Goal: Task Accomplishment & Management: Use online tool/utility

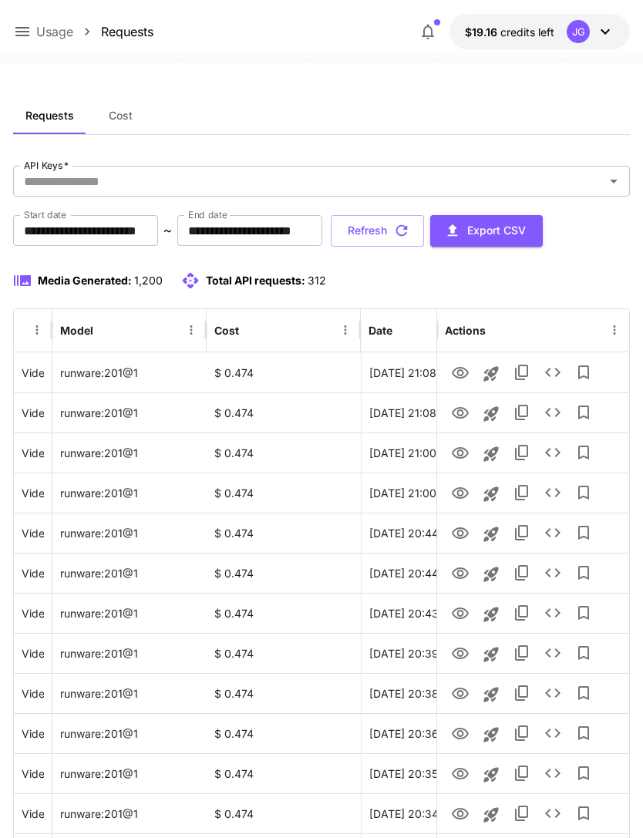
scroll to position [0, 79]
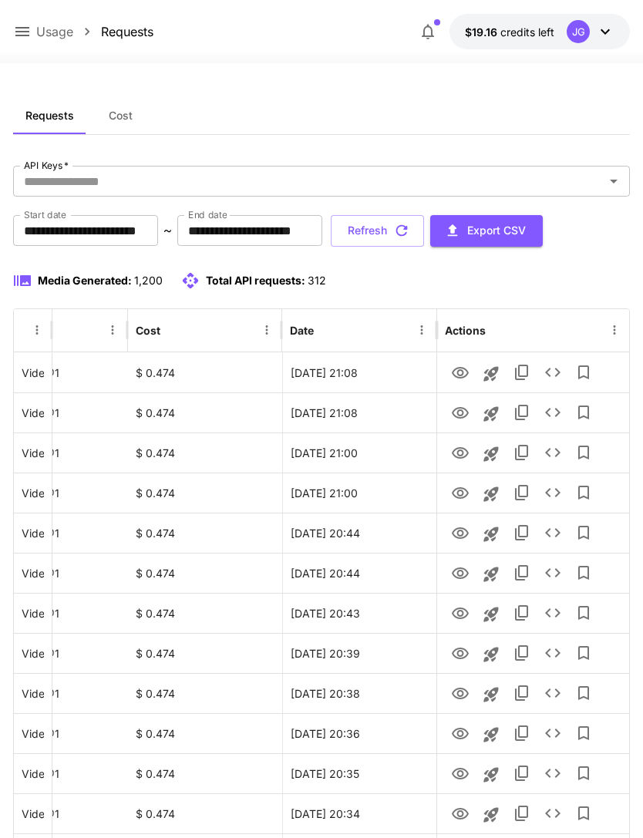
click at [424, 238] on button "Refresh" at bounding box center [377, 231] width 93 height 32
click at [29, 33] on icon at bounding box center [22, 31] width 19 height 19
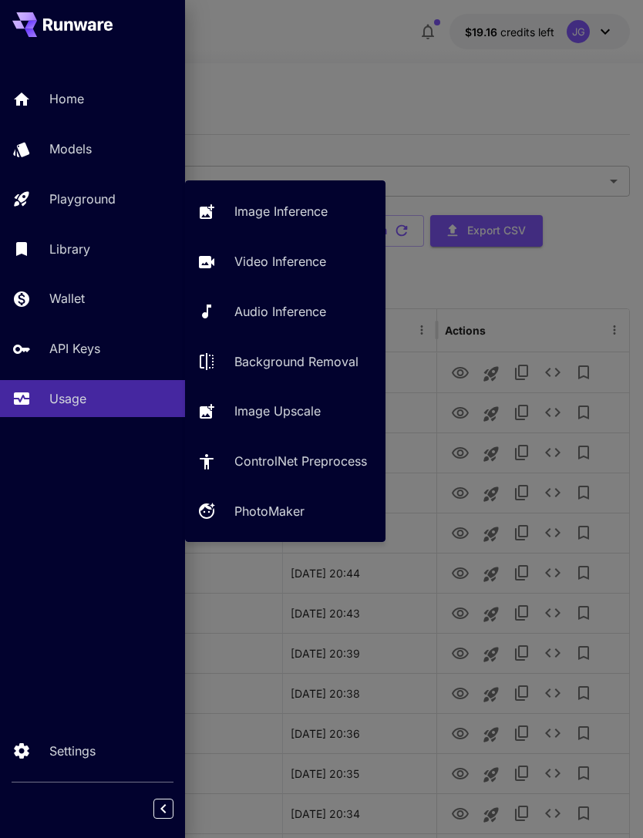
click at [296, 254] on p "Video Inference" at bounding box center [280, 261] width 92 height 19
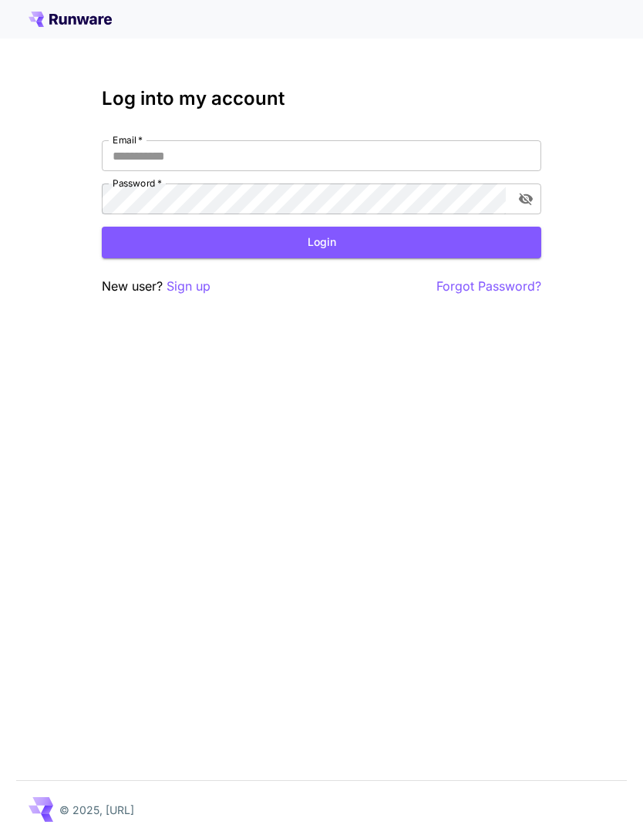
click at [314, 167] on input "Email   *" at bounding box center [322, 155] width 440 height 31
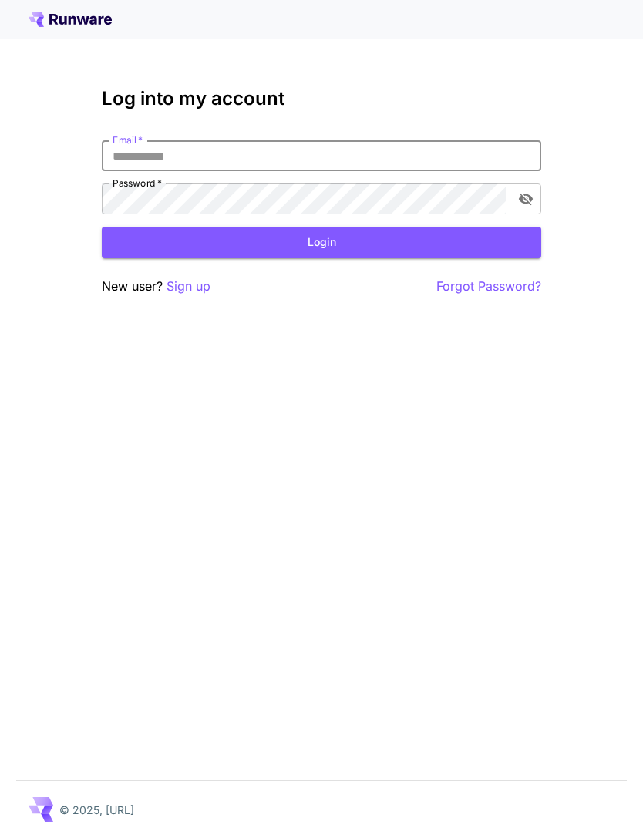
click at [292, 157] on input "Email   *" at bounding box center [322, 155] width 440 height 31
type input "**********"
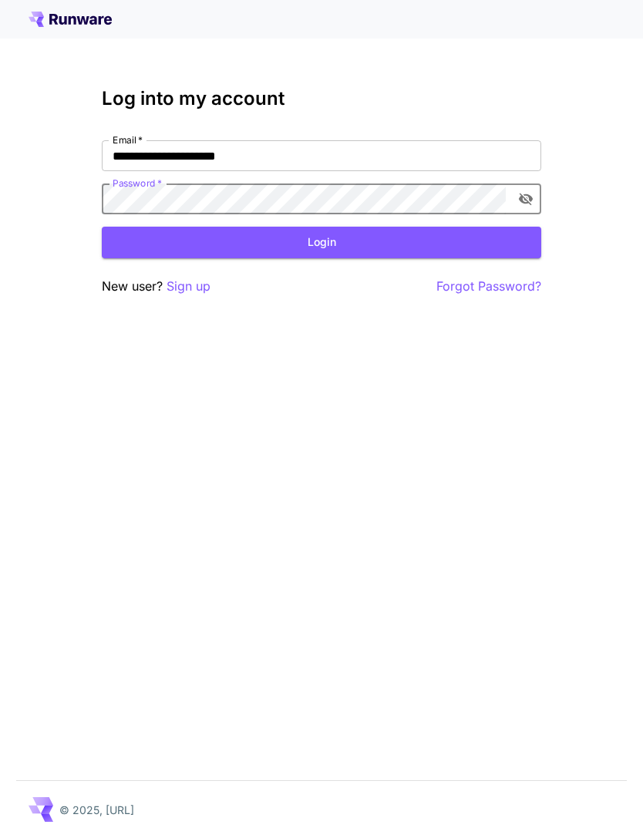
click at [348, 250] on button "Login" at bounding box center [322, 243] width 440 height 32
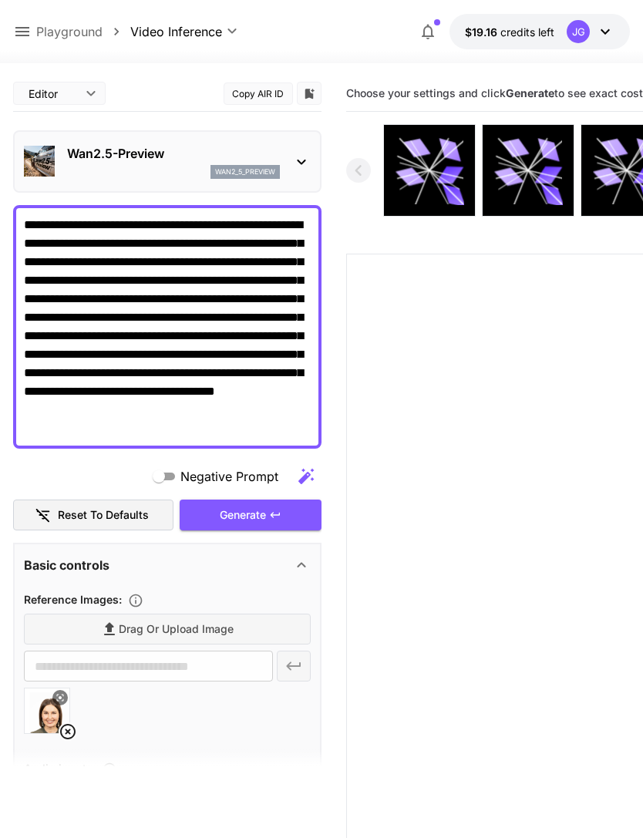
click at [20, 32] on icon at bounding box center [22, 31] width 14 height 9
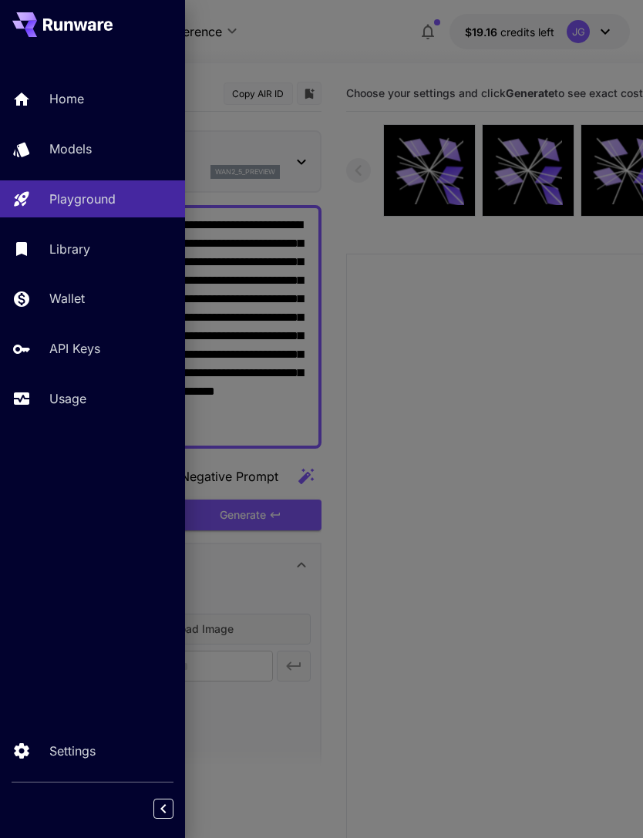
click at [73, 400] on p "Usage" at bounding box center [67, 399] width 37 height 19
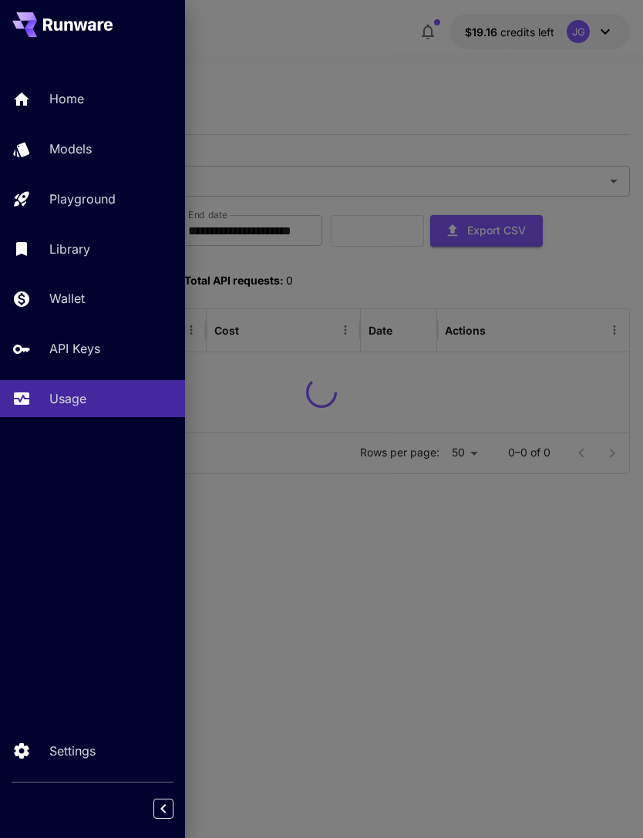
click at [395, 86] on div at bounding box center [321, 419] width 643 height 838
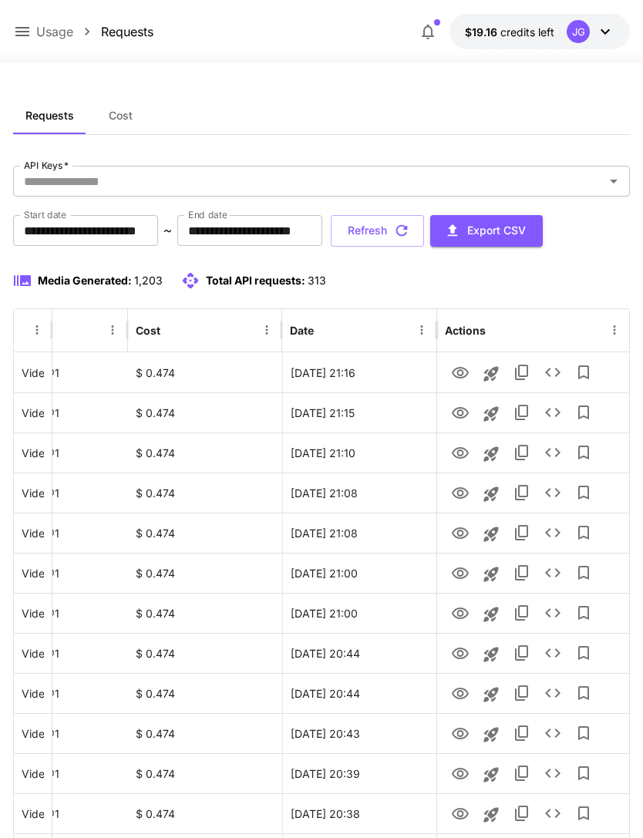
scroll to position [0, 79]
click at [457, 409] on icon "View" at bounding box center [460, 413] width 17 height 12
click at [18, 33] on icon at bounding box center [22, 31] width 19 height 19
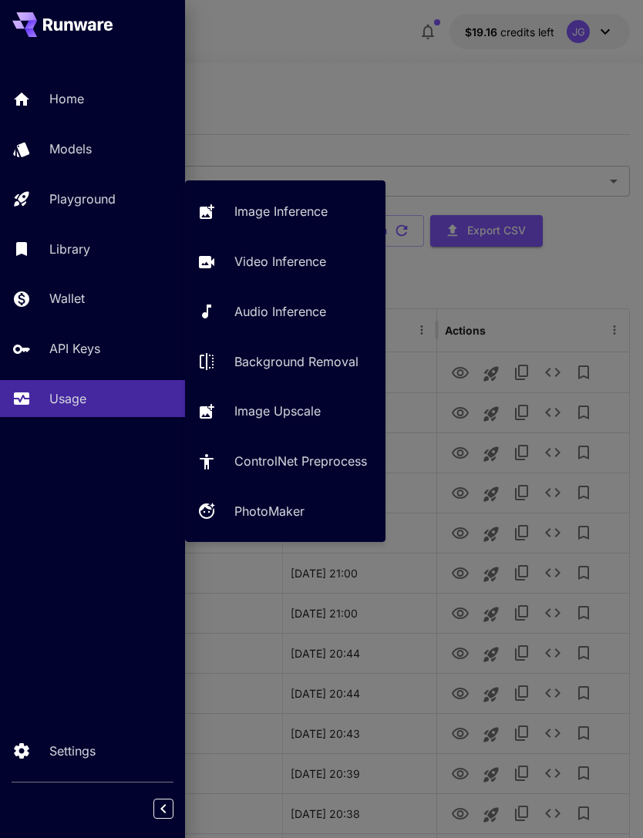
click at [292, 265] on p "Video Inference" at bounding box center [280, 261] width 92 height 19
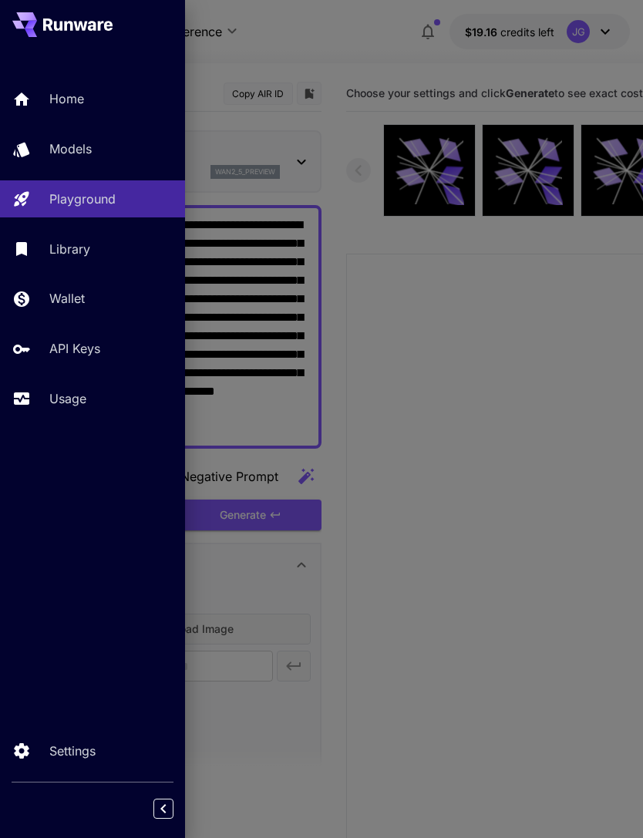
click at [343, 48] on div at bounding box center [321, 419] width 643 height 838
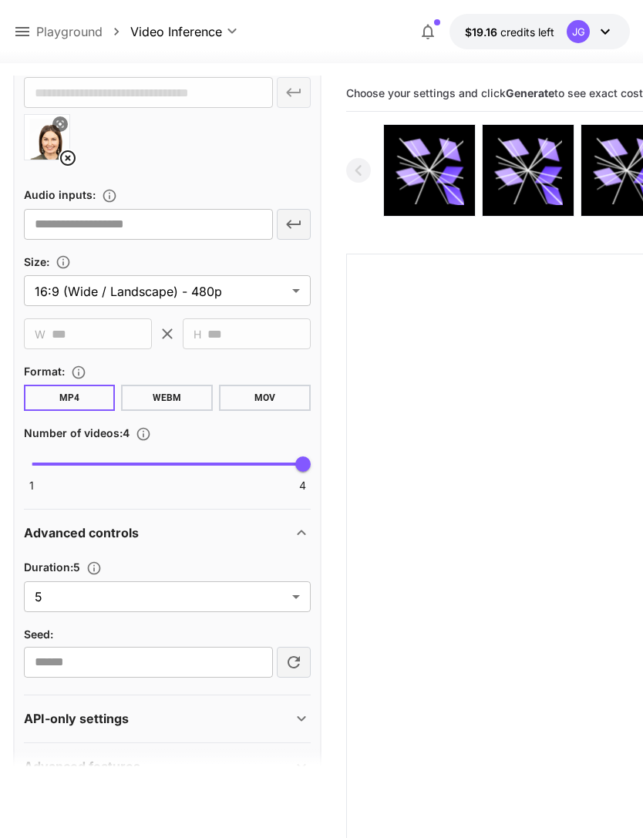
scroll to position [573, 0]
click at [299, 598] on body "**********" at bounding box center [321, 480] width 643 height 960
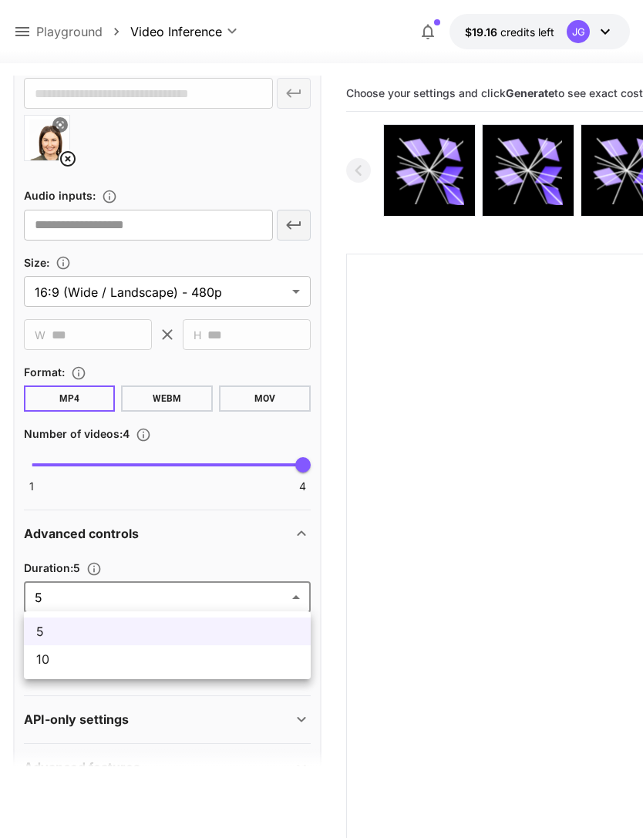
click at [231, 657] on span "10" at bounding box center [167, 659] width 262 height 19
type input "**"
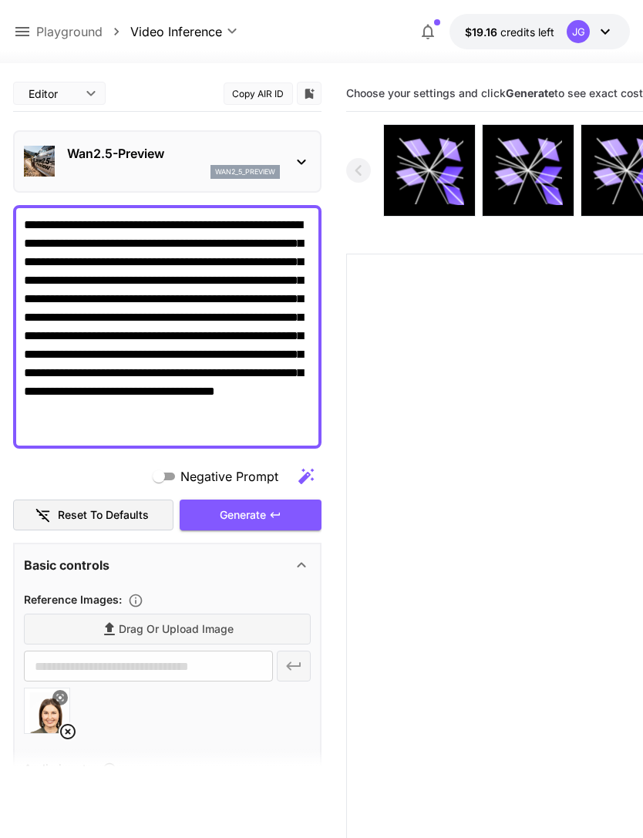
scroll to position [0, 0]
click at [252, 518] on div "Generate" at bounding box center [251, 516] width 142 height 32
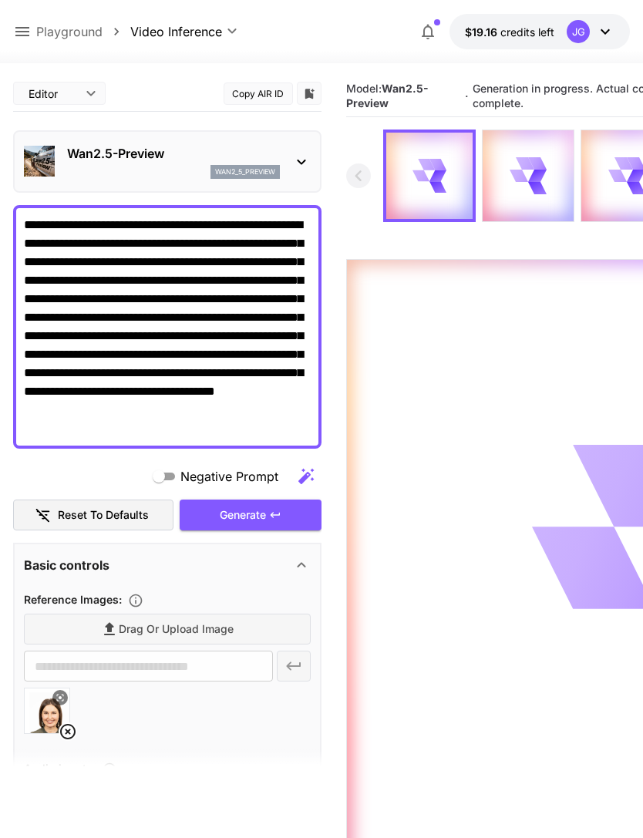
click at [21, 27] on icon at bounding box center [22, 31] width 19 height 19
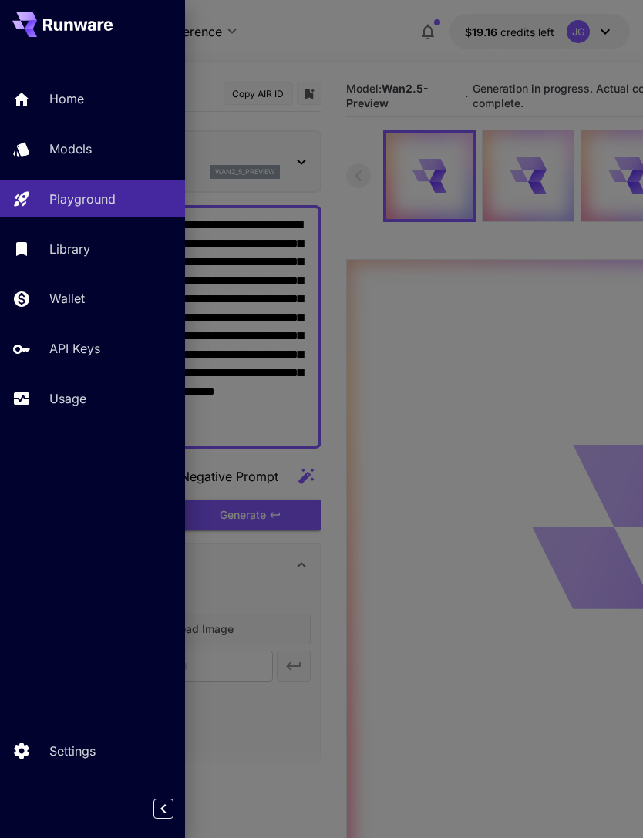
click at [66, 397] on p "Usage" at bounding box center [67, 399] width 37 height 19
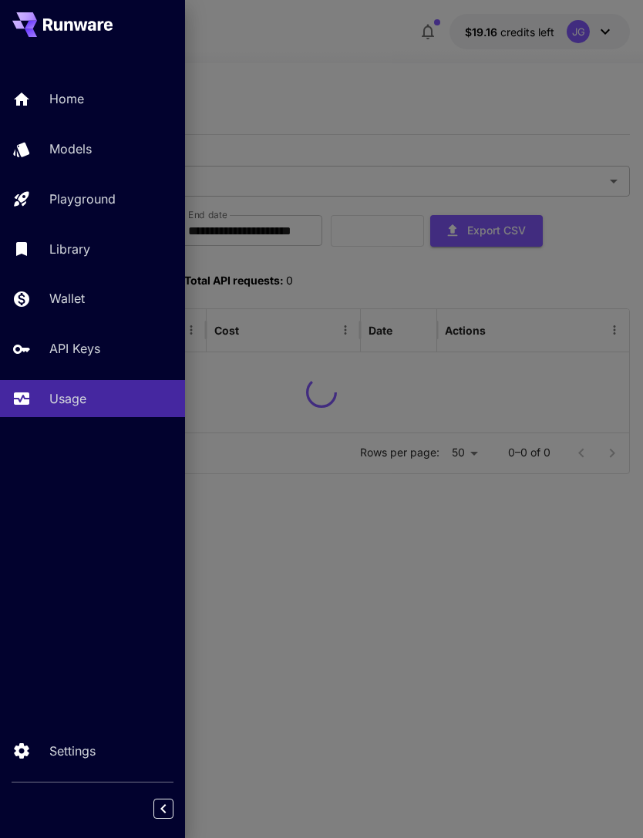
click at [369, 91] on div at bounding box center [321, 419] width 643 height 838
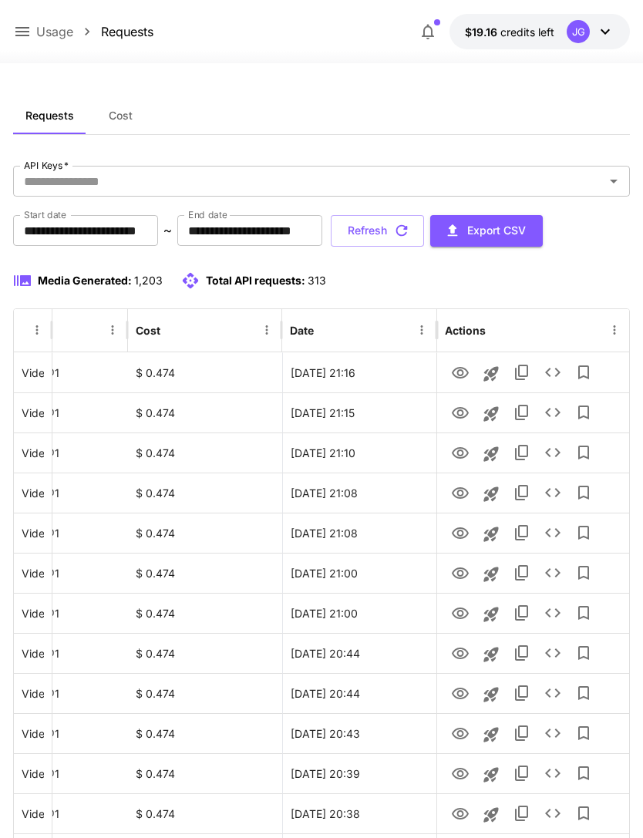
scroll to position [0, 79]
click at [456, 453] on icon "View" at bounding box center [460, 453] width 19 height 19
click at [457, 372] on icon "View" at bounding box center [460, 373] width 19 height 19
click at [424, 232] on button "Refresh" at bounding box center [377, 231] width 93 height 32
click at [457, 417] on icon "View" at bounding box center [460, 413] width 17 height 12
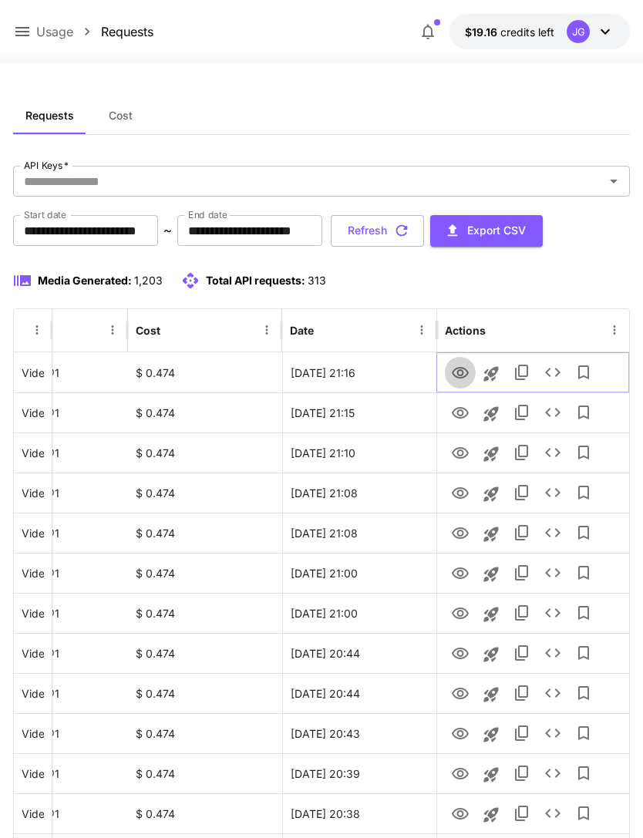
click at [460, 372] on icon "View" at bounding box center [460, 373] width 19 height 19
click at [424, 227] on button "Refresh" at bounding box center [377, 231] width 93 height 32
click at [20, 32] on icon at bounding box center [22, 31] width 14 height 9
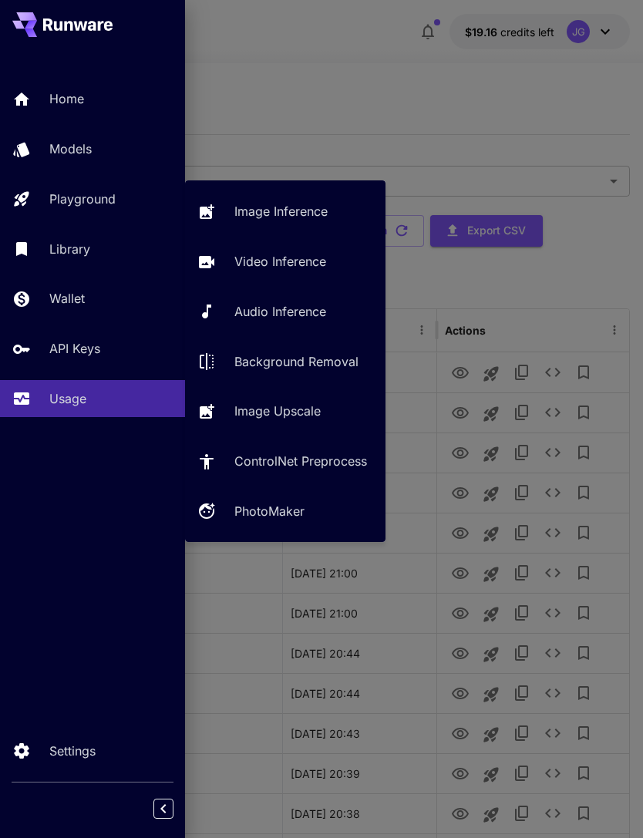
click at [300, 257] on p "Video Inference" at bounding box center [280, 261] width 92 height 19
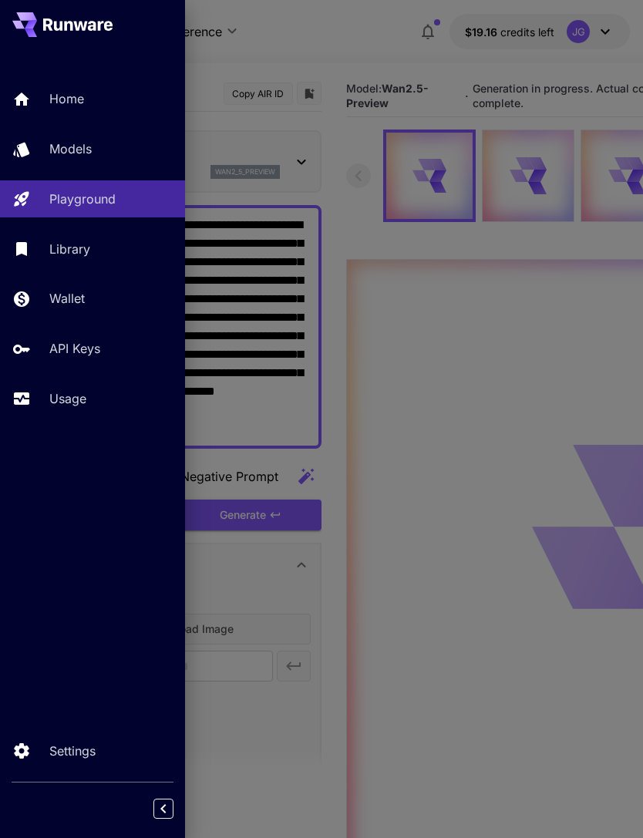
type input "*"
click at [342, 47] on div at bounding box center [321, 419] width 643 height 838
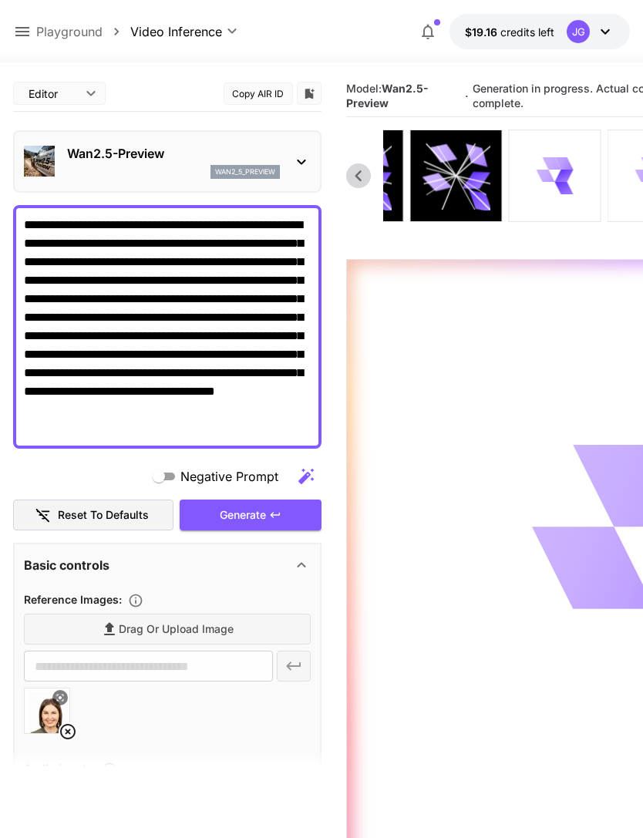
click at [556, 178] on icon at bounding box center [555, 176] width 36 height 36
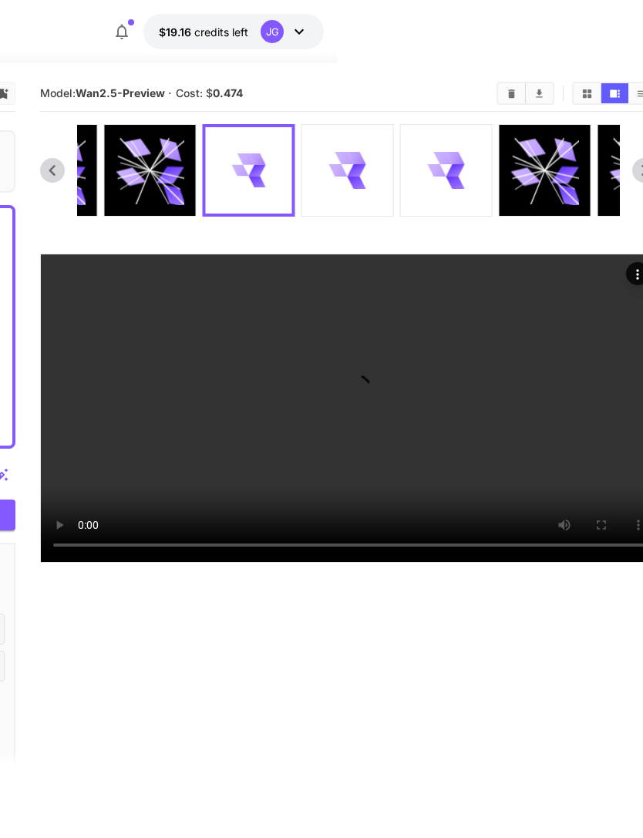
scroll to position [0, 305]
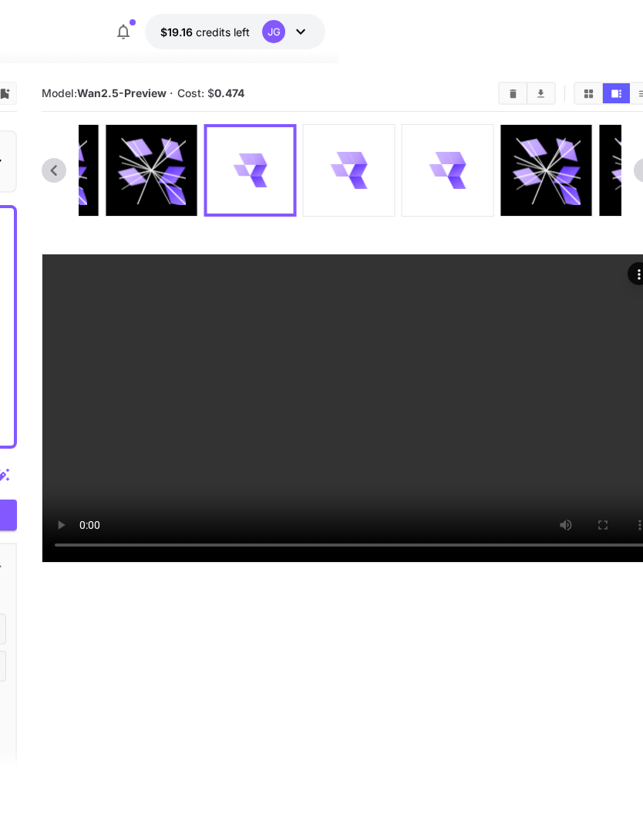
click at [350, 562] on video at bounding box center [350, 409] width 616 height 308
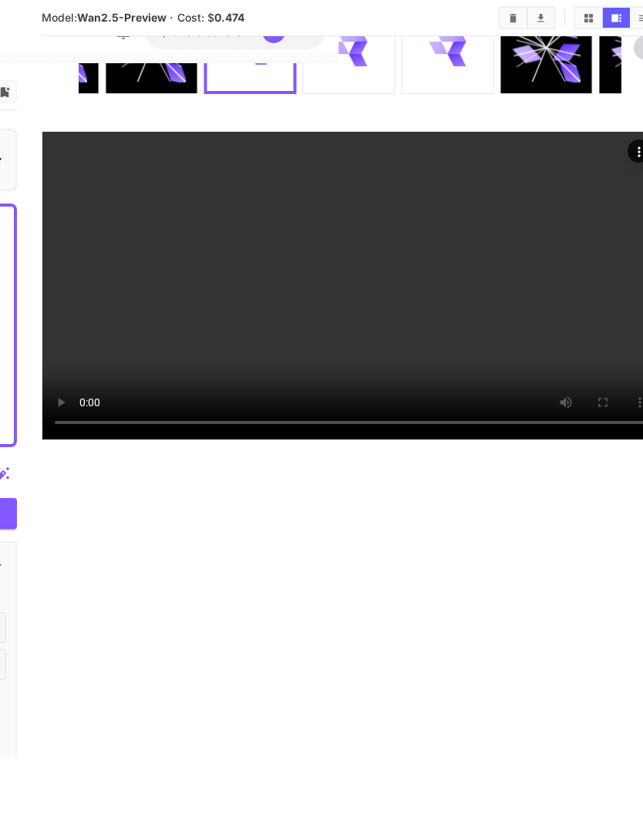
scroll to position [137, 305]
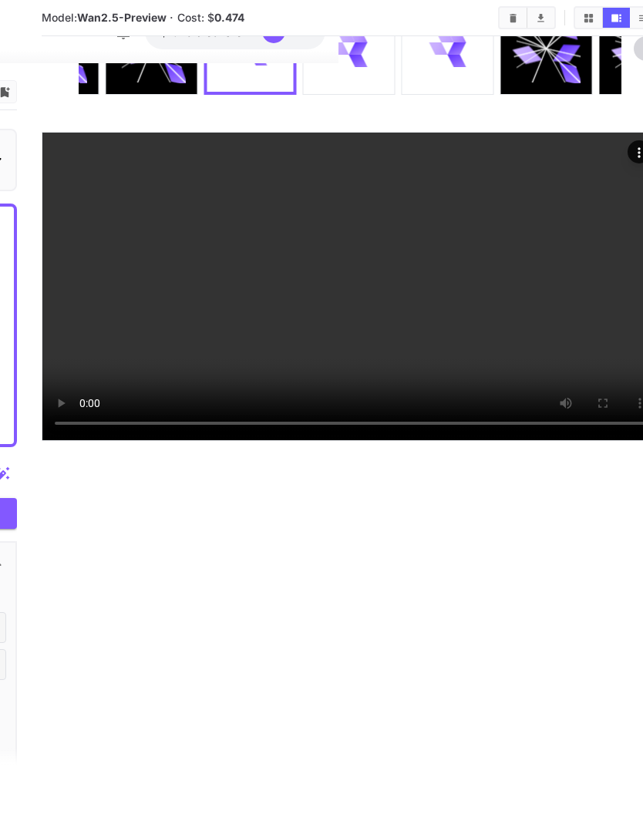
click at [509, 342] on video at bounding box center [350, 287] width 616 height 308
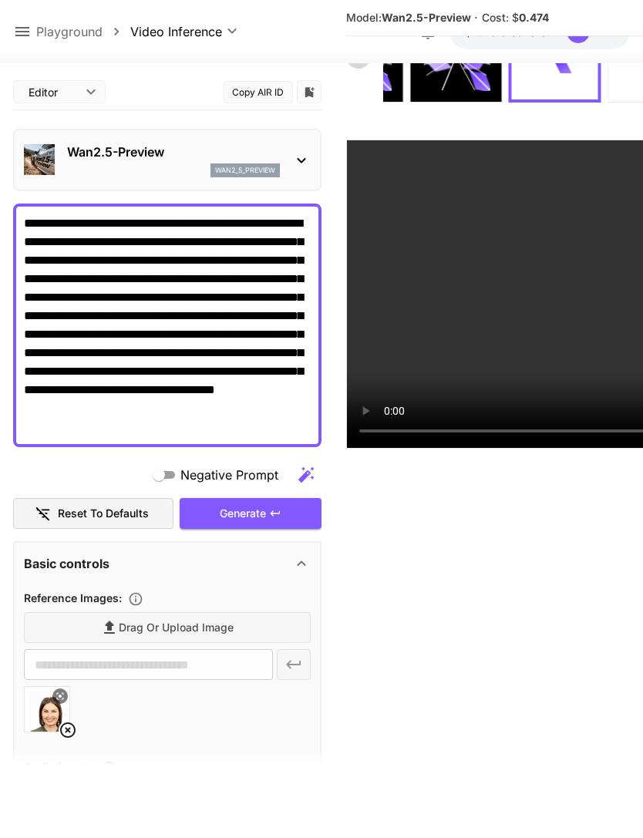
scroll to position [0, 0]
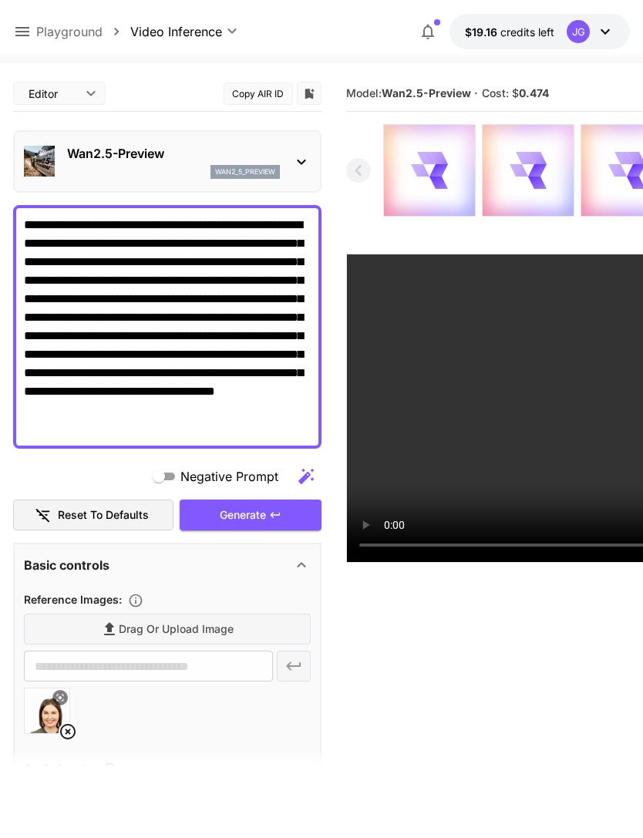
click at [427, 175] on icon at bounding box center [429, 170] width 36 height 36
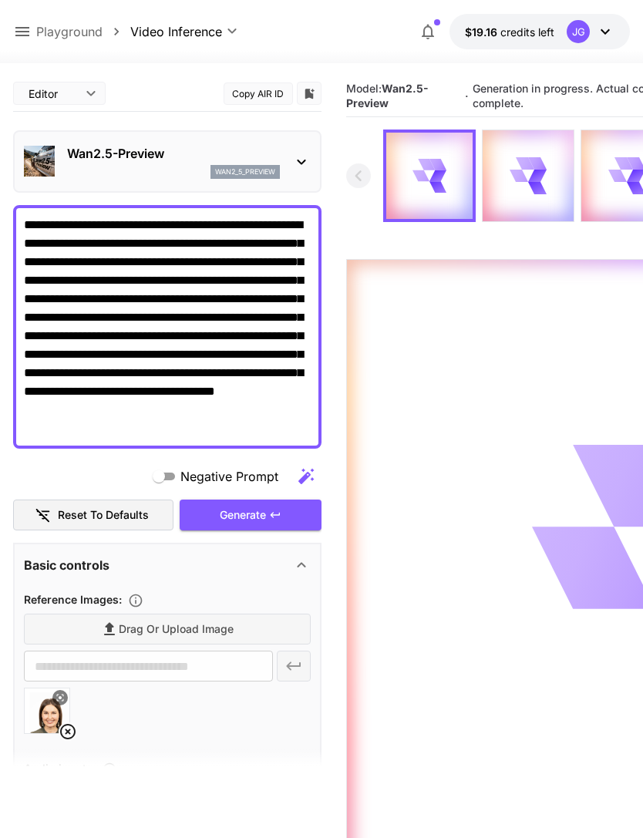
click at [13, 37] on icon at bounding box center [22, 31] width 19 height 19
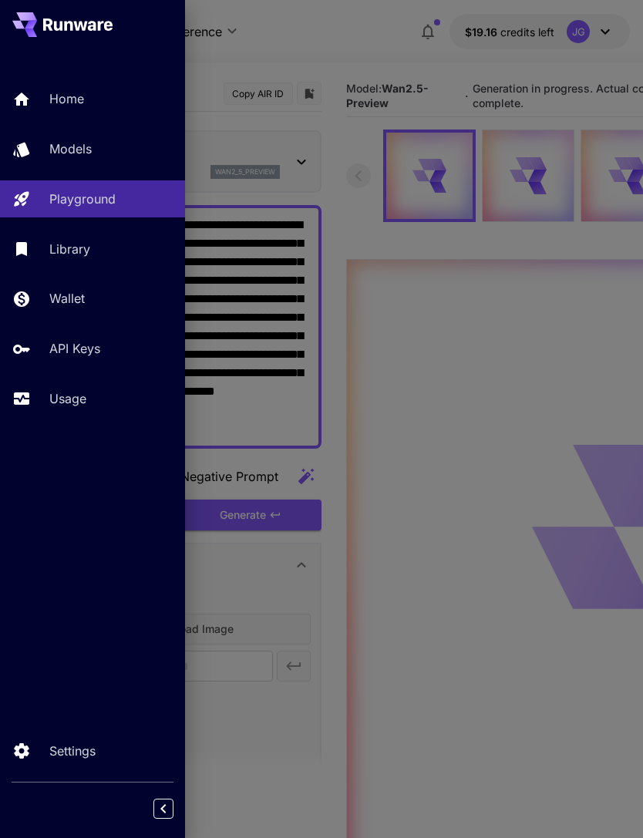
click at [80, 399] on p "Usage" at bounding box center [67, 399] width 37 height 19
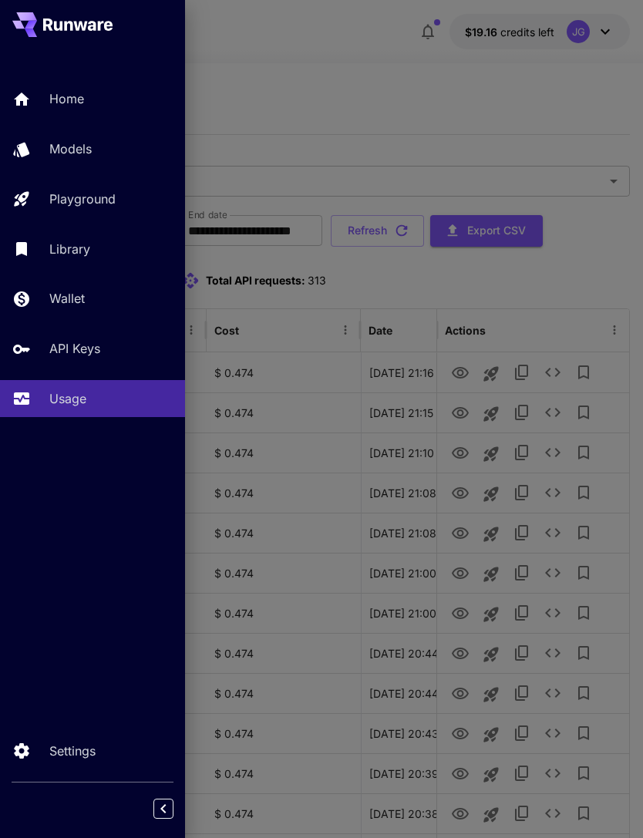
click at [347, 88] on div at bounding box center [321, 419] width 643 height 838
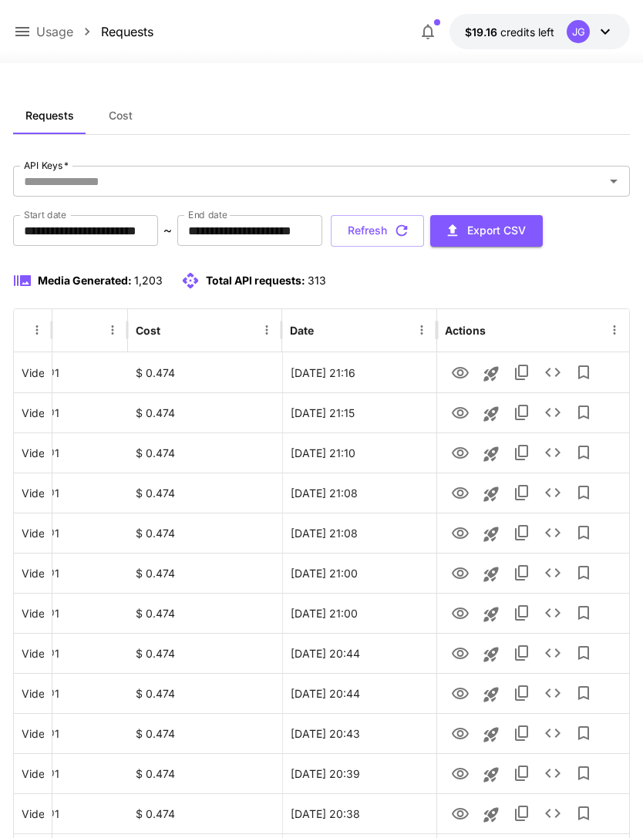
scroll to position [0, 79]
click at [424, 228] on button "Refresh" at bounding box center [377, 231] width 93 height 32
click at [424, 231] on button "Refresh" at bounding box center [377, 231] width 93 height 32
click at [458, 371] on icon "View" at bounding box center [460, 373] width 17 height 12
click at [424, 228] on button "Refresh" at bounding box center [377, 231] width 93 height 32
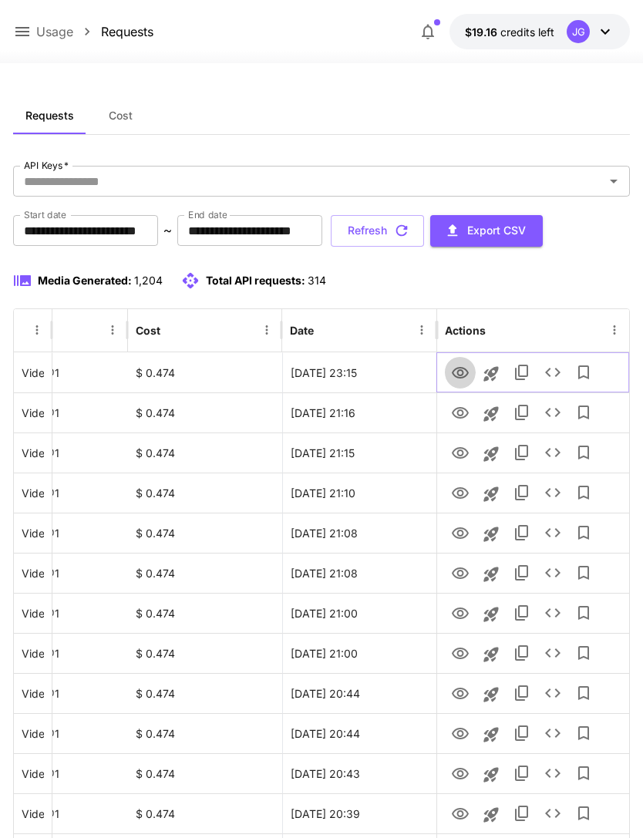
click at [462, 373] on icon "View" at bounding box center [460, 373] width 17 height 12
click at [424, 227] on button "Refresh" at bounding box center [377, 231] width 93 height 32
click at [424, 229] on button "Refresh" at bounding box center [377, 231] width 93 height 32
click at [460, 371] on icon "View" at bounding box center [460, 373] width 19 height 19
click at [424, 228] on button "Refresh" at bounding box center [377, 231] width 93 height 32
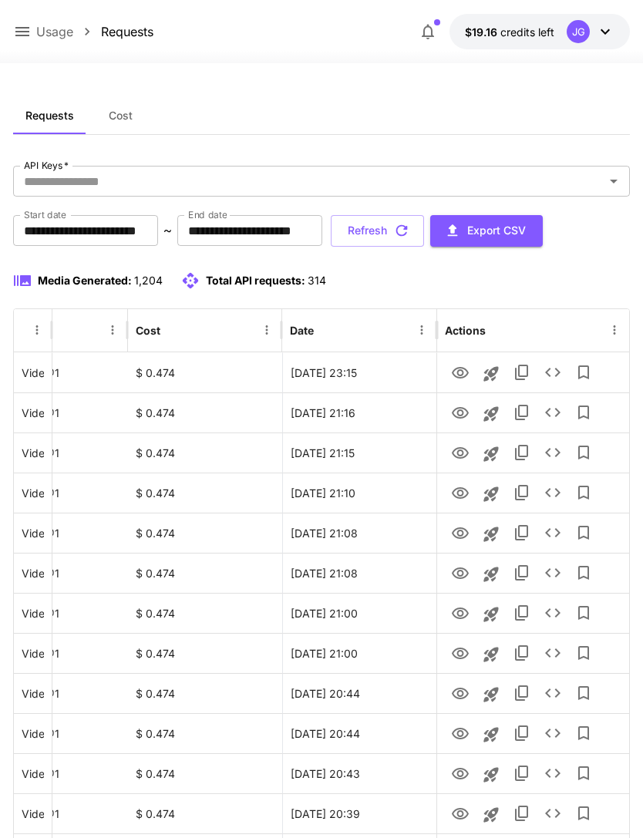
click at [410, 230] on icon "button" at bounding box center [401, 230] width 17 height 17
click at [22, 31] on icon at bounding box center [22, 31] width 19 height 19
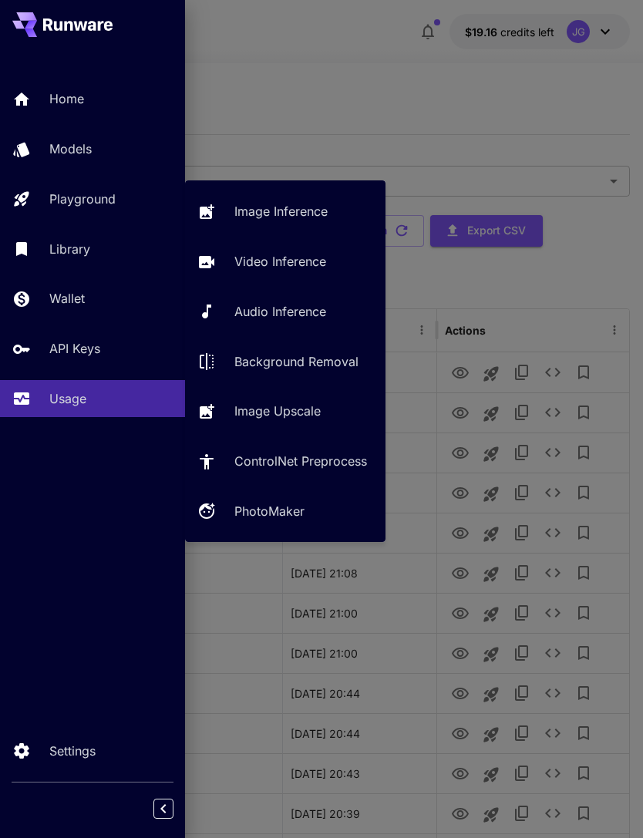
click at [285, 254] on p "Video Inference" at bounding box center [280, 261] width 92 height 19
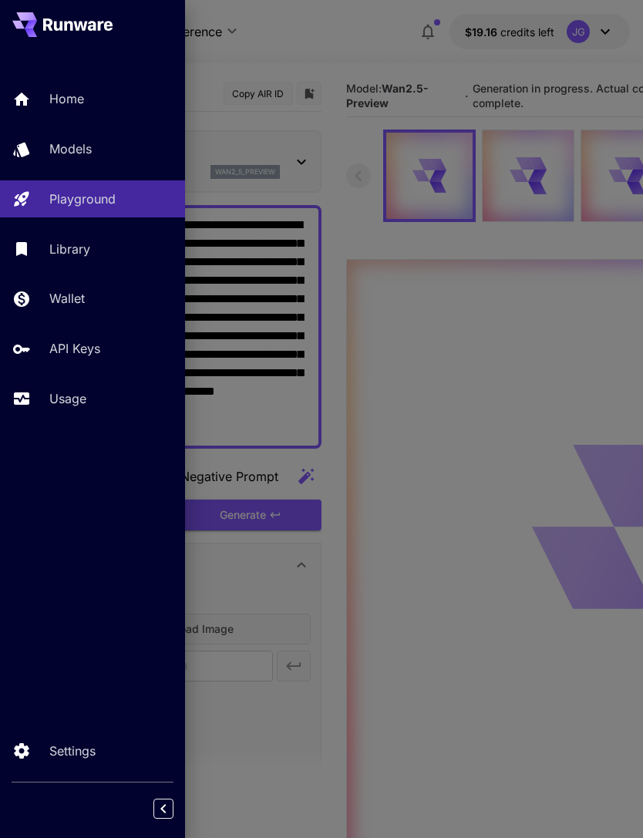
click at [335, 47] on div at bounding box center [321, 419] width 643 height 838
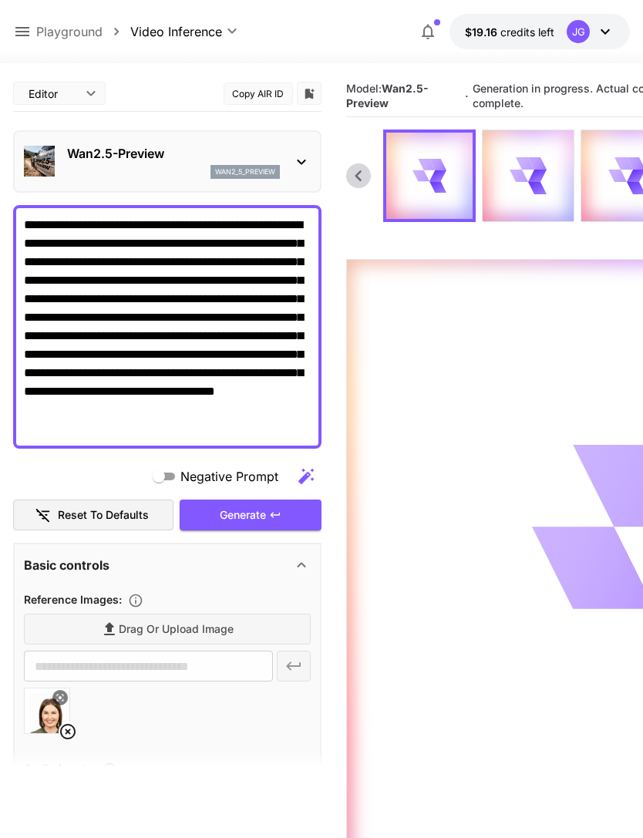
click at [69, 730] on icon at bounding box center [67, 731] width 15 height 15
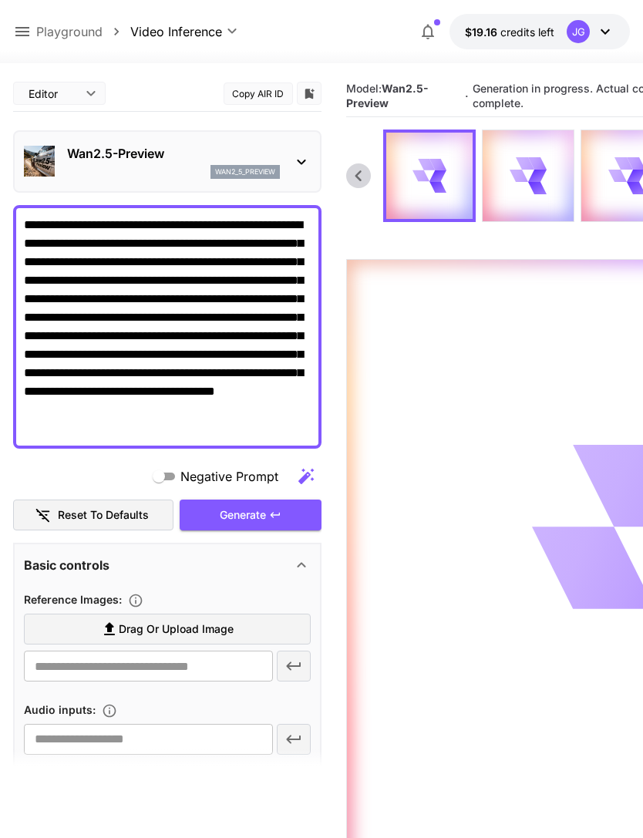
click at [232, 629] on span "Drag or upload image" at bounding box center [176, 629] width 115 height 19
click at [0, 0] on input "Drag or upload image" at bounding box center [0, 0] width 0 height 0
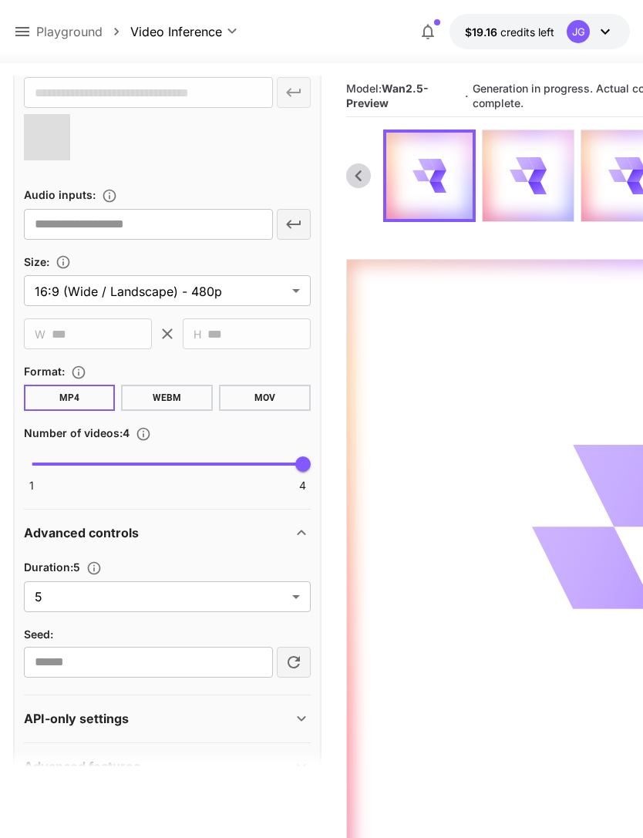
scroll to position [573, 0]
click at [291, 601] on body "**********" at bounding box center [321, 480] width 643 height 960
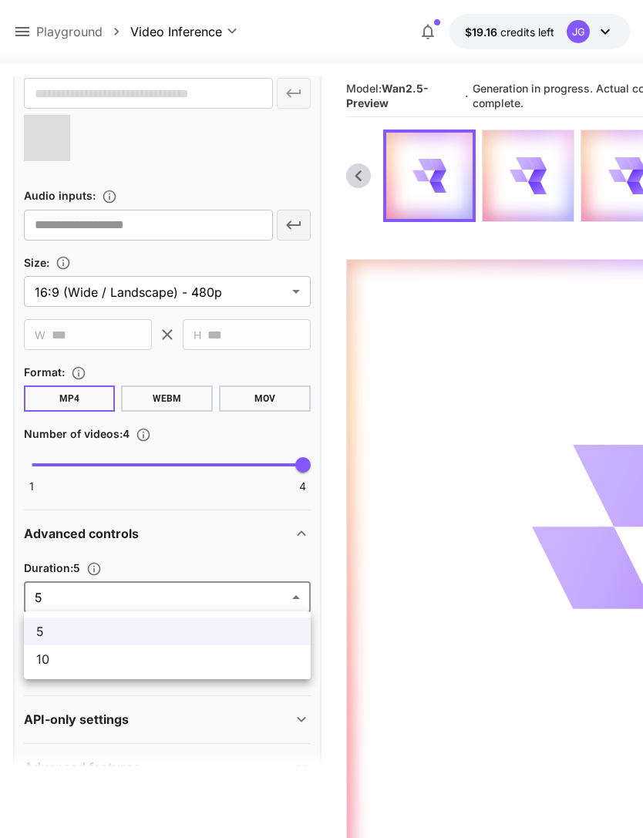
type input "**********"
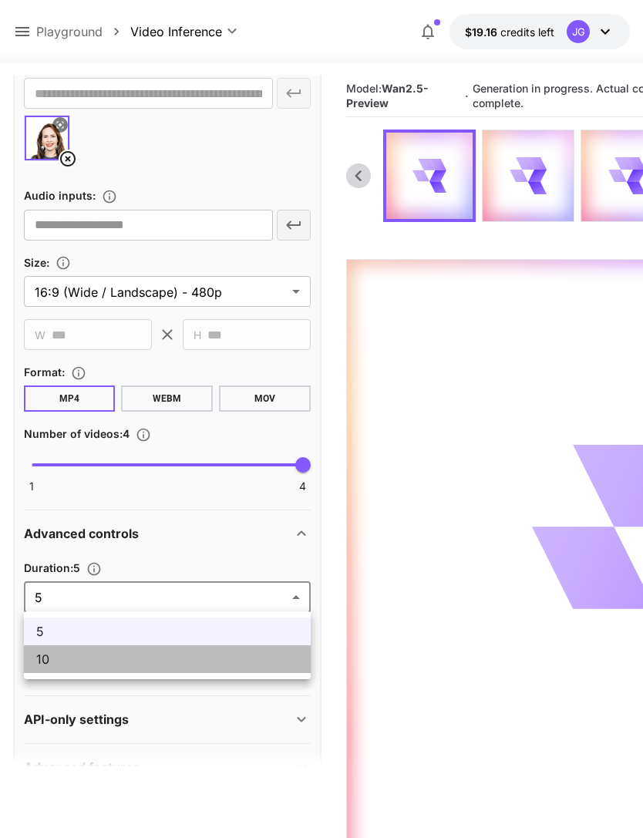
click at [230, 661] on span "10" at bounding box center [167, 659] width 262 height 19
type input "**"
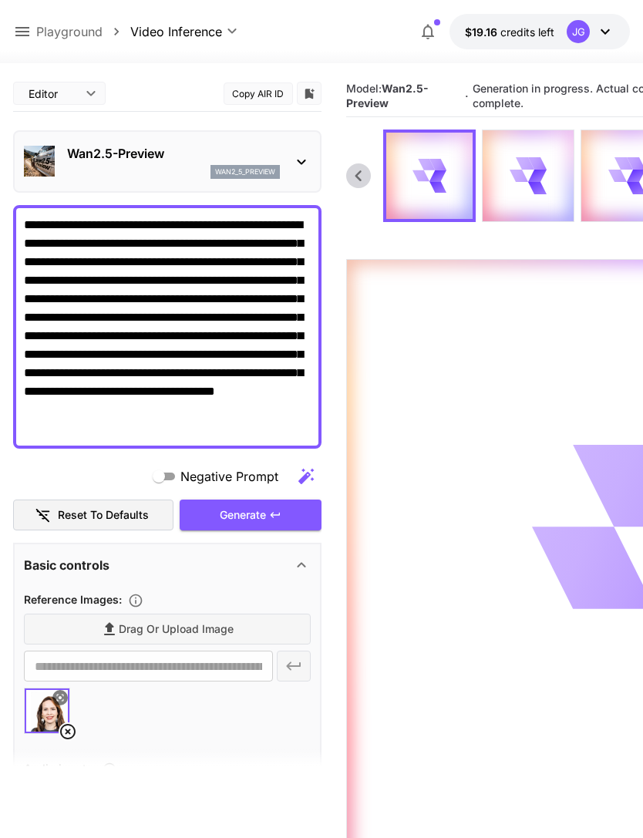
scroll to position [0, 0]
click at [256, 514] on div "Generate" at bounding box center [251, 516] width 142 height 32
click at [22, 30] on icon at bounding box center [22, 31] width 19 height 19
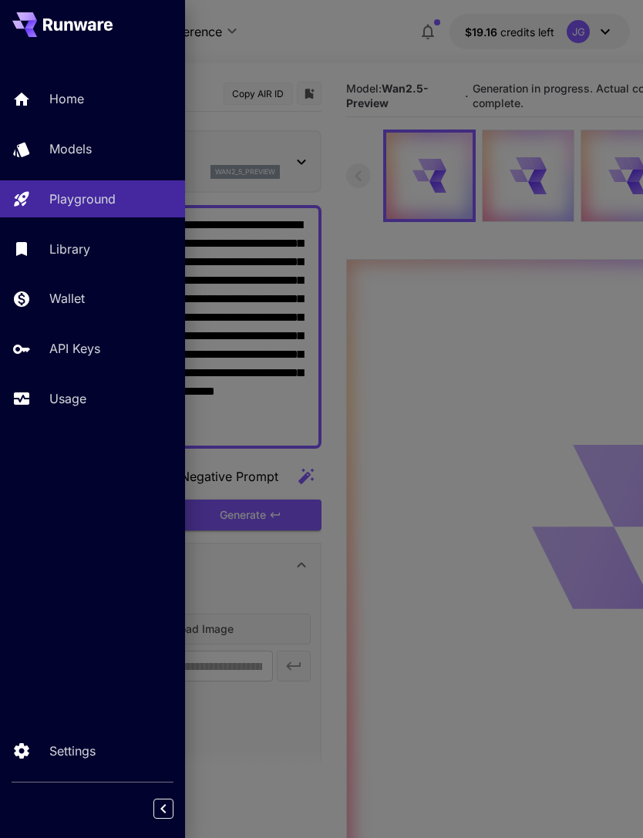
click at [82, 394] on p "Usage" at bounding box center [67, 399] width 37 height 19
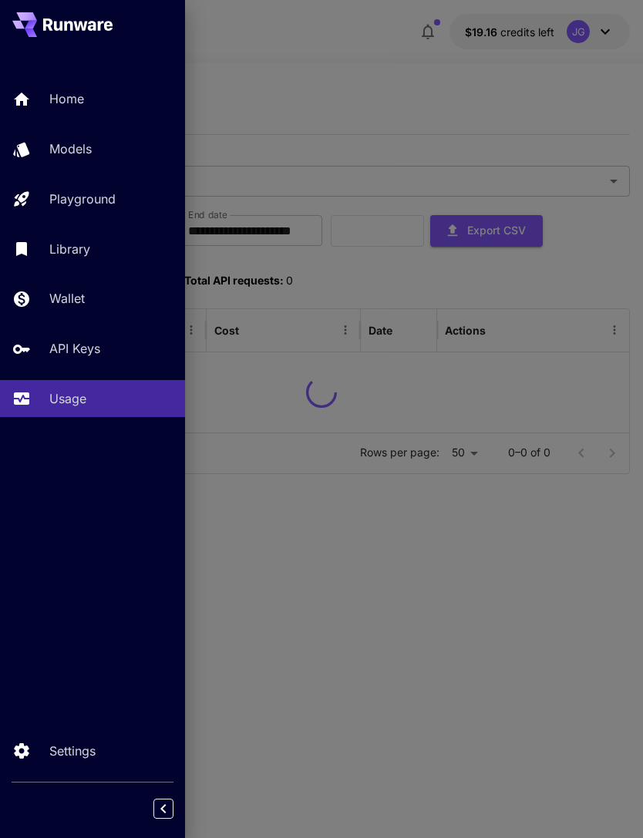
click at [381, 86] on div at bounding box center [321, 419] width 643 height 838
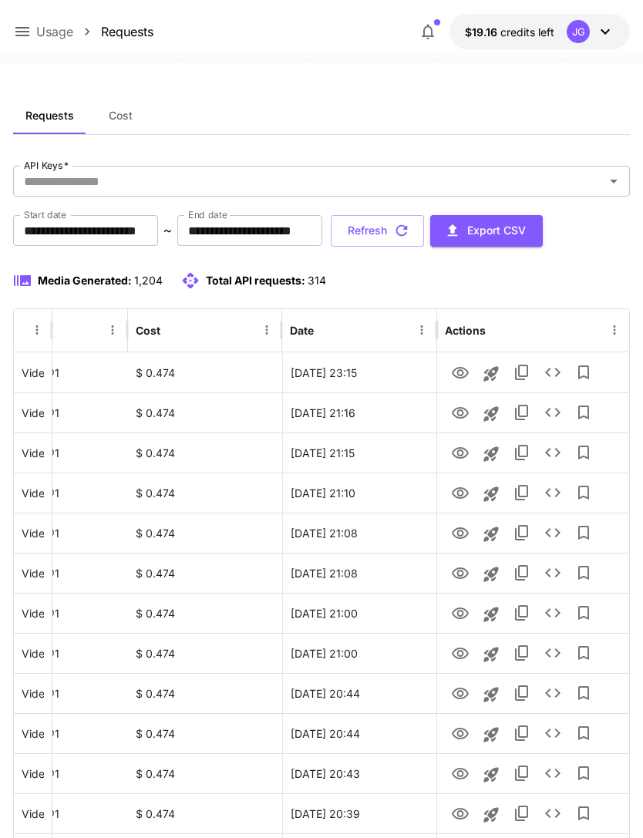
scroll to position [0, 79]
click at [424, 236] on button "Refresh" at bounding box center [377, 231] width 93 height 32
click at [460, 376] on icon "View" at bounding box center [460, 373] width 17 height 12
click at [424, 232] on button "Refresh" at bounding box center [377, 231] width 93 height 32
click at [424, 234] on button "Refresh" at bounding box center [377, 231] width 93 height 32
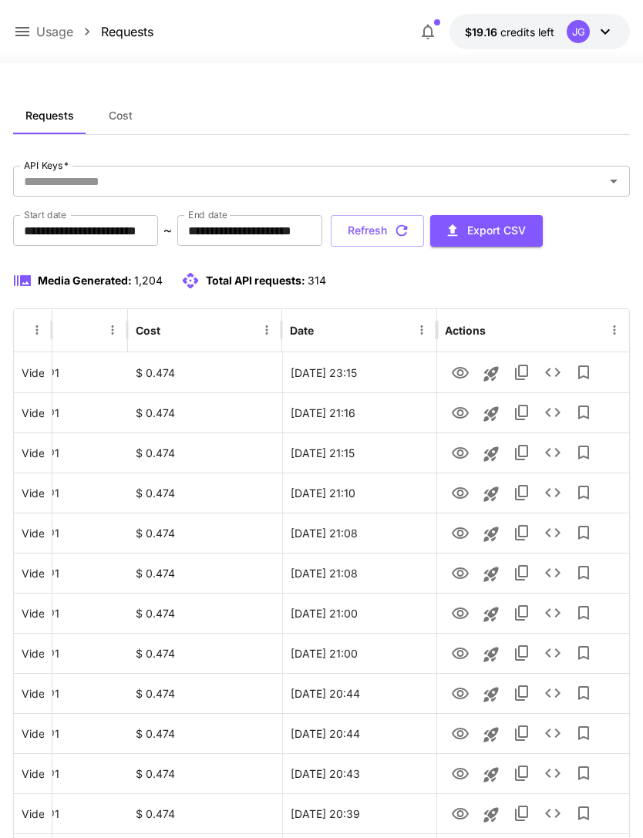
click at [424, 241] on button "Refresh" at bounding box center [377, 231] width 93 height 32
click at [424, 228] on button "Refresh" at bounding box center [377, 231] width 93 height 32
click at [458, 371] on icon "View" at bounding box center [460, 373] width 17 height 12
click at [424, 233] on button "Refresh" at bounding box center [377, 231] width 93 height 32
click at [410, 233] on icon "button" at bounding box center [401, 230] width 17 height 17
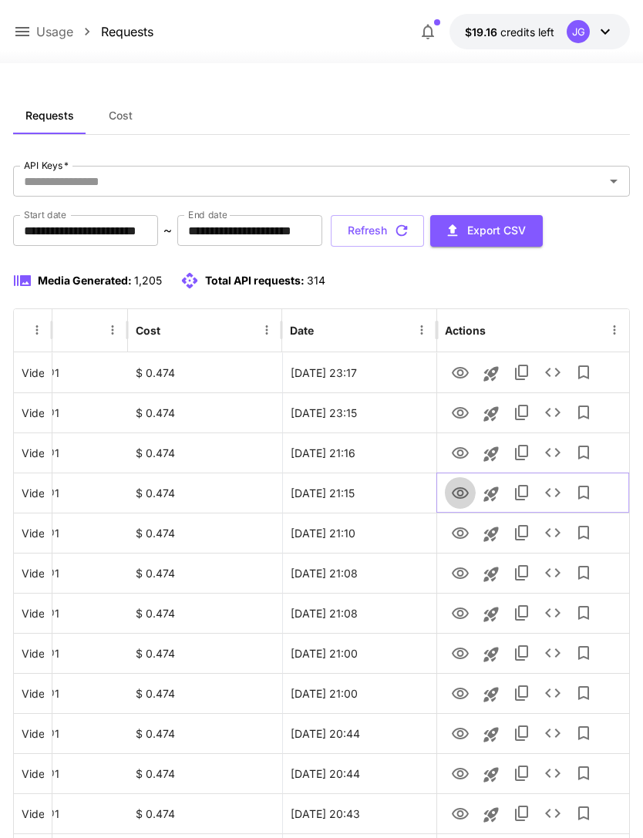
click at [462, 494] on icon "View" at bounding box center [460, 493] width 17 height 12
click at [456, 616] on icon "View" at bounding box center [460, 614] width 19 height 19
click at [453, 578] on icon "View" at bounding box center [460, 574] width 19 height 19
click at [460, 656] on icon "View" at bounding box center [460, 654] width 17 height 12
click at [456, 694] on icon "View" at bounding box center [460, 694] width 19 height 19
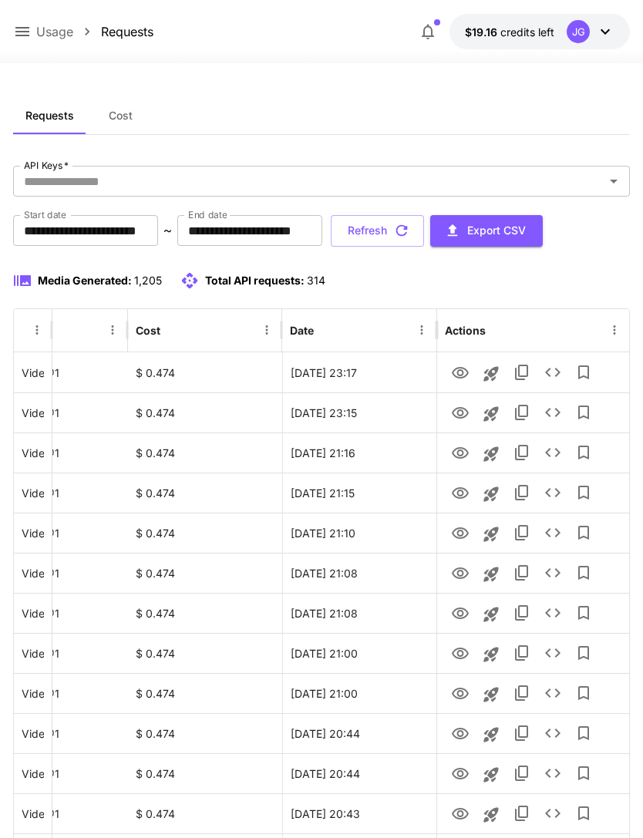
click at [424, 229] on button "Refresh" at bounding box center [377, 231] width 93 height 32
click at [458, 376] on icon "View" at bounding box center [460, 373] width 19 height 19
click at [424, 233] on button "Refresh" at bounding box center [377, 231] width 93 height 32
click at [424, 231] on button "Refresh" at bounding box center [377, 231] width 93 height 32
click at [460, 771] on icon "View" at bounding box center [460, 774] width 17 height 12
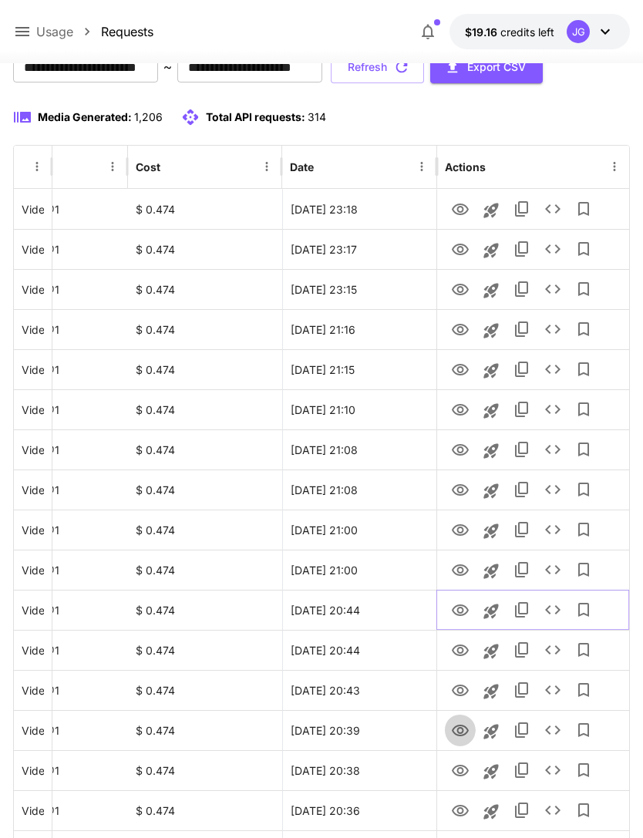
scroll to position [164, 0]
click at [458, 733] on icon "View" at bounding box center [460, 731] width 17 height 12
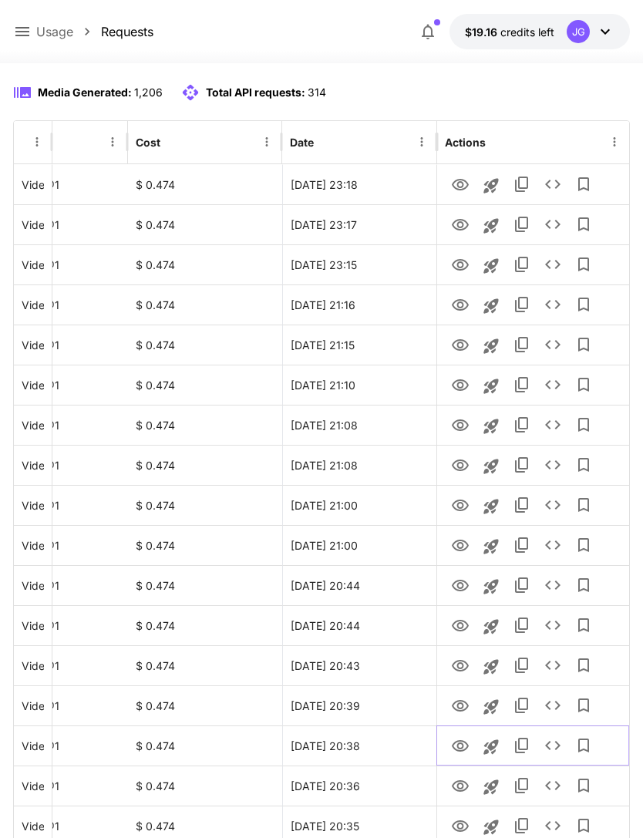
click at [460, 750] on icon "View" at bounding box center [460, 746] width 19 height 19
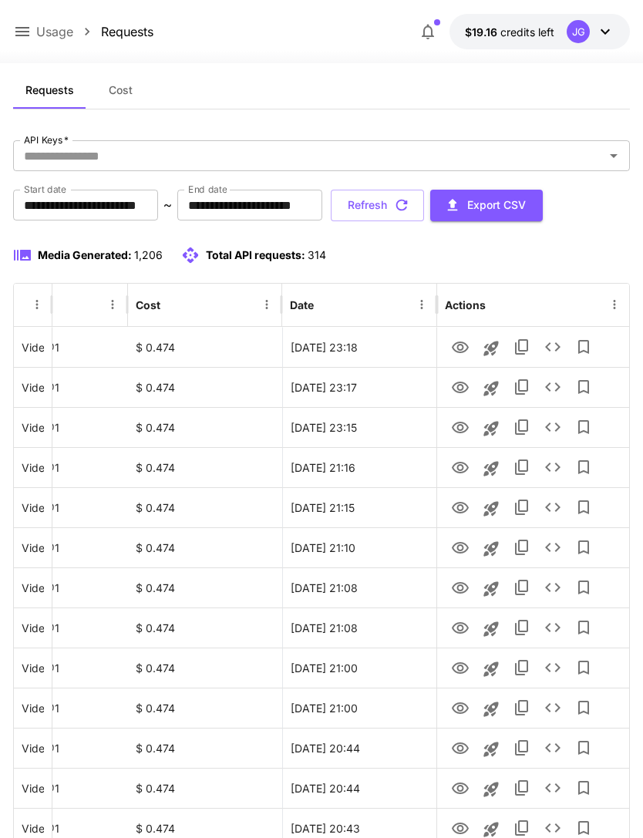
scroll to position [0, 0]
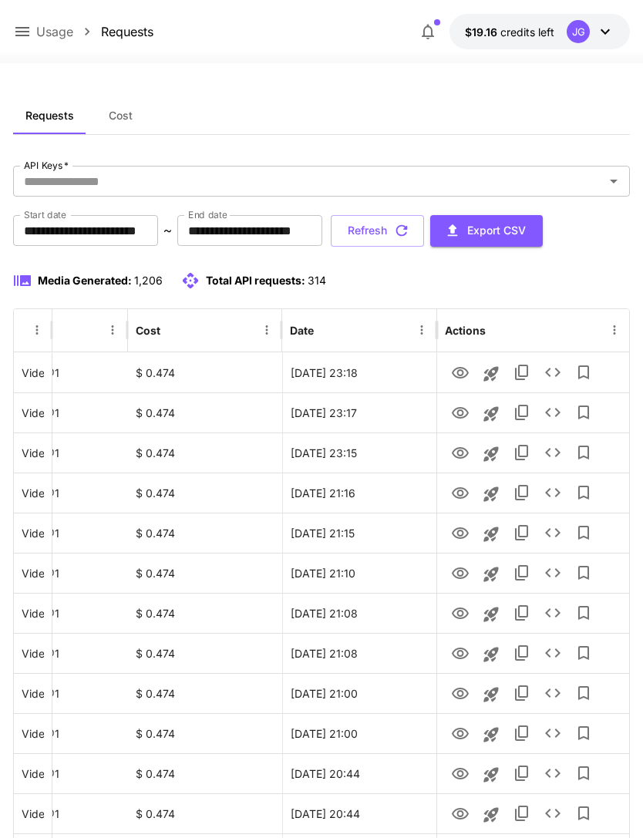
click at [424, 232] on button "Refresh" at bounding box center [377, 231] width 93 height 32
click at [424, 234] on button "Refresh" at bounding box center [377, 231] width 93 height 32
click at [464, 369] on icon "View" at bounding box center [460, 373] width 17 height 12
click at [461, 411] on icon "View" at bounding box center [460, 413] width 19 height 19
click at [463, 376] on icon "View" at bounding box center [460, 373] width 19 height 19
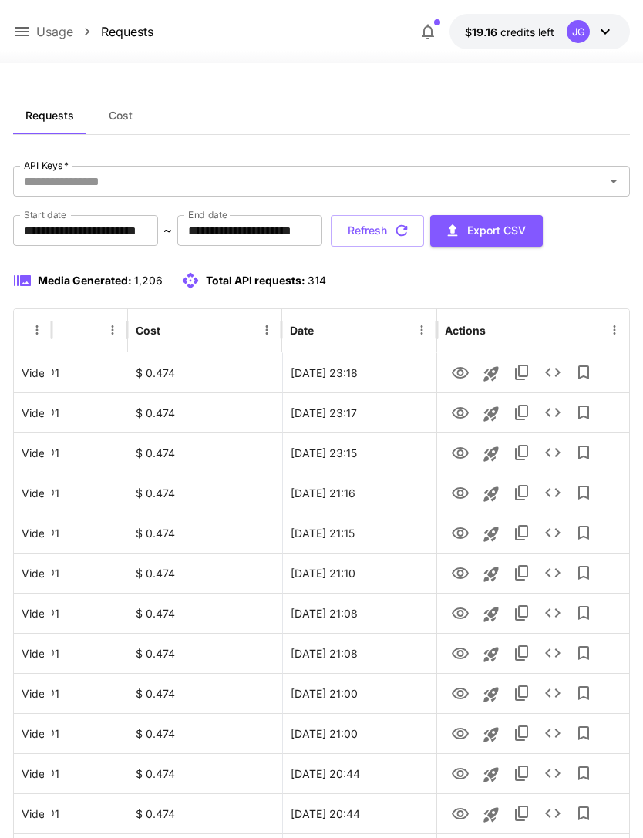
click at [424, 235] on button "Refresh" at bounding box center [377, 231] width 93 height 32
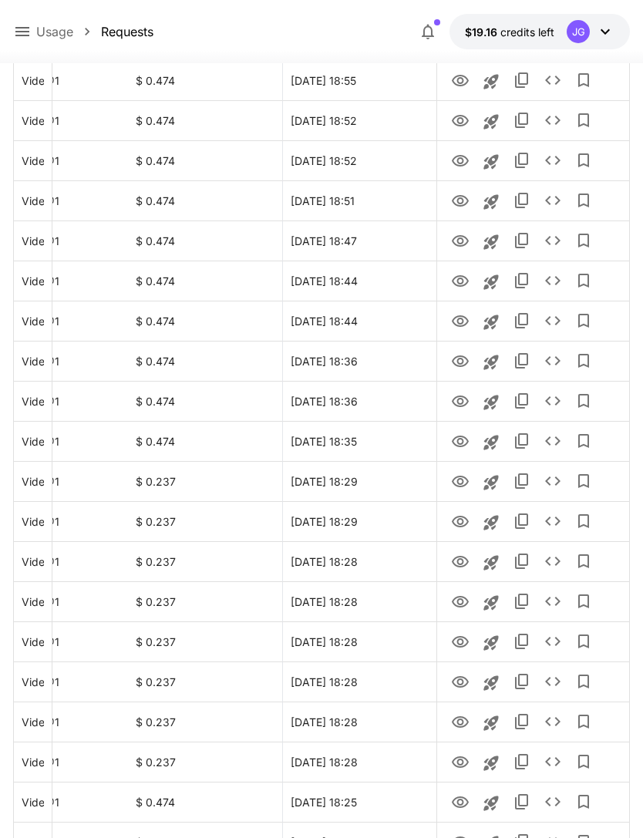
scroll to position [1557, 0]
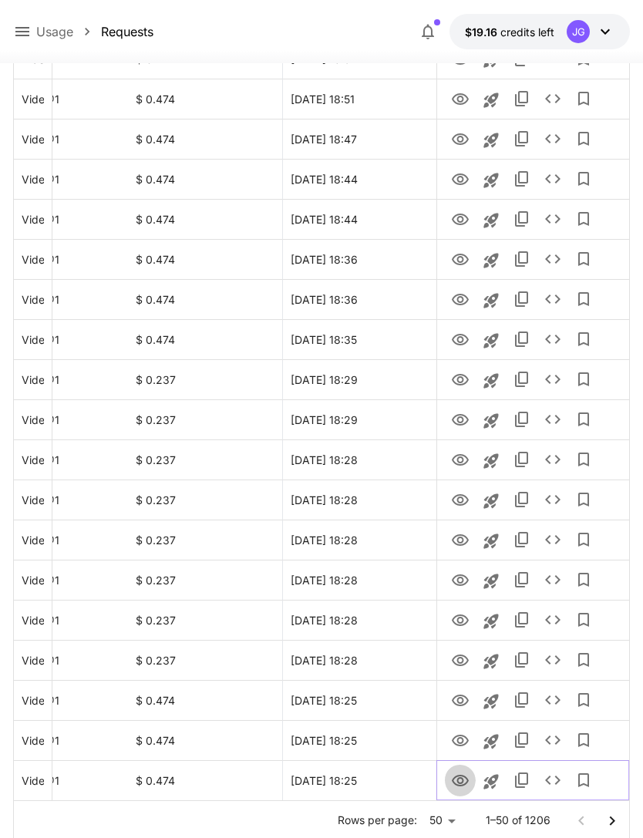
click at [460, 784] on icon "View" at bounding box center [460, 781] width 17 height 12
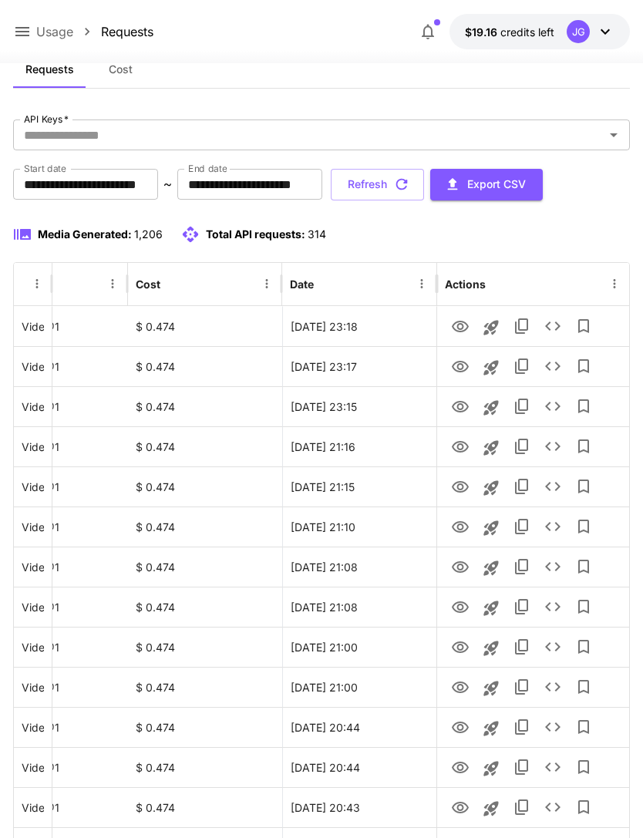
scroll to position [0, 0]
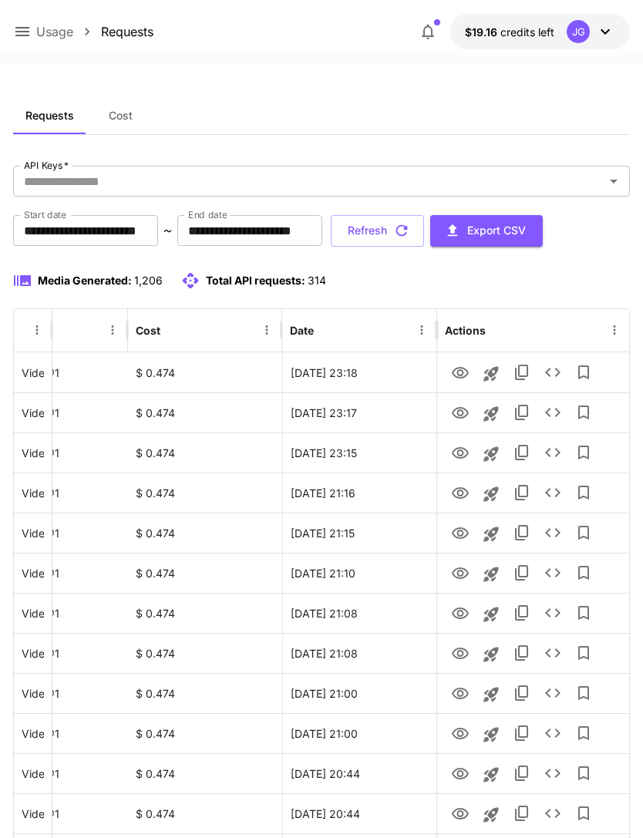
click at [424, 228] on button "Refresh" at bounding box center [377, 231] width 93 height 32
click at [461, 412] on icon "View" at bounding box center [460, 413] width 19 height 19
click at [460, 369] on icon "View" at bounding box center [460, 373] width 17 height 12
click at [424, 228] on button "Refresh" at bounding box center [377, 231] width 93 height 32
click at [25, 31] on icon at bounding box center [22, 31] width 19 height 19
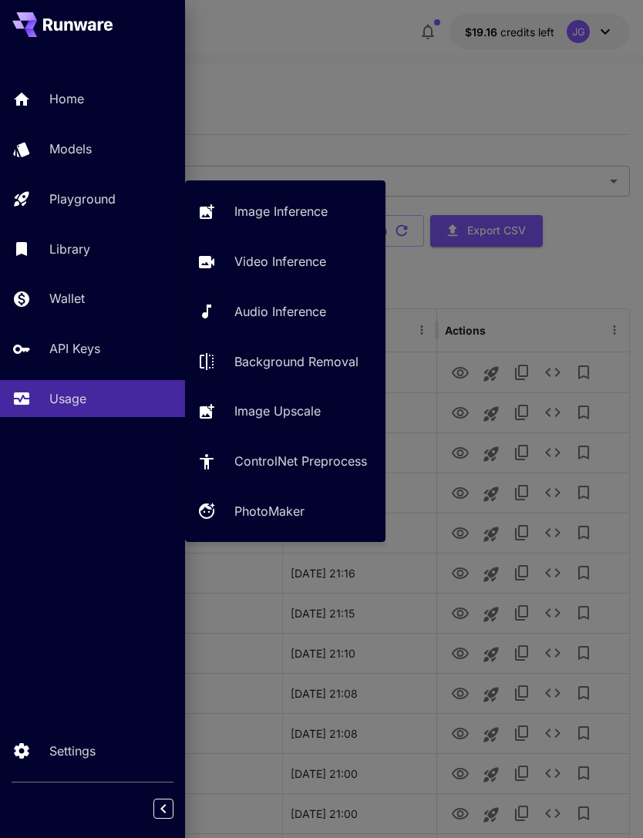
click at [292, 262] on p "Video Inference" at bounding box center [280, 261] width 92 height 19
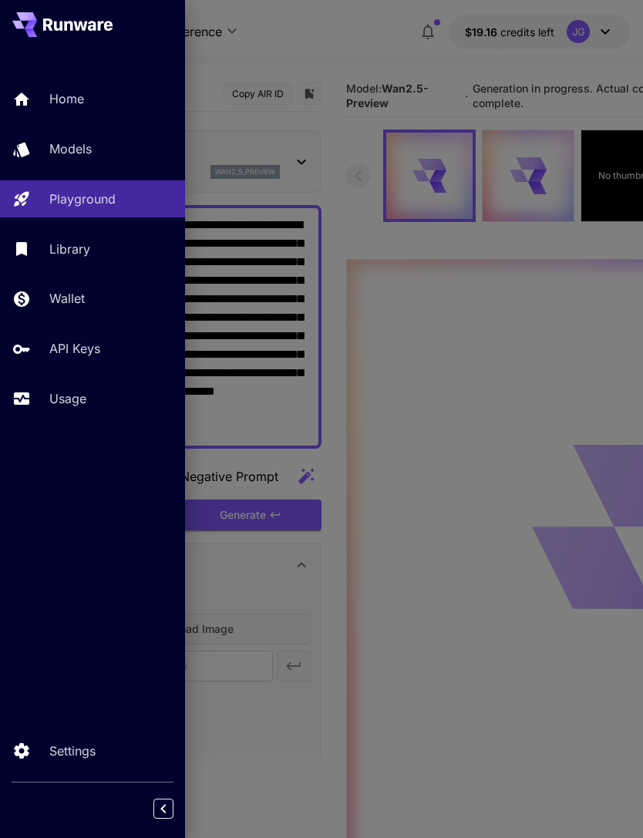
click at [333, 54] on div at bounding box center [321, 419] width 643 height 838
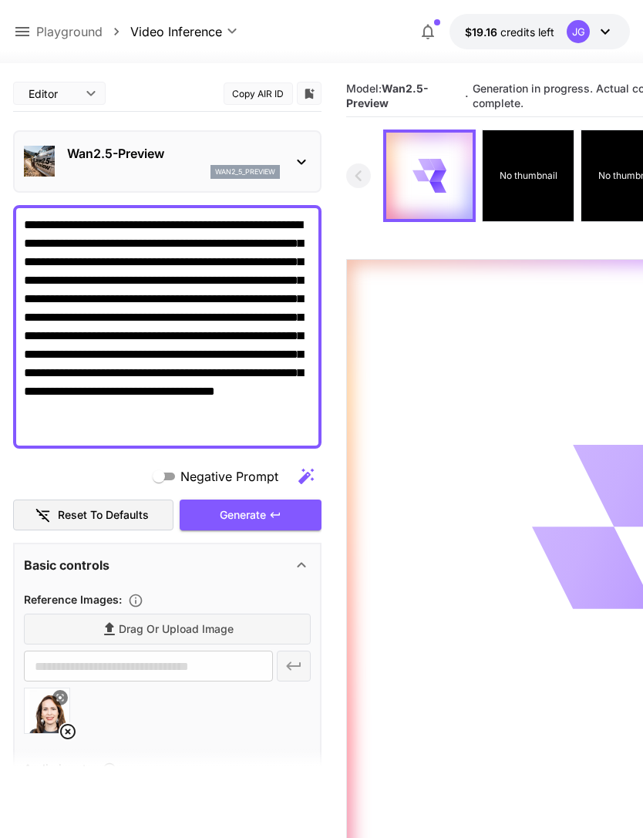
click at [68, 729] on icon at bounding box center [68, 732] width 19 height 19
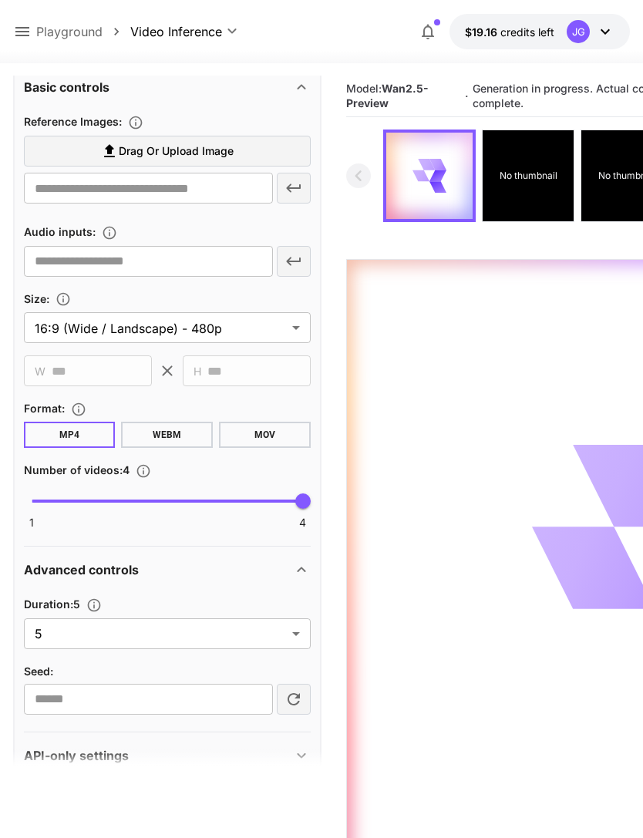
scroll to position [479, 0]
click at [293, 639] on body "**********" at bounding box center [321, 480] width 643 height 960
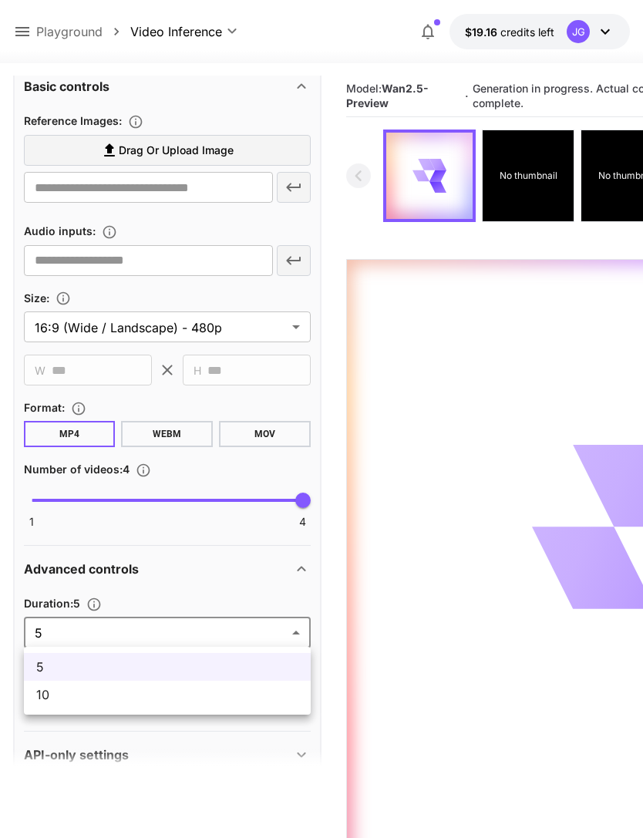
click at [199, 698] on span "10" at bounding box center [167, 695] width 262 height 19
type input "**"
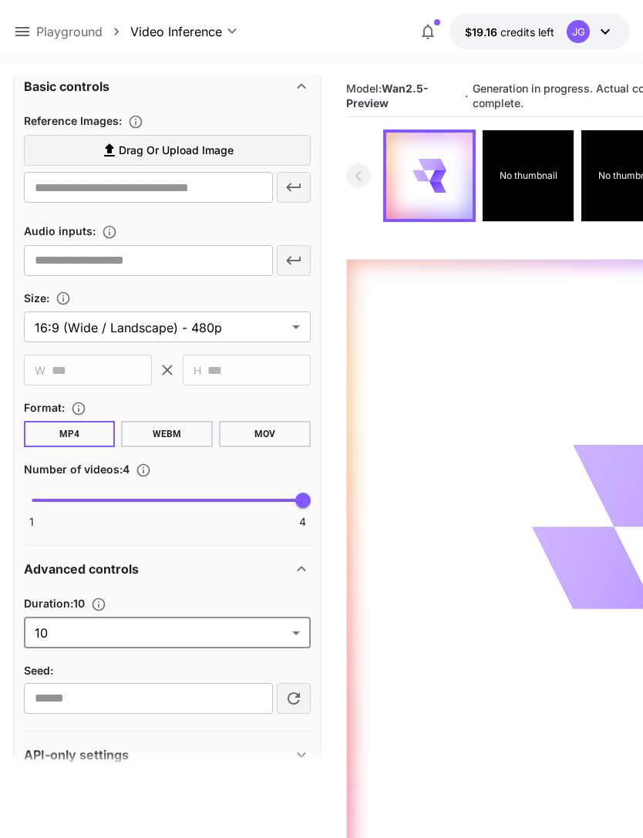
click at [206, 141] on span "Drag or upload image" at bounding box center [176, 150] width 115 height 19
click at [0, 0] on input "Drag or upload image" at bounding box center [0, 0] width 0 height 0
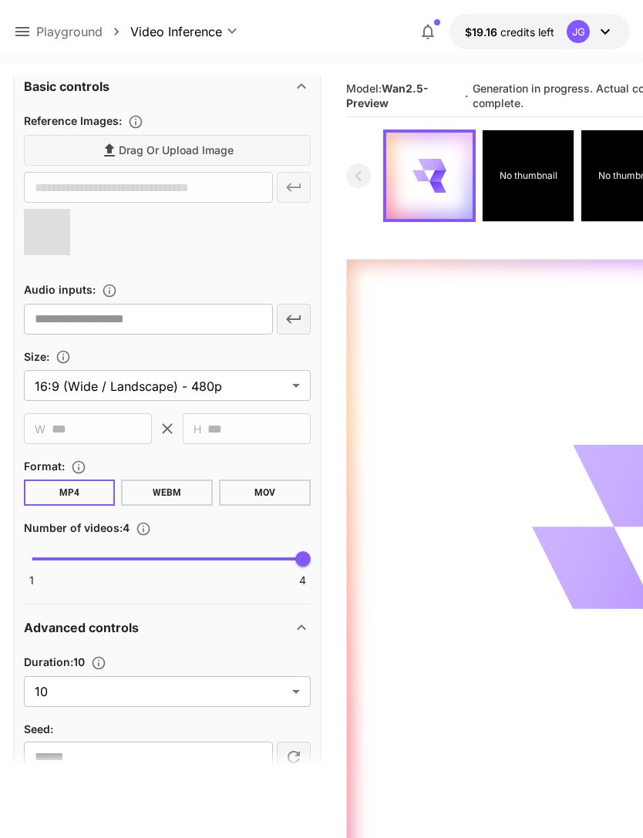
type input "**********"
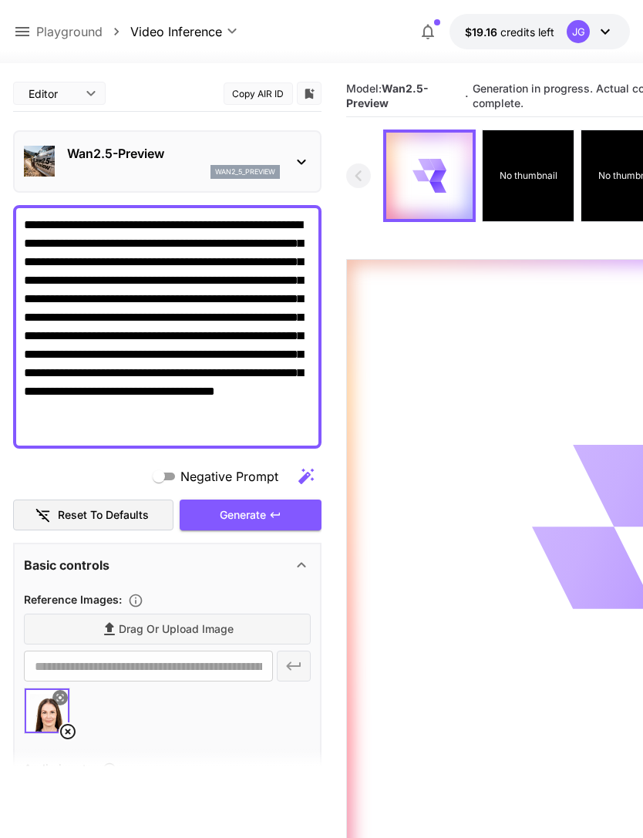
scroll to position [0, 0]
click at [431, 171] on icon at bounding box center [429, 176] width 35 height 35
click at [261, 518] on div "Generate" at bounding box center [251, 516] width 142 height 32
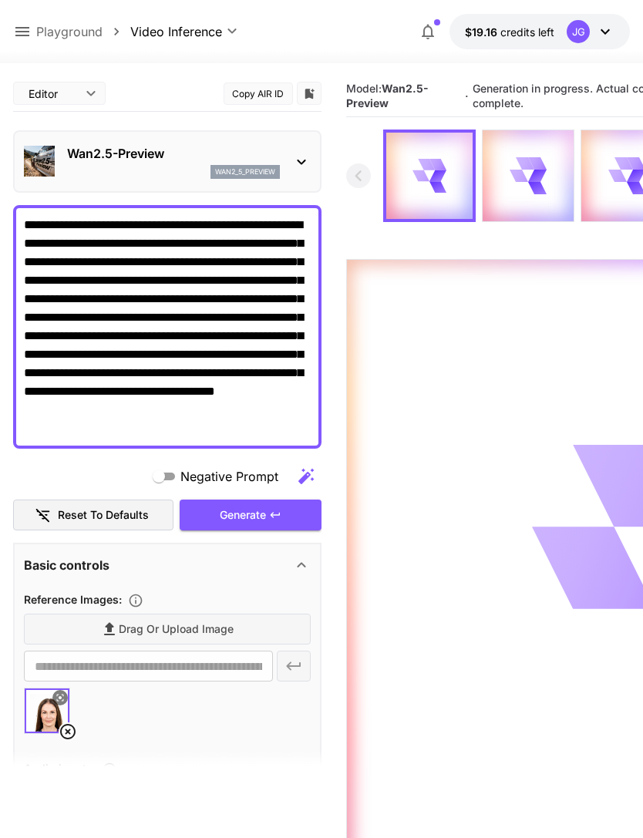
click at [19, 25] on icon at bounding box center [22, 31] width 19 height 19
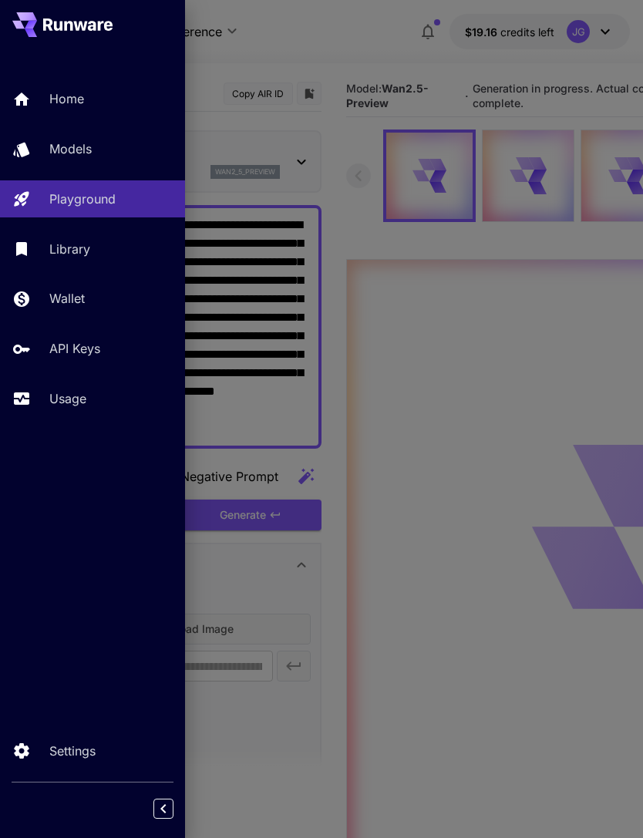
click at [73, 406] on p "Usage" at bounding box center [67, 399] width 37 height 19
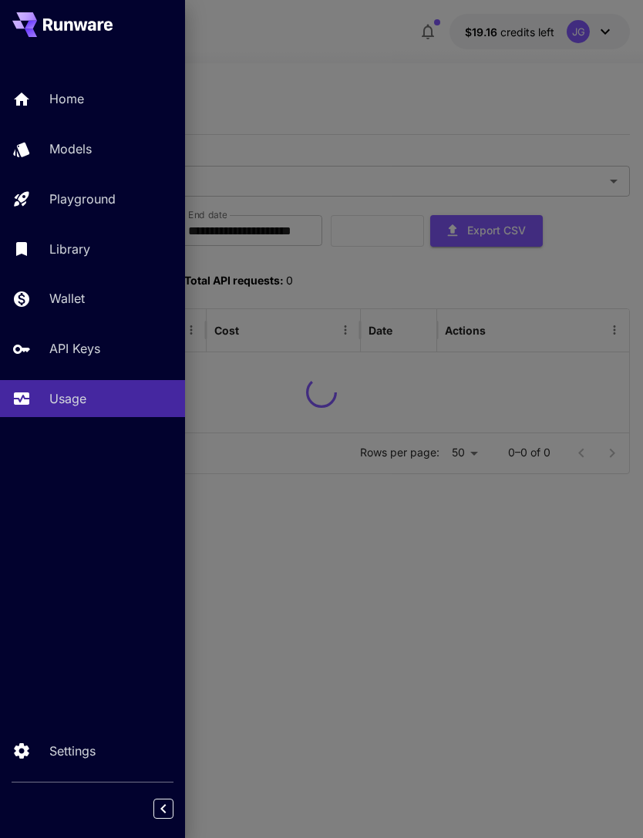
click at [386, 104] on div at bounding box center [321, 419] width 643 height 838
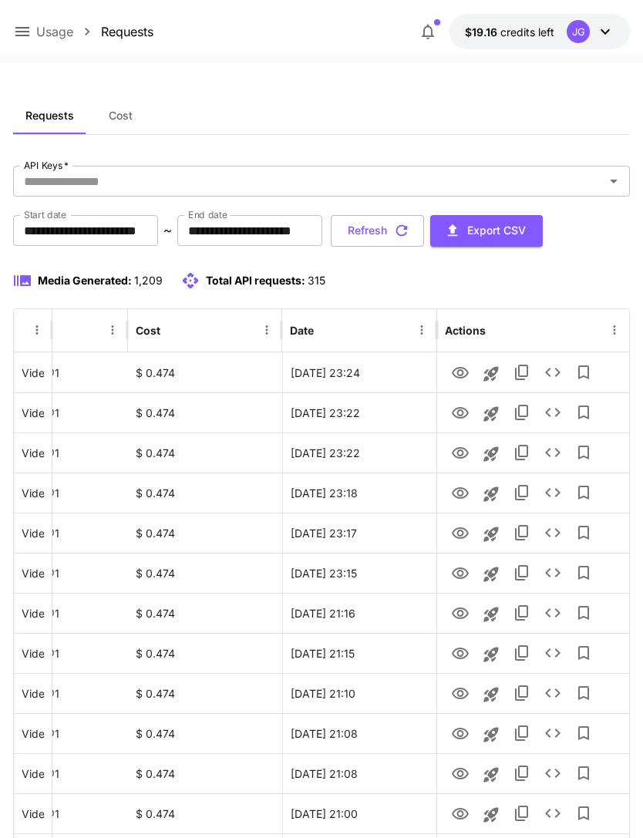
scroll to position [0, 79]
click at [459, 374] on icon "View" at bounding box center [460, 373] width 17 height 12
click at [459, 369] on icon "View" at bounding box center [460, 373] width 17 height 12
click at [424, 226] on button "Refresh" at bounding box center [377, 231] width 93 height 32
click at [424, 229] on button "Refresh" at bounding box center [377, 231] width 93 height 32
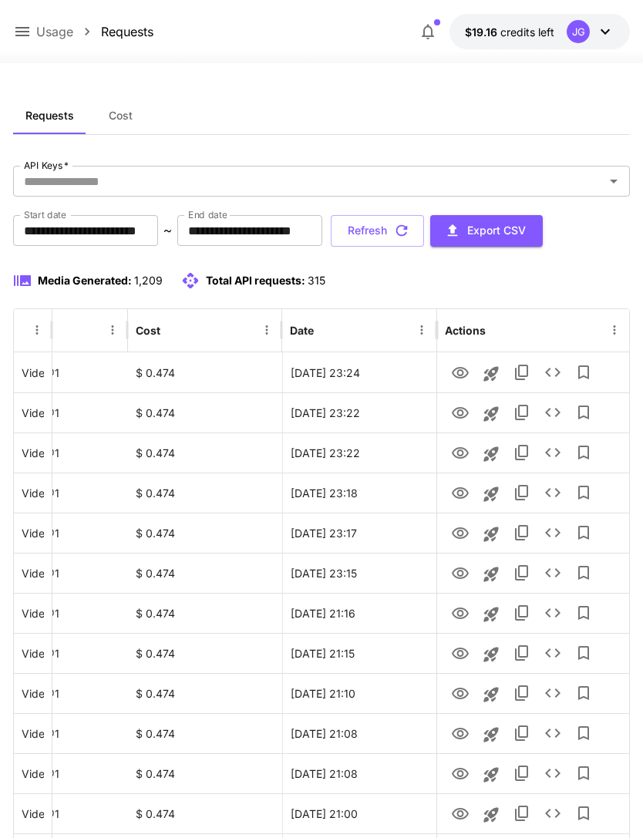
click at [424, 226] on button "Refresh" at bounding box center [377, 231] width 93 height 32
click at [424, 234] on button "Refresh" at bounding box center [377, 231] width 93 height 32
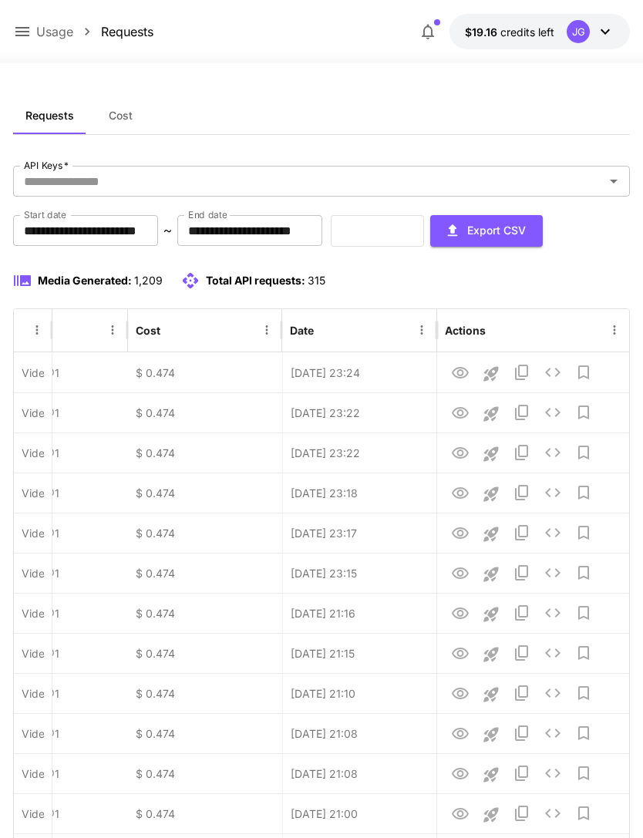
click at [453, 234] on div "Refresh Export CSV" at bounding box center [437, 231] width 212 height 32
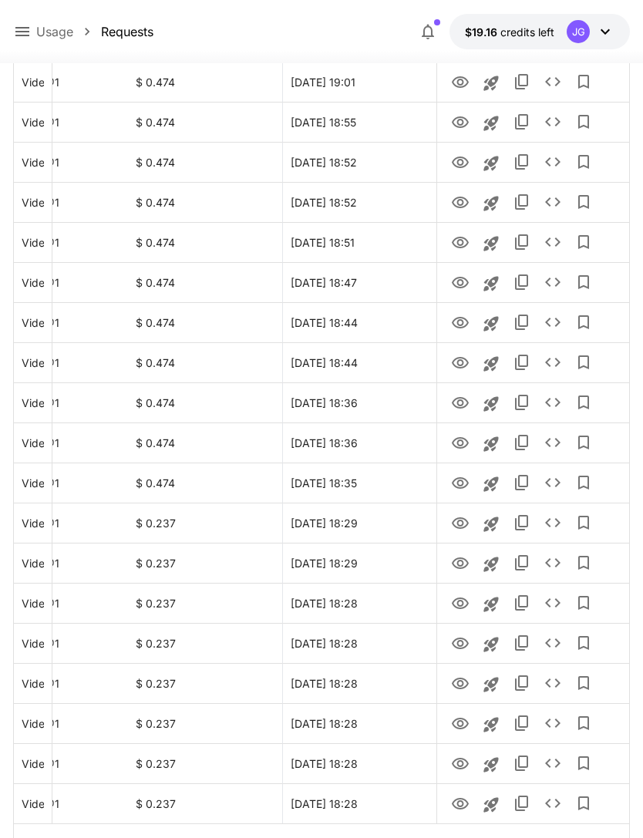
scroll to position [1557, 0]
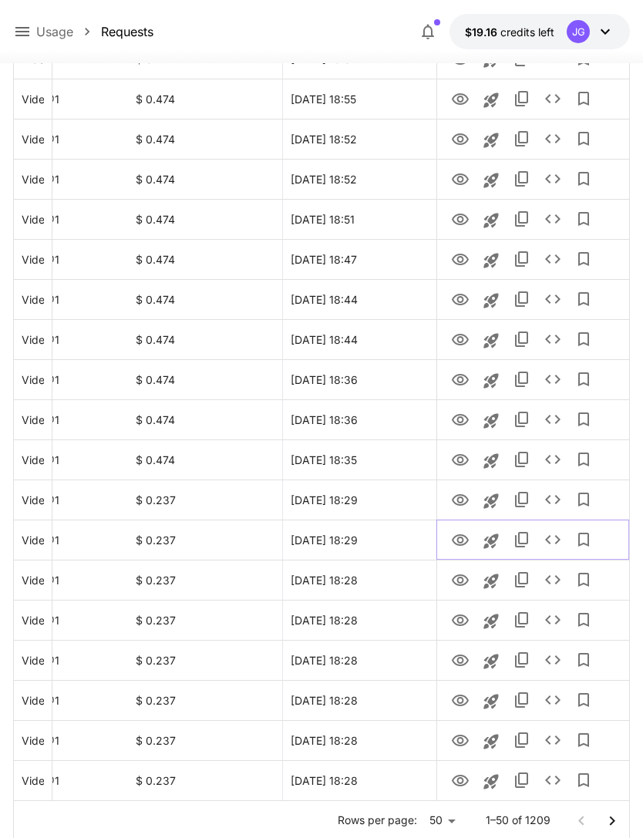
click at [459, 540] on icon "View" at bounding box center [460, 540] width 19 height 19
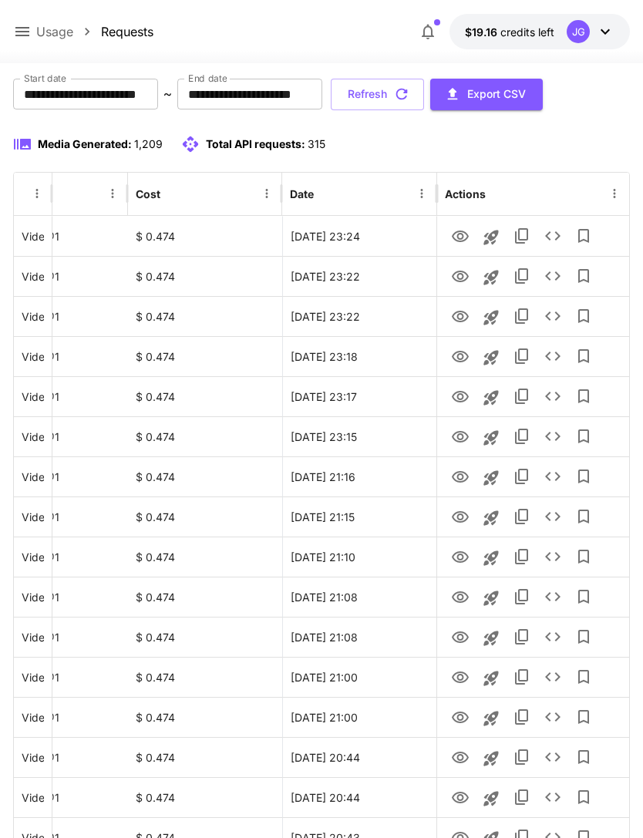
scroll to position [0, 0]
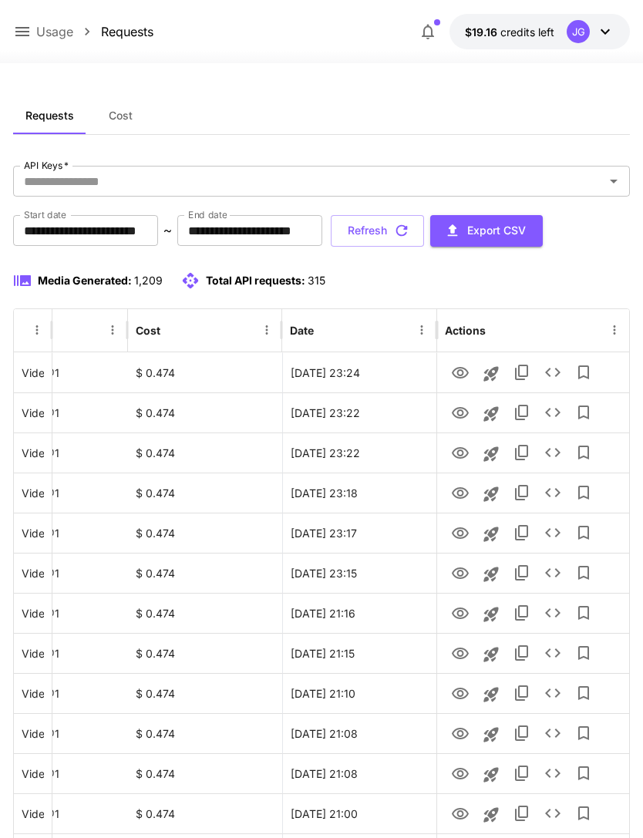
click at [424, 231] on button "Refresh" at bounding box center [377, 231] width 93 height 32
click at [462, 372] on icon "View" at bounding box center [460, 373] width 17 height 12
click at [460, 417] on icon "View" at bounding box center [460, 413] width 17 height 12
click at [458, 454] on icon "View" at bounding box center [460, 453] width 17 height 12
click at [424, 233] on button "Refresh" at bounding box center [377, 231] width 93 height 32
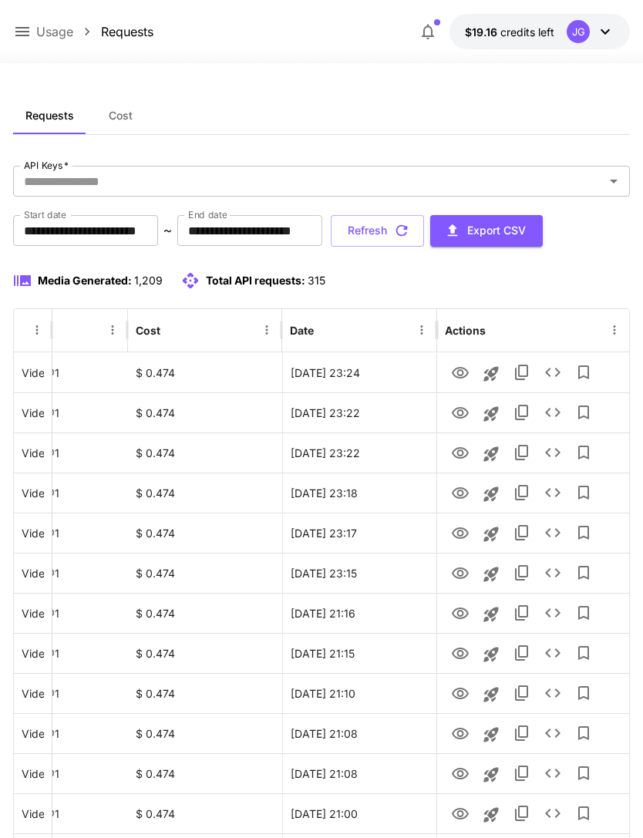
click at [424, 231] on button "Refresh" at bounding box center [377, 231] width 93 height 32
click at [424, 232] on button "Refresh" at bounding box center [377, 231] width 93 height 32
click at [424, 231] on button "Refresh" at bounding box center [377, 231] width 93 height 32
click at [424, 228] on button "Refresh" at bounding box center [377, 231] width 93 height 32
click at [424, 232] on button "Refresh" at bounding box center [377, 231] width 93 height 32
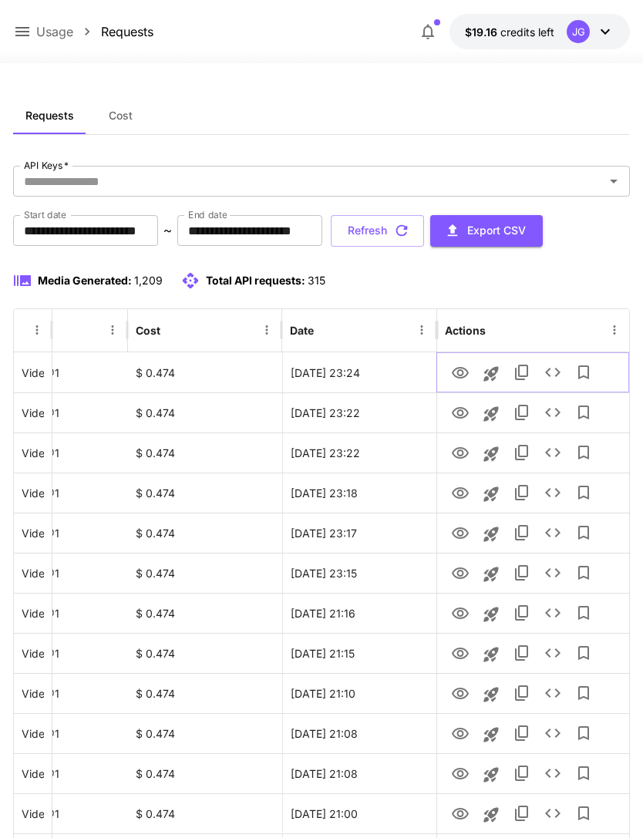
click at [460, 376] on icon "View" at bounding box center [460, 373] width 17 height 12
click at [424, 231] on button "Refresh" at bounding box center [377, 231] width 93 height 32
click at [458, 373] on icon "View" at bounding box center [460, 373] width 17 height 12
click at [22, 27] on icon at bounding box center [22, 31] width 19 height 19
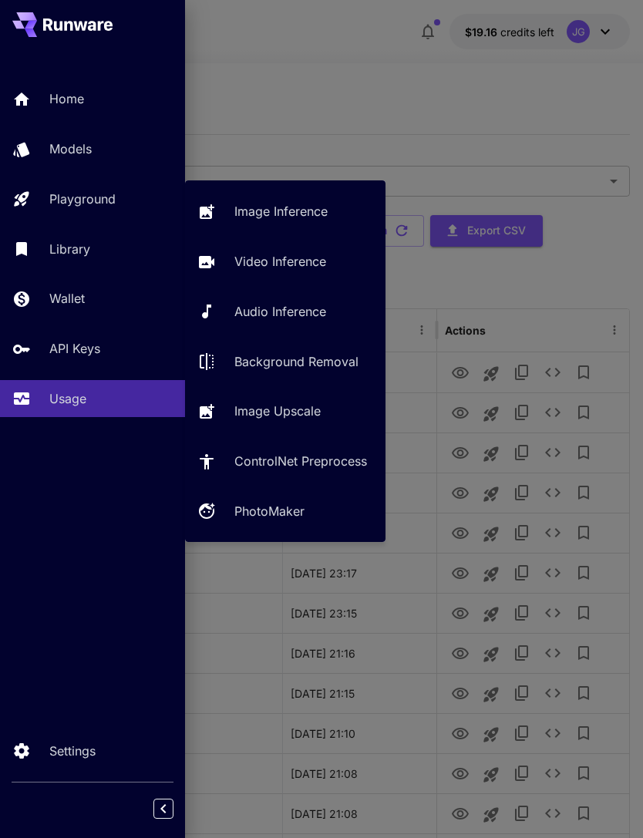
click at [284, 261] on p "Video Inference" at bounding box center [280, 261] width 92 height 19
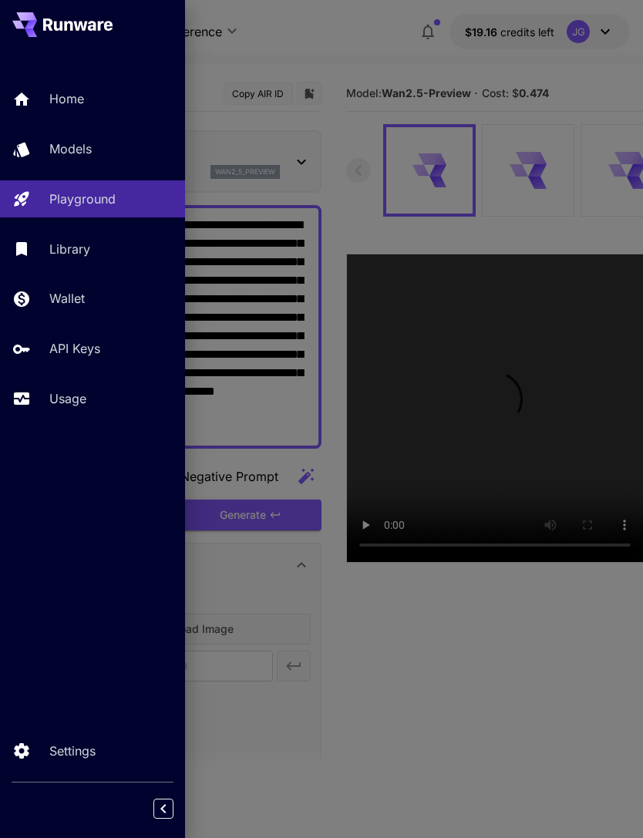
type input "*"
click at [357, 42] on div at bounding box center [321, 419] width 643 height 838
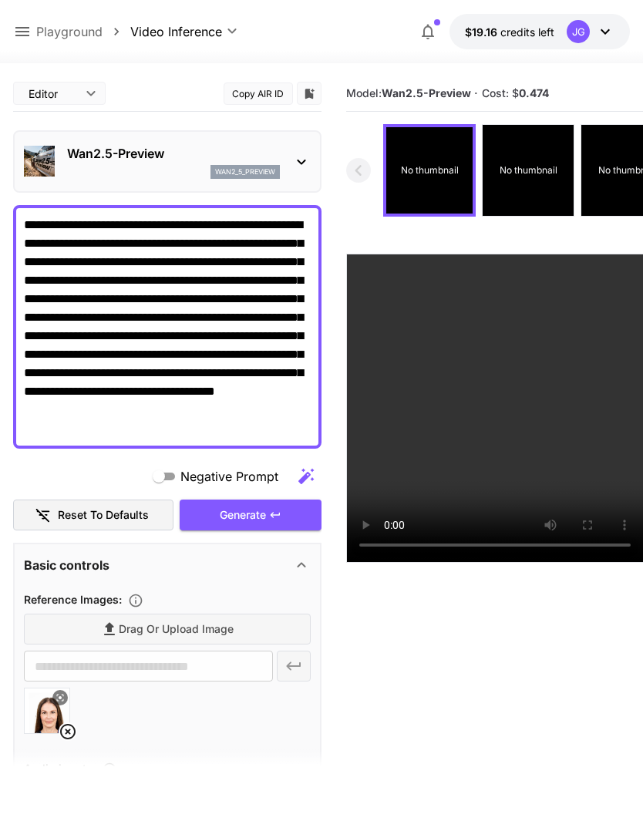
click at [64, 727] on icon at bounding box center [68, 732] width 19 height 19
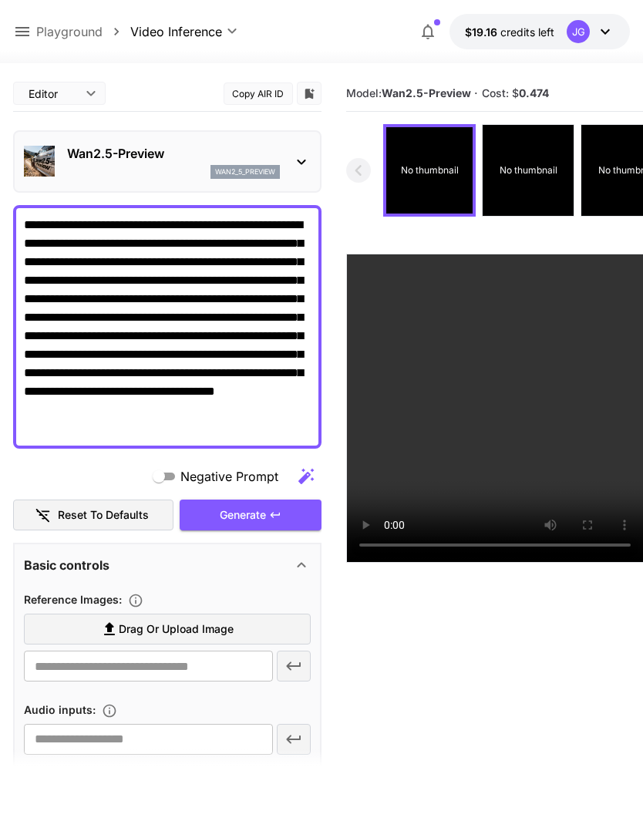
click at [169, 626] on span "Drag or upload image" at bounding box center [176, 629] width 115 height 19
click at [0, 0] on input "Drag or upload image" at bounding box center [0, 0] width 0 height 0
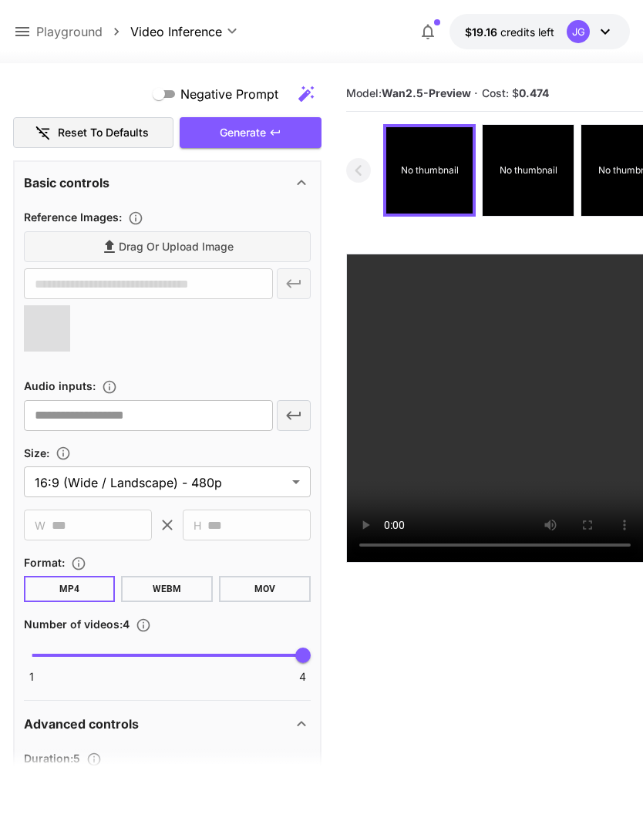
type input "**********"
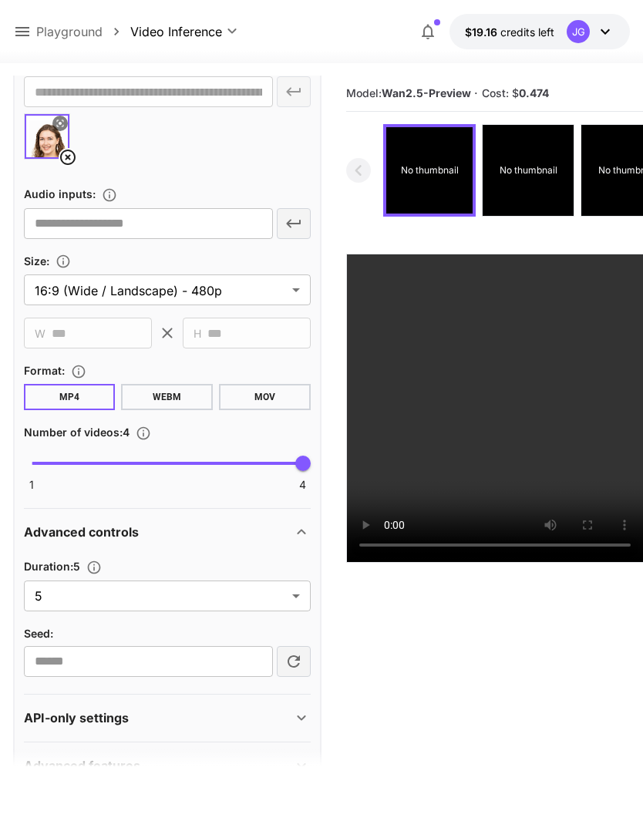
scroll to position [573, 0]
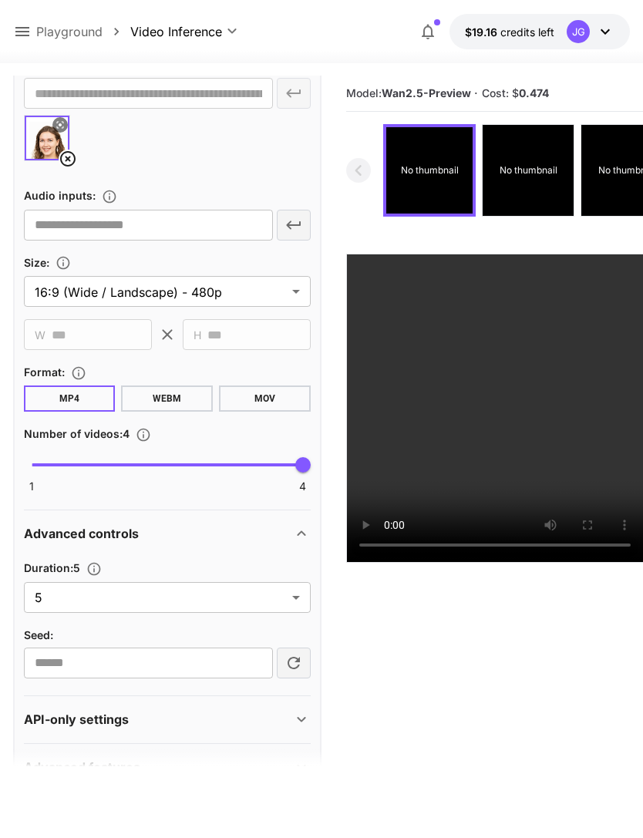
click at [289, 598] on body "**********" at bounding box center [321, 480] width 643 height 960
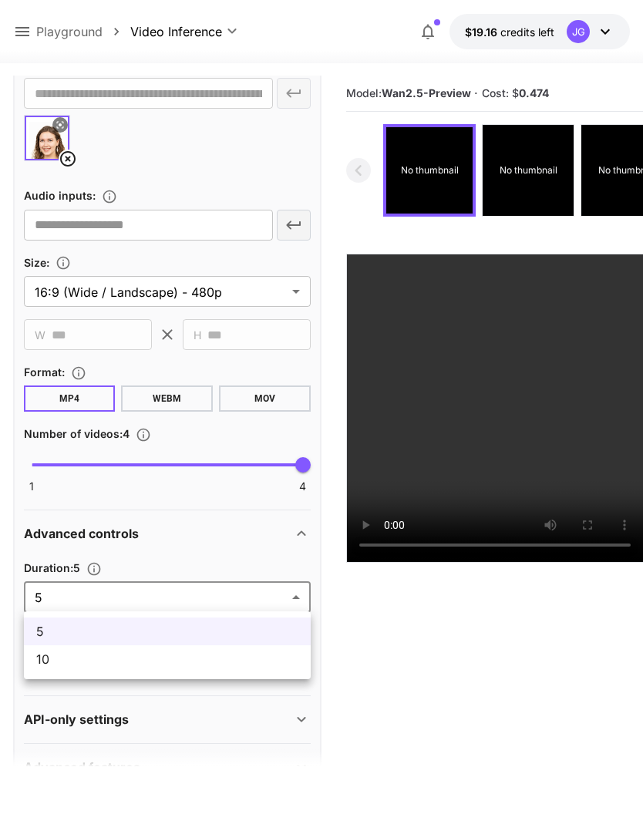
click at [204, 666] on span "10" at bounding box center [167, 659] width 262 height 19
type input "**"
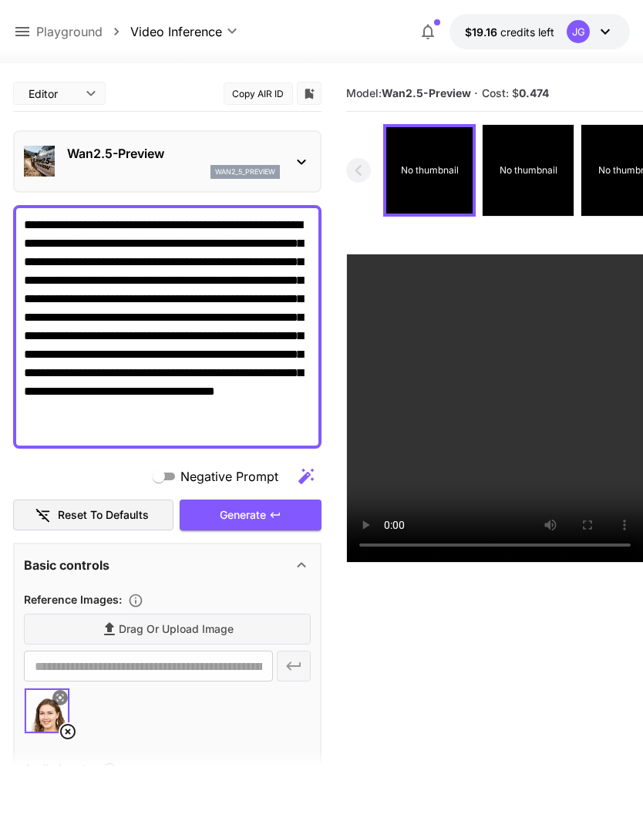
scroll to position [0, 0]
click at [248, 514] on div "Generate" at bounding box center [251, 516] width 142 height 32
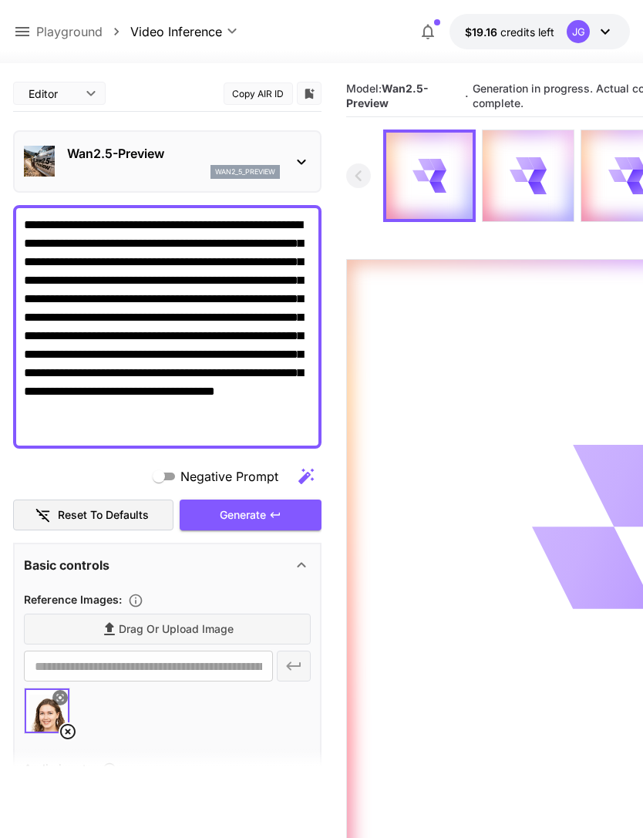
click at [26, 22] on button at bounding box center [22, 31] width 19 height 19
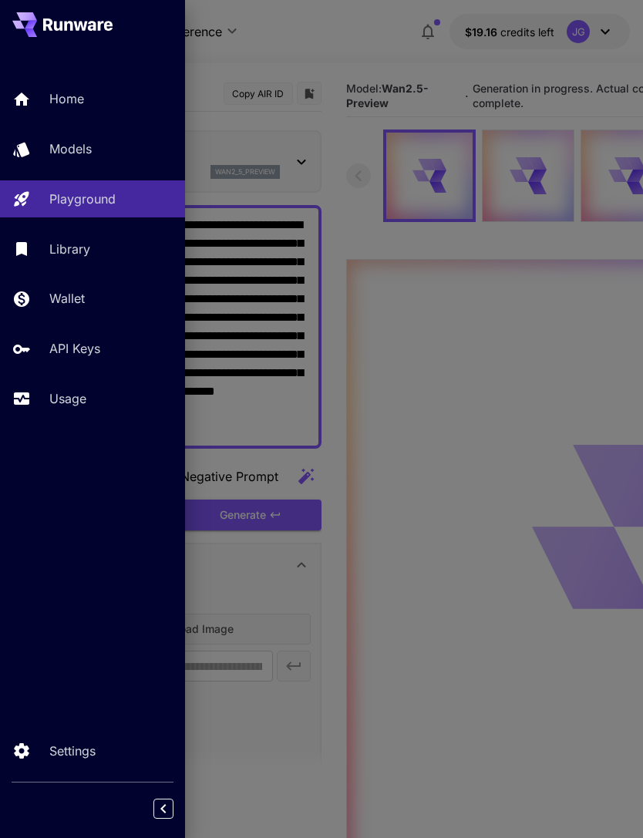
click at [75, 396] on p "Usage" at bounding box center [67, 399] width 37 height 19
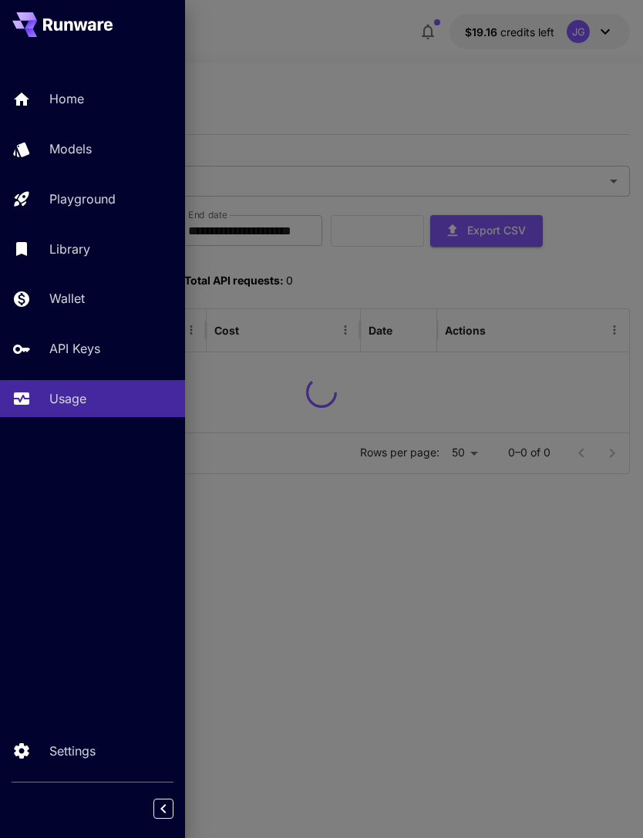
click at [380, 97] on div at bounding box center [321, 419] width 643 height 838
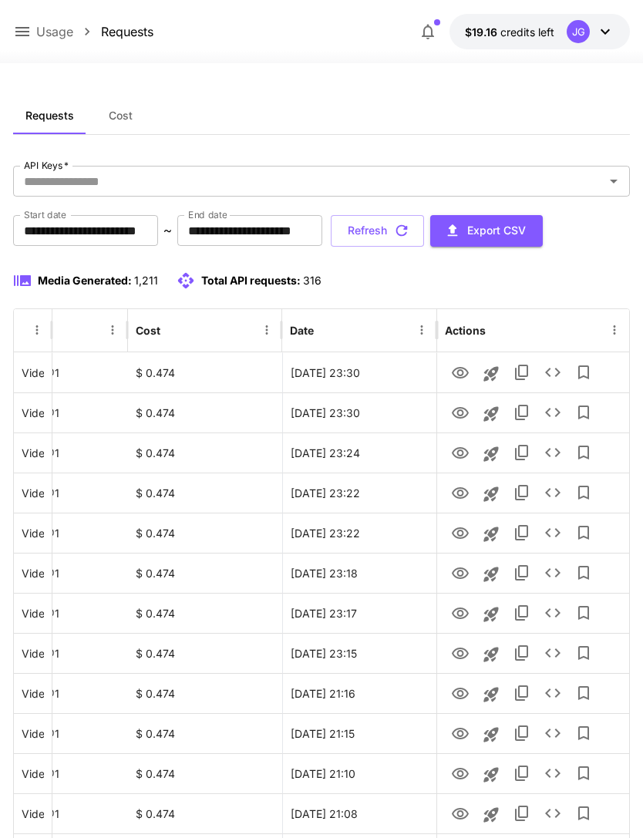
scroll to position [0, 79]
click at [459, 412] on icon "View" at bounding box center [460, 413] width 19 height 19
click at [455, 371] on icon "View" at bounding box center [460, 373] width 19 height 19
click at [424, 228] on button "Refresh" at bounding box center [377, 231] width 93 height 32
click at [452, 453] on icon "View" at bounding box center [460, 453] width 17 height 12
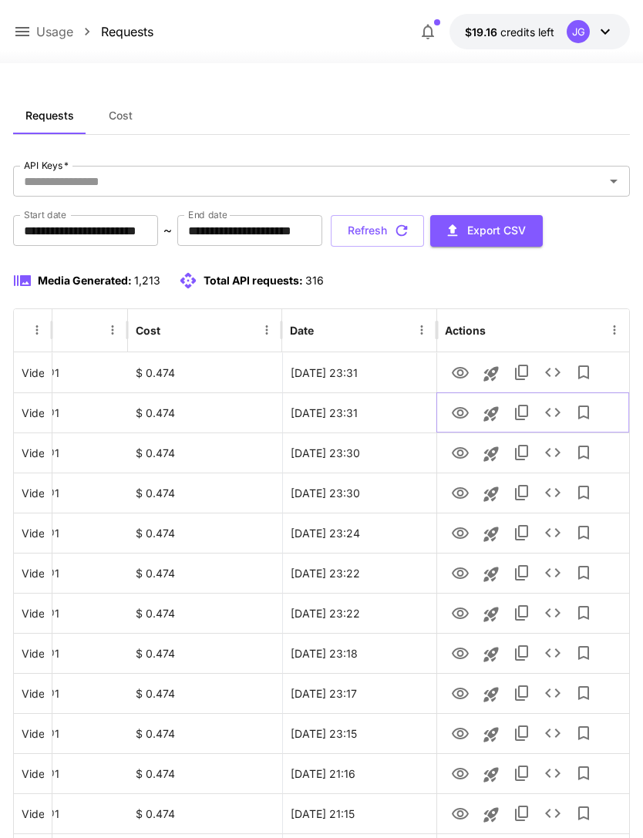
click at [459, 406] on icon "View" at bounding box center [460, 413] width 19 height 19
click at [458, 451] on icon "View" at bounding box center [460, 453] width 17 height 12
click at [455, 414] on icon "View" at bounding box center [460, 413] width 19 height 19
click at [457, 374] on icon "View" at bounding box center [460, 373] width 17 height 12
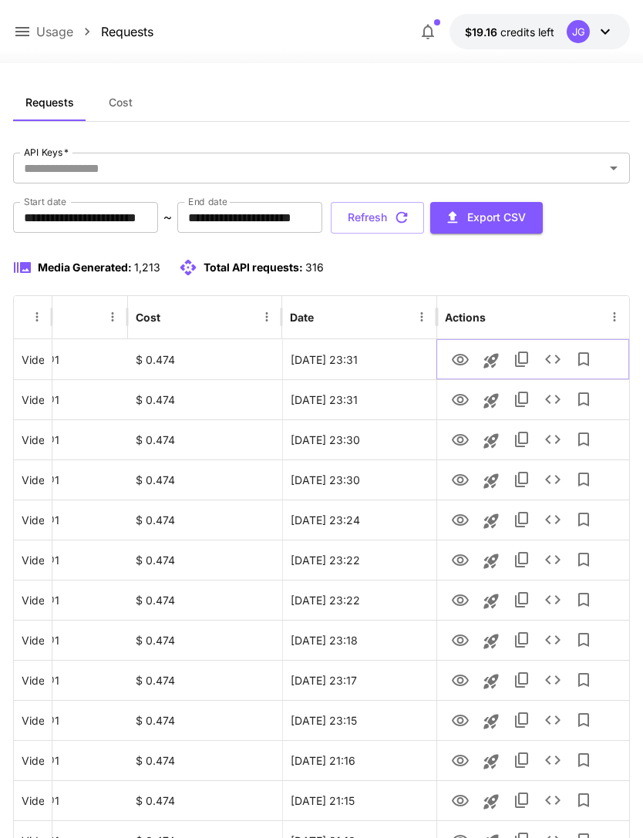
scroll to position [0, 0]
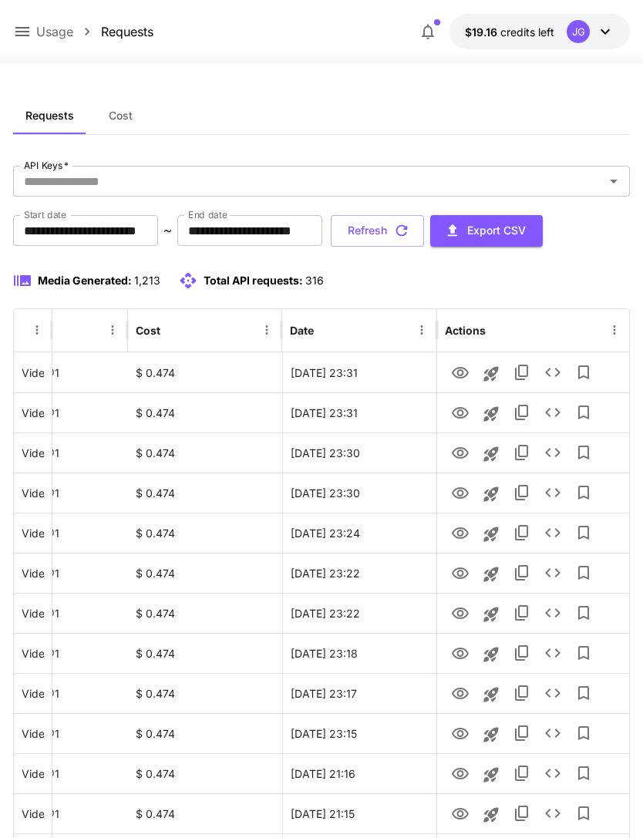
click at [25, 34] on icon at bounding box center [22, 31] width 19 height 19
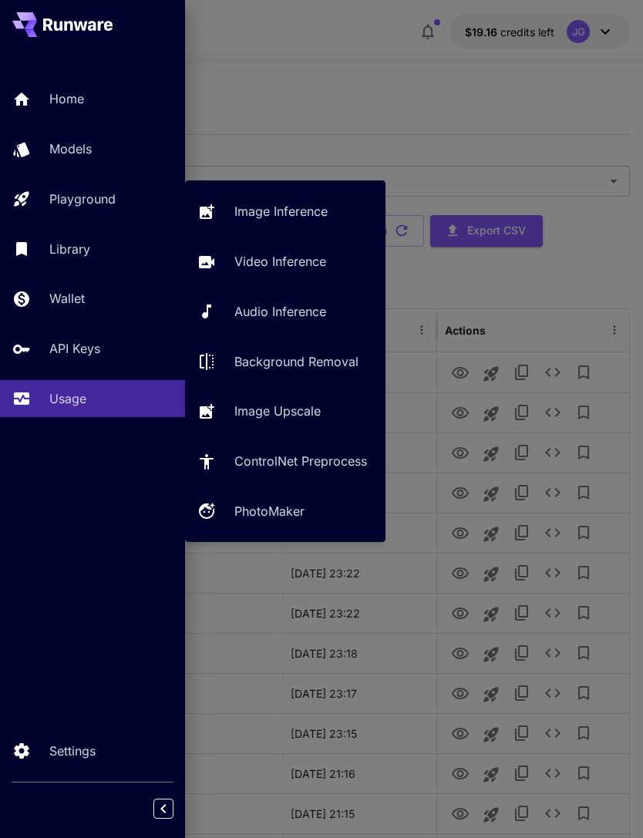
click at [272, 268] on p "Video Inference" at bounding box center [280, 261] width 92 height 19
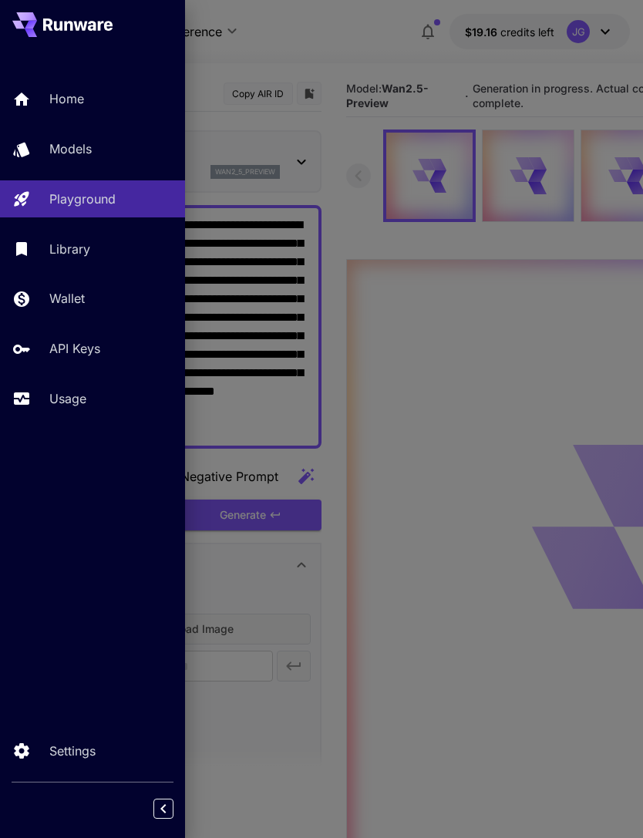
click at [319, 23] on div at bounding box center [321, 419] width 643 height 838
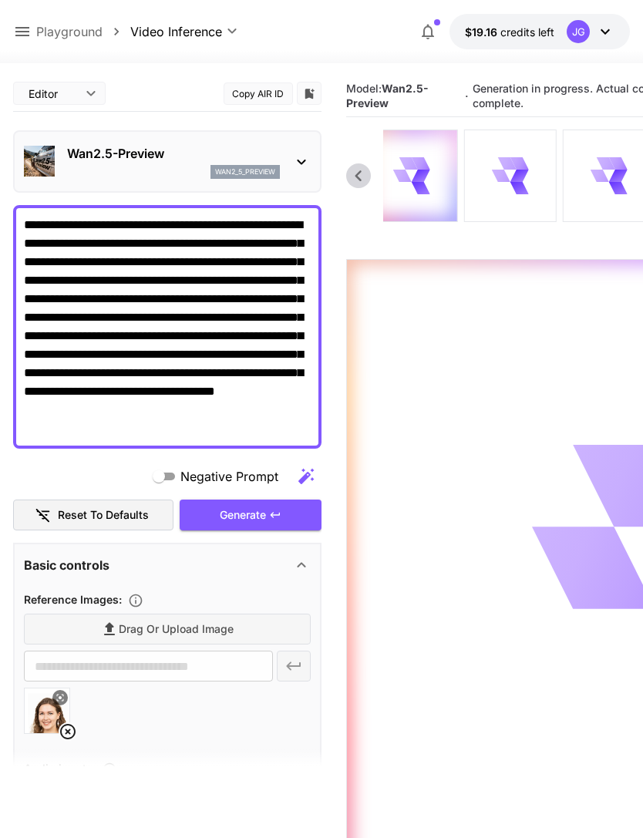
click at [501, 181] on icon at bounding box center [510, 176] width 36 height 36
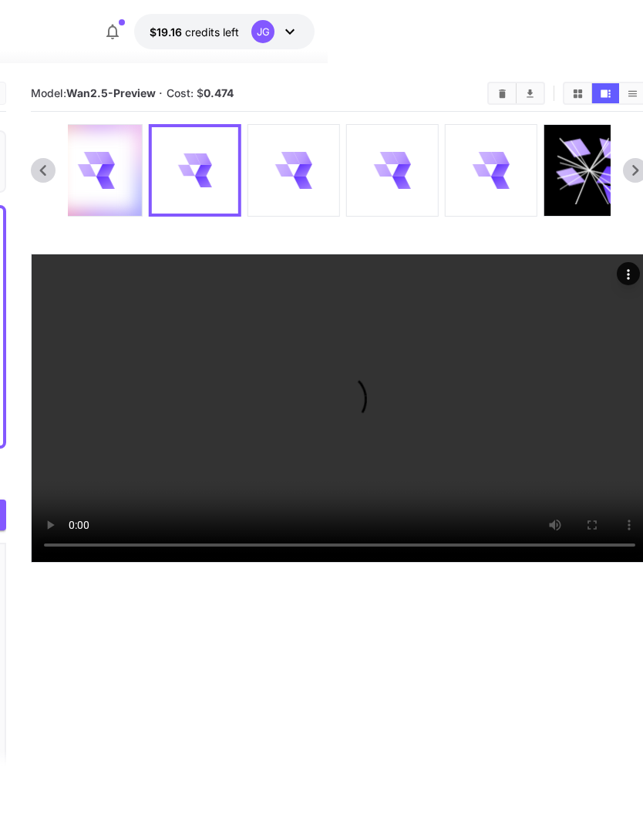
scroll to position [0, 320]
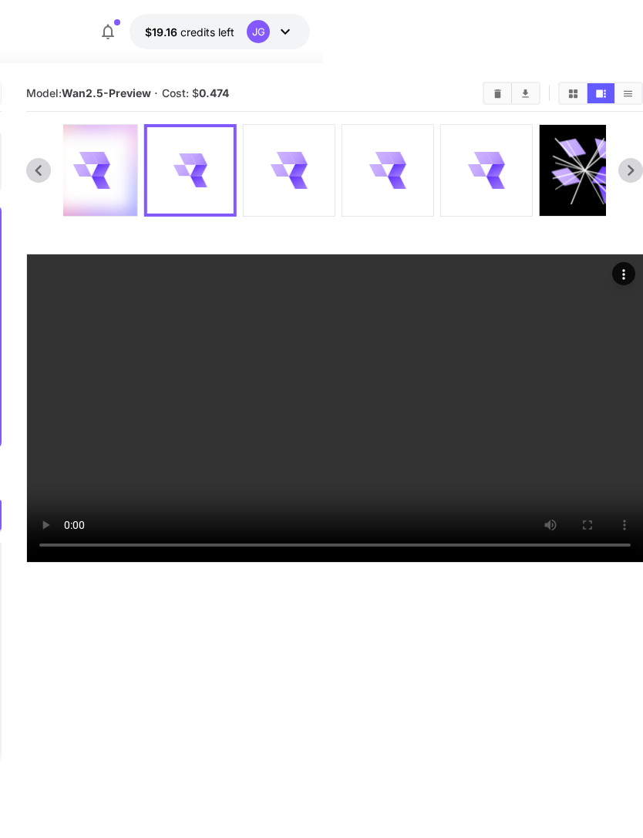
click at [477, 173] on icon at bounding box center [477, 170] width 19 height 12
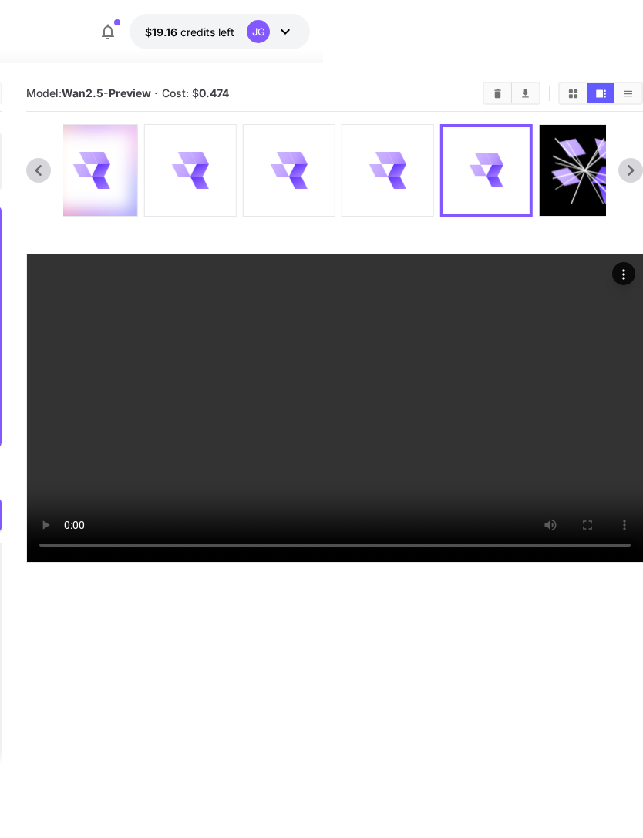
click at [386, 165] on icon at bounding box center [387, 170] width 36 height 36
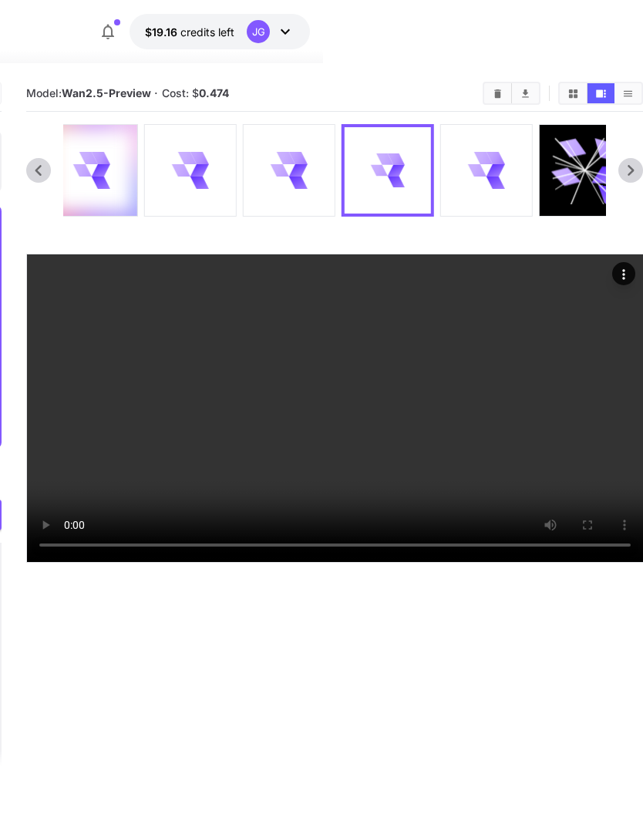
click at [294, 168] on icon at bounding box center [297, 170] width 19 height 12
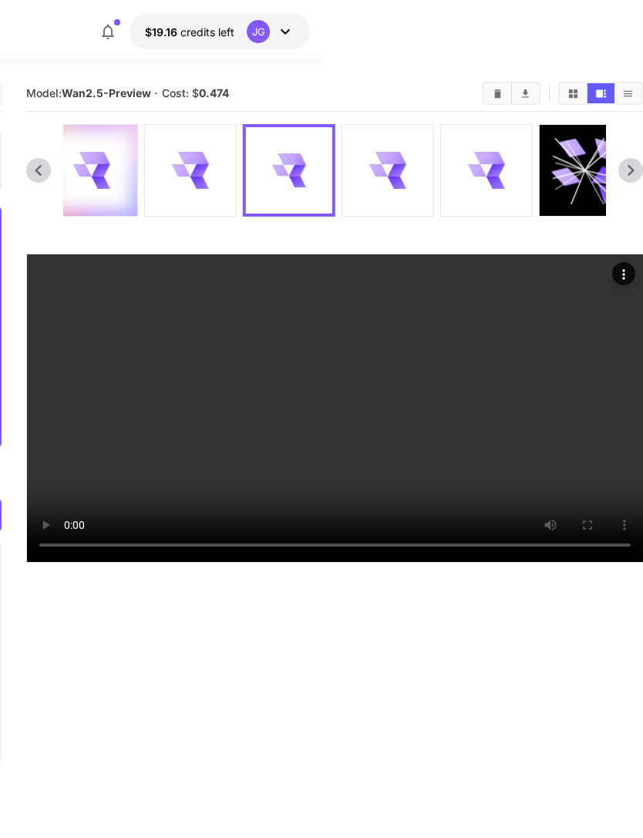
click at [195, 170] on icon at bounding box center [199, 170] width 19 height 12
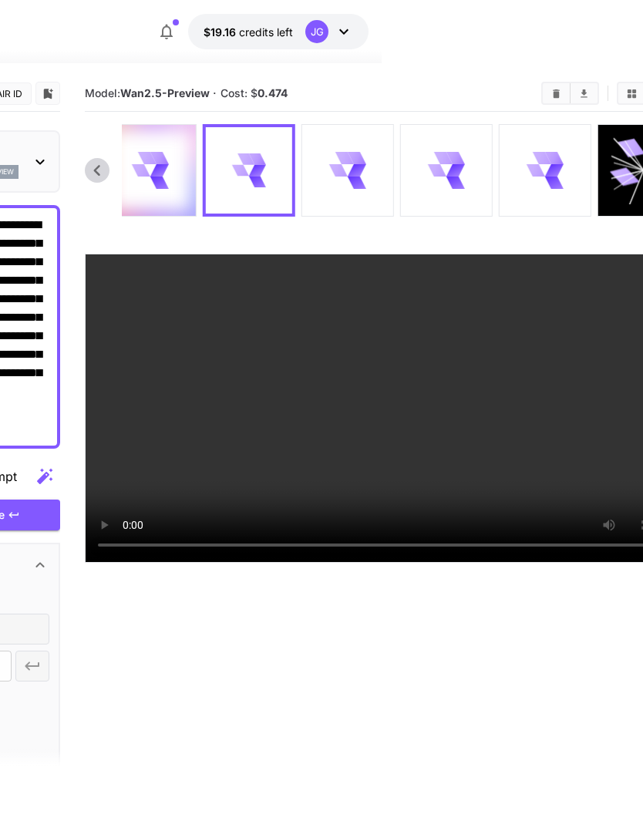
scroll to position [0, 0]
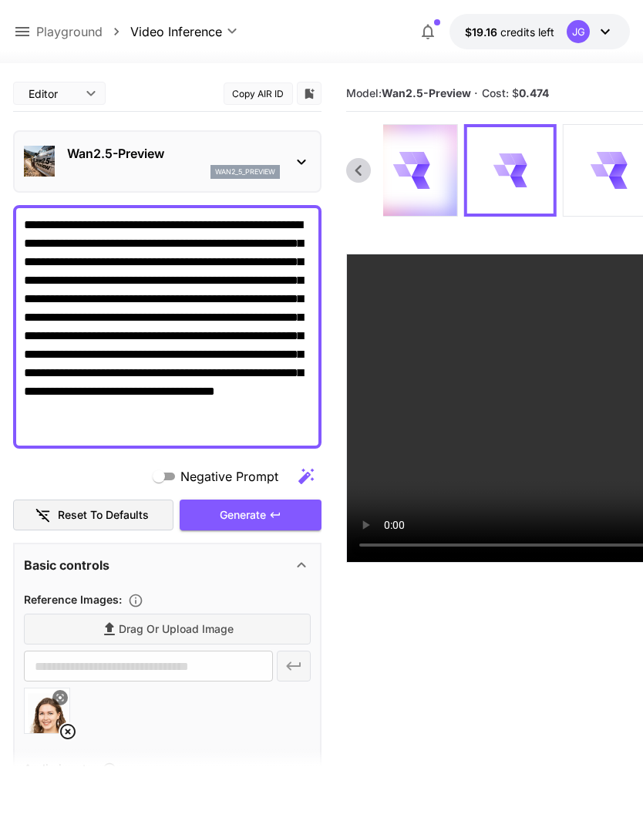
click at [18, 27] on icon at bounding box center [22, 31] width 19 height 19
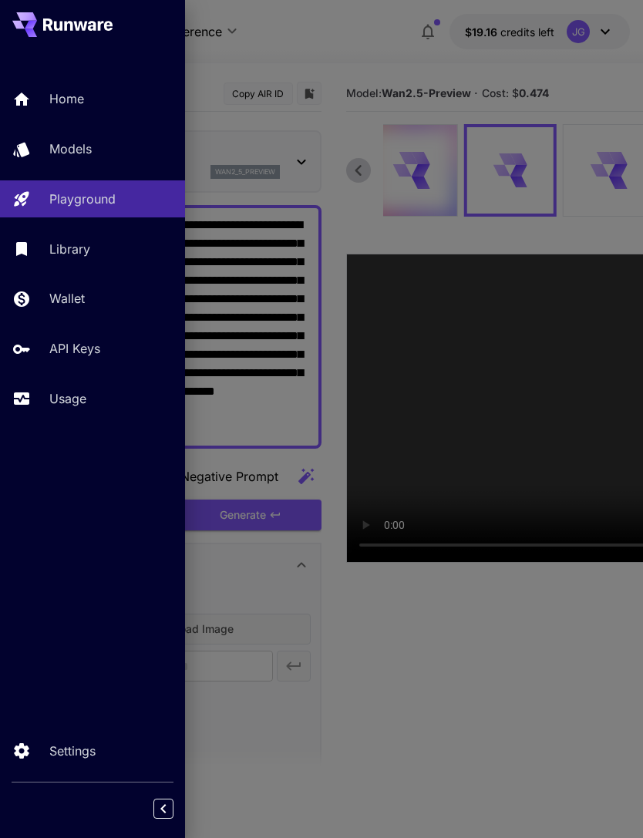
click at [73, 402] on p "Usage" at bounding box center [67, 399] width 37 height 19
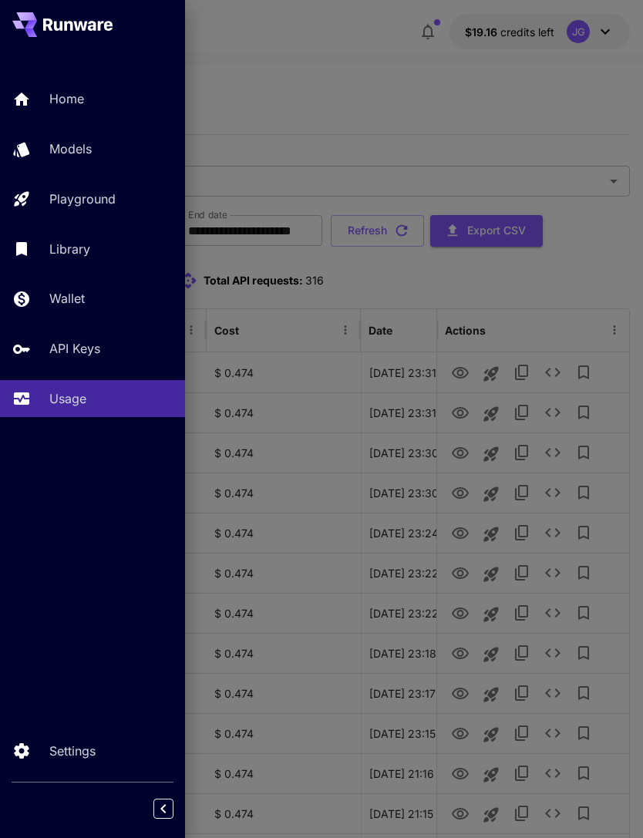
click at [395, 105] on div at bounding box center [321, 419] width 643 height 838
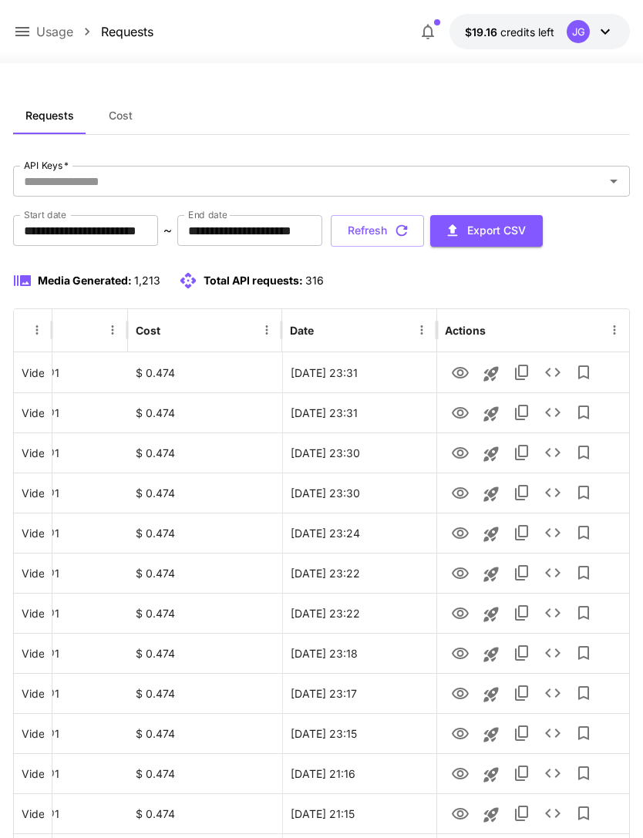
scroll to position [0, 79]
click at [456, 497] on icon "View" at bounding box center [460, 493] width 17 height 12
click at [424, 228] on button "Refresh" at bounding box center [377, 231] width 93 height 32
click at [424, 231] on button "Refresh" at bounding box center [377, 231] width 93 height 32
click at [456, 498] on icon "View" at bounding box center [460, 493] width 19 height 19
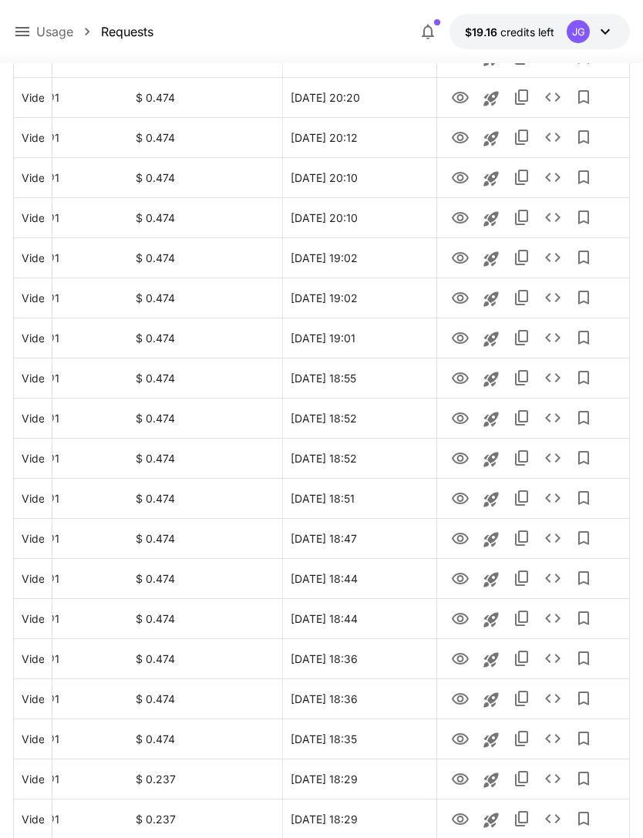
scroll to position [1460, 0]
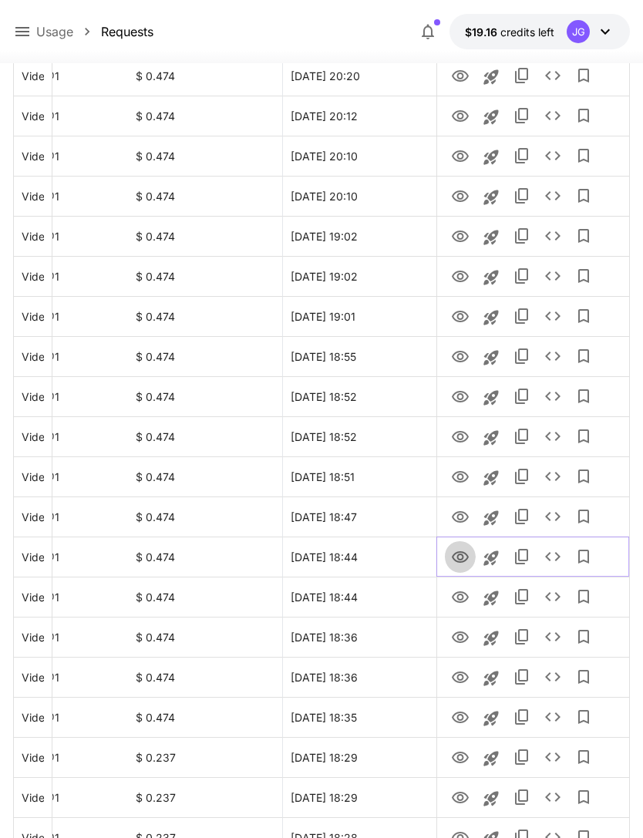
click at [464, 553] on icon "View" at bounding box center [460, 558] width 17 height 12
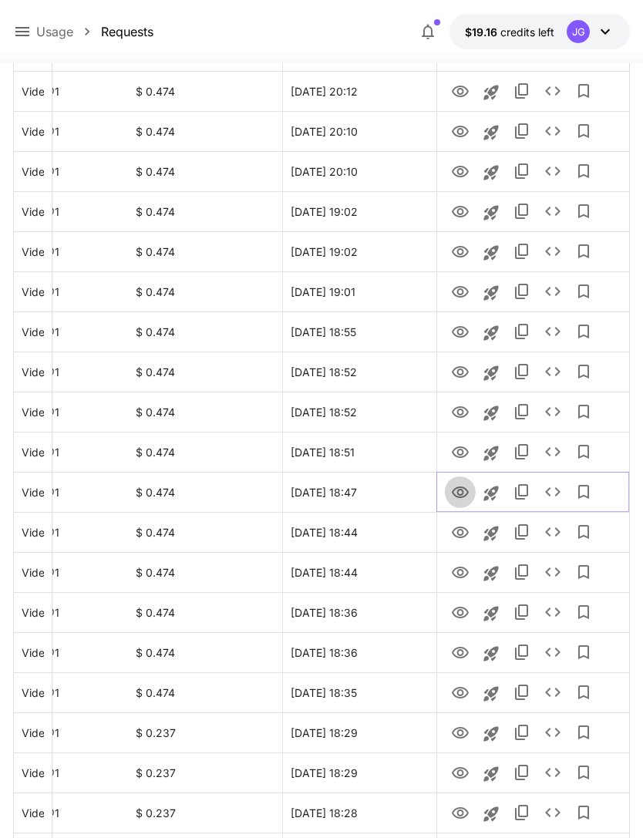
click at [460, 498] on icon "View" at bounding box center [460, 493] width 17 height 12
click at [458, 454] on icon "View" at bounding box center [460, 453] width 17 height 12
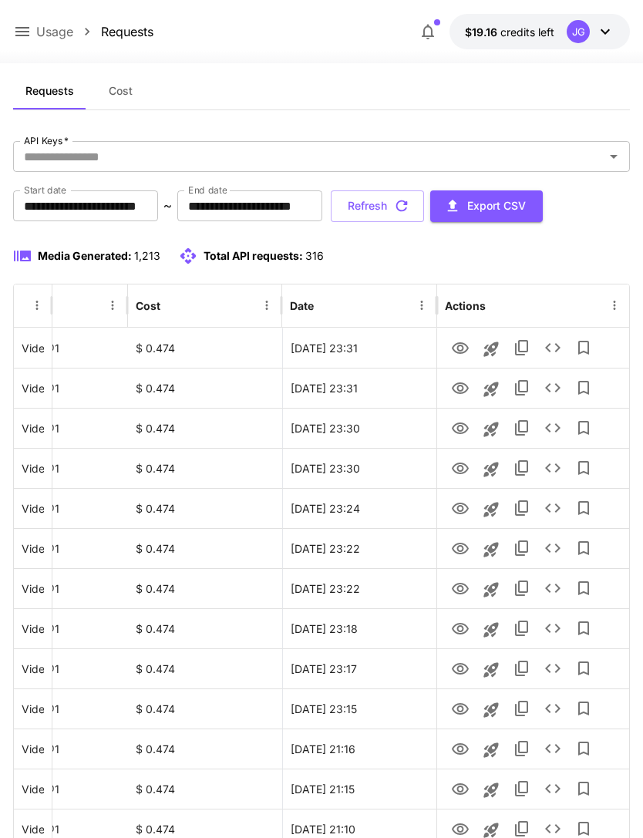
scroll to position [0, 0]
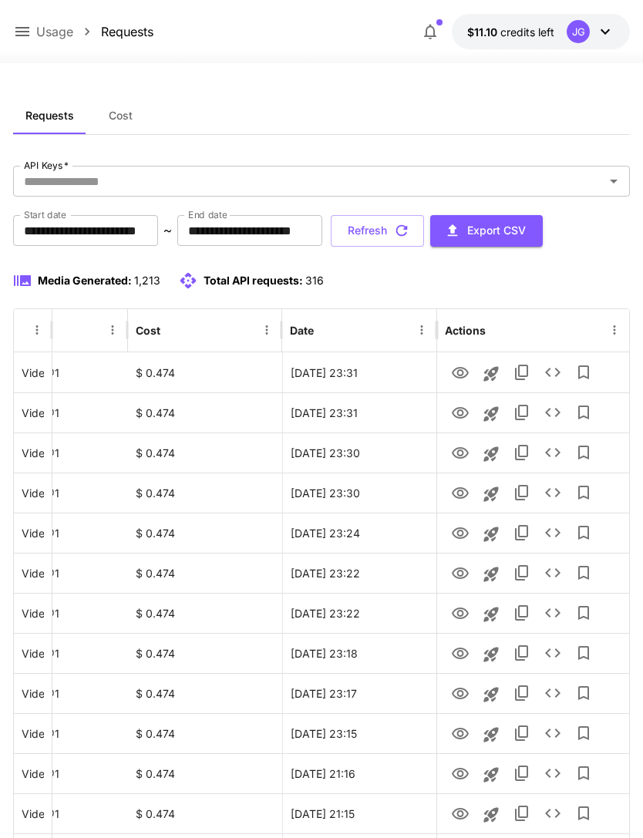
scroll to position [0, 79]
click at [464, 496] on icon "View" at bounding box center [460, 493] width 19 height 19
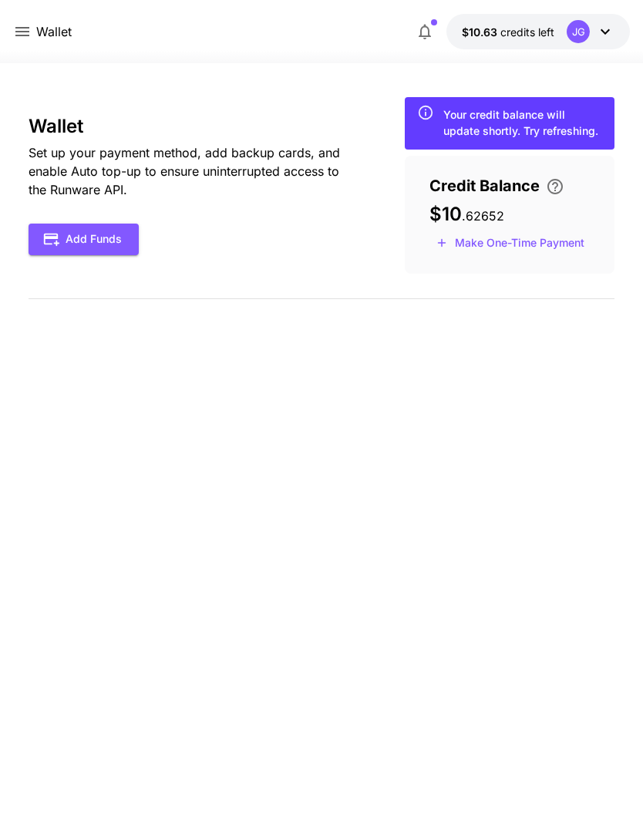
click at [22, 32] on icon at bounding box center [22, 31] width 14 height 9
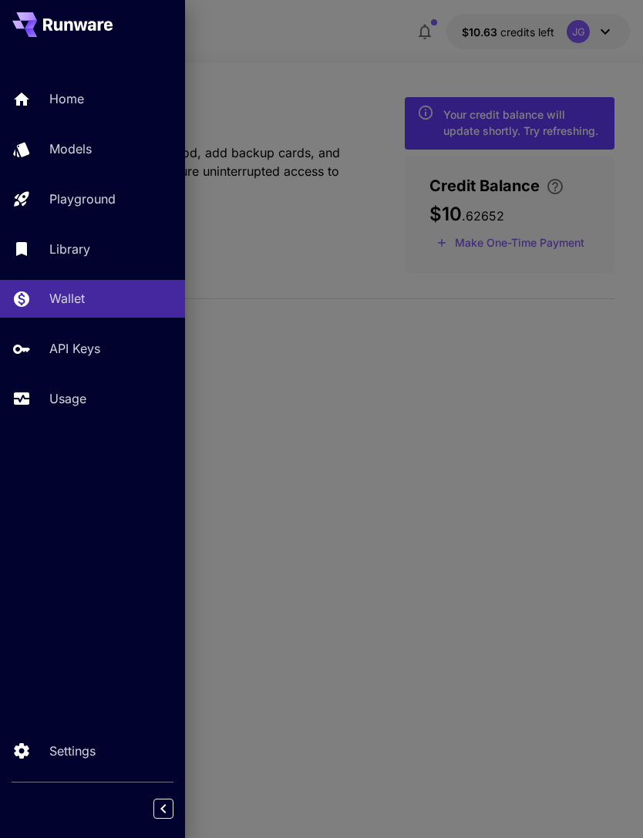
click at [69, 401] on p "Usage" at bounding box center [67, 399] width 37 height 19
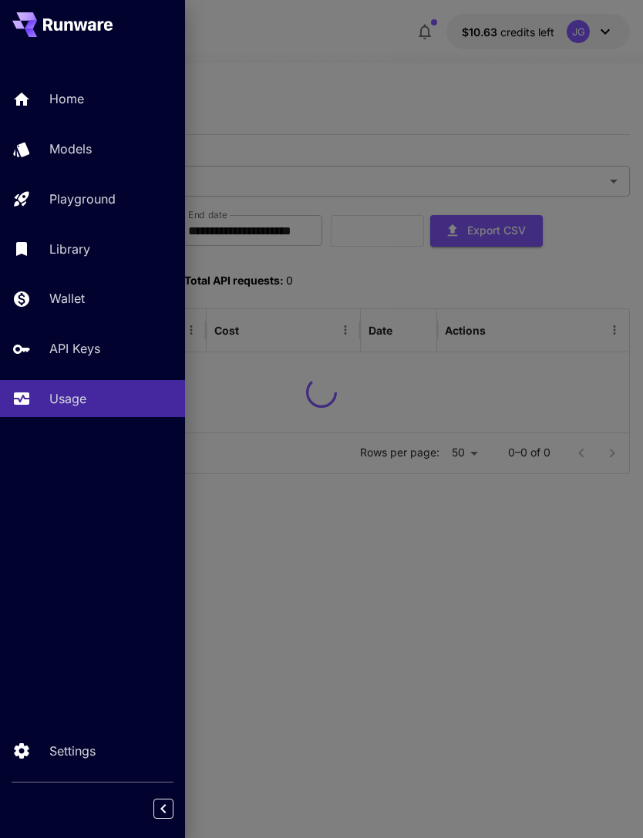
click at [292, 104] on div at bounding box center [321, 419] width 643 height 838
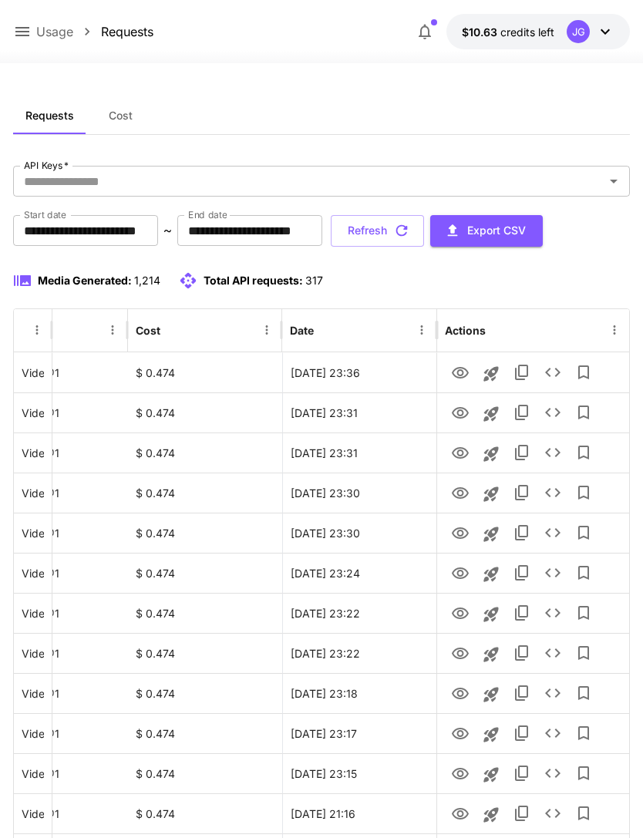
scroll to position [0, 79]
click at [459, 538] on icon "View" at bounding box center [460, 534] width 17 height 12
click at [460, 501] on icon "View" at bounding box center [460, 493] width 19 height 19
click at [456, 456] on icon "View" at bounding box center [460, 453] width 17 height 12
click at [458, 494] on icon "View" at bounding box center [460, 493] width 17 height 12
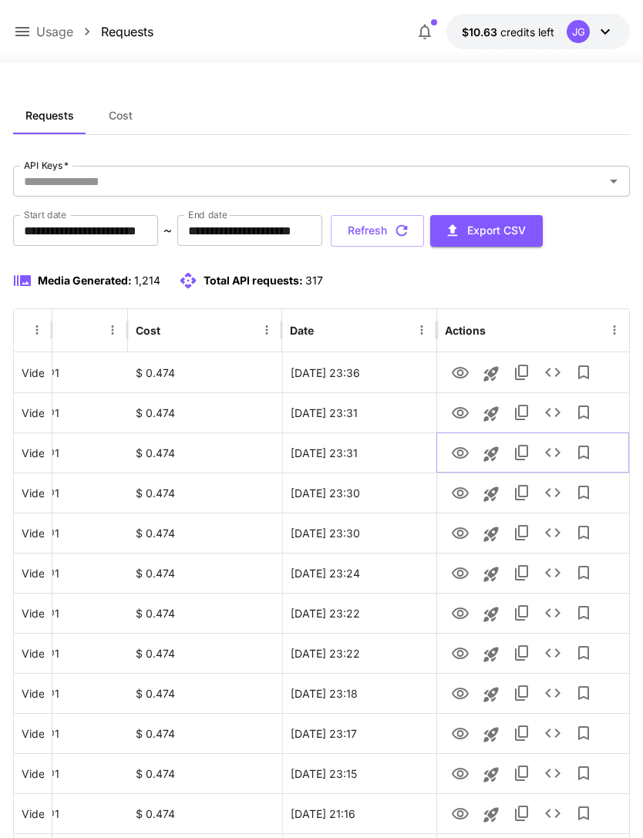
click at [456, 451] on icon "View" at bounding box center [460, 453] width 19 height 19
click at [458, 409] on icon "View" at bounding box center [460, 413] width 19 height 19
click at [424, 231] on button "Refresh" at bounding box center [377, 231] width 93 height 32
click at [458, 414] on icon "View" at bounding box center [460, 413] width 17 height 12
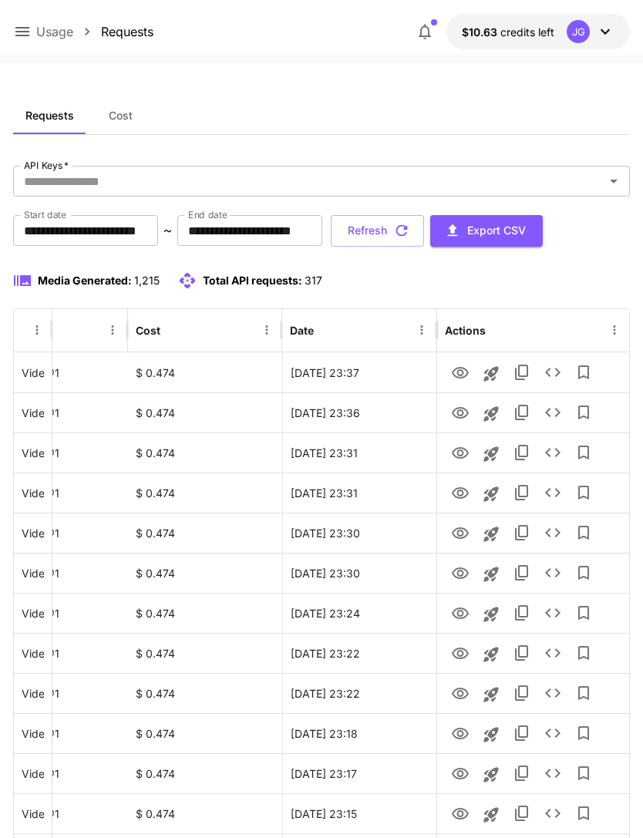
click at [23, 30] on icon at bounding box center [22, 31] width 19 height 19
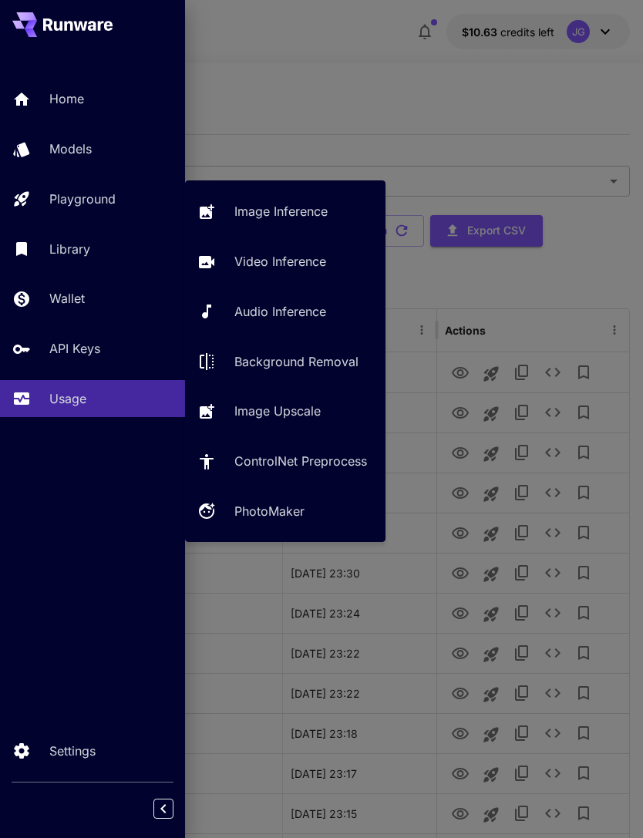
click at [107, 193] on p "Playground" at bounding box center [82, 199] width 66 height 19
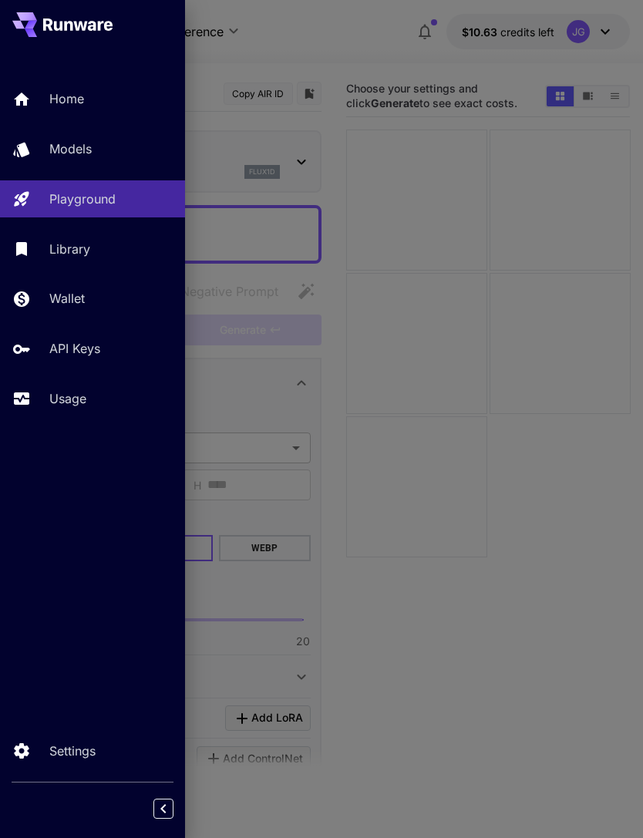
click at [373, 55] on div at bounding box center [321, 419] width 643 height 838
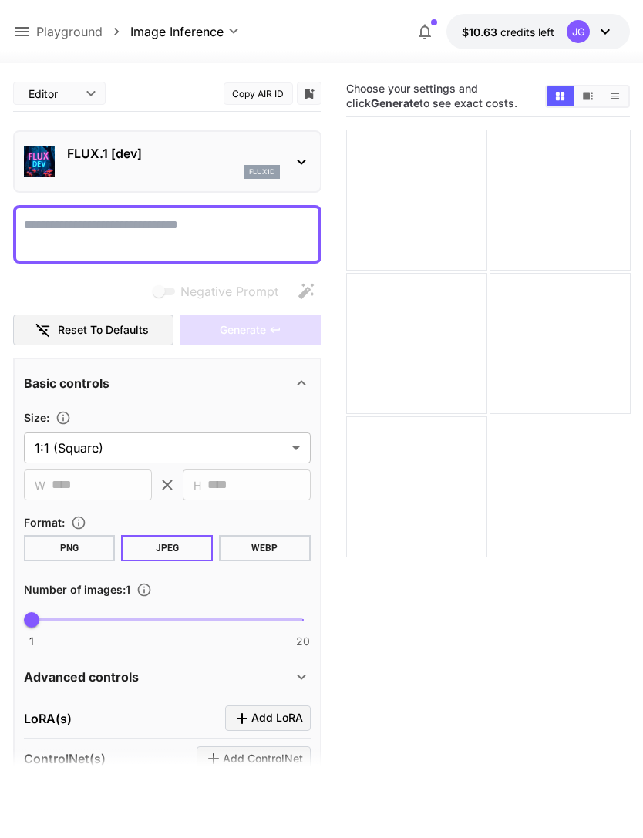
click at [19, 32] on icon at bounding box center [22, 31] width 14 height 9
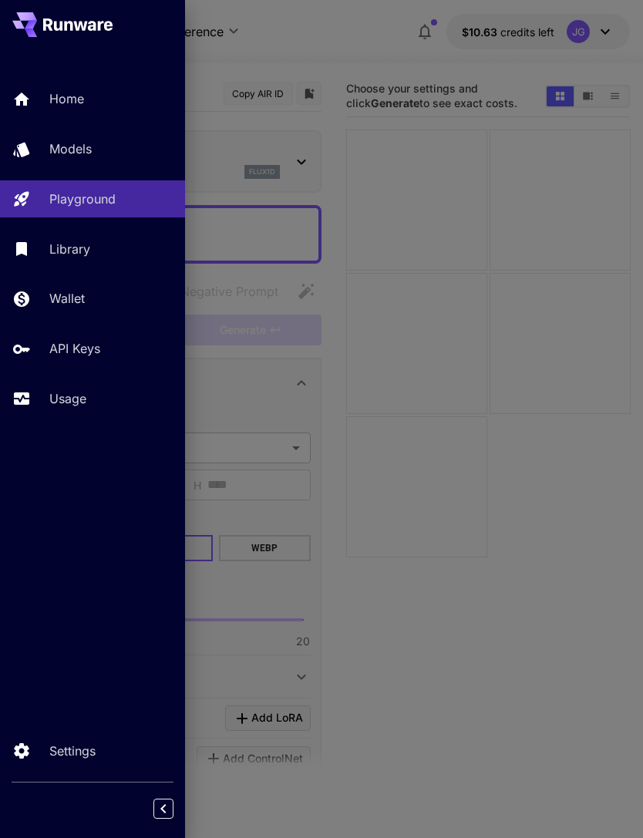
click at [69, 393] on p "Usage" at bounding box center [67, 399] width 37 height 19
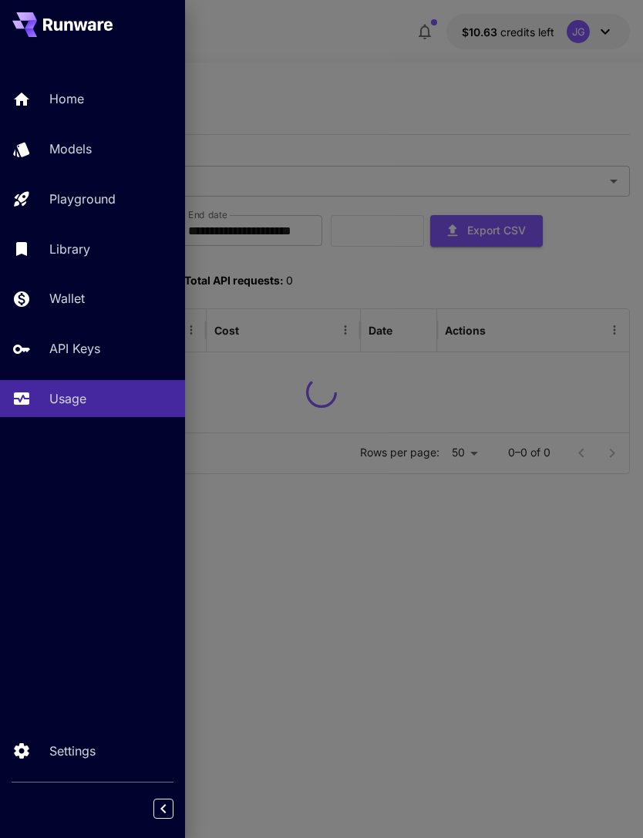
click at [405, 113] on div at bounding box center [321, 419] width 643 height 838
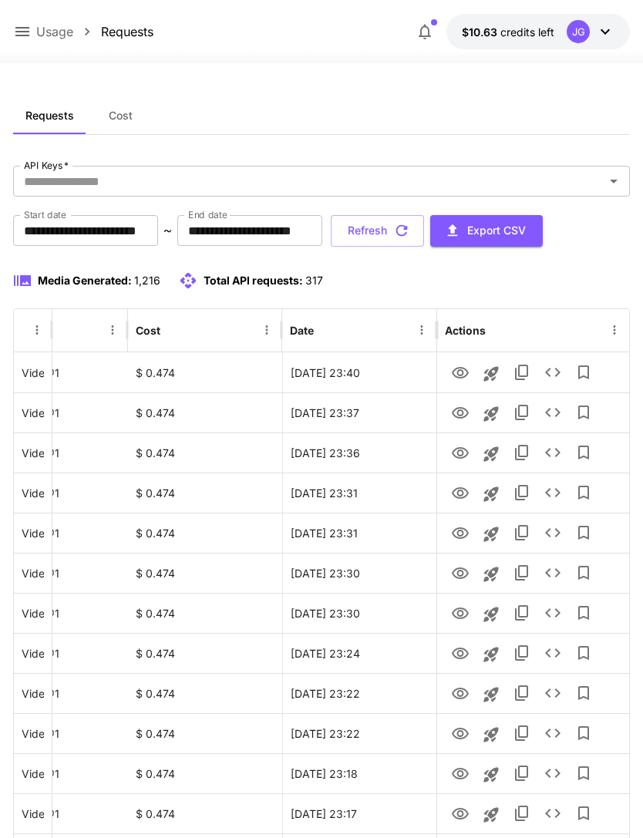
scroll to position [0, 79]
click at [491, 494] on icon "Launch in playground" at bounding box center [491, 494] width 15 height 15
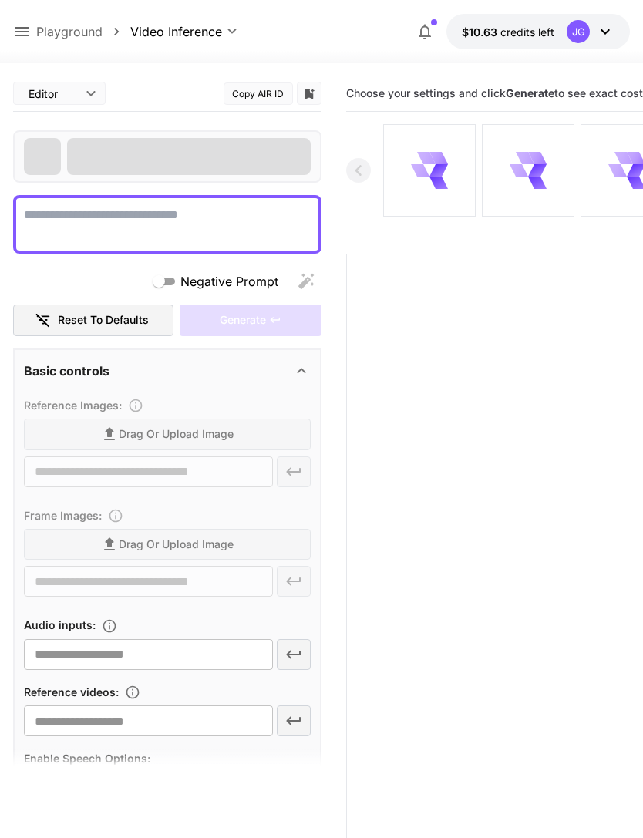
type textarea "**********"
type input "**********"
type input "***"
type input "*"
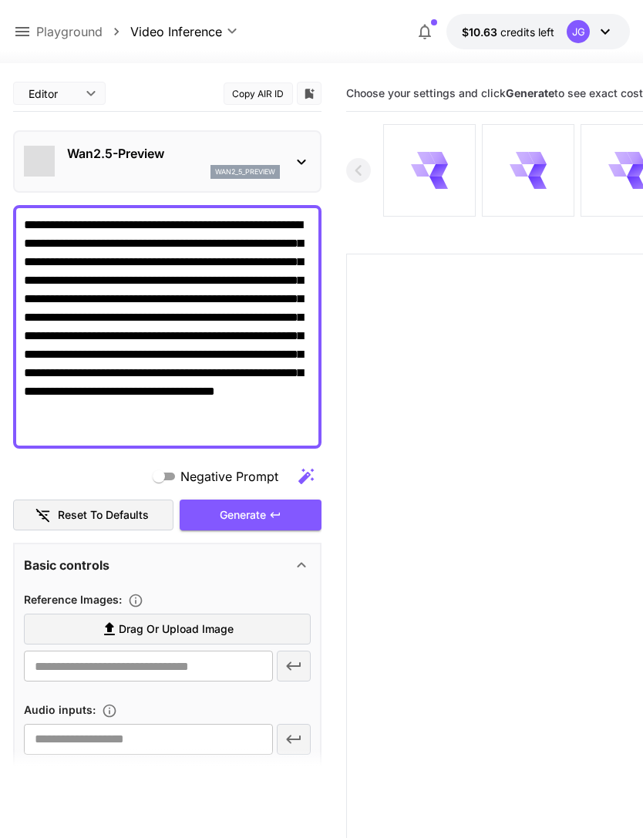
click at [227, 631] on span "Drag or upload image" at bounding box center [176, 629] width 115 height 19
click at [0, 0] on input "Drag or upload image" at bounding box center [0, 0] width 0 height 0
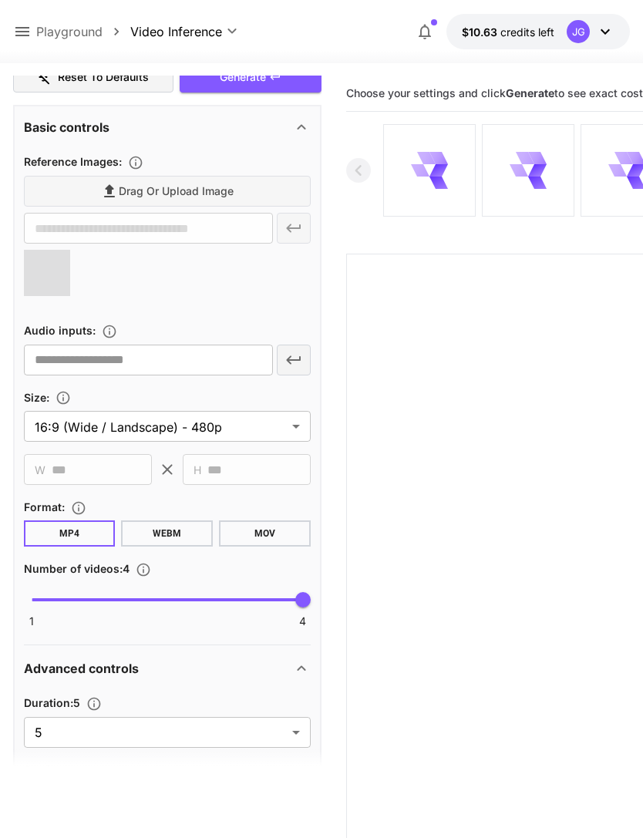
scroll to position [496, 0]
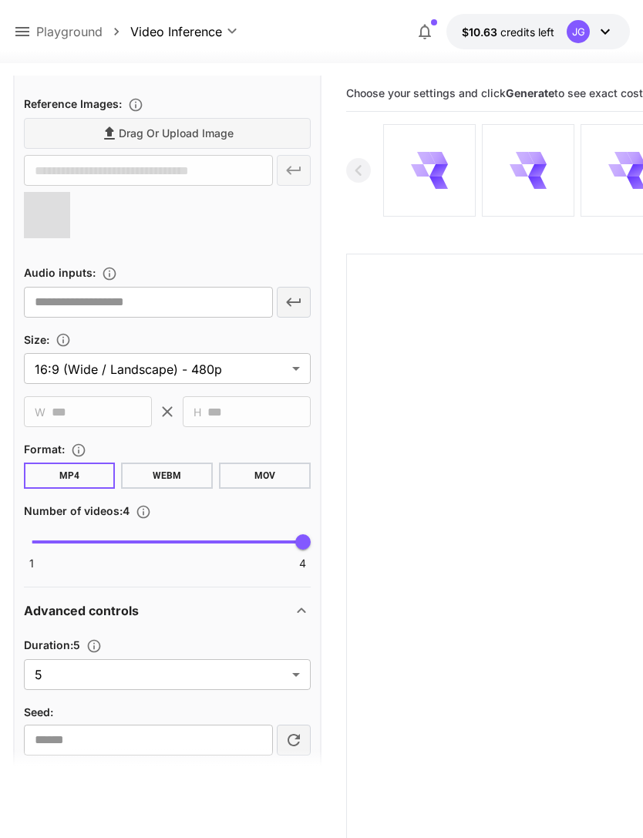
type input "**********"
click at [291, 679] on body "**********" at bounding box center [321, 480] width 643 height 960
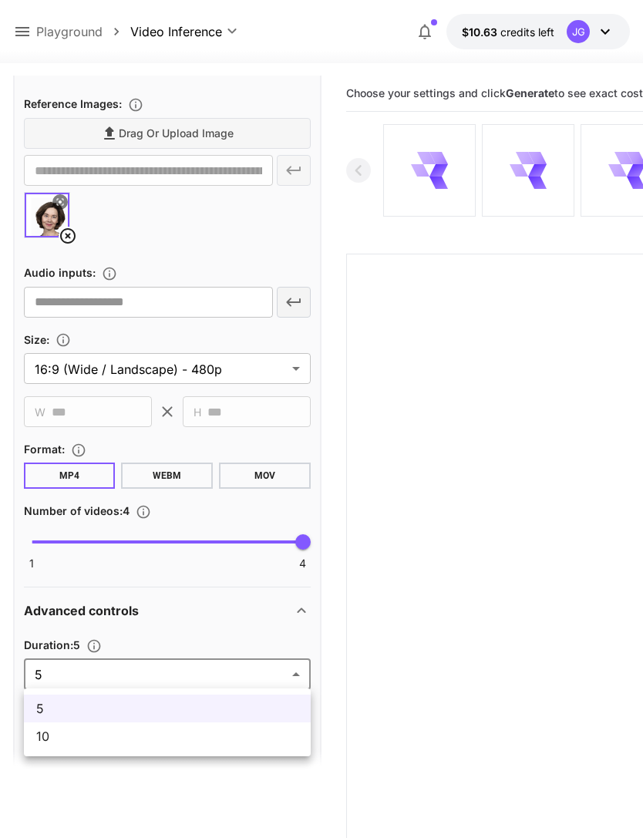
click at [239, 738] on span "10" at bounding box center [167, 736] width 262 height 19
type input "**"
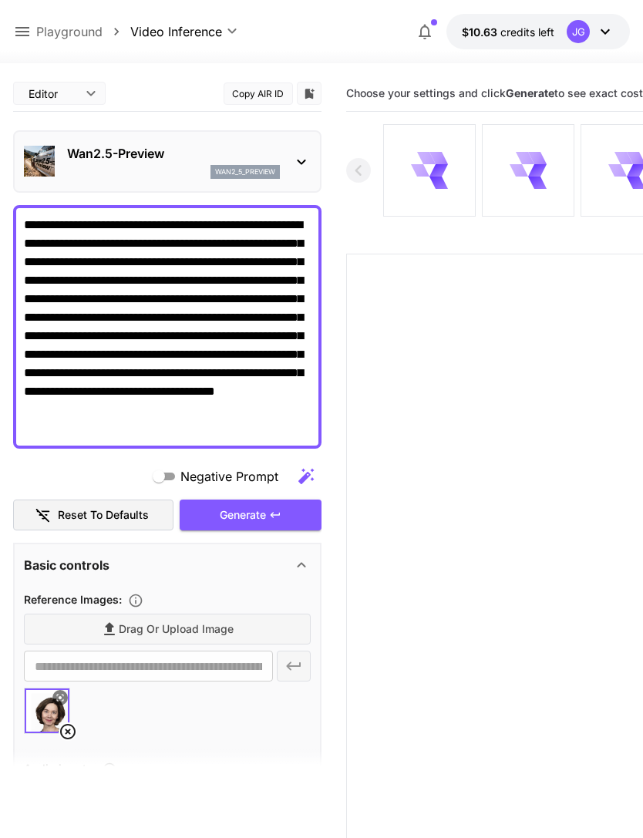
scroll to position [0, 0]
click at [260, 515] on div "Generate" at bounding box center [251, 516] width 142 height 32
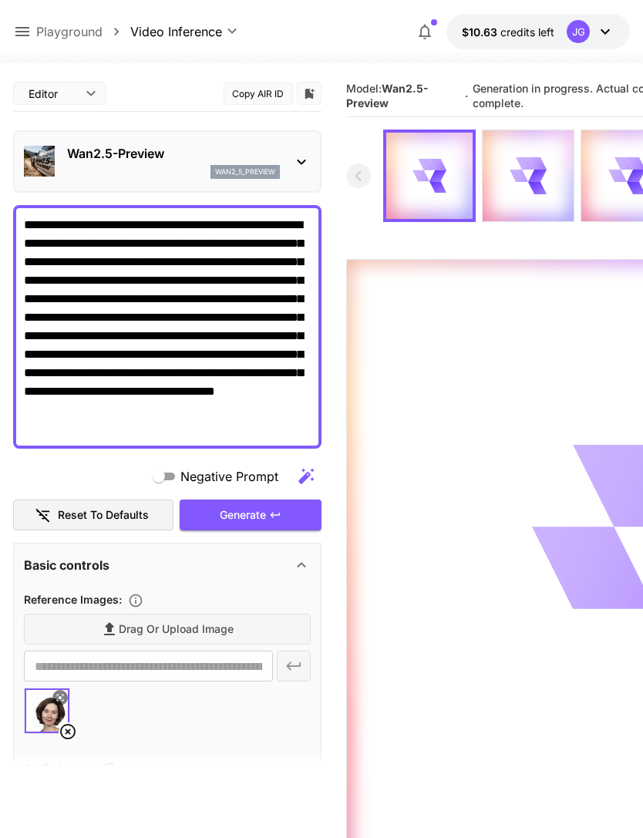
click at [21, 32] on icon at bounding box center [22, 31] width 14 height 9
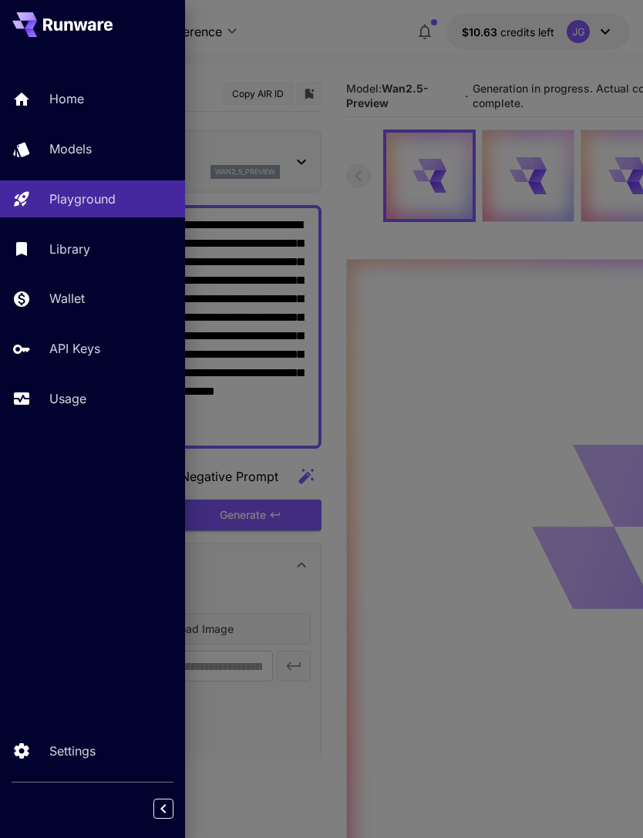
click at [69, 401] on p "Usage" at bounding box center [67, 399] width 37 height 19
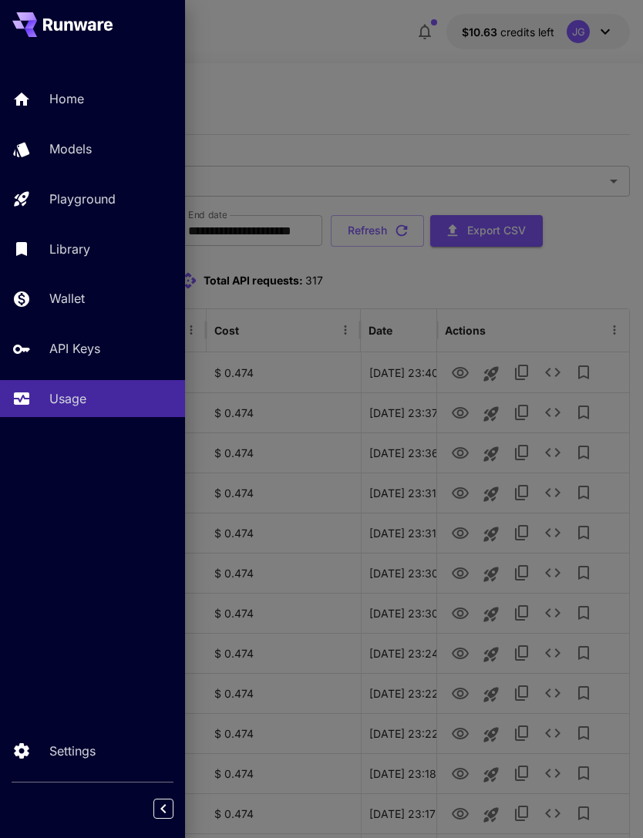
click at [371, 85] on div at bounding box center [321, 419] width 643 height 838
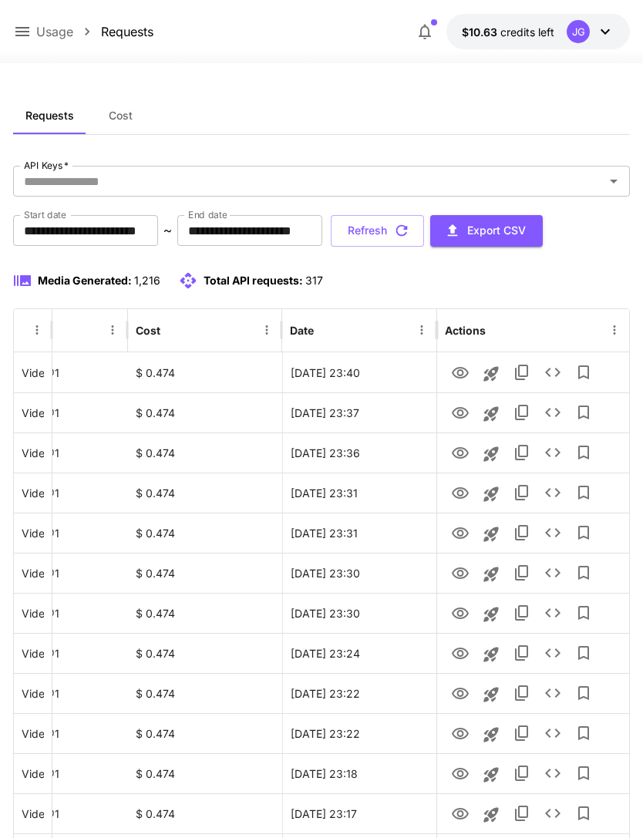
scroll to position [0, 79]
click at [458, 457] on icon "View" at bounding box center [460, 453] width 17 height 12
click at [457, 415] on icon "View" at bounding box center [460, 413] width 19 height 19
click at [460, 455] on icon "View" at bounding box center [460, 453] width 17 height 12
click at [458, 416] on icon "View" at bounding box center [460, 413] width 19 height 19
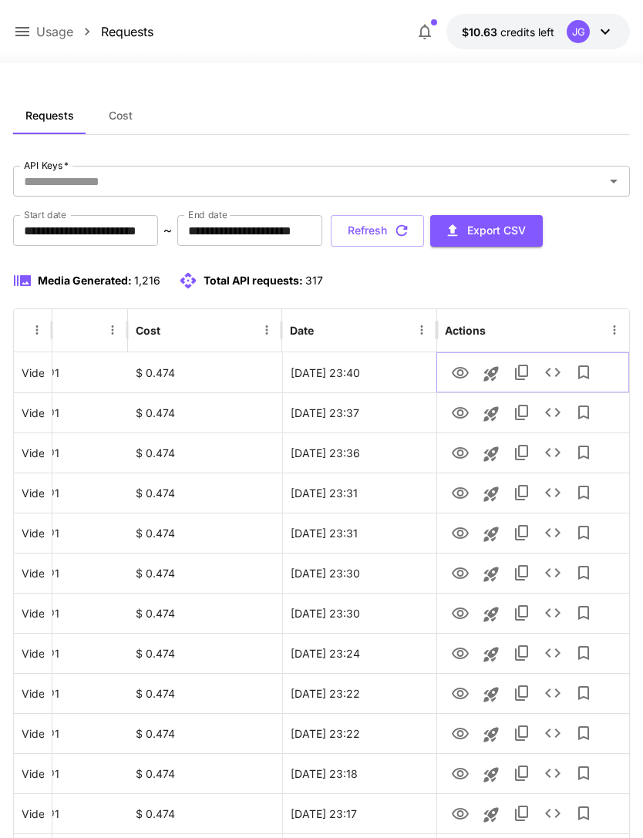
click at [459, 371] on icon "View" at bounding box center [460, 373] width 19 height 19
click at [454, 410] on icon "View" at bounding box center [460, 413] width 17 height 12
click at [424, 241] on button "Refresh" at bounding box center [377, 231] width 93 height 32
click at [458, 417] on icon "View" at bounding box center [460, 413] width 17 height 12
click at [424, 232] on button "Refresh" at bounding box center [377, 231] width 93 height 32
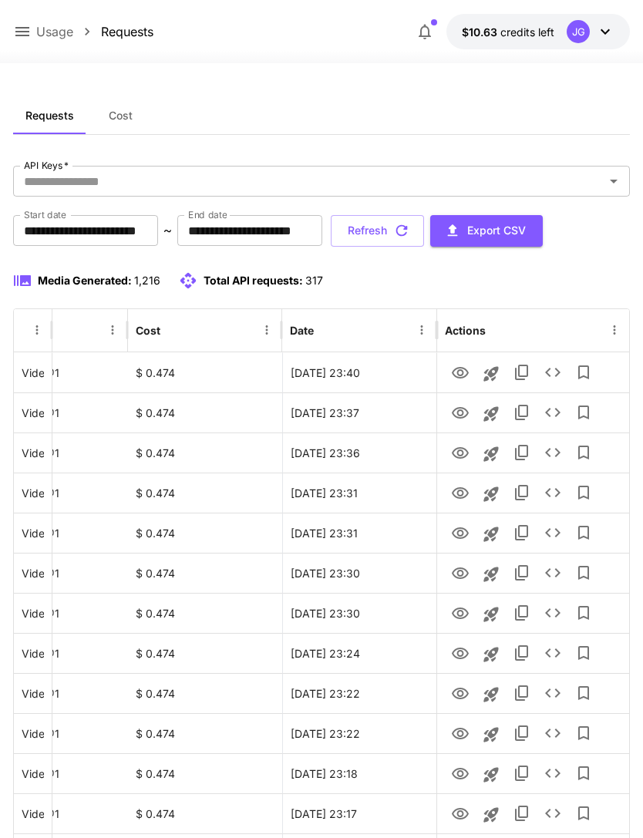
click at [424, 235] on button "Refresh" at bounding box center [377, 231] width 93 height 32
click at [457, 494] on icon "View" at bounding box center [460, 493] width 19 height 19
click at [424, 228] on button "Refresh" at bounding box center [377, 231] width 93 height 32
click at [424, 234] on button "Refresh" at bounding box center [377, 231] width 93 height 32
click at [424, 227] on button "Refresh" at bounding box center [377, 231] width 93 height 32
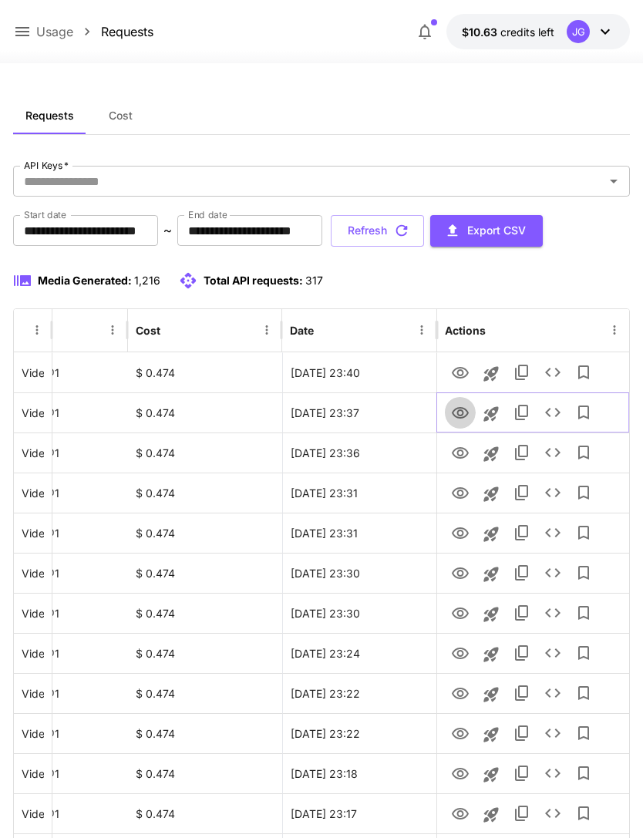
click at [455, 410] on icon "View" at bounding box center [460, 413] width 19 height 19
click at [458, 372] on icon "View" at bounding box center [460, 373] width 17 height 12
click at [424, 236] on button "Refresh" at bounding box center [377, 231] width 93 height 32
click at [424, 231] on button "Refresh" at bounding box center [377, 231] width 93 height 32
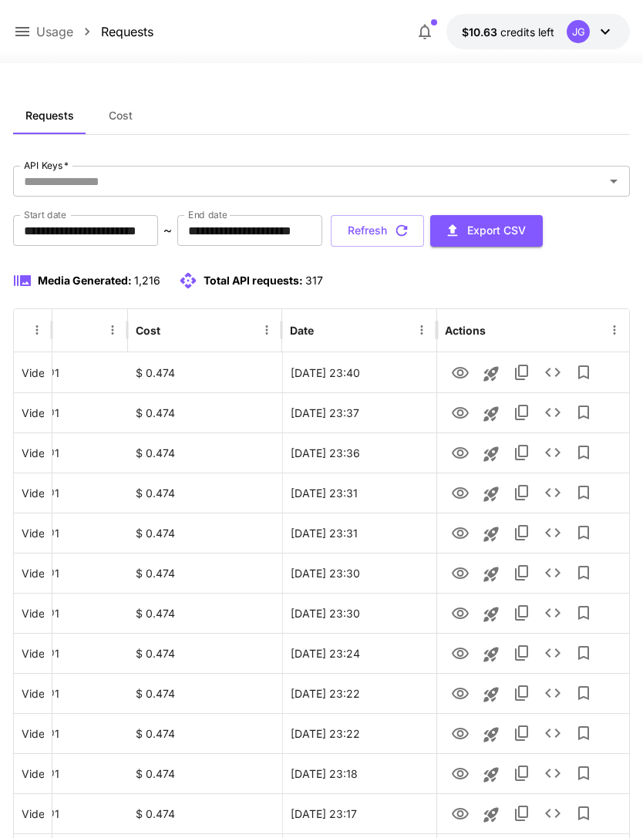
click at [424, 232] on button "Refresh" at bounding box center [377, 231] width 93 height 32
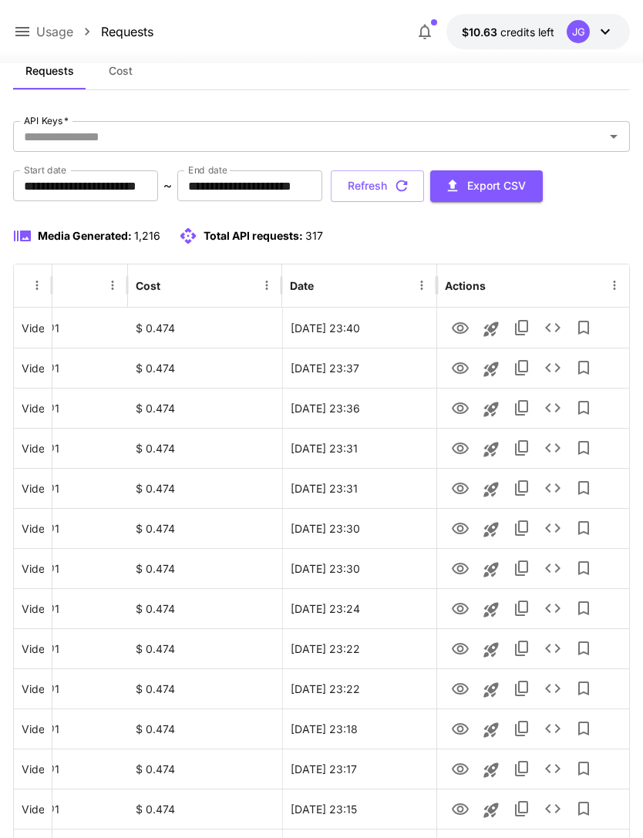
scroll to position [0, 0]
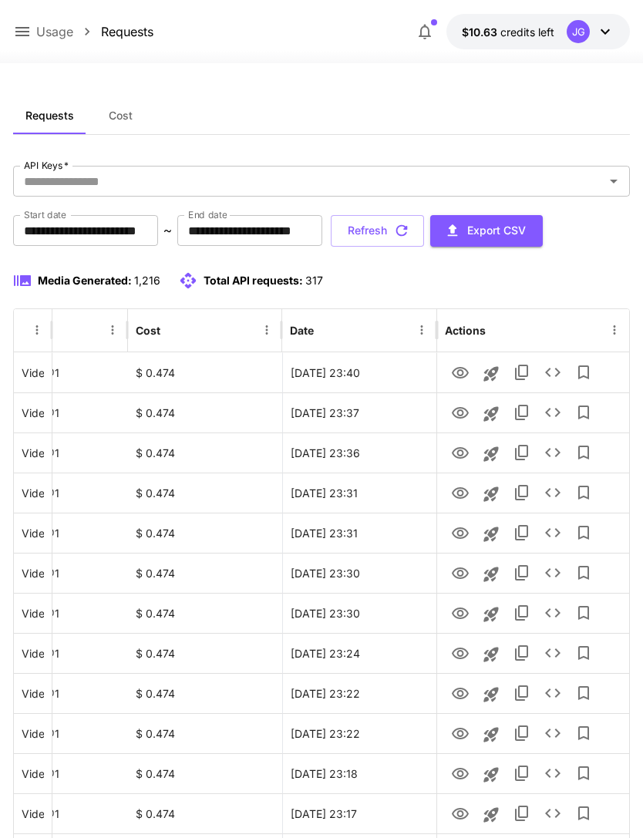
click at [424, 231] on button "Refresh" at bounding box center [377, 231] width 93 height 32
click at [424, 228] on button "Refresh" at bounding box center [377, 231] width 93 height 32
click at [424, 221] on button "Refresh" at bounding box center [377, 231] width 93 height 32
click at [424, 233] on button "Refresh" at bounding box center [377, 231] width 93 height 32
click at [424, 231] on button "Refresh" at bounding box center [377, 231] width 93 height 32
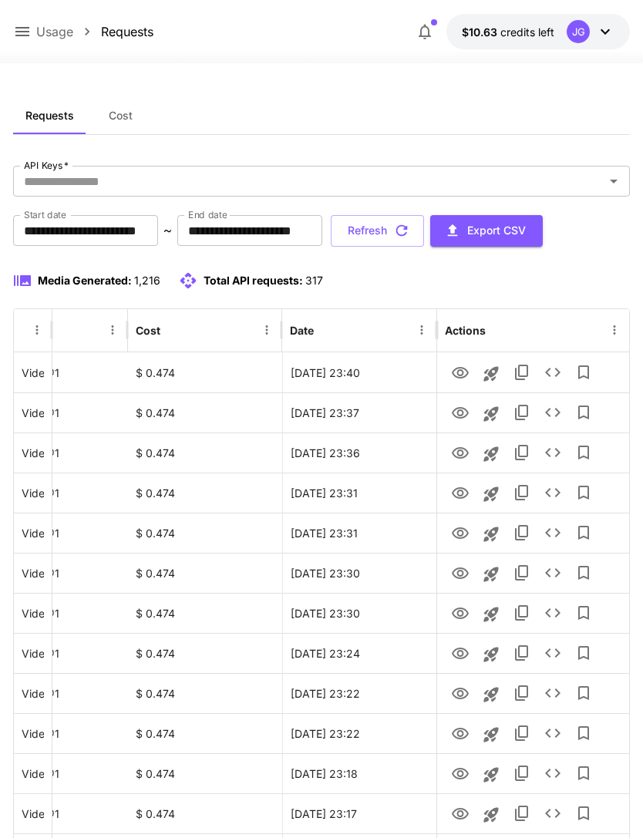
click at [424, 235] on button "Refresh" at bounding box center [377, 231] width 93 height 32
click at [424, 239] on button "Refresh" at bounding box center [377, 231] width 93 height 32
click at [424, 232] on button "Refresh" at bounding box center [377, 231] width 93 height 32
click at [424, 229] on button "Refresh" at bounding box center [377, 231] width 93 height 32
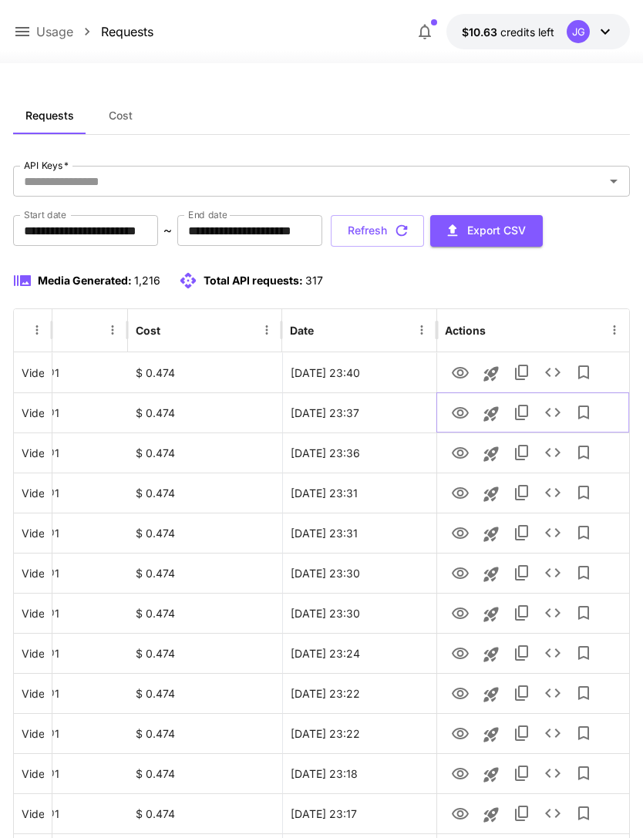
click at [457, 412] on icon "View" at bounding box center [460, 413] width 19 height 19
click at [424, 237] on button "Refresh" at bounding box center [377, 231] width 93 height 32
click at [424, 234] on button "Refresh" at bounding box center [377, 231] width 93 height 32
click at [424, 236] on button "Refresh" at bounding box center [377, 231] width 93 height 32
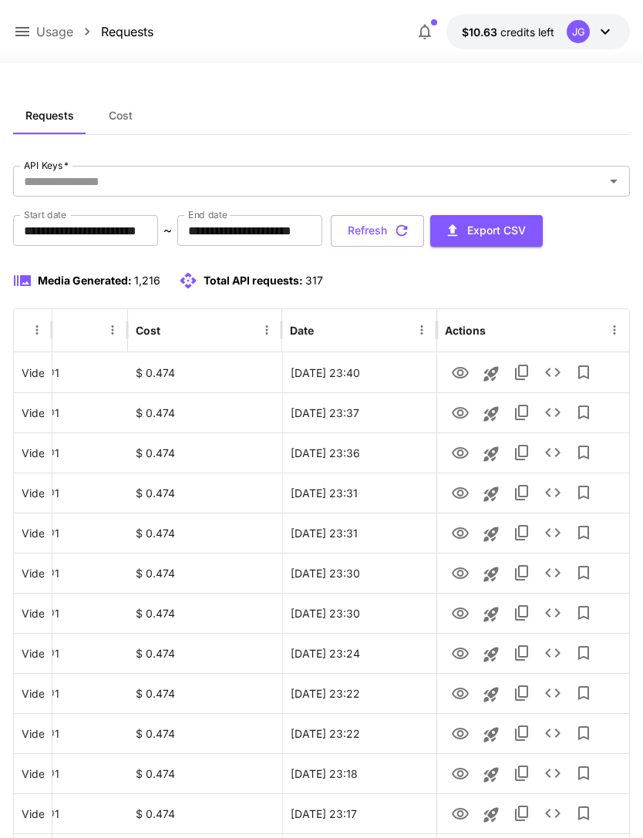
click at [424, 228] on button "Refresh" at bounding box center [377, 231] width 93 height 32
click at [424, 229] on button "Refresh" at bounding box center [377, 231] width 93 height 32
click at [460, 371] on icon "View" at bounding box center [460, 373] width 19 height 19
click at [24, 29] on icon at bounding box center [22, 31] width 19 height 19
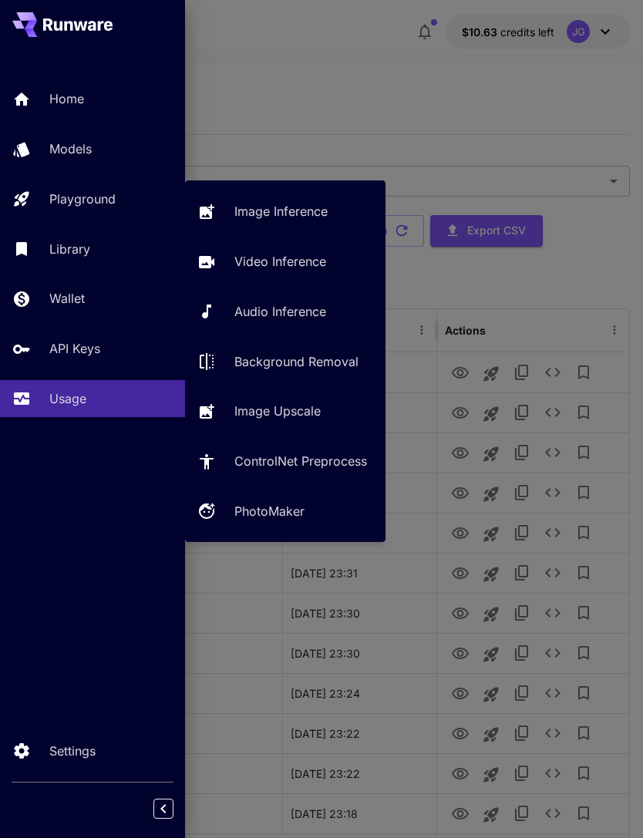
click at [295, 264] on p "Video Inference" at bounding box center [280, 261] width 92 height 19
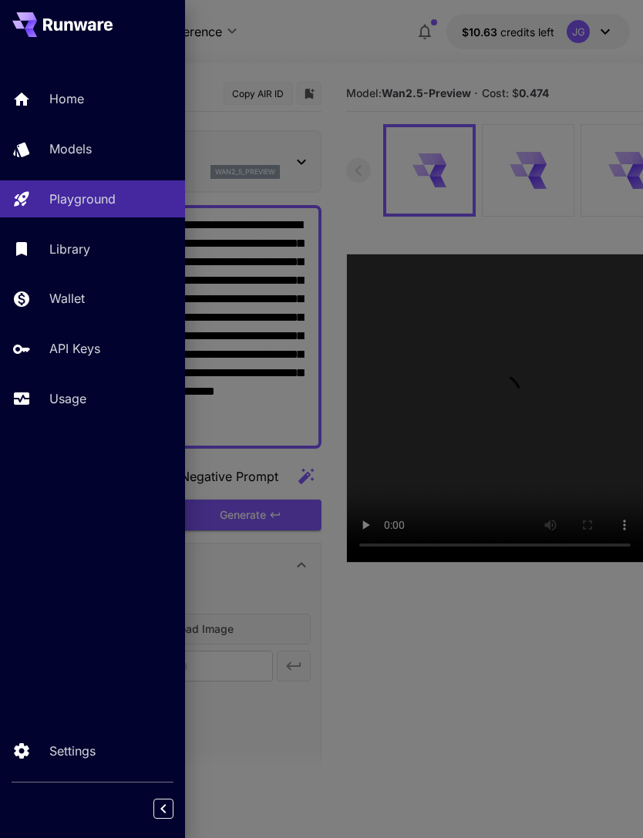
type input "*"
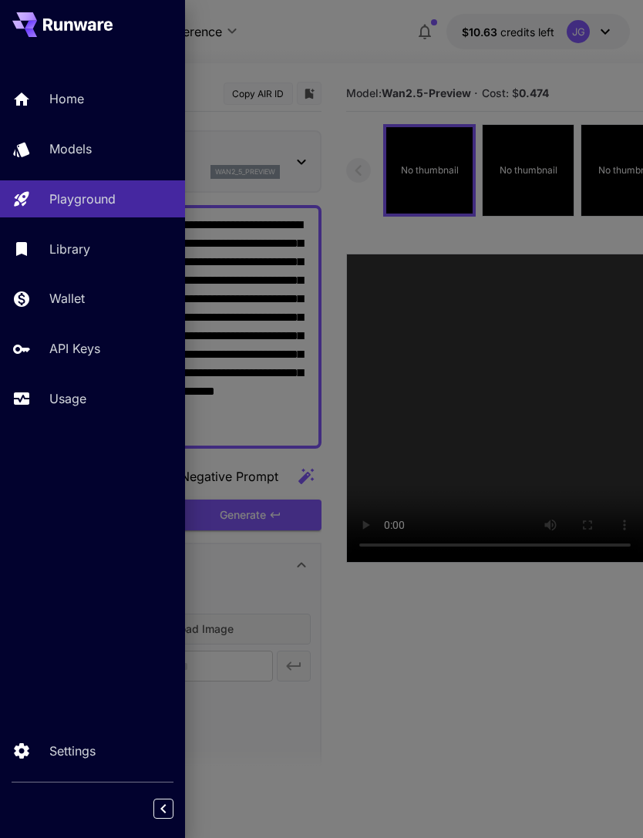
click at [329, 40] on div at bounding box center [321, 419] width 643 height 838
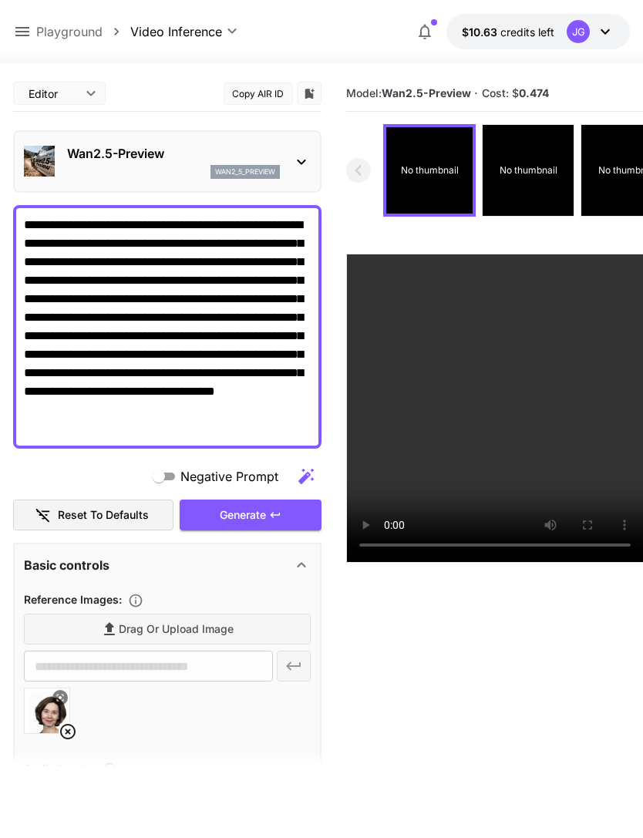
click at [242, 277] on textarea "**********" at bounding box center [167, 327] width 287 height 222
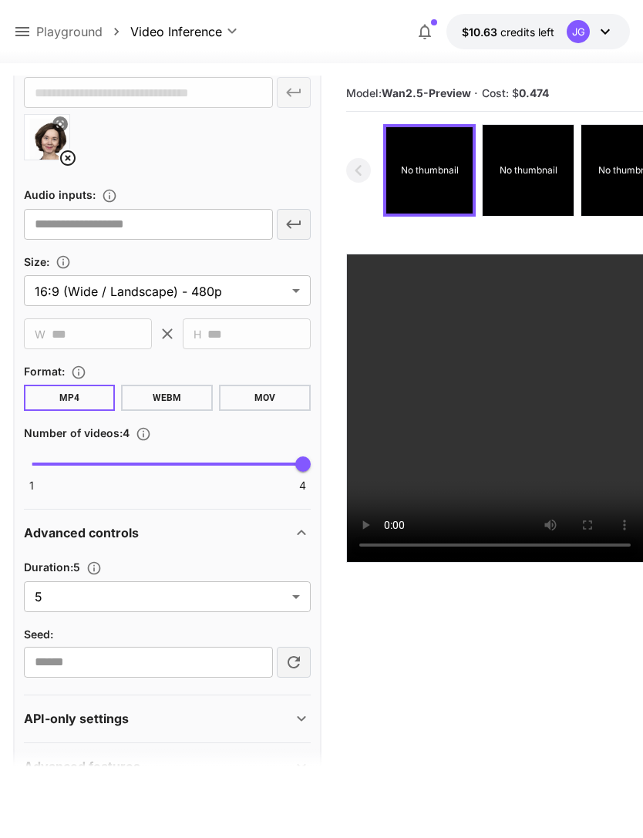
scroll to position [573, 0]
type textarea "**********"
click at [280, 594] on body "**********" at bounding box center [321, 480] width 643 height 960
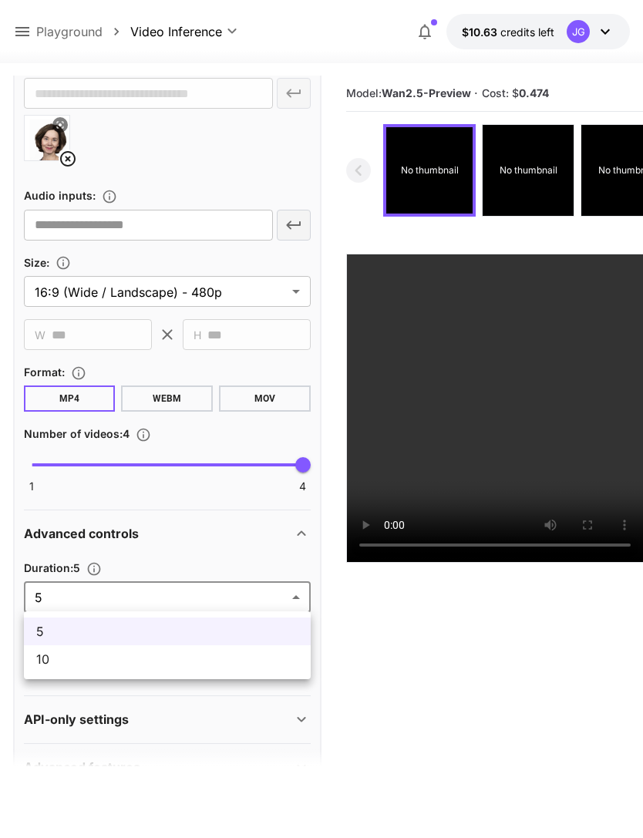
click at [171, 661] on span "10" at bounding box center [167, 659] width 262 height 19
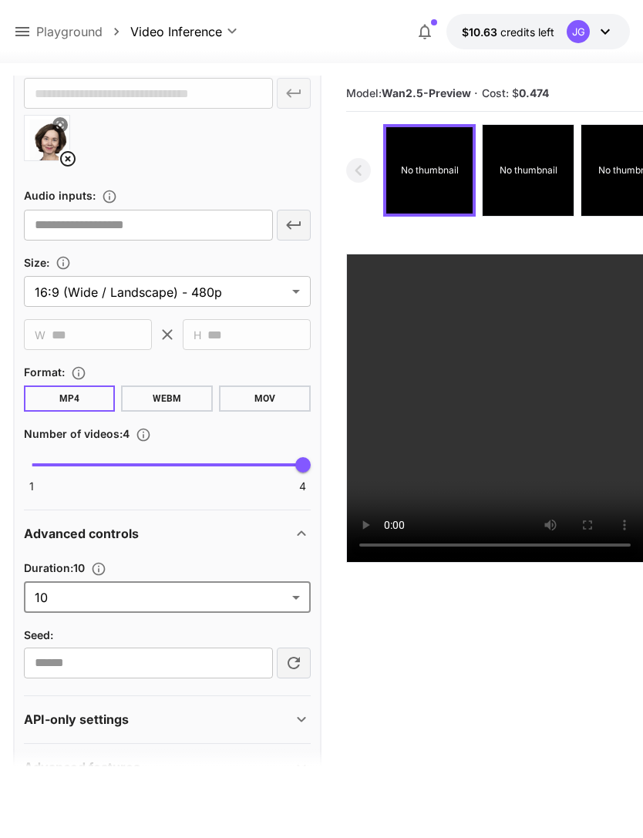
type input "**"
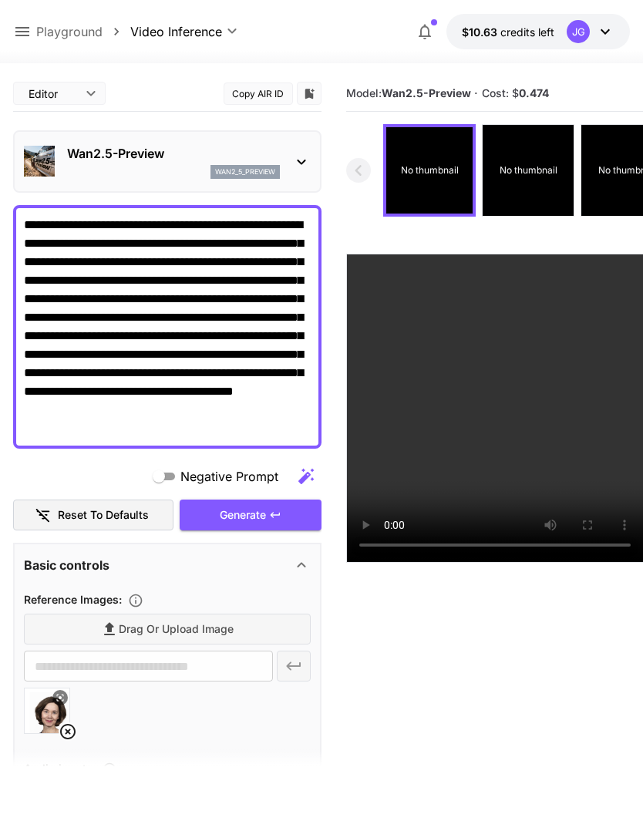
scroll to position [0, 0]
click at [250, 512] on div "Generate" at bounding box center [251, 516] width 142 height 32
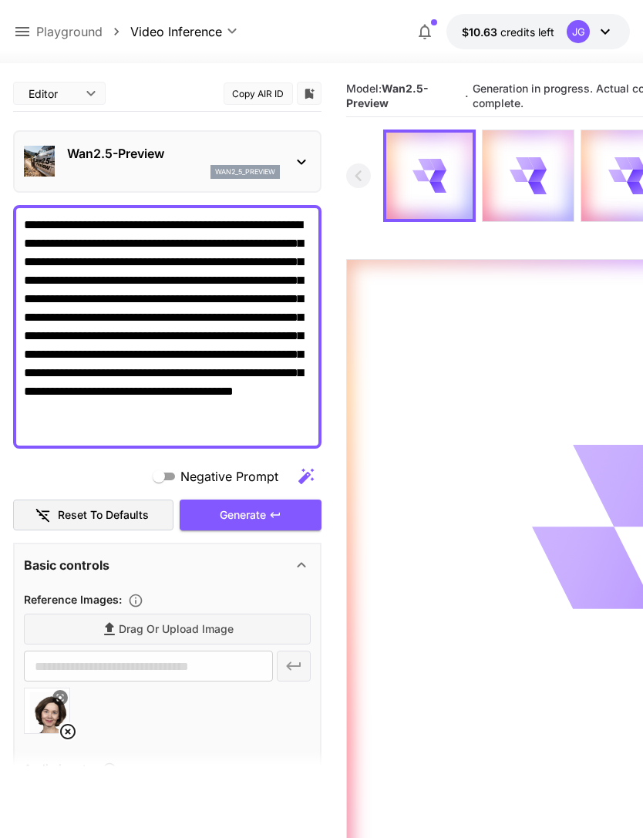
click at [24, 35] on icon at bounding box center [22, 31] width 19 height 19
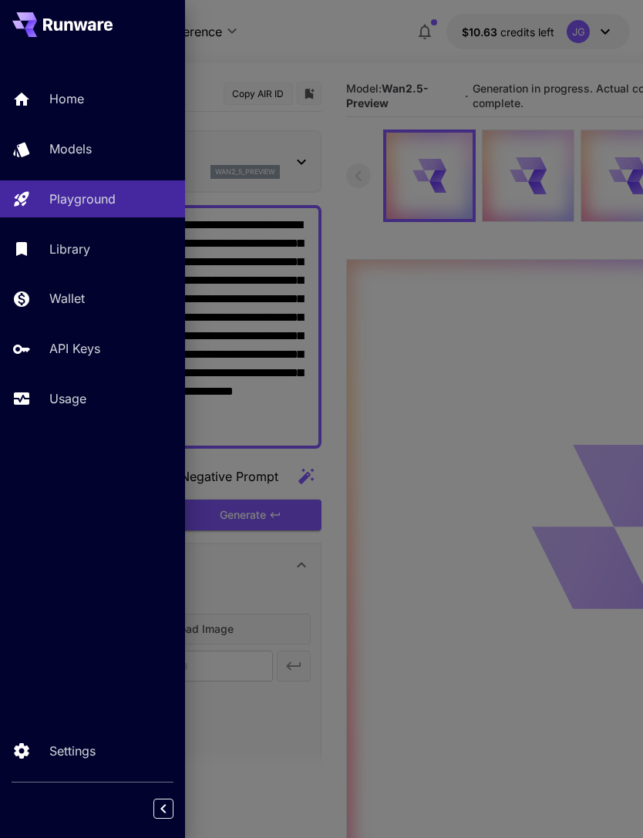
click at [69, 399] on p "Usage" at bounding box center [67, 399] width 37 height 19
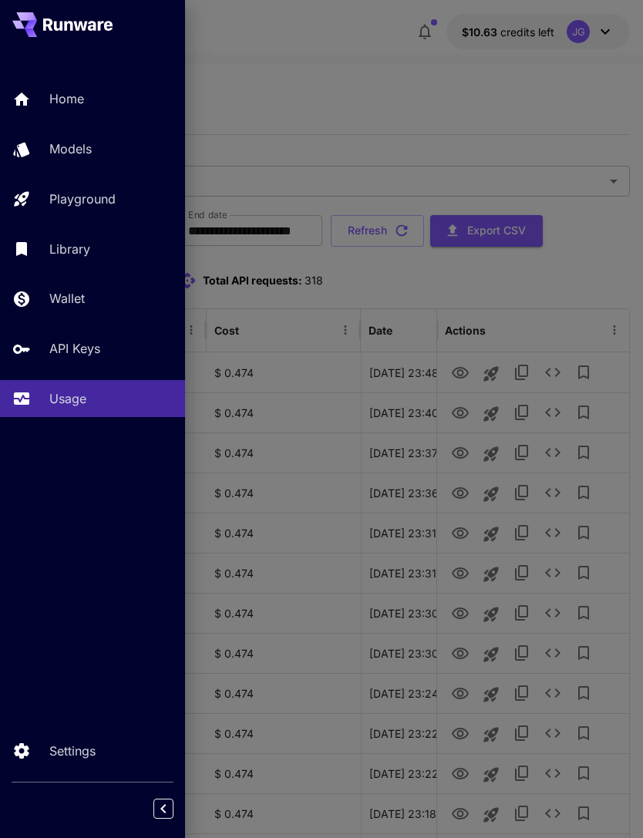
click at [322, 99] on div at bounding box center [321, 419] width 643 height 838
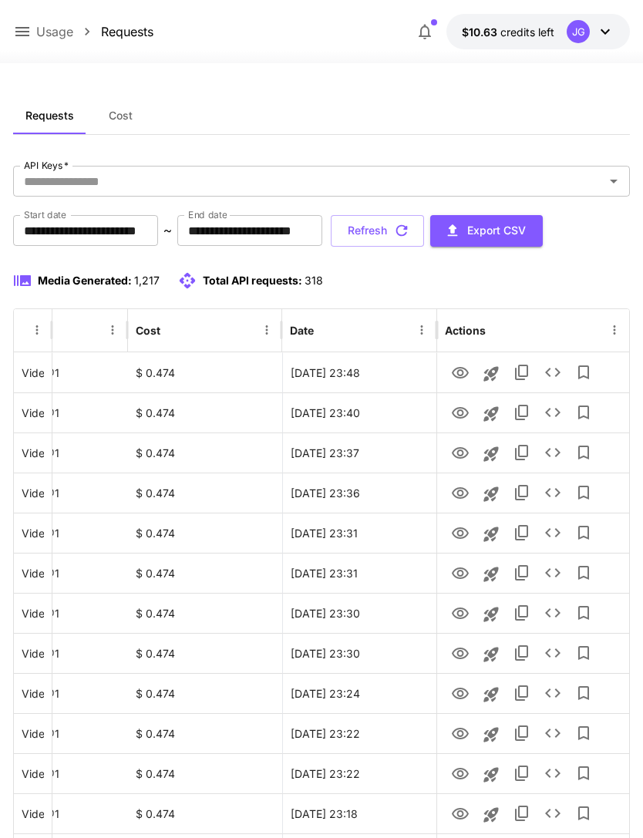
scroll to position [0, 79]
click at [457, 373] on icon "View" at bounding box center [460, 373] width 17 height 12
click at [424, 240] on button "Refresh" at bounding box center [377, 231] width 93 height 32
click at [424, 229] on button "Refresh" at bounding box center [377, 231] width 93 height 32
click at [457, 372] on icon "View" at bounding box center [460, 373] width 17 height 12
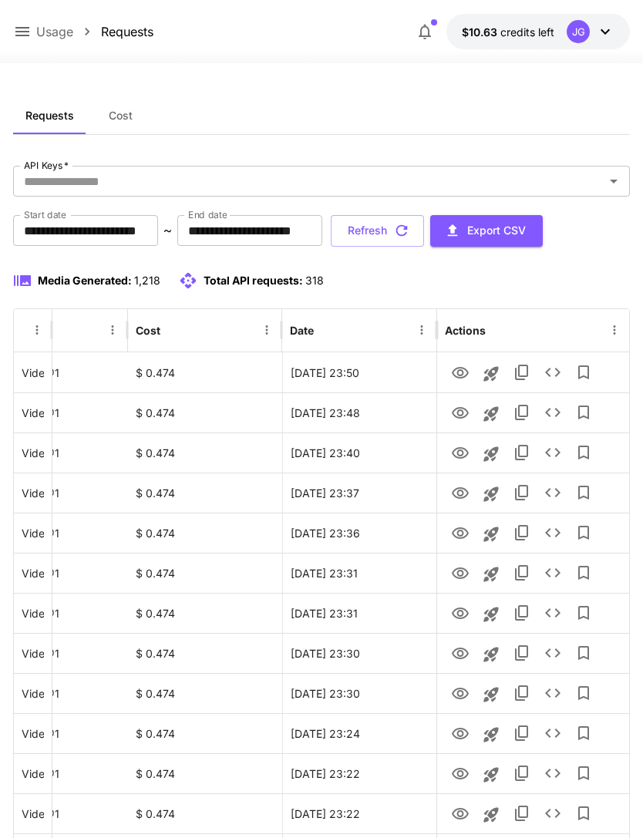
click at [424, 234] on button "Refresh" at bounding box center [377, 231] width 93 height 32
click at [456, 413] on icon "View" at bounding box center [460, 413] width 19 height 19
click at [424, 238] on button "Refresh" at bounding box center [377, 231] width 93 height 32
click at [424, 227] on button "Refresh" at bounding box center [377, 231] width 93 height 32
click at [424, 231] on button "Refresh" at bounding box center [377, 231] width 93 height 32
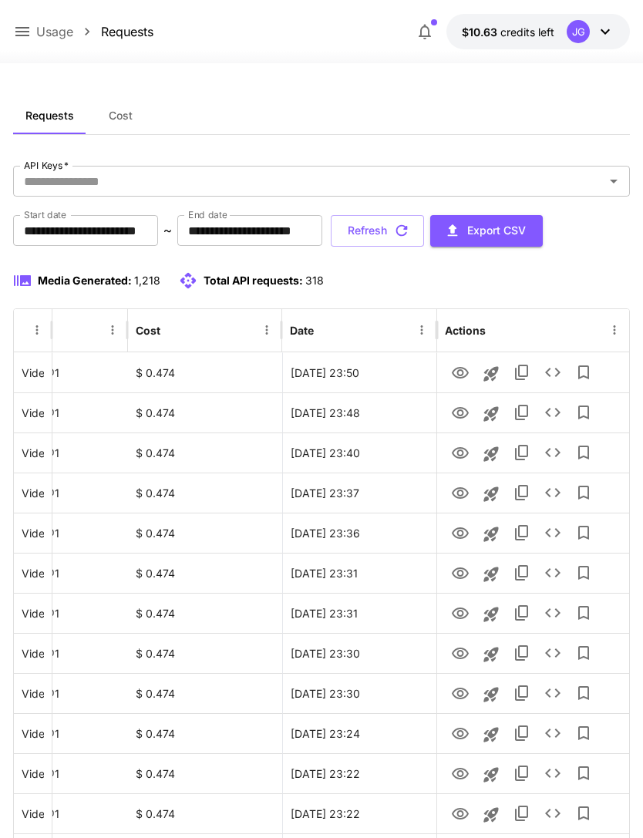
click at [424, 234] on button "Refresh" at bounding box center [377, 231] width 93 height 32
click at [424, 233] on button "Refresh" at bounding box center [377, 231] width 93 height 32
click at [424, 238] on button "Refresh" at bounding box center [377, 231] width 93 height 32
click at [424, 234] on button "Refresh" at bounding box center [377, 231] width 93 height 32
click at [424, 236] on button "Refresh" at bounding box center [377, 231] width 93 height 32
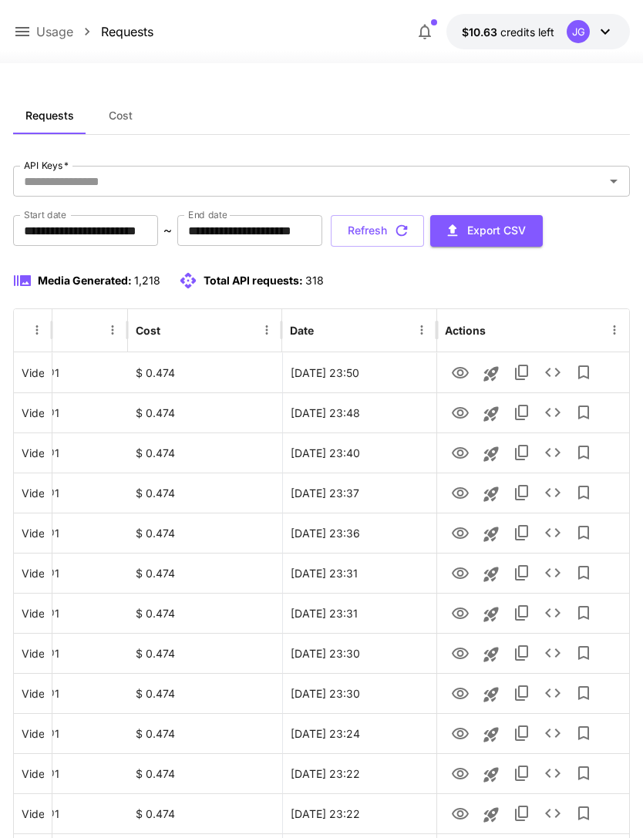
click at [424, 231] on button "Refresh" at bounding box center [377, 231] width 93 height 32
click at [424, 220] on button "Refresh" at bounding box center [377, 231] width 93 height 32
click at [424, 232] on button "Refresh" at bounding box center [377, 231] width 93 height 32
click at [456, 413] on icon "View" at bounding box center [460, 413] width 19 height 19
click at [424, 237] on button "Refresh" at bounding box center [377, 231] width 93 height 32
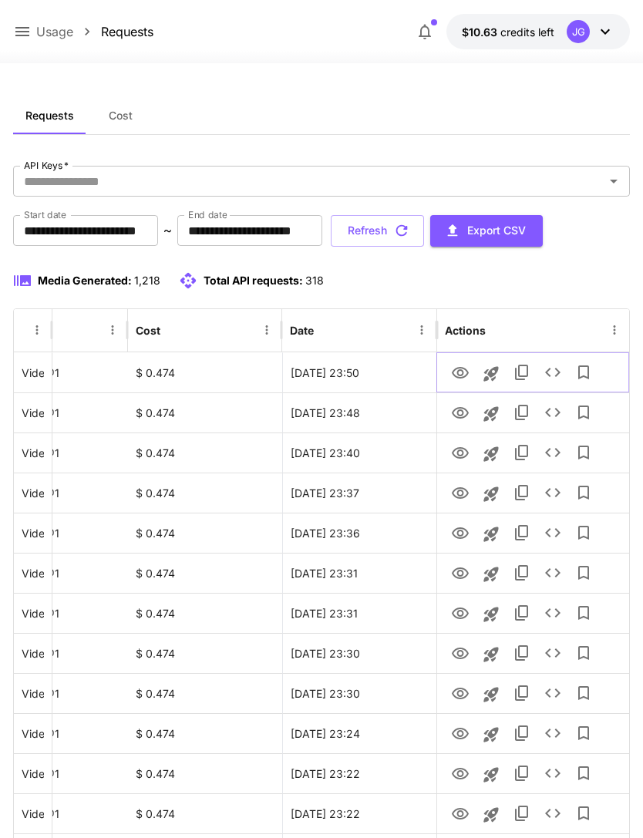
click at [456, 373] on icon "View" at bounding box center [460, 373] width 19 height 19
click at [424, 232] on button "Refresh" at bounding box center [377, 231] width 93 height 32
click at [424, 229] on button "Refresh" at bounding box center [377, 231] width 93 height 32
click at [424, 234] on button "Refresh" at bounding box center [377, 231] width 93 height 32
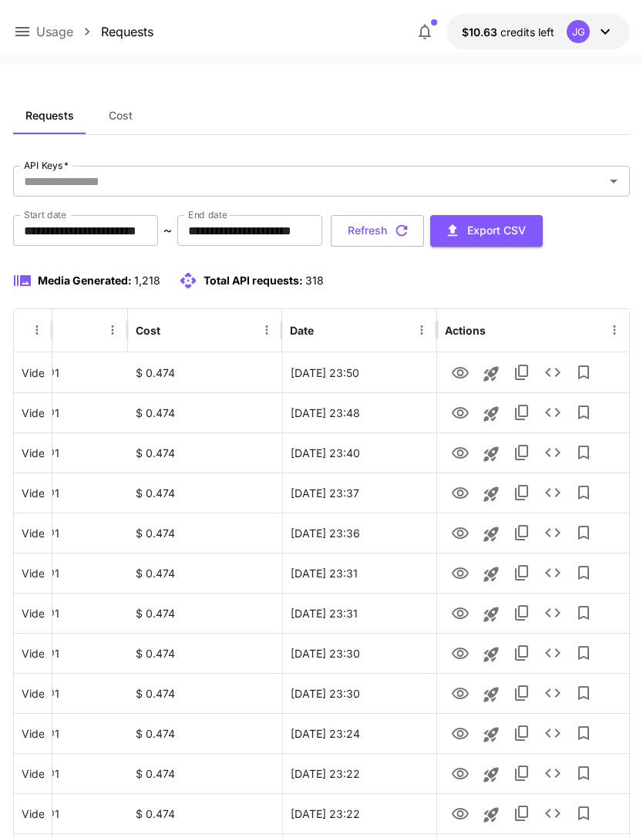
click at [424, 235] on button "Refresh" at bounding box center [377, 231] width 93 height 32
click at [424, 231] on button "Refresh" at bounding box center [377, 231] width 93 height 32
click at [424, 228] on button "Refresh" at bounding box center [377, 231] width 93 height 32
click at [25, 28] on icon at bounding box center [22, 31] width 14 height 9
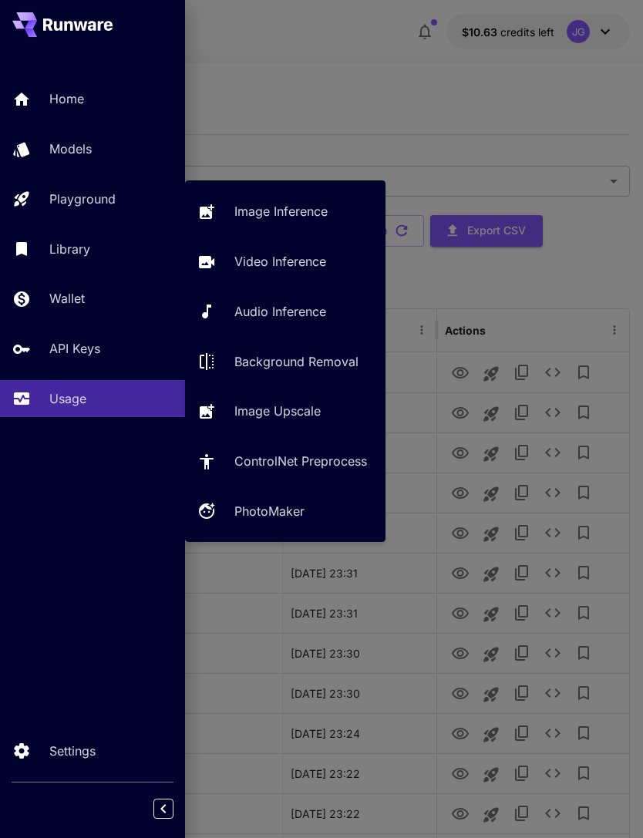
click at [272, 260] on p "Video Inference" at bounding box center [280, 261] width 92 height 19
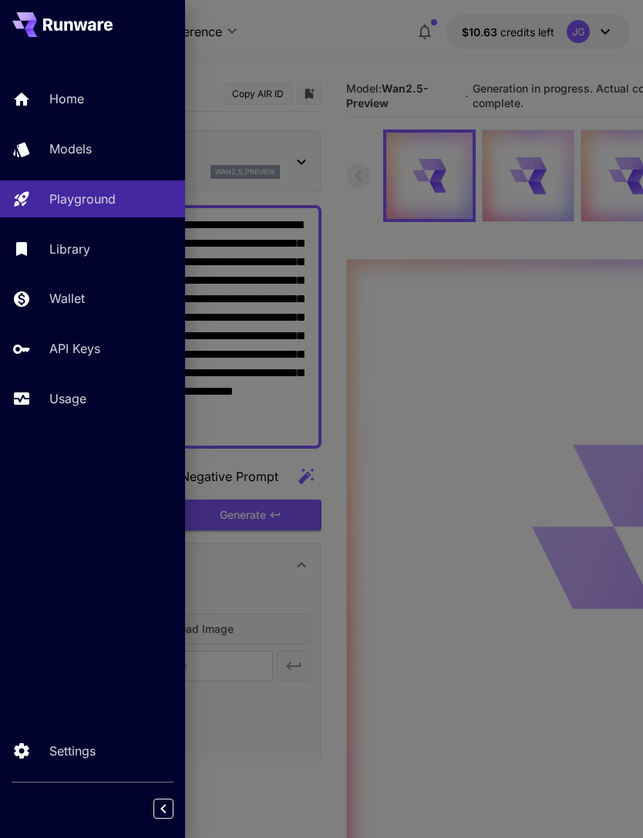
click at [330, 47] on div at bounding box center [321, 419] width 643 height 838
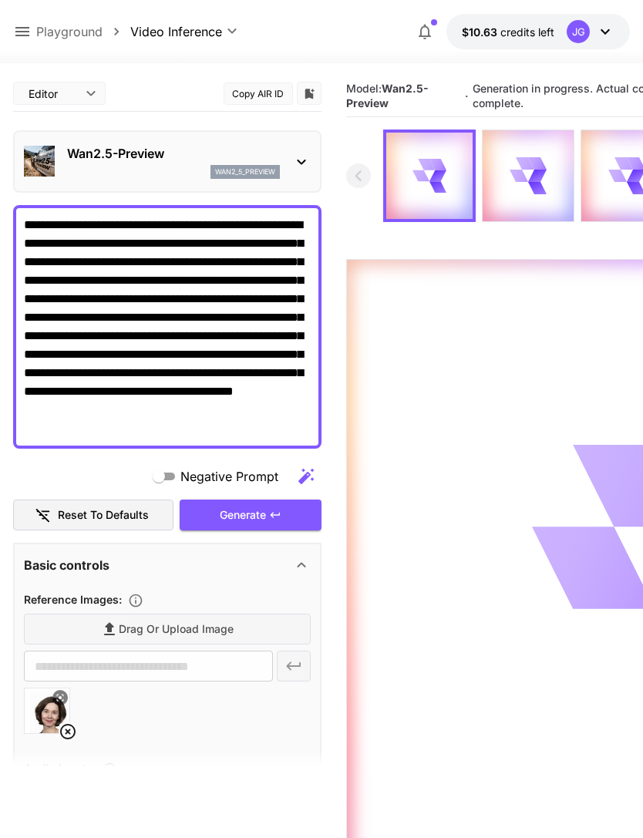
click at [22, 34] on icon at bounding box center [22, 31] width 19 height 19
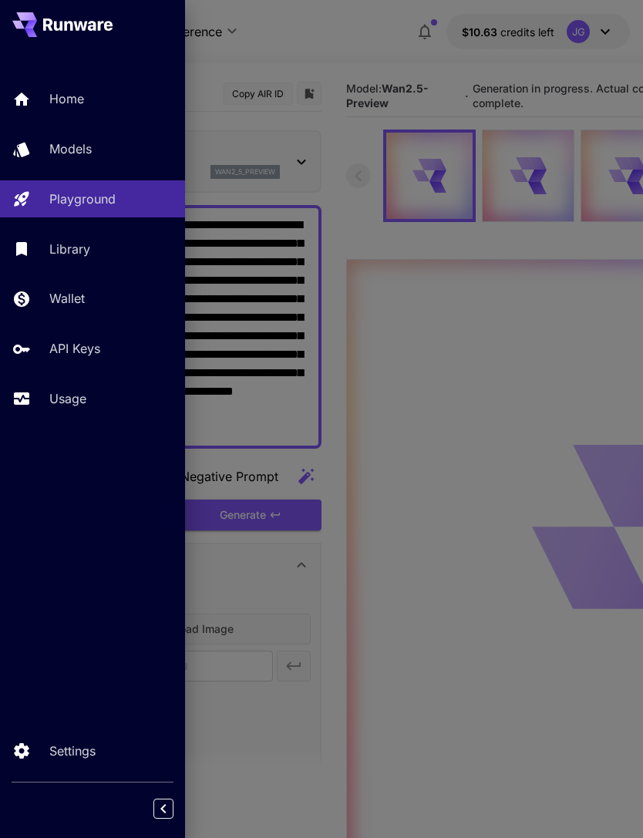
click at [73, 398] on p "Usage" at bounding box center [67, 399] width 37 height 19
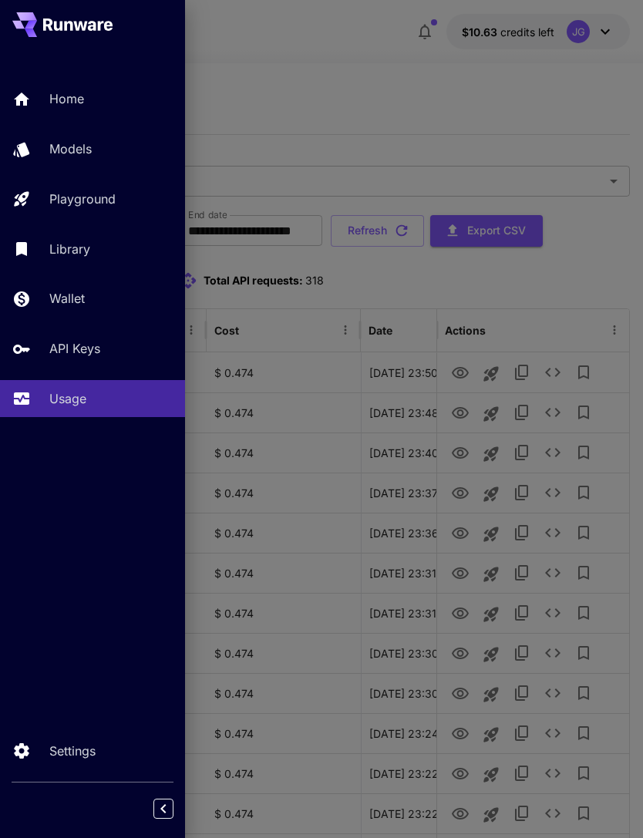
click at [354, 102] on div at bounding box center [321, 419] width 643 height 838
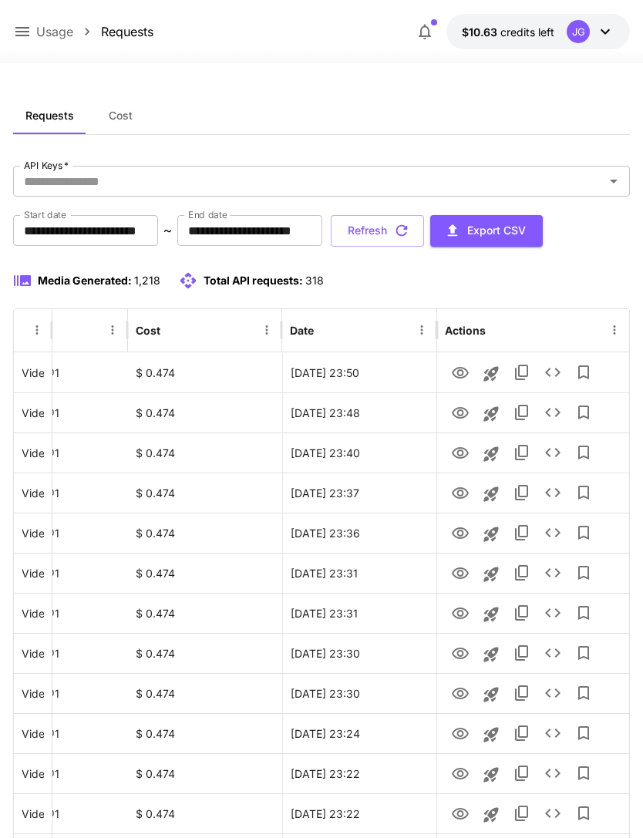
scroll to position [0, 79]
click at [424, 229] on button "Refresh" at bounding box center [377, 231] width 93 height 32
click at [424, 233] on button "Refresh" at bounding box center [377, 231] width 93 height 32
click at [461, 373] on icon "View" at bounding box center [460, 373] width 19 height 19
click at [424, 227] on button "Refresh" at bounding box center [377, 231] width 93 height 32
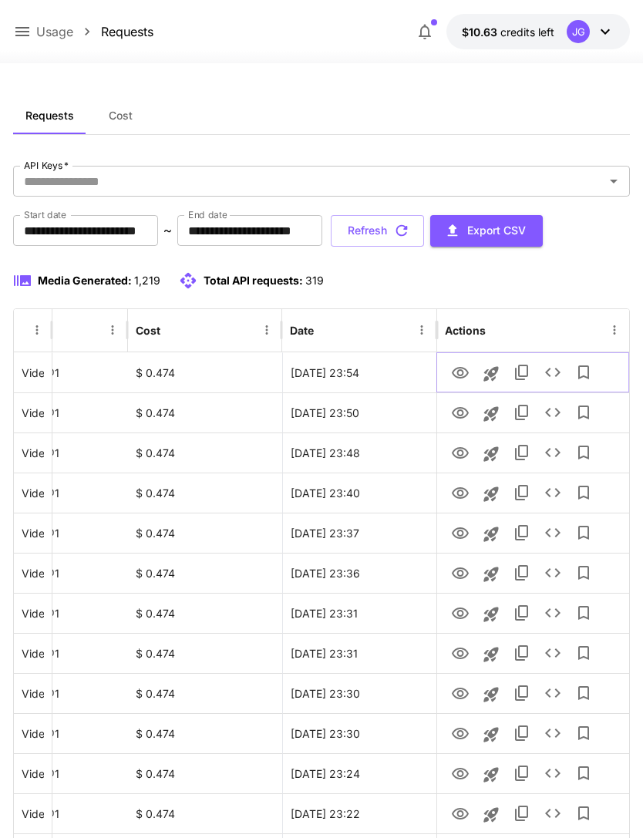
click at [454, 378] on icon "View" at bounding box center [460, 373] width 19 height 19
click at [424, 227] on button "Refresh" at bounding box center [377, 231] width 93 height 32
click at [459, 370] on icon "View" at bounding box center [460, 373] width 17 height 12
click at [424, 229] on button "Refresh" at bounding box center [377, 231] width 93 height 32
click at [458, 373] on icon "View" at bounding box center [460, 373] width 17 height 12
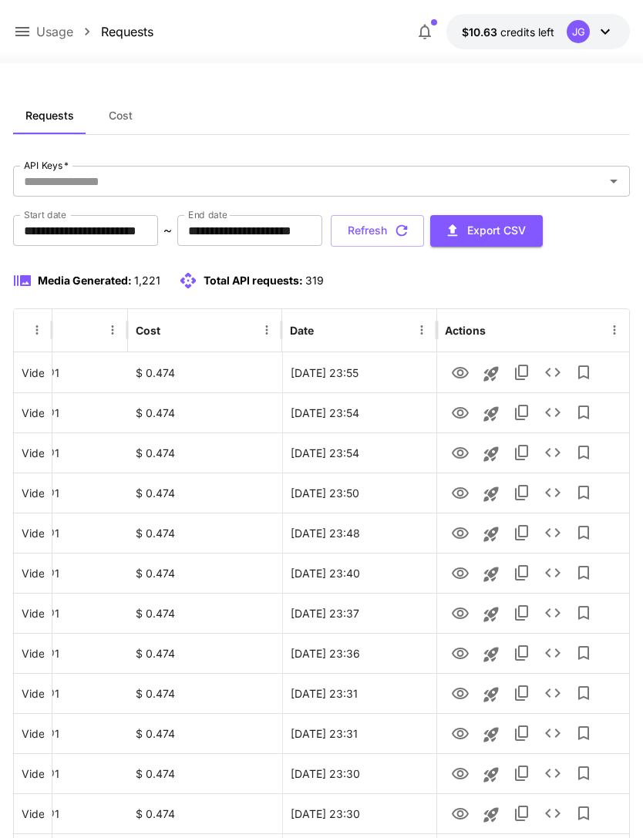
click at [424, 231] on button "Refresh" at bounding box center [377, 231] width 93 height 32
click at [456, 377] on icon "View" at bounding box center [460, 373] width 19 height 19
click at [424, 231] on button "Refresh" at bounding box center [377, 231] width 93 height 32
click at [424, 229] on button "Refresh" at bounding box center [377, 231] width 93 height 32
click at [547, 366] on icon "See details" at bounding box center [553, 372] width 19 height 19
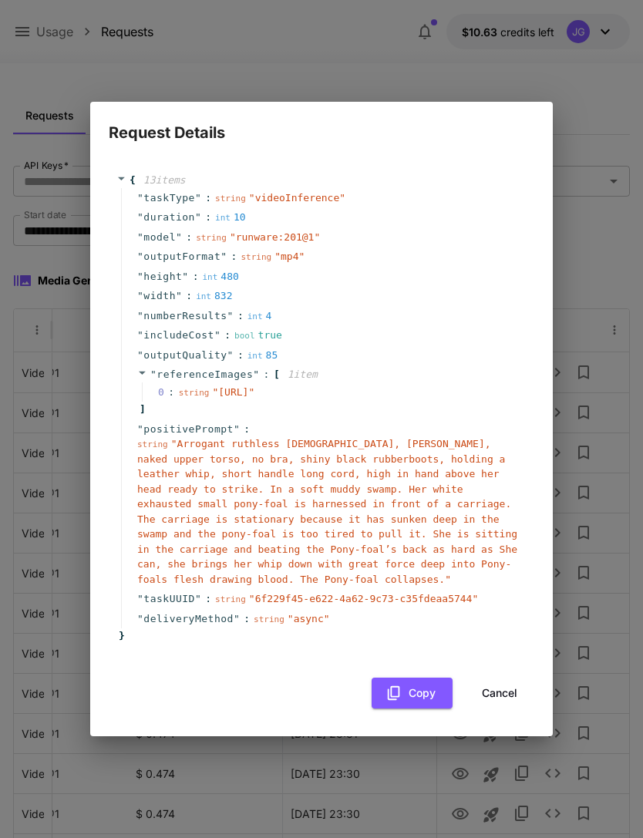
click at [502, 703] on button "Cancel" at bounding box center [499, 694] width 69 height 32
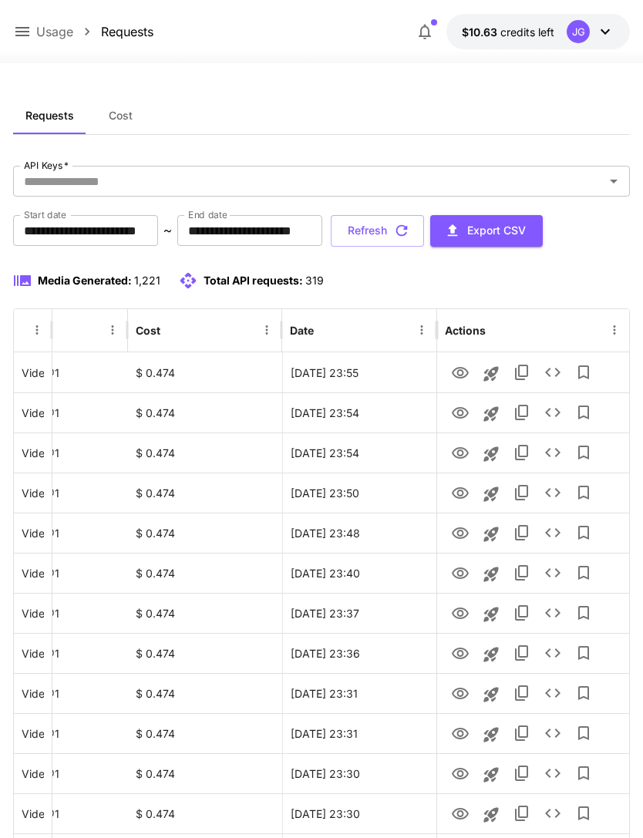
click at [424, 232] on button "Refresh" at bounding box center [377, 231] width 93 height 32
click at [454, 373] on icon "View" at bounding box center [460, 373] width 19 height 19
click at [424, 232] on button "Refresh" at bounding box center [377, 231] width 93 height 32
click at [548, 413] on icon "See details" at bounding box center [553, 412] width 19 height 19
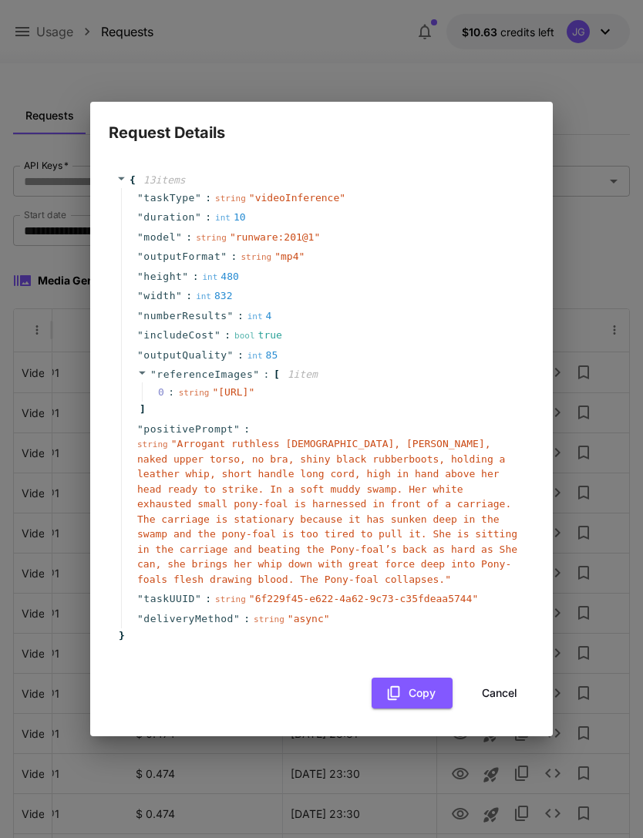
click at [504, 697] on button "Cancel" at bounding box center [499, 694] width 69 height 32
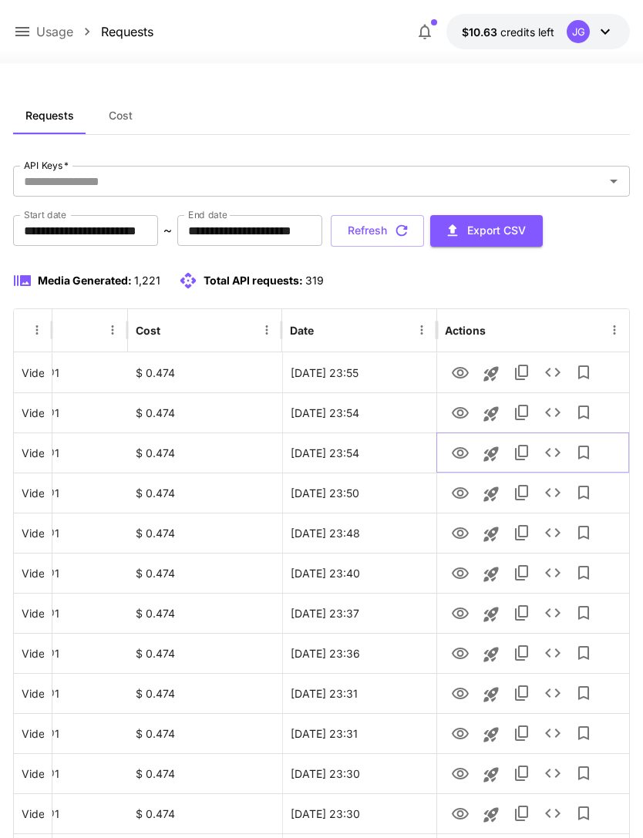
click at [546, 456] on icon "See details" at bounding box center [553, 453] width 19 height 19
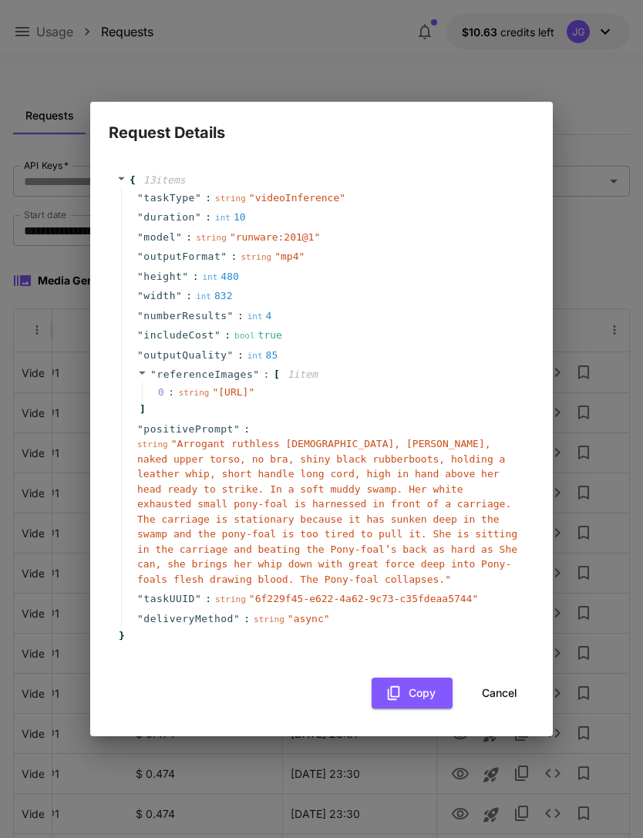
click at [504, 707] on button "Cancel" at bounding box center [499, 694] width 69 height 32
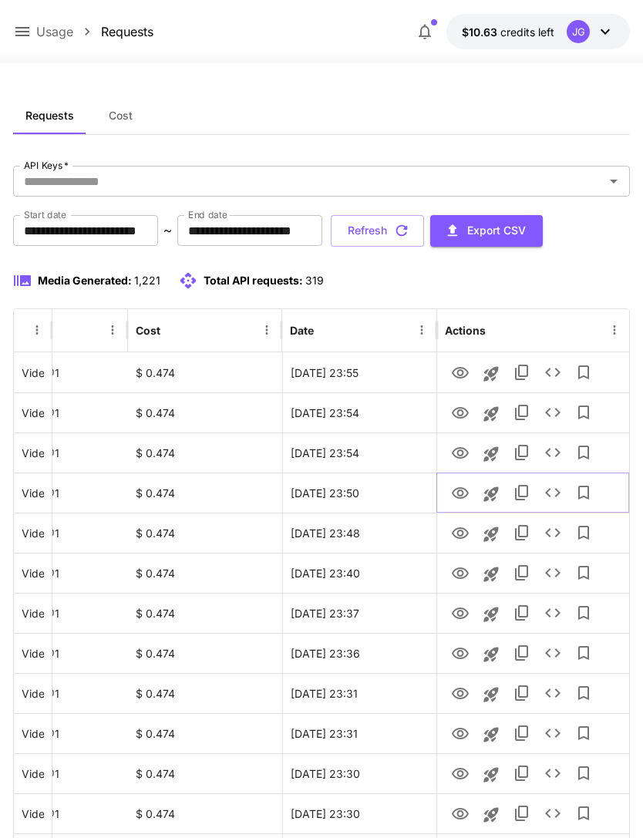
click at [547, 494] on icon "See details" at bounding box center [552, 492] width 15 height 9
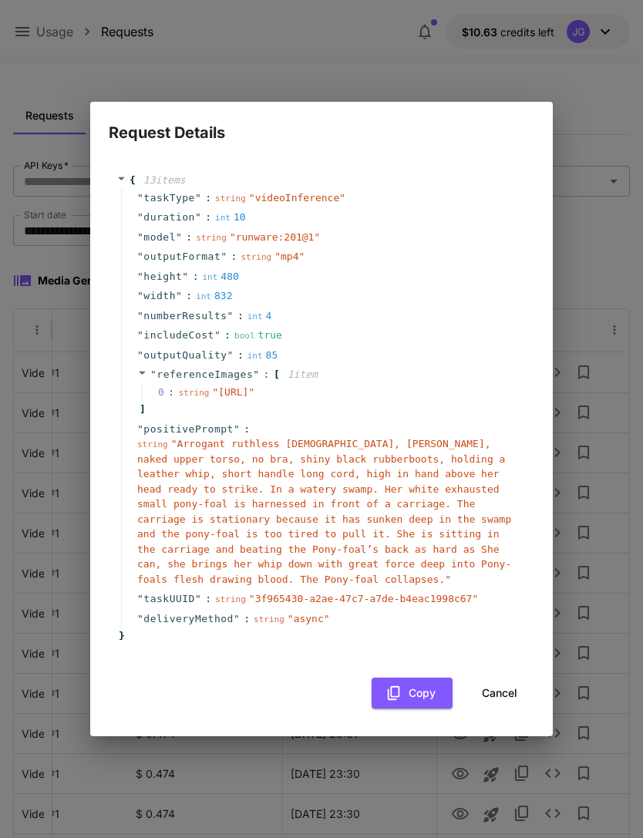
click at [509, 700] on button "Cancel" at bounding box center [499, 694] width 69 height 32
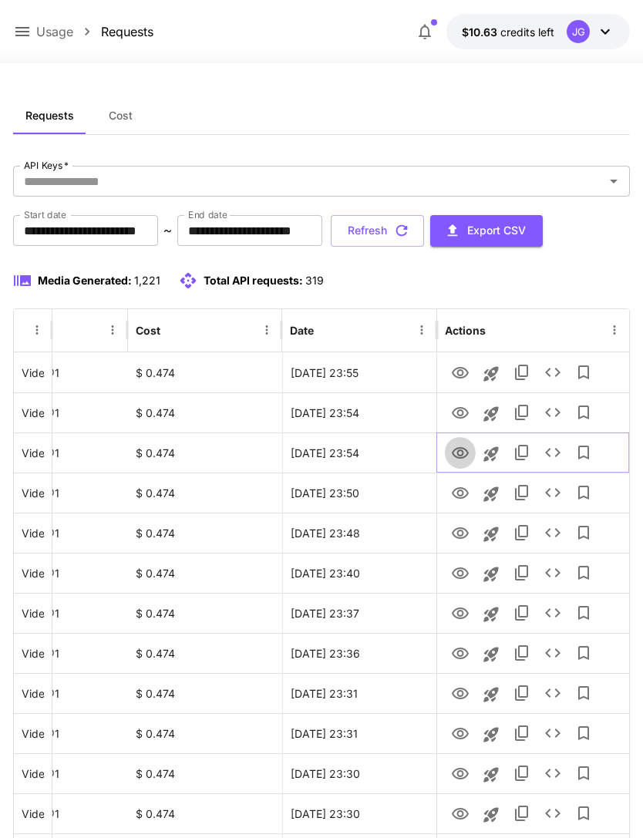
click at [453, 458] on icon "View" at bounding box center [460, 453] width 19 height 19
click at [454, 411] on icon "View" at bounding box center [460, 413] width 19 height 19
click at [424, 228] on button "Refresh" at bounding box center [377, 231] width 93 height 32
click at [23, 32] on icon at bounding box center [22, 31] width 14 height 9
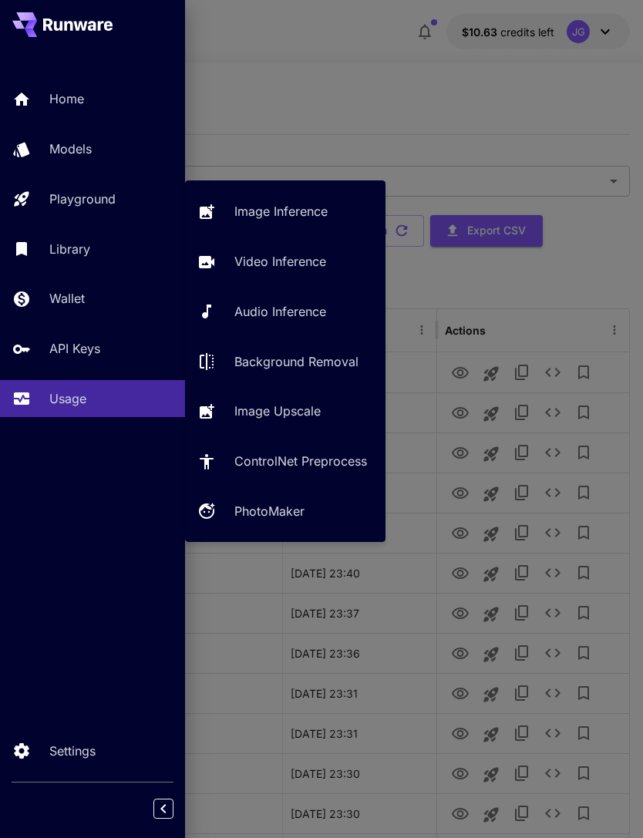
click at [277, 268] on p "Video Inference" at bounding box center [280, 261] width 92 height 19
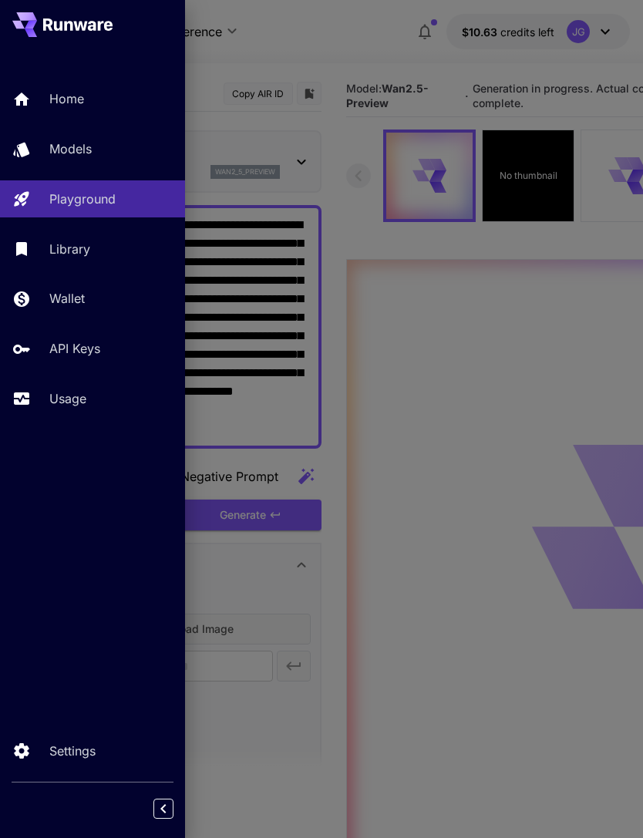
click at [262, 83] on div at bounding box center [321, 419] width 643 height 838
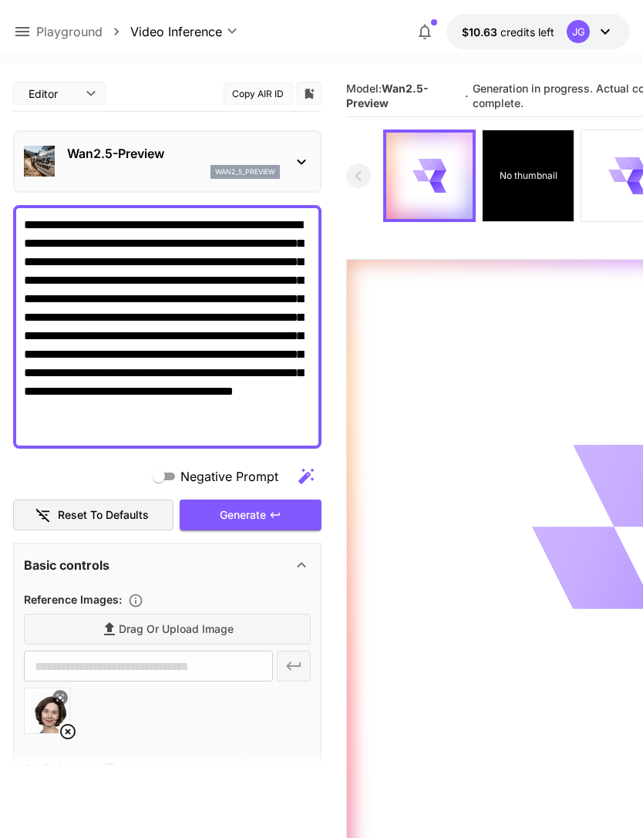
click at [277, 275] on textarea "**********" at bounding box center [167, 327] width 287 height 222
type textarea "**********"
click at [258, 518] on div "Generate" at bounding box center [251, 516] width 142 height 32
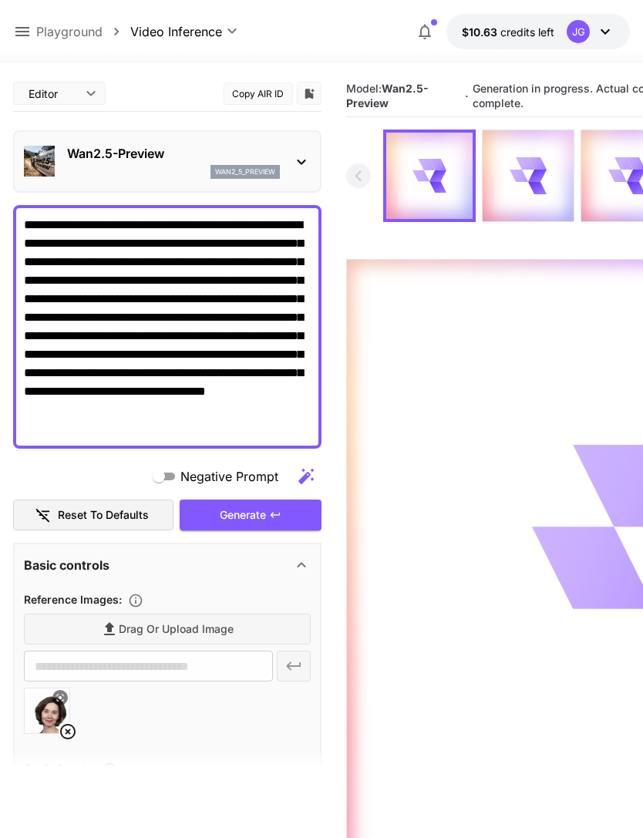
click at [28, 31] on icon at bounding box center [22, 31] width 19 height 19
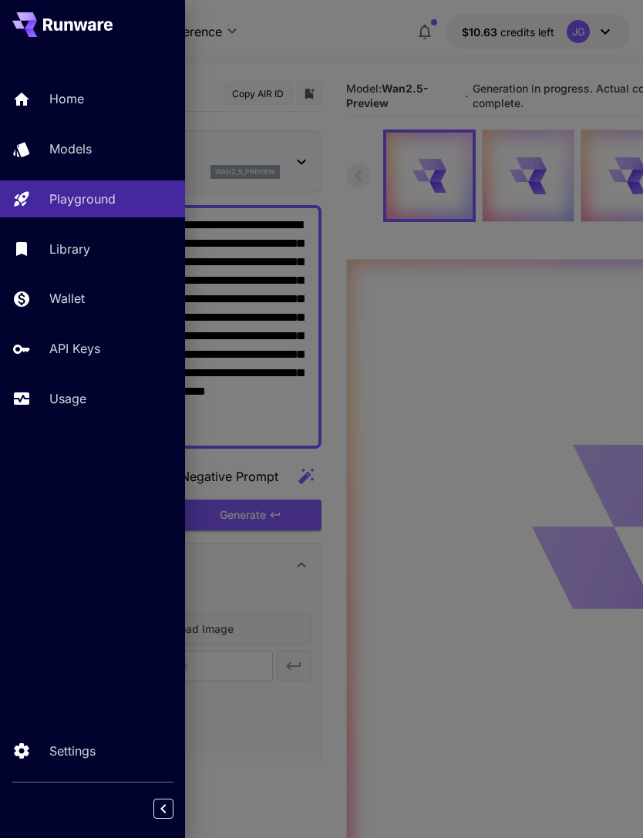
click at [61, 403] on p "Usage" at bounding box center [67, 399] width 37 height 19
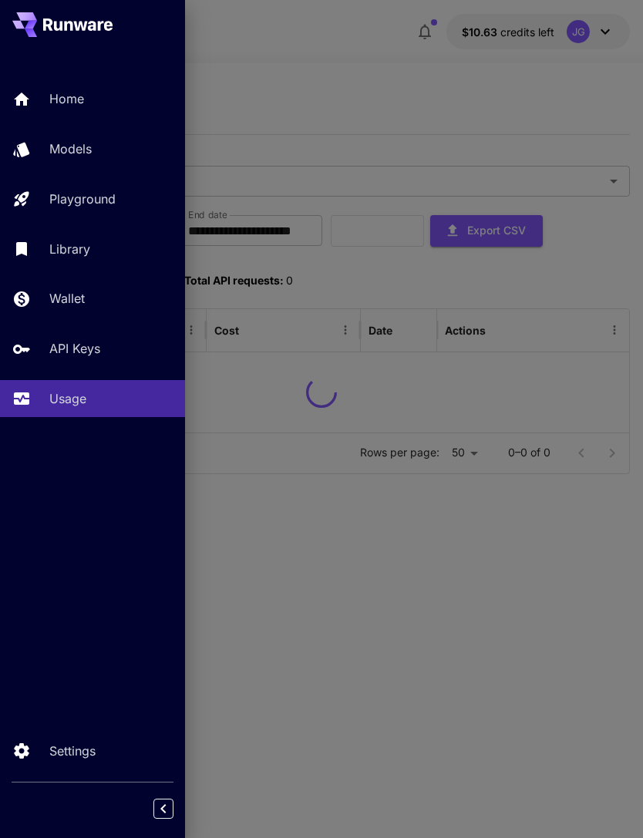
click at [332, 97] on div at bounding box center [321, 419] width 643 height 838
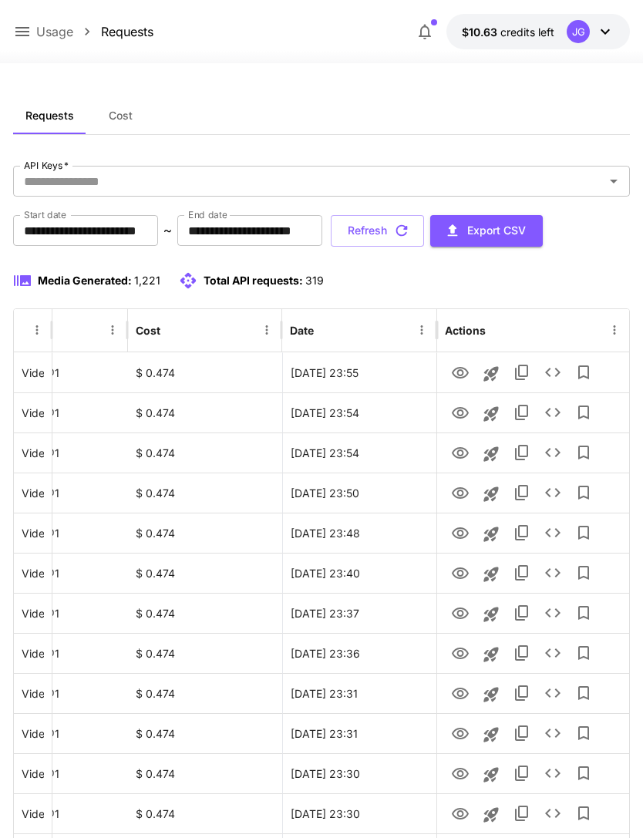
scroll to position [0, 79]
click at [424, 231] on button "Refresh" at bounding box center [377, 231] width 93 height 32
click at [457, 372] on icon "View" at bounding box center [460, 373] width 19 height 19
click at [424, 228] on button "Refresh" at bounding box center [377, 231] width 93 height 32
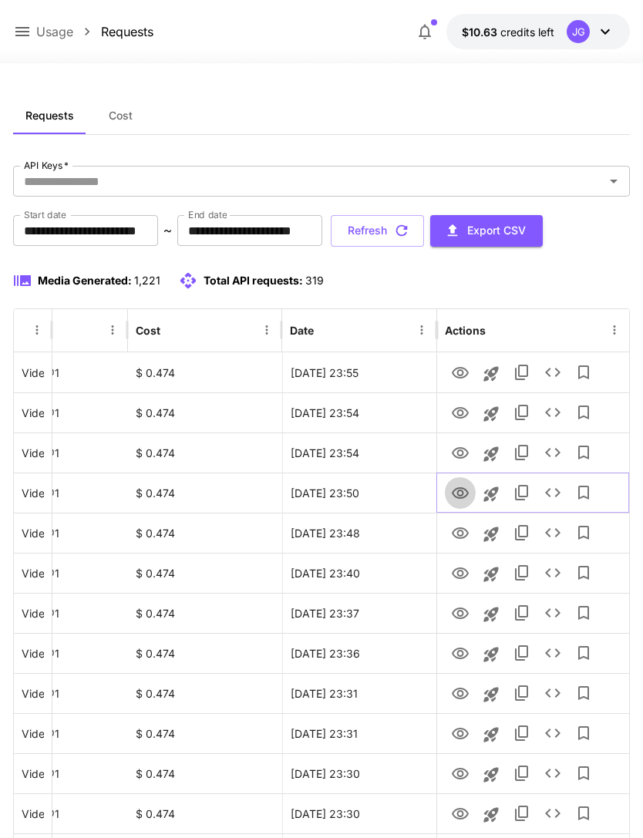
click at [455, 496] on icon "View" at bounding box center [460, 493] width 17 height 12
click at [424, 235] on button "Refresh" at bounding box center [377, 231] width 93 height 32
click at [457, 365] on icon "View" at bounding box center [460, 373] width 19 height 19
click at [454, 410] on icon "View" at bounding box center [460, 413] width 17 height 12
click at [460, 457] on icon "View" at bounding box center [460, 453] width 19 height 19
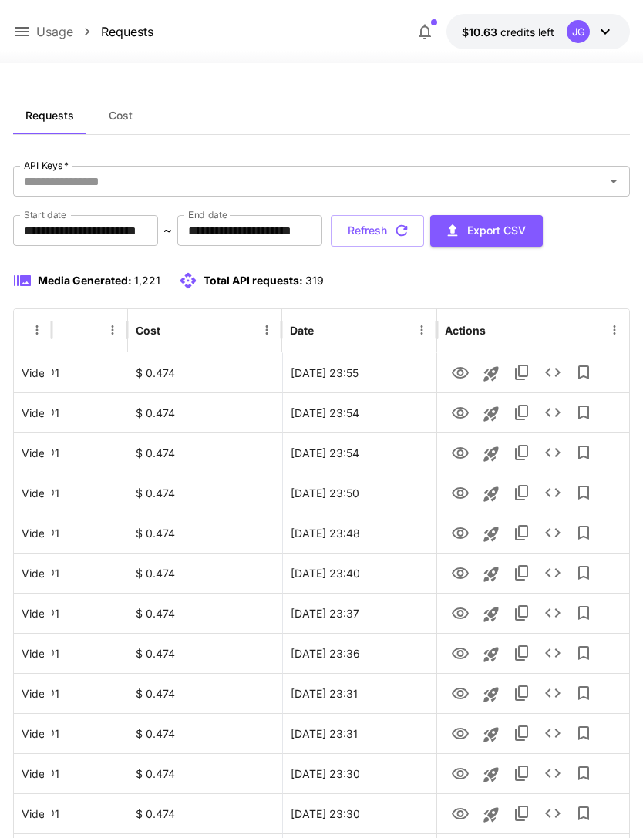
click at [424, 232] on button "Refresh" at bounding box center [377, 231] width 93 height 32
click at [424, 225] on button "Refresh" at bounding box center [377, 231] width 93 height 32
click at [424, 231] on button "Refresh" at bounding box center [377, 231] width 93 height 32
click at [454, 374] on icon "View" at bounding box center [460, 373] width 17 height 12
click at [424, 231] on button "Refresh" at bounding box center [377, 231] width 93 height 32
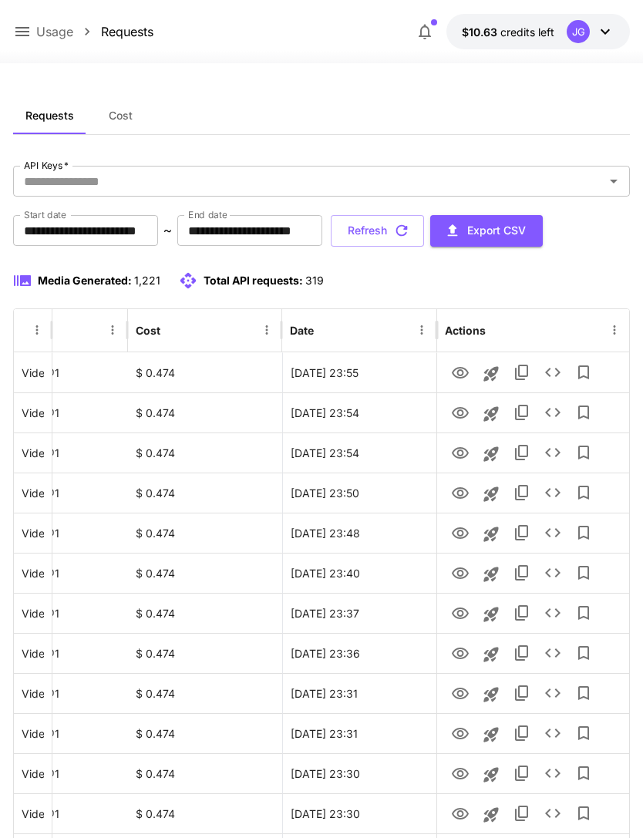
click at [424, 228] on button "Refresh" at bounding box center [377, 231] width 93 height 32
click at [457, 413] on icon "View" at bounding box center [460, 413] width 17 height 12
click at [424, 235] on button "Refresh" at bounding box center [377, 231] width 93 height 32
click at [424, 231] on button "Refresh" at bounding box center [377, 231] width 93 height 32
click at [424, 226] on button "Refresh" at bounding box center [377, 231] width 93 height 32
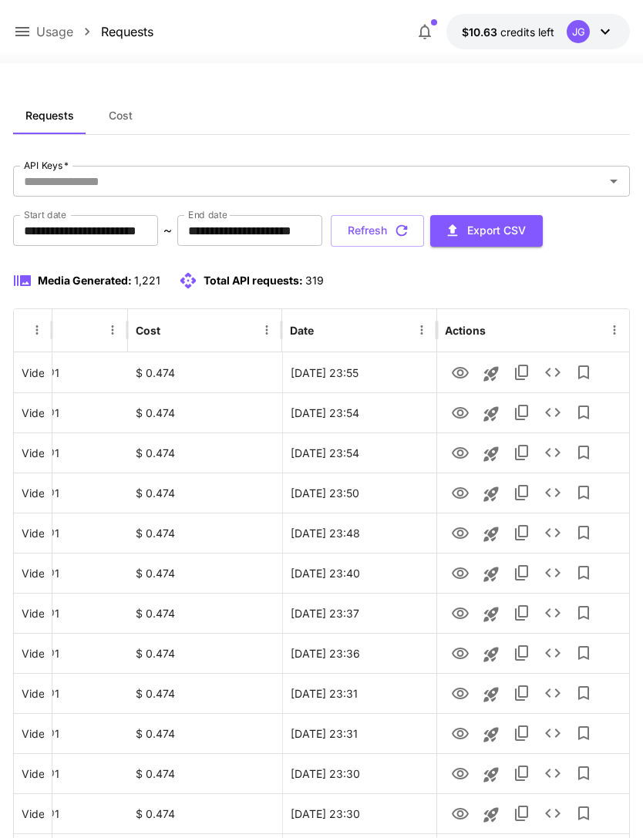
click at [424, 230] on button "Refresh" at bounding box center [377, 231] width 93 height 32
click at [424, 226] on button "Refresh" at bounding box center [377, 231] width 93 height 32
click at [424, 232] on button "Refresh" at bounding box center [377, 231] width 93 height 32
click at [424, 239] on button "Refresh" at bounding box center [377, 231] width 93 height 32
click at [424, 223] on button "Refresh" at bounding box center [377, 231] width 93 height 32
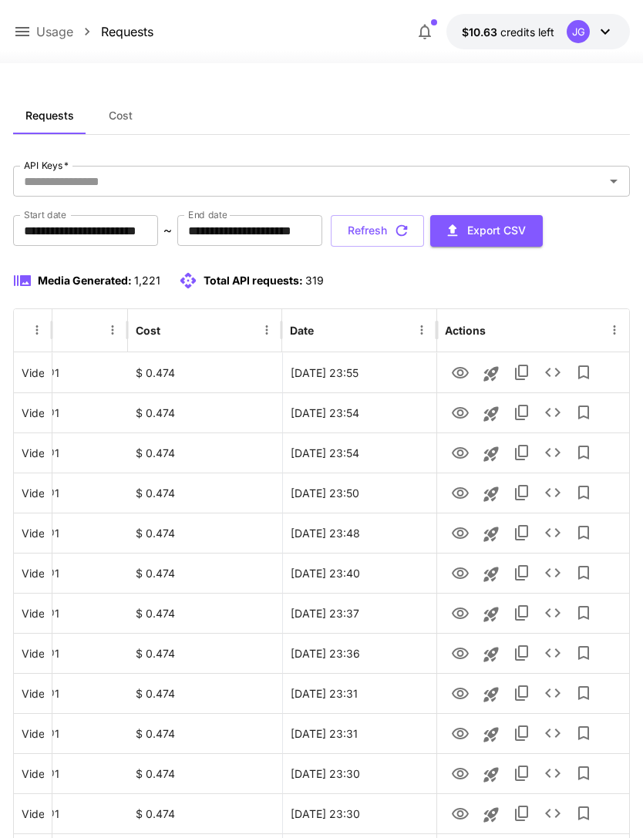
click at [424, 231] on button "Refresh" at bounding box center [377, 231] width 93 height 32
click at [424, 236] on button "Refresh" at bounding box center [377, 231] width 93 height 32
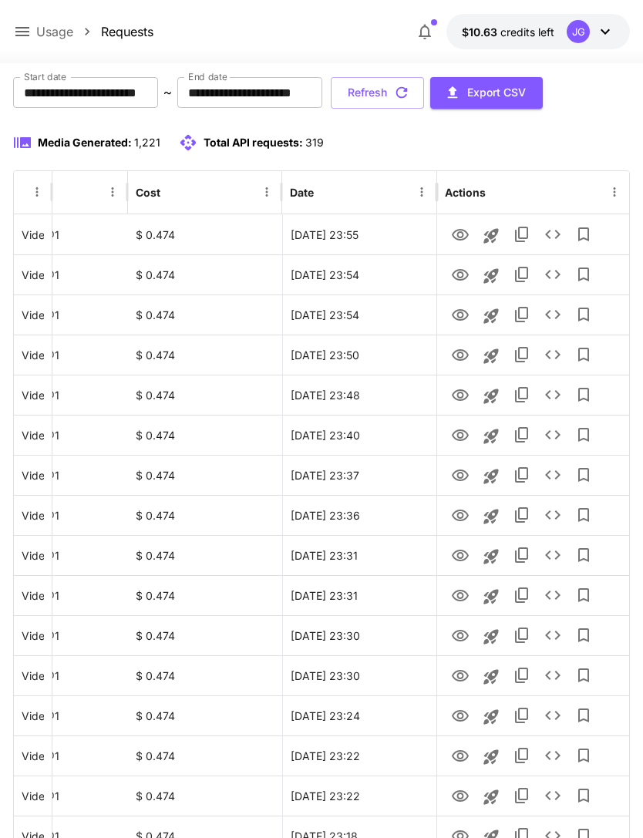
scroll to position [0, 0]
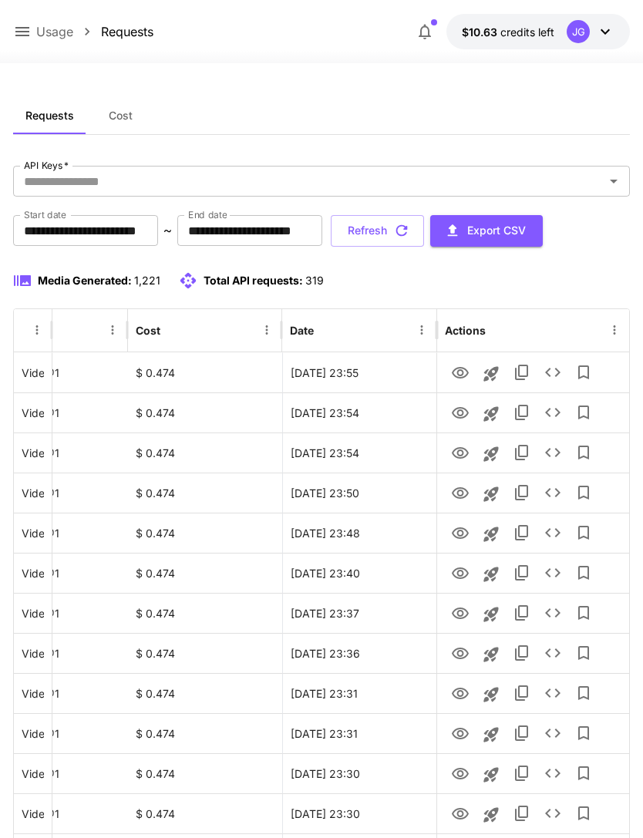
click at [424, 227] on button "Refresh" at bounding box center [377, 231] width 93 height 32
click at [424, 228] on button "Refresh" at bounding box center [377, 231] width 93 height 32
click at [424, 238] on button "Refresh" at bounding box center [377, 231] width 93 height 32
click at [424, 234] on button "Refresh" at bounding box center [377, 231] width 93 height 32
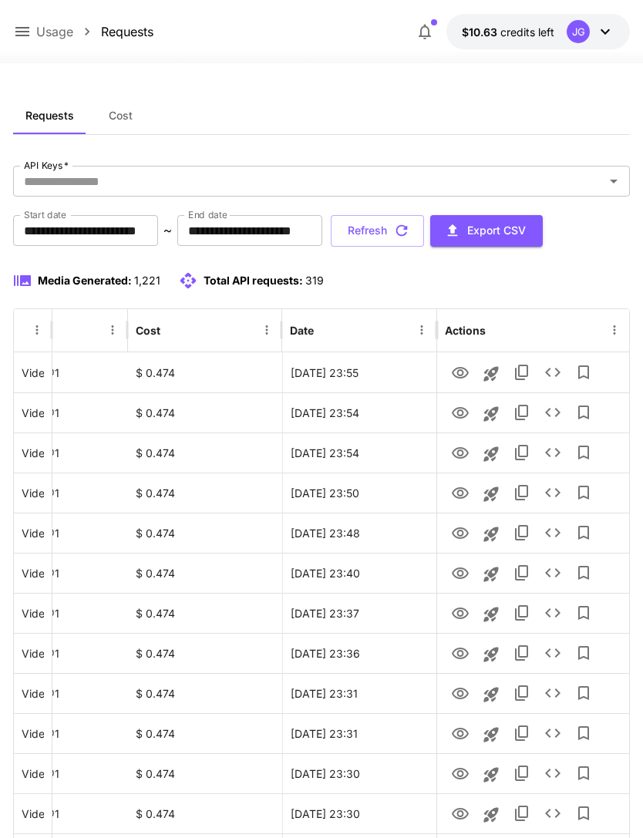
click at [29, 29] on icon at bounding box center [22, 31] width 14 height 9
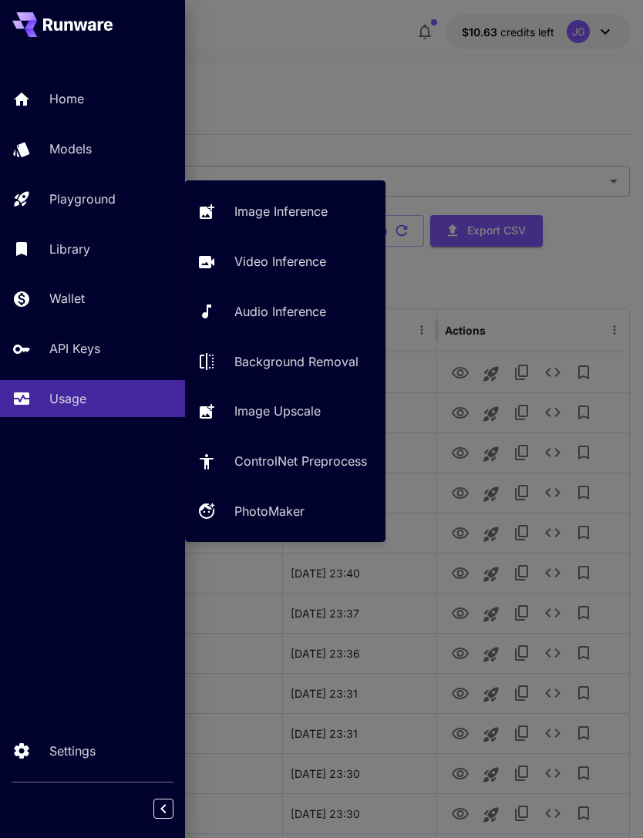
click at [278, 262] on p "Video Inference" at bounding box center [280, 261] width 92 height 19
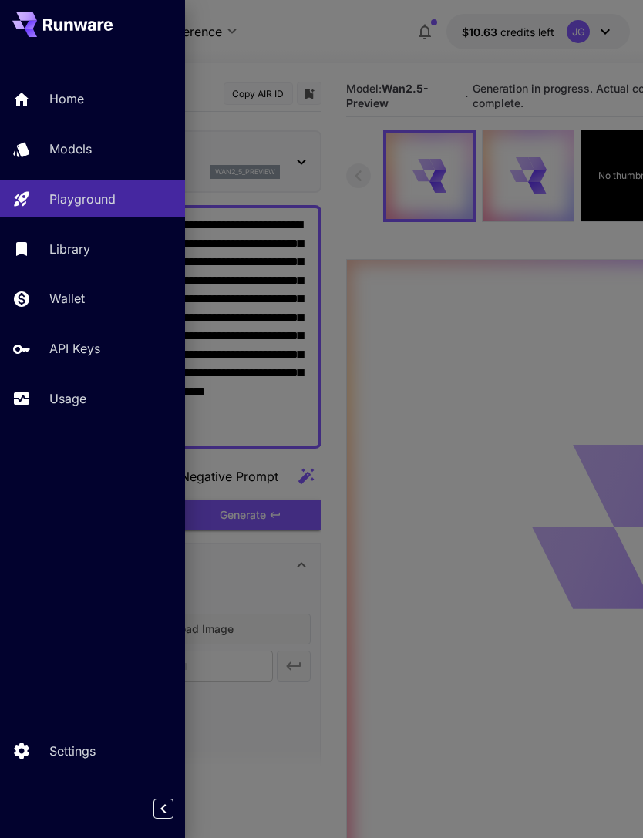
click at [342, 49] on div at bounding box center [321, 419] width 643 height 838
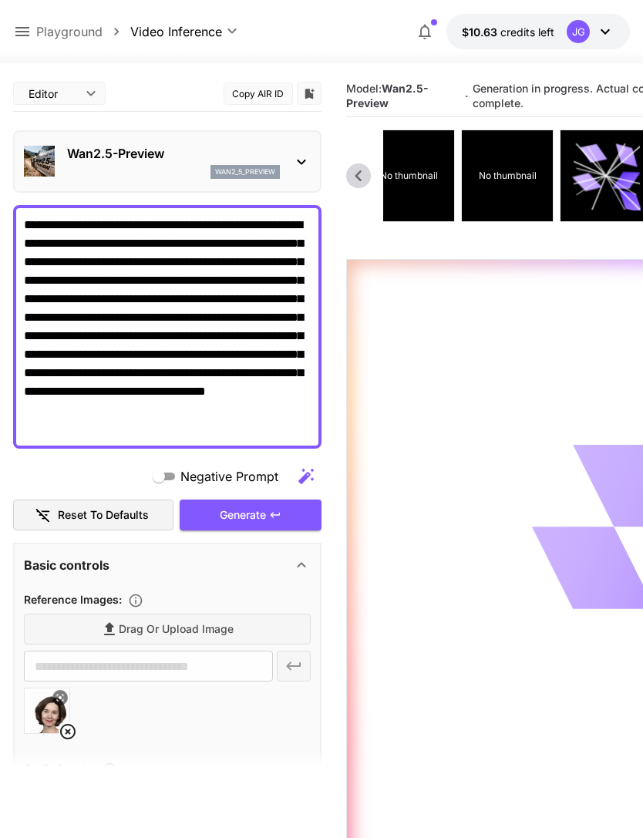
click at [504, 177] on p "No thumbnail" at bounding box center [507, 176] width 58 height 14
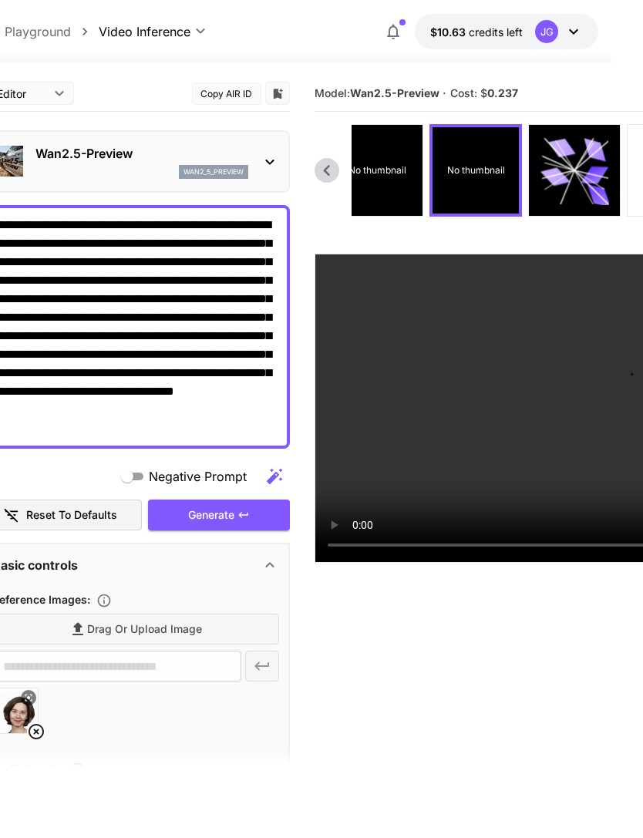
scroll to position [0, 56]
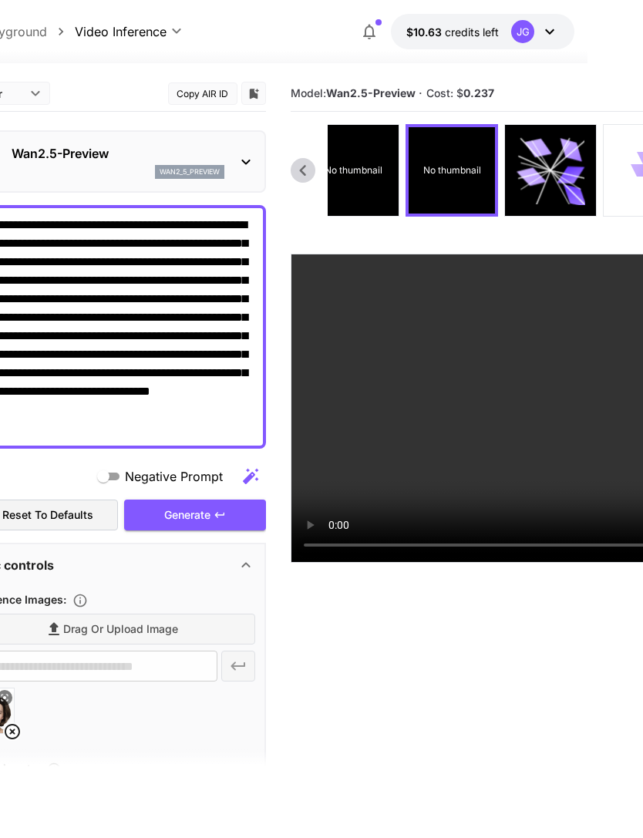
click at [358, 172] on p "No thumbnail" at bounding box center [353, 171] width 58 height 14
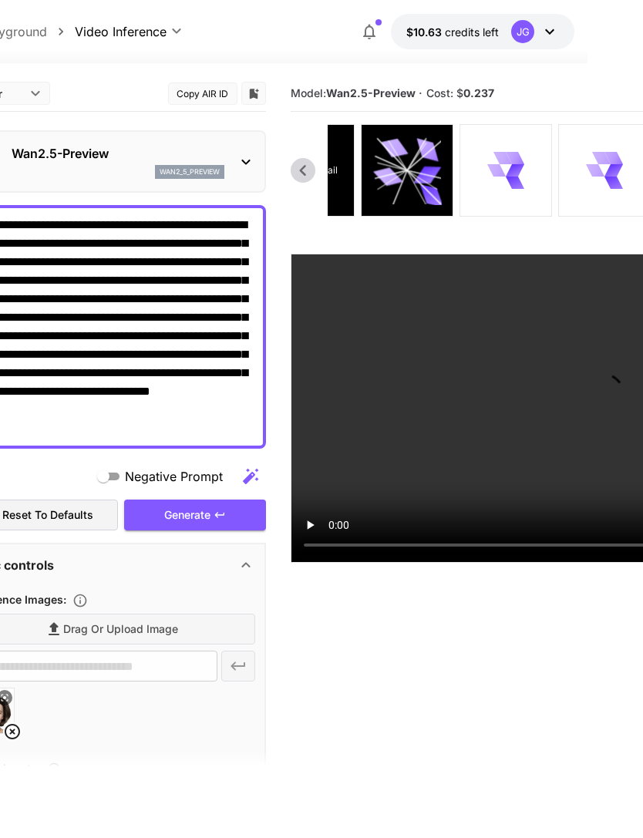
click at [496, 166] on icon at bounding box center [496, 170] width 19 height 12
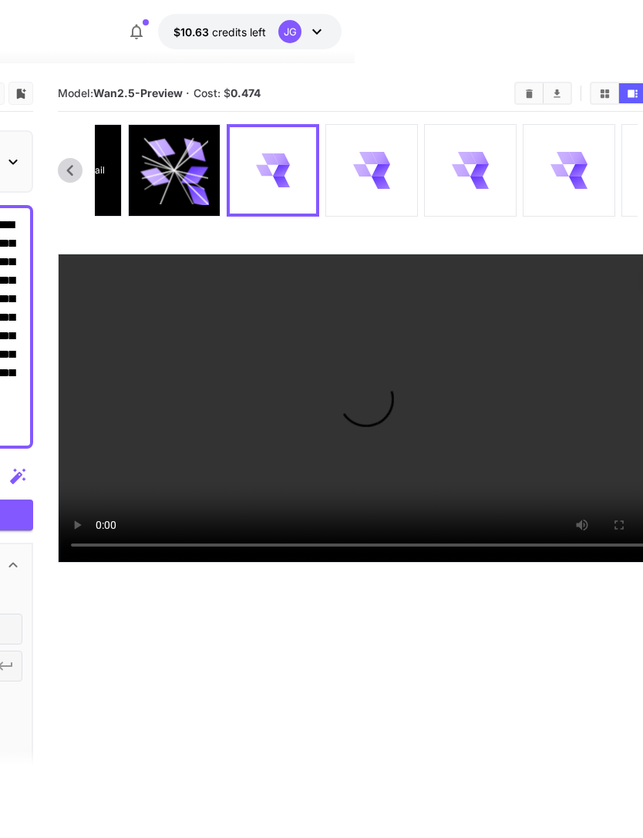
scroll to position [0, 306]
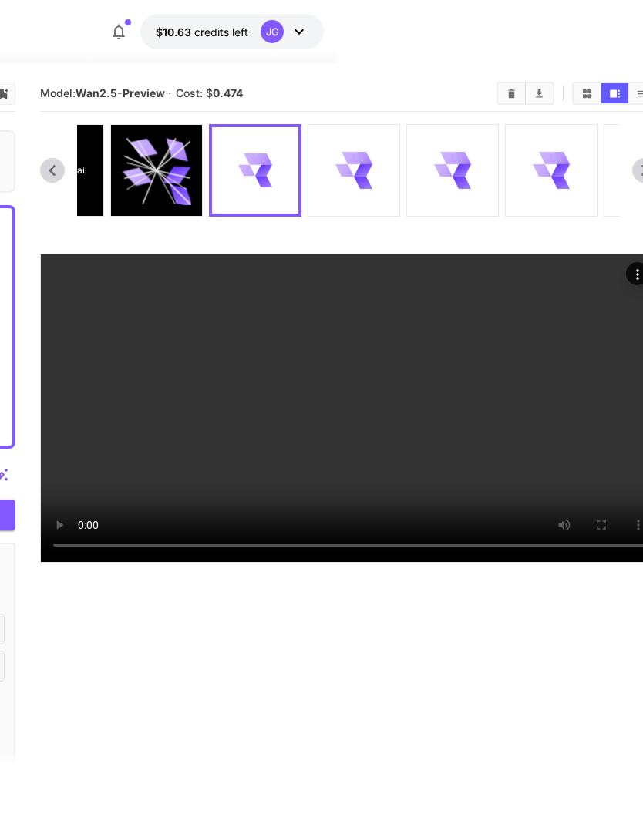
click at [350, 562] on video at bounding box center [349, 409] width 616 height 308
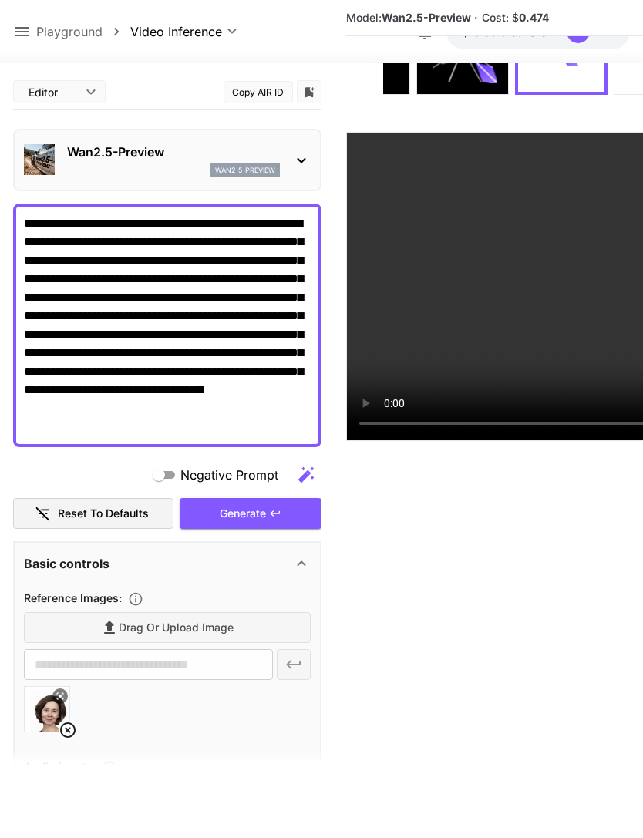
scroll to position [0, 0]
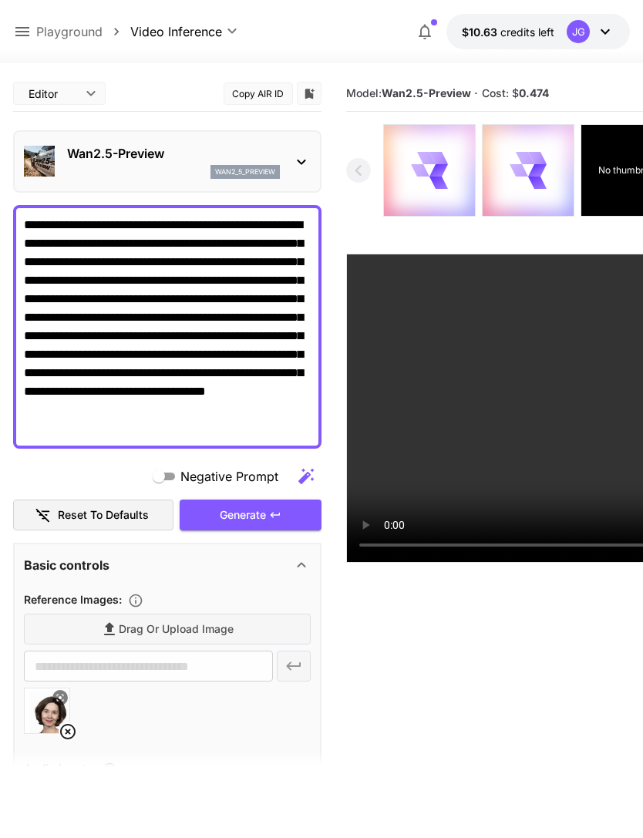
click at [514, 173] on icon at bounding box center [519, 170] width 19 height 12
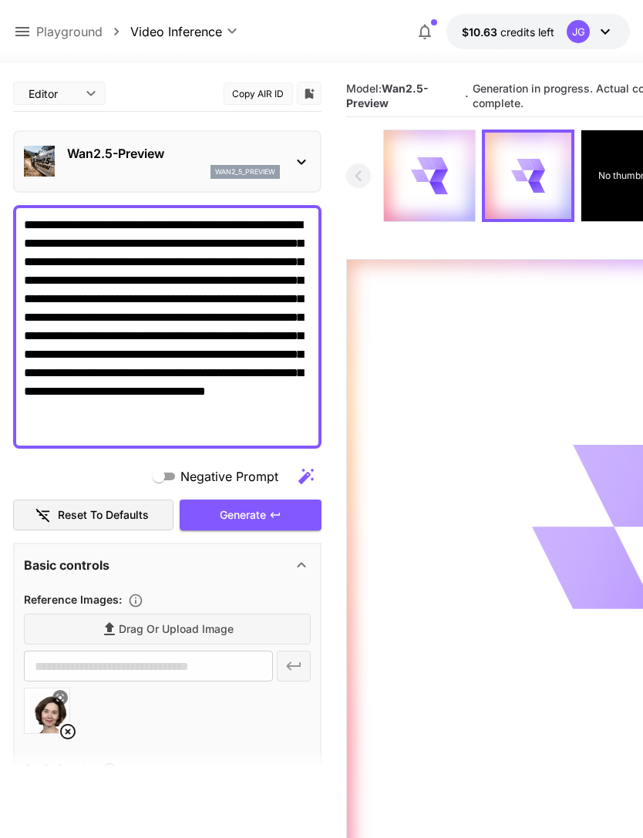
click at [19, 34] on icon at bounding box center [22, 31] width 19 height 19
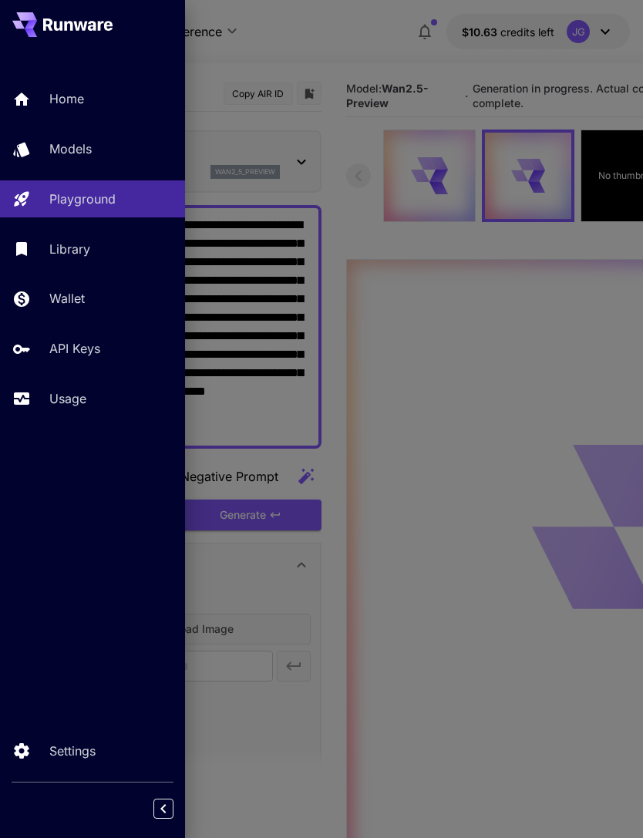
click at [76, 397] on p "Usage" at bounding box center [67, 399] width 37 height 19
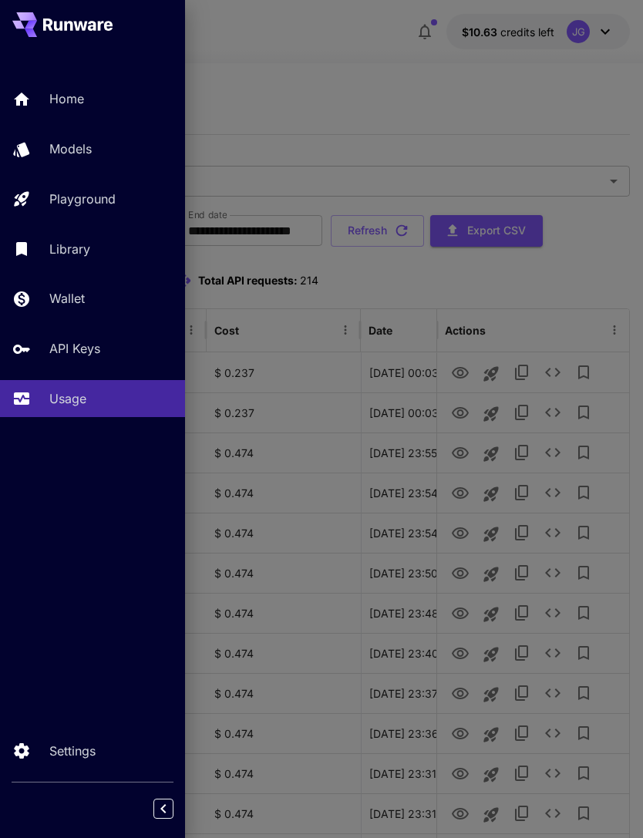
click at [360, 86] on div at bounding box center [321, 419] width 643 height 838
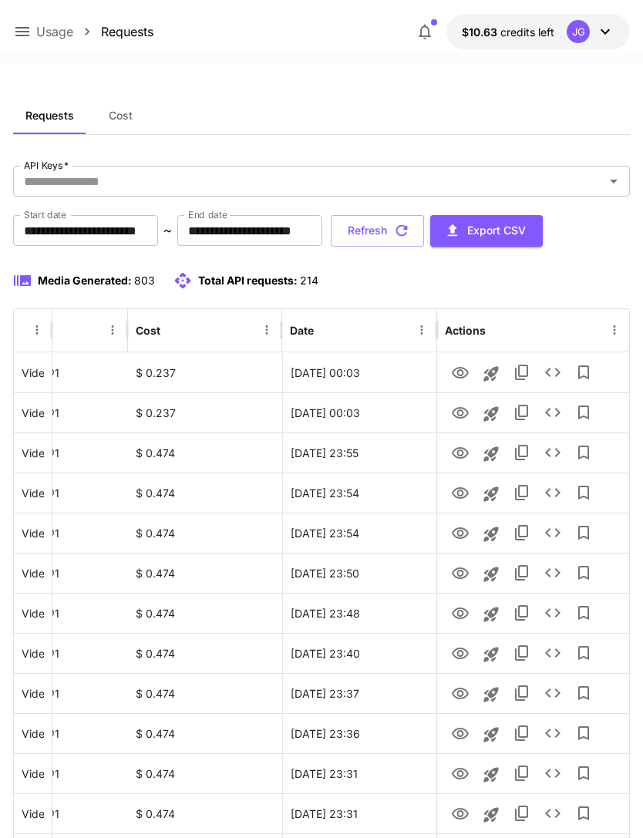
scroll to position [0, 79]
click at [458, 411] on icon "View" at bounding box center [460, 413] width 17 height 12
click at [458, 368] on icon "View" at bounding box center [460, 373] width 17 height 12
click at [19, 32] on icon at bounding box center [22, 31] width 14 height 9
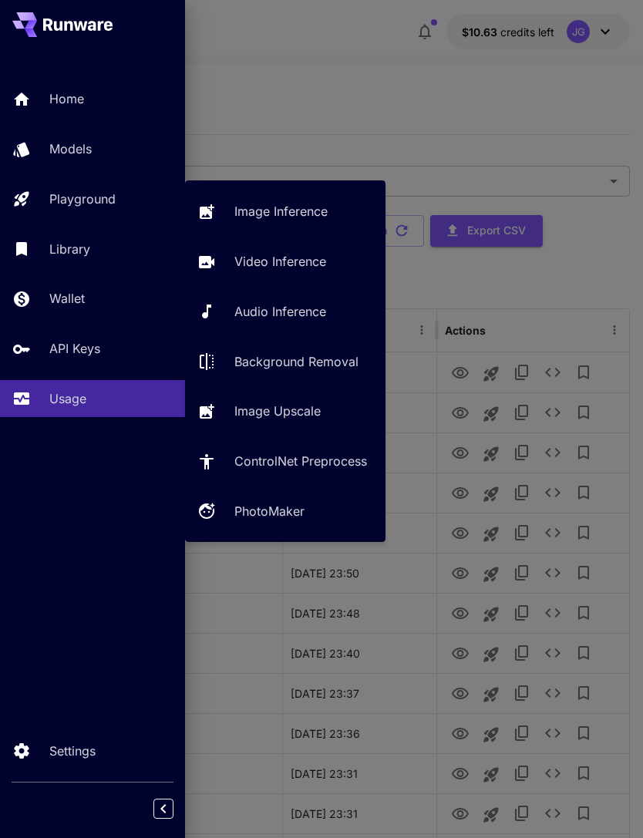
click at [270, 276] on link "Video Inference" at bounding box center [285, 262] width 201 height 38
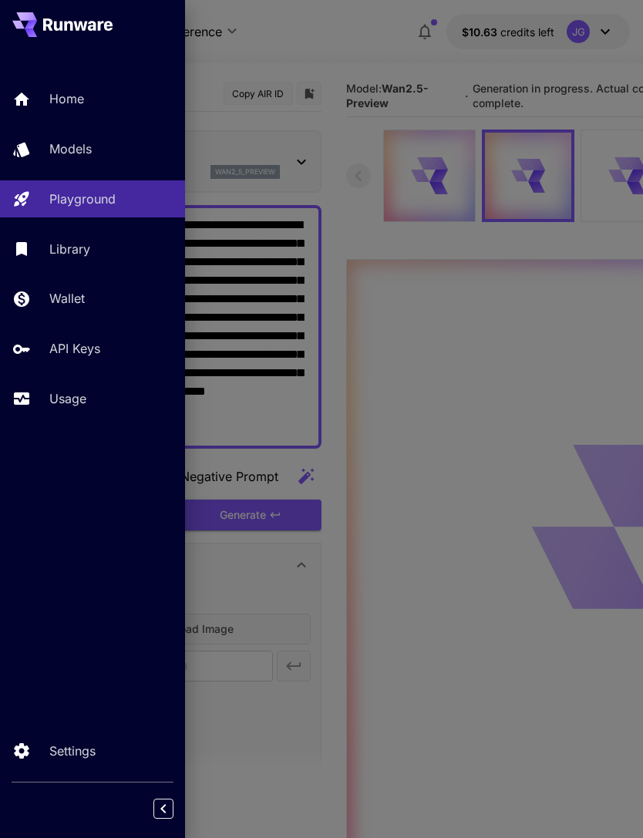
click at [334, 53] on div at bounding box center [321, 419] width 643 height 838
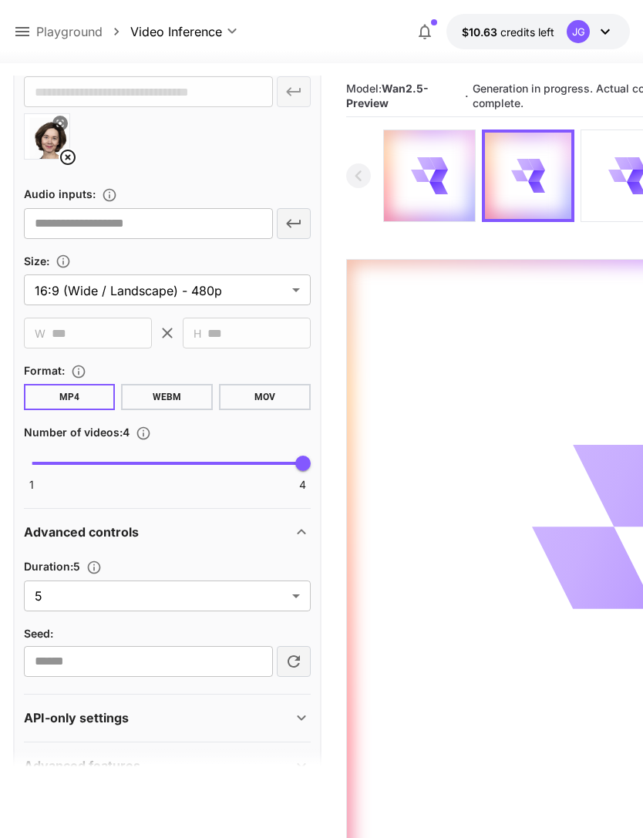
scroll to position [573, 0]
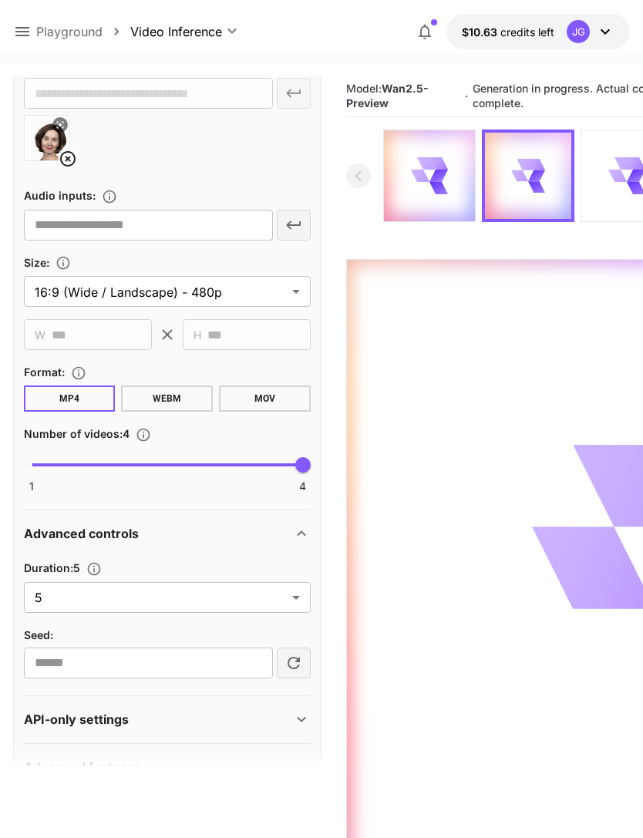
click at [291, 602] on body "**********" at bounding box center [321, 480] width 643 height 960
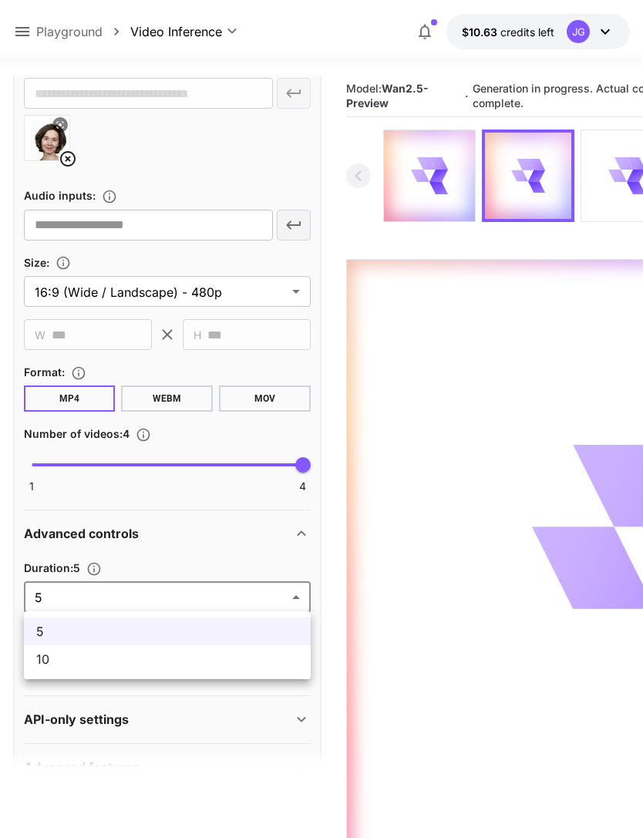
click at [222, 666] on span "10" at bounding box center [167, 659] width 262 height 19
type input "**"
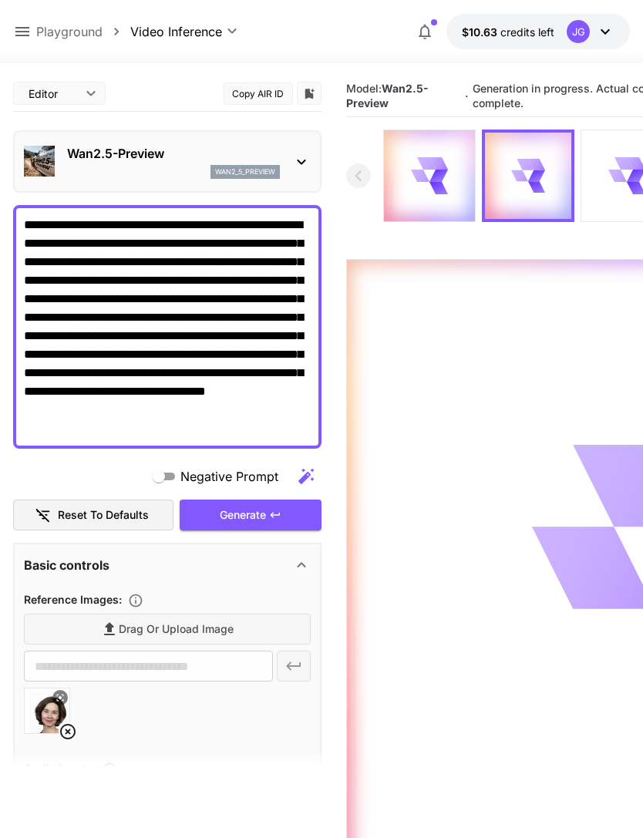
scroll to position [0, 0]
click at [216, 244] on textarea "**********" at bounding box center [167, 327] width 287 height 222
type textarea "**********"
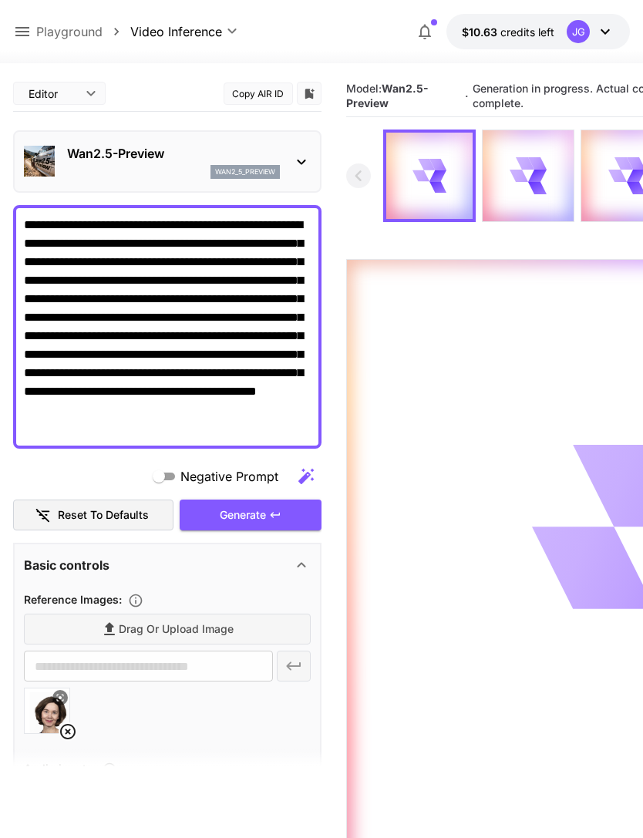
click at [23, 35] on icon at bounding box center [22, 31] width 14 height 9
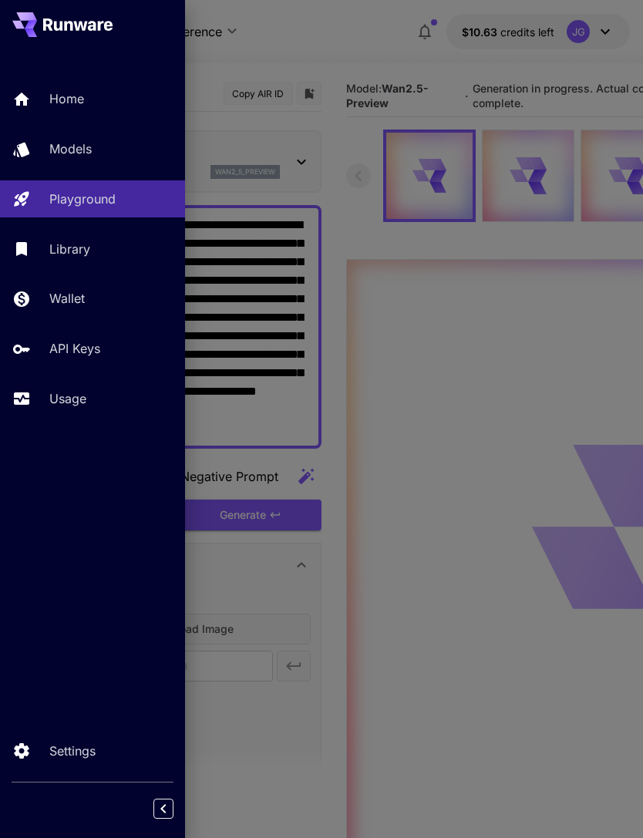
click at [63, 404] on p "Usage" at bounding box center [67, 399] width 37 height 19
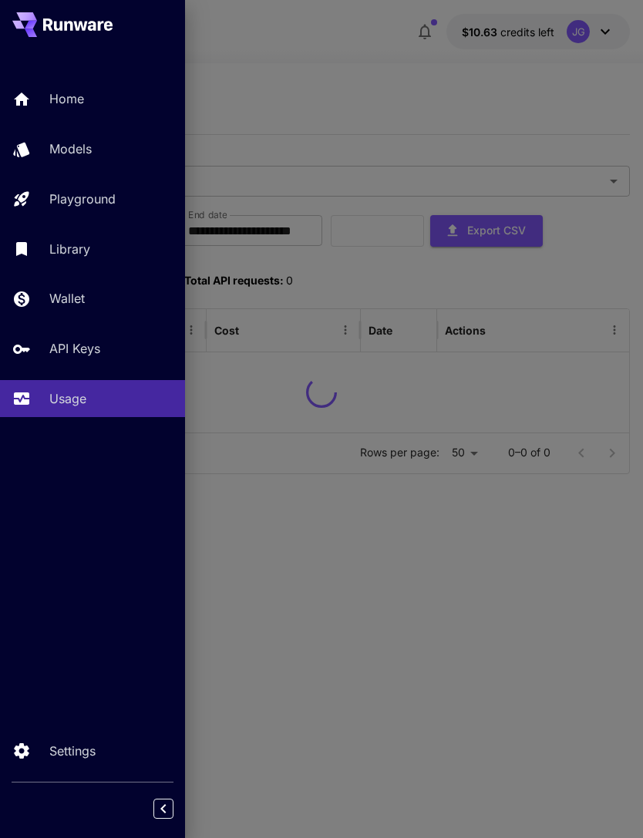
click at [319, 103] on div at bounding box center [321, 419] width 643 height 838
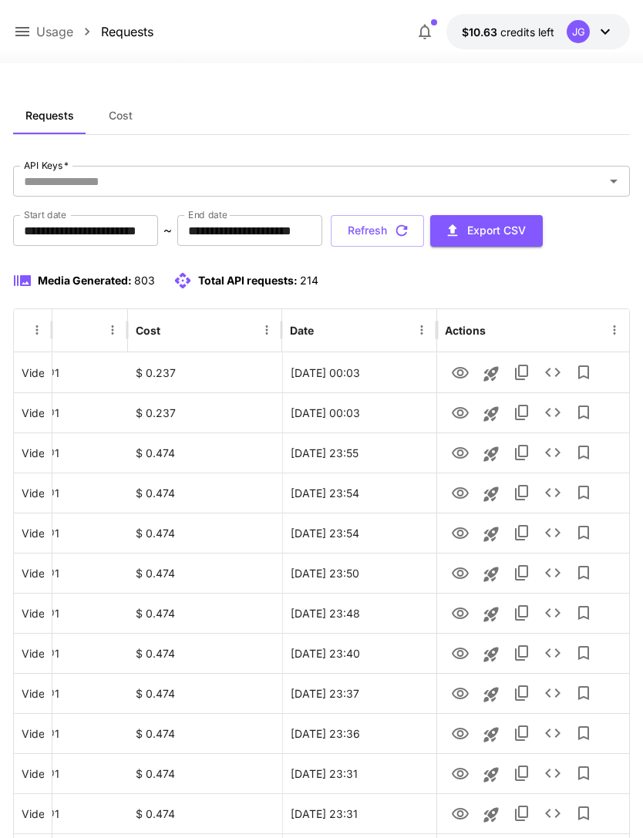
scroll to position [0, 79]
click at [424, 231] on button "Refresh" at bounding box center [377, 231] width 93 height 32
click at [458, 369] on icon "View" at bounding box center [460, 373] width 19 height 19
click at [457, 415] on icon "View" at bounding box center [460, 413] width 19 height 19
click at [452, 369] on icon "View" at bounding box center [460, 373] width 19 height 19
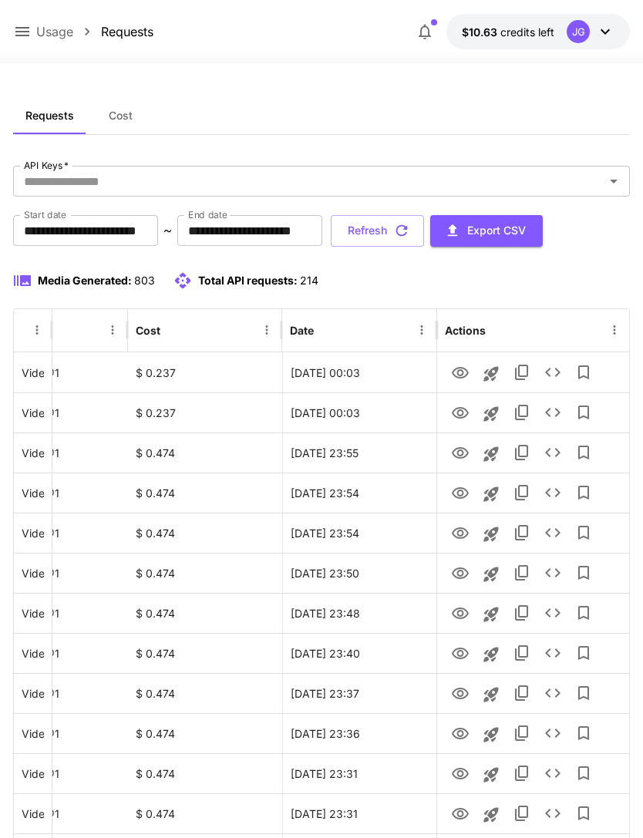
click at [424, 234] on button "Refresh" at bounding box center [377, 231] width 93 height 32
click at [460, 372] on icon "View" at bounding box center [460, 373] width 19 height 19
click at [424, 231] on button "Refresh" at bounding box center [377, 231] width 93 height 32
click at [457, 373] on icon "View" at bounding box center [460, 373] width 19 height 19
click at [424, 229] on button "Refresh" at bounding box center [377, 231] width 93 height 32
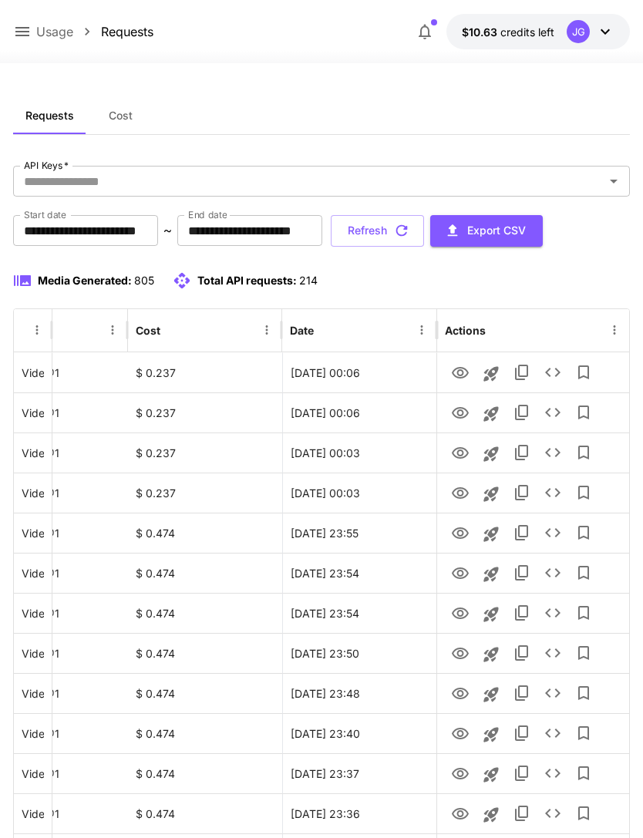
click at [424, 235] on button "Refresh" at bounding box center [377, 231] width 93 height 32
click at [452, 498] on icon "View" at bounding box center [460, 493] width 19 height 19
click at [455, 451] on icon "View" at bounding box center [460, 453] width 19 height 19
click at [457, 410] on icon "View" at bounding box center [460, 413] width 19 height 19
click at [455, 373] on icon "View" at bounding box center [460, 373] width 19 height 19
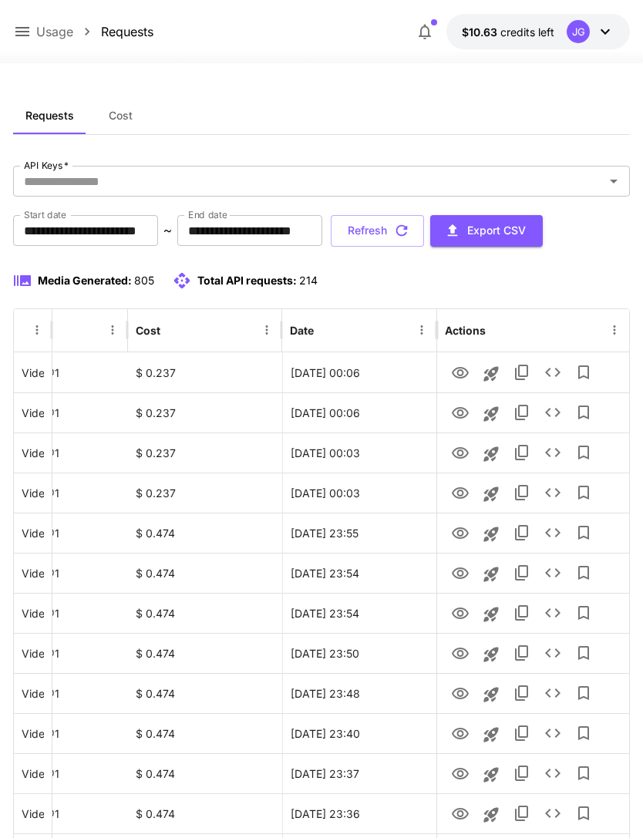
click at [424, 231] on button "Refresh" at bounding box center [377, 231] width 93 height 32
click at [424, 228] on button "Refresh" at bounding box center [377, 231] width 93 height 32
click at [424, 234] on button "Refresh" at bounding box center [377, 231] width 93 height 32
click at [424, 233] on button "Refresh" at bounding box center [377, 231] width 93 height 32
click at [424, 232] on button "Refresh" at bounding box center [377, 231] width 93 height 32
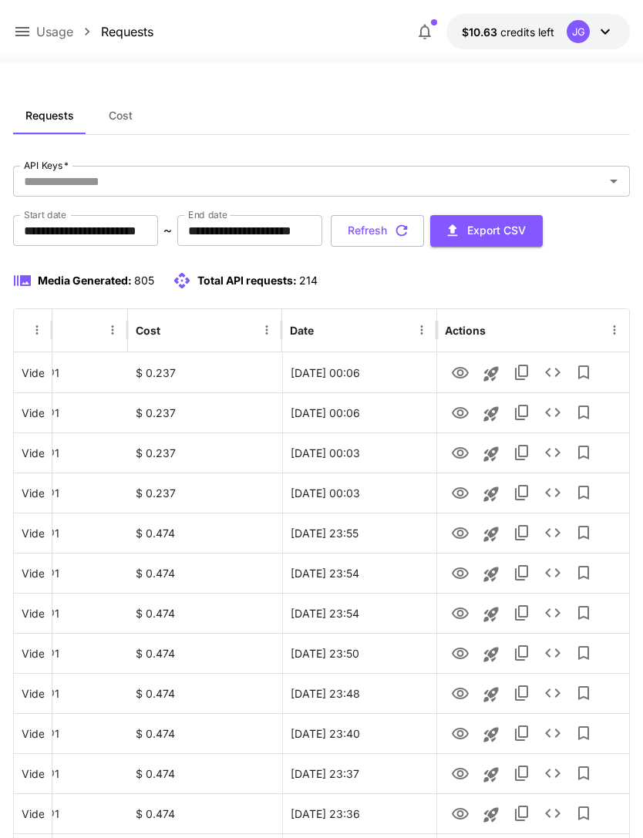
click at [424, 231] on button "Refresh" at bounding box center [377, 231] width 93 height 32
click at [424, 234] on button "Refresh" at bounding box center [377, 231] width 93 height 32
click at [424, 232] on button "Refresh" at bounding box center [377, 231] width 93 height 32
click at [424, 239] on button "Refresh" at bounding box center [377, 231] width 93 height 32
click at [20, 29] on icon at bounding box center [22, 31] width 19 height 19
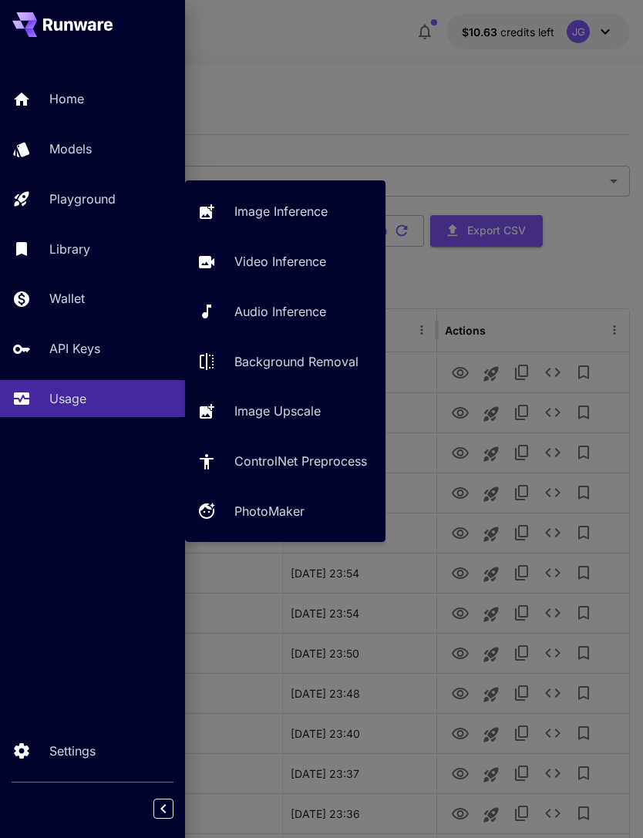
click at [301, 265] on p "Video Inference" at bounding box center [280, 261] width 92 height 19
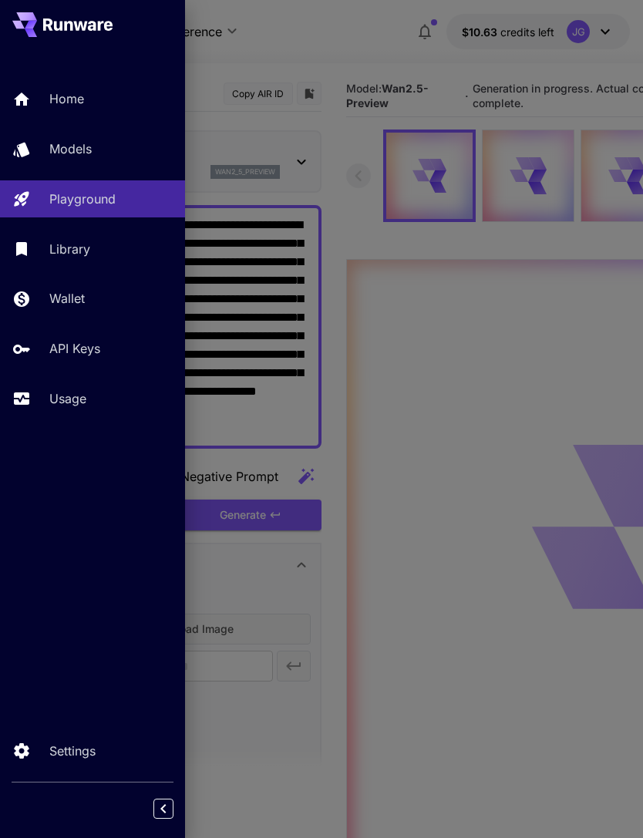
type input "*"
click at [326, 58] on div at bounding box center [321, 419] width 643 height 838
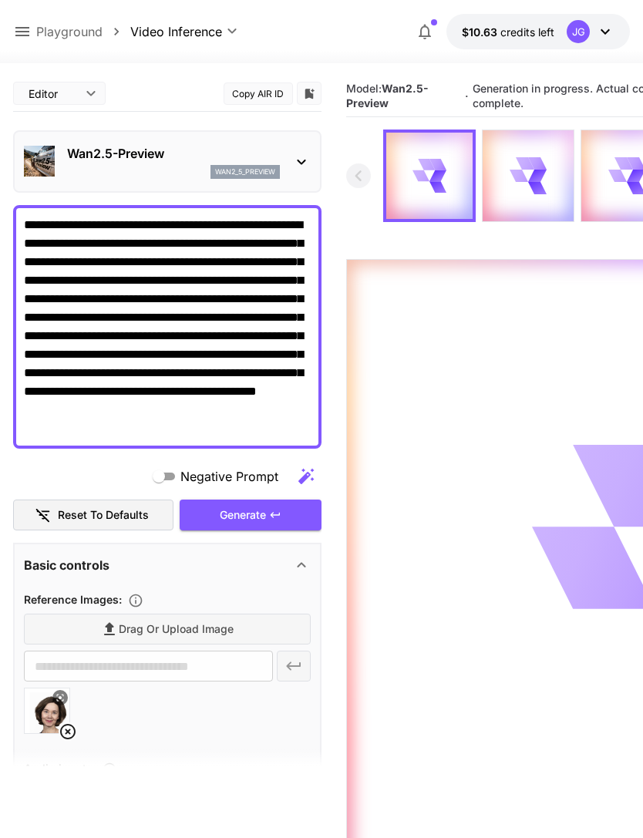
click at [19, 29] on icon at bounding box center [22, 31] width 19 height 19
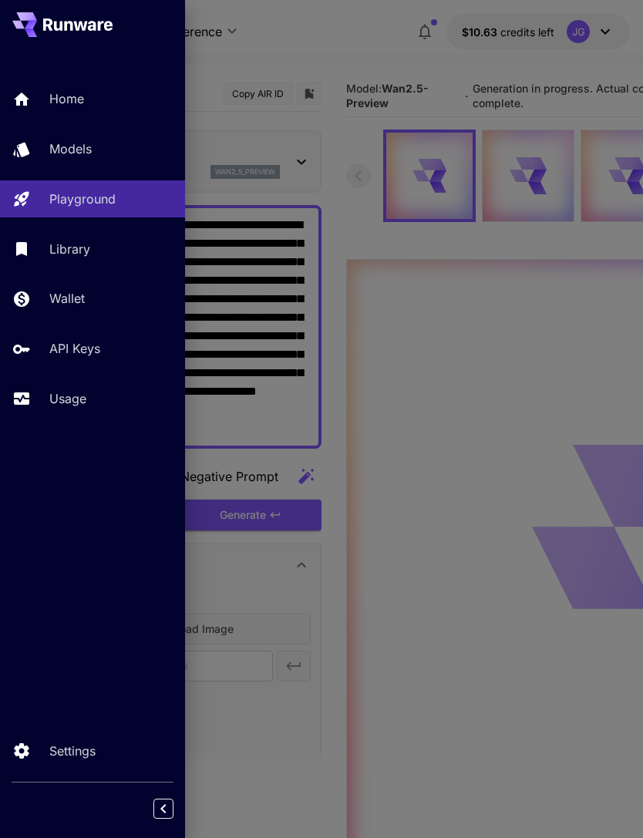
click at [76, 403] on p "Usage" at bounding box center [67, 399] width 37 height 19
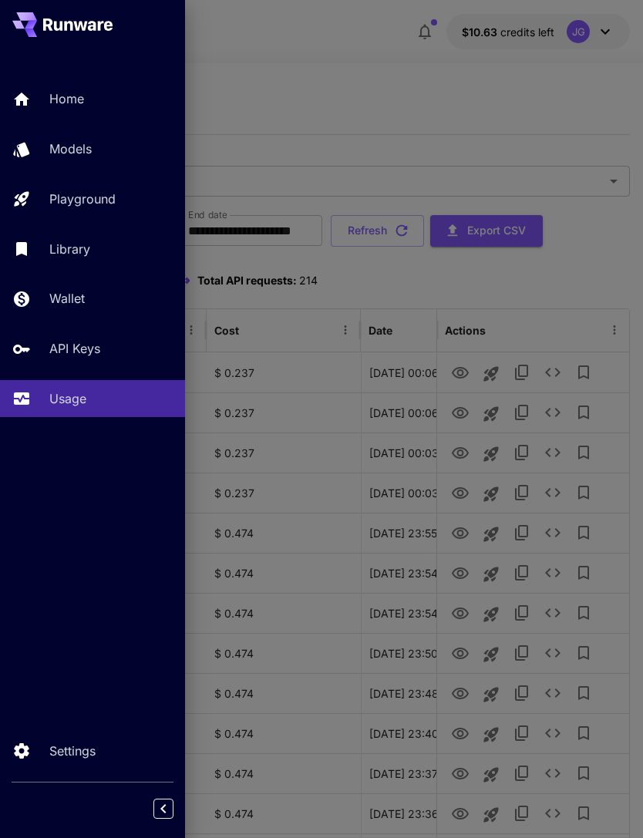
click at [321, 84] on div at bounding box center [321, 419] width 643 height 838
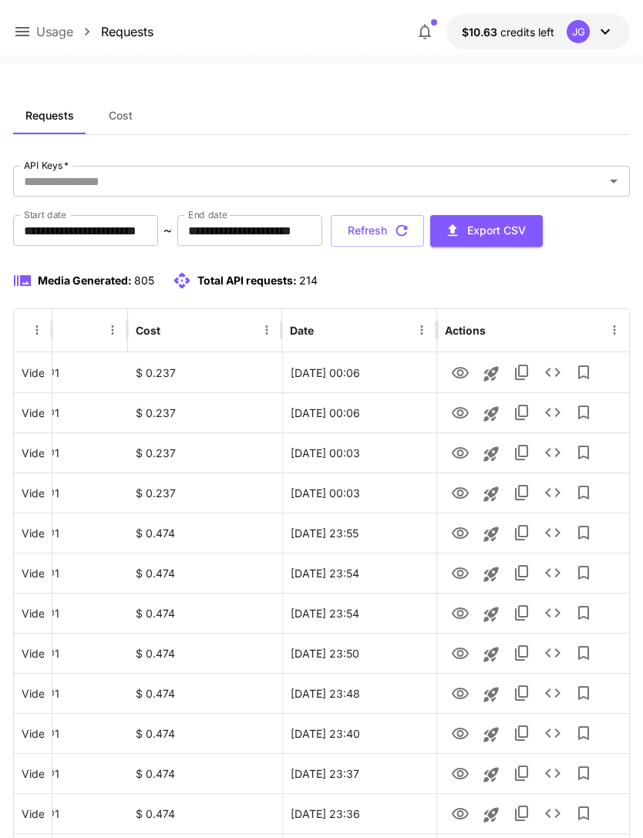
scroll to position [0, 79]
click at [424, 231] on button "Refresh" at bounding box center [377, 231] width 93 height 32
click at [458, 375] on icon "View" at bounding box center [460, 373] width 17 height 12
click at [424, 230] on button "Refresh" at bounding box center [377, 231] width 93 height 32
click at [424, 236] on button "Refresh" at bounding box center [377, 231] width 93 height 32
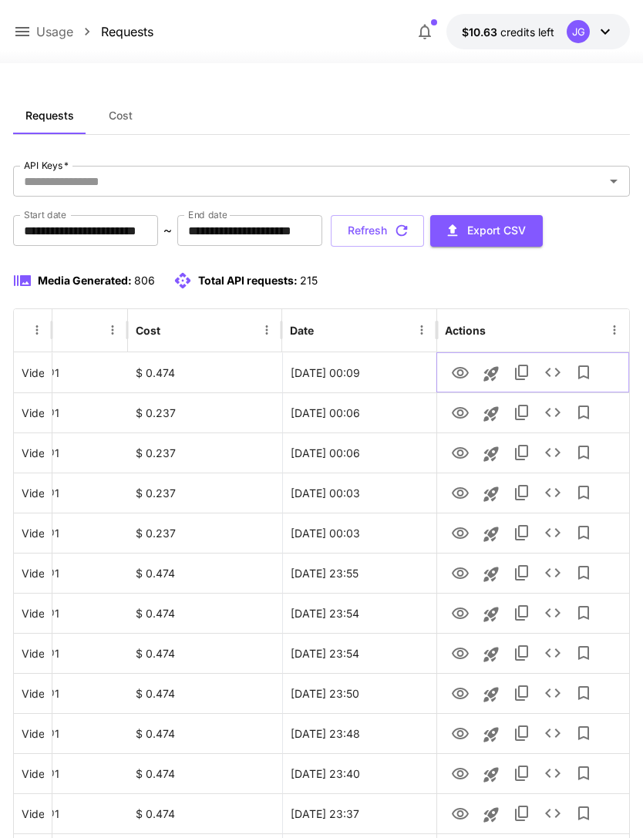
click at [457, 371] on icon "View" at bounding box center [460, 373] width 19 height 19
click at [424, 232] on button "Refresh" at bounding box center [377, 231] width 93 height 32
click at [424, 231] on button "Refresh" at bounding box center [377, 231] width 93 height 32
click at [424, 229] on button "Refresh" at bounding box center [377, 231] width 93 height 32
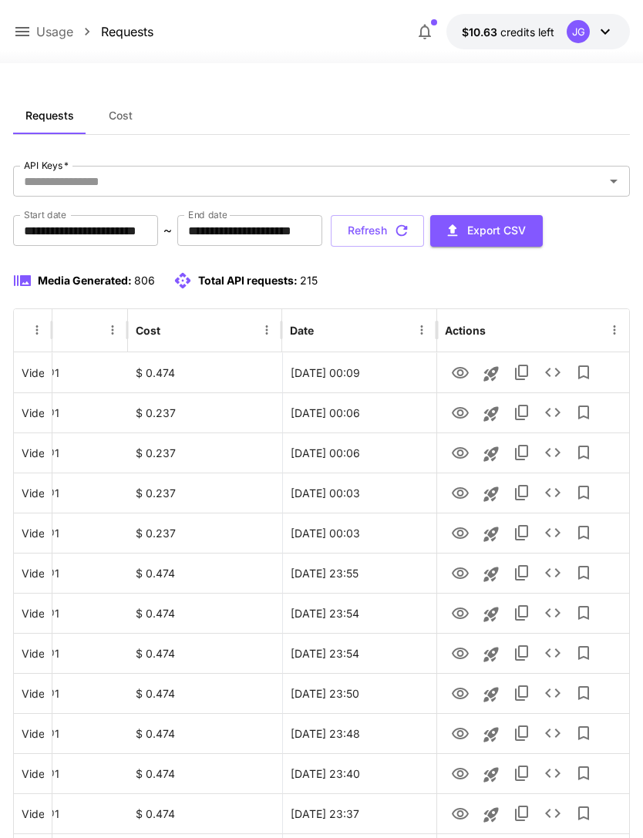
click at [424, 231] on button "Refresh" at bounding box center [377, 231] width 93 height 32
click at [457, 375] on icon "View" at bounding box center [460, 373] width 19 height 19
click at [424, 231] on button "Refresh" at bounding box center [377, 231] width 93 height 32
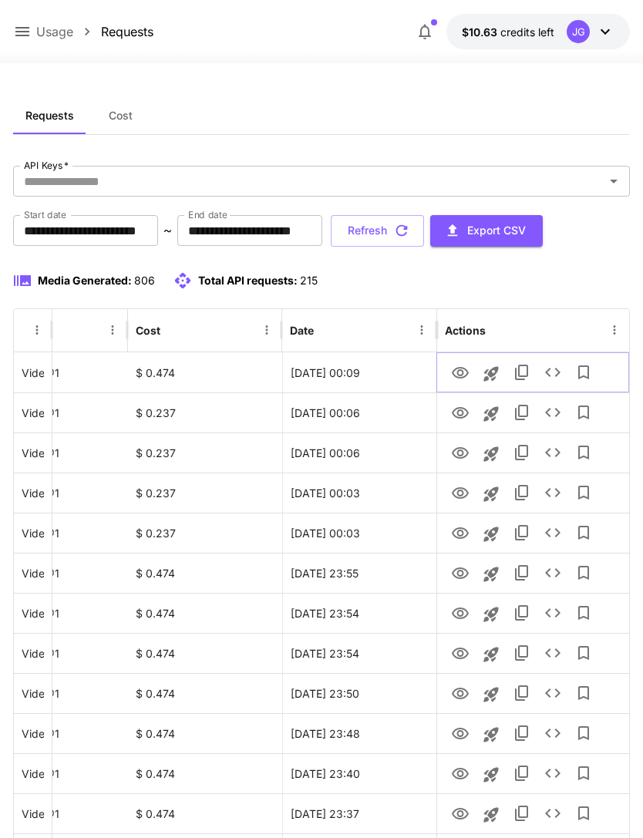
click at [548, 375] on icon "See details" at bounding box center [552, 372] width 15 height 9
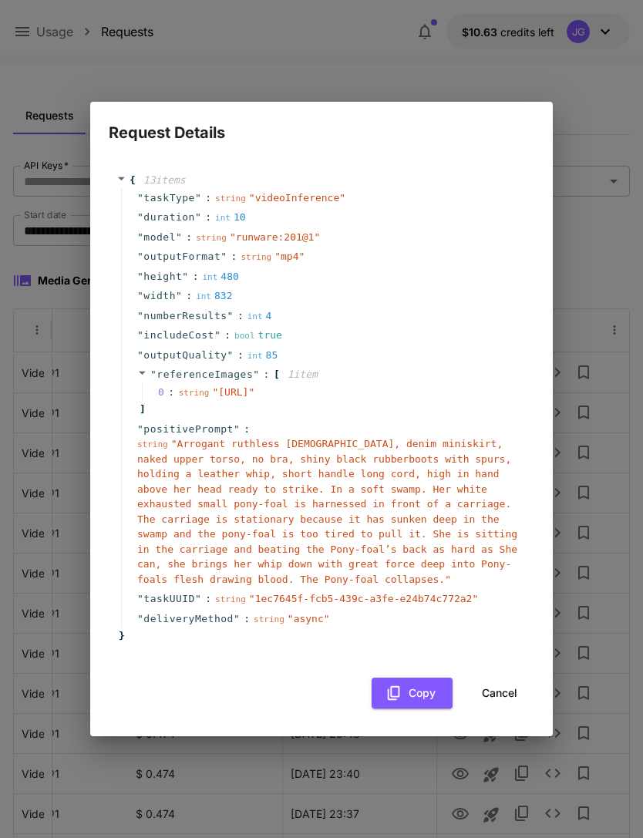
click at [496, 701] on button "Cancel" at bounding box center [499, 694] width 69 height 32
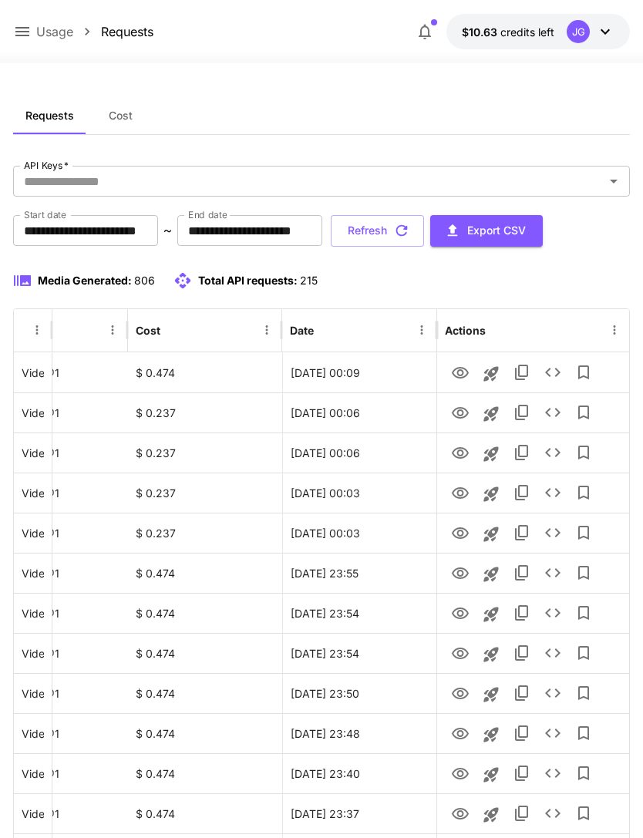
click at [424, 226] on button "Refresh" at bounding box center [377, 231] width 93 height 32
click at [424, 238] on button "Refresh" at bounding box center [377, 231] width 93 height 32
click at [424, 233] on button "Refresh" at bounding box center [377, 231] width 93 height 32
click at [424, 231] on button "Refresh" at bounding box center [377, 231] width 93 height 32
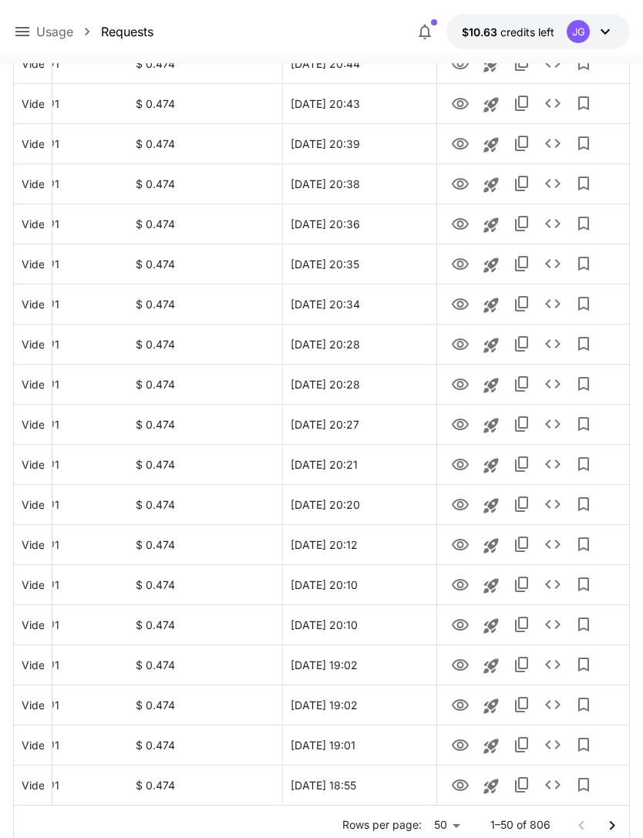
scroll to position [1557, 0]
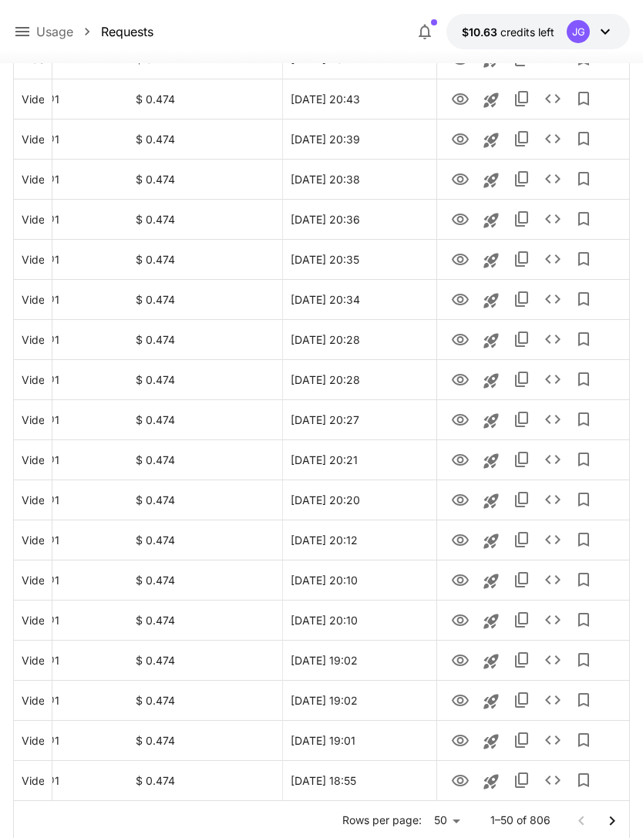
click at [607, 823] on icon "Go to next page" at bounding box center [612, 821] width 19 height 19
click at [571, 821] on button "Go to previous page" at bounding box center [581, 821] width 31 height 31
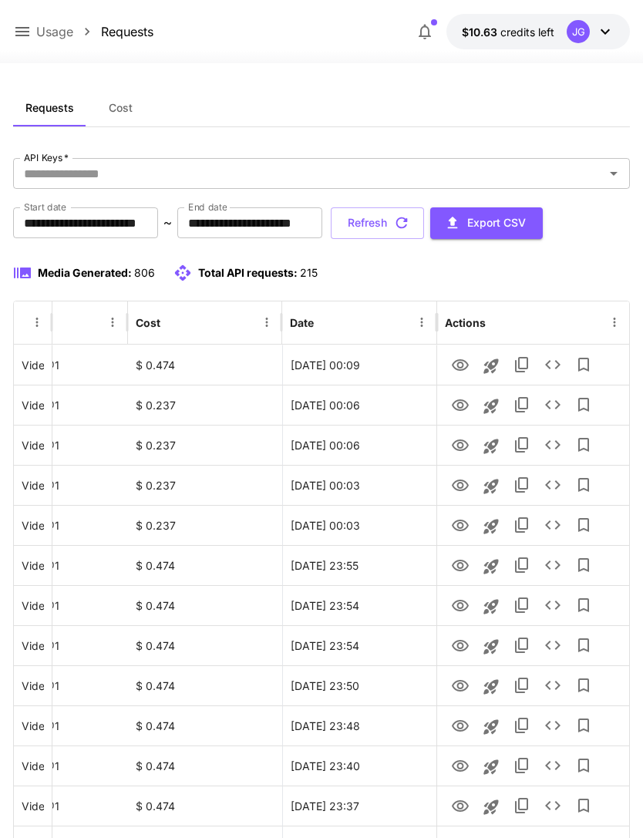
scroll to position [0, 0]
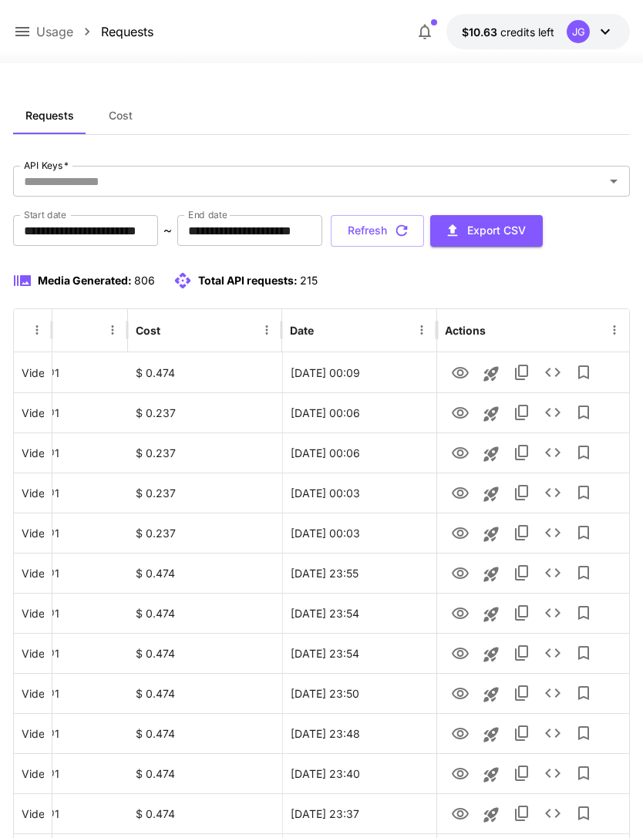
click at [424, 231] on button "Refresh" at bounding box center [377, 231] width 93 height 32
click at [424, 232] on button "Refresh" at bounding box center [377, 231] width 93 height 32
click at [424, 231] on button "Refresh" at bounding box center [377, 231] width 93 height 32
click at [17, 32] on icon at bounding box center [22, 31] width 14 height 9
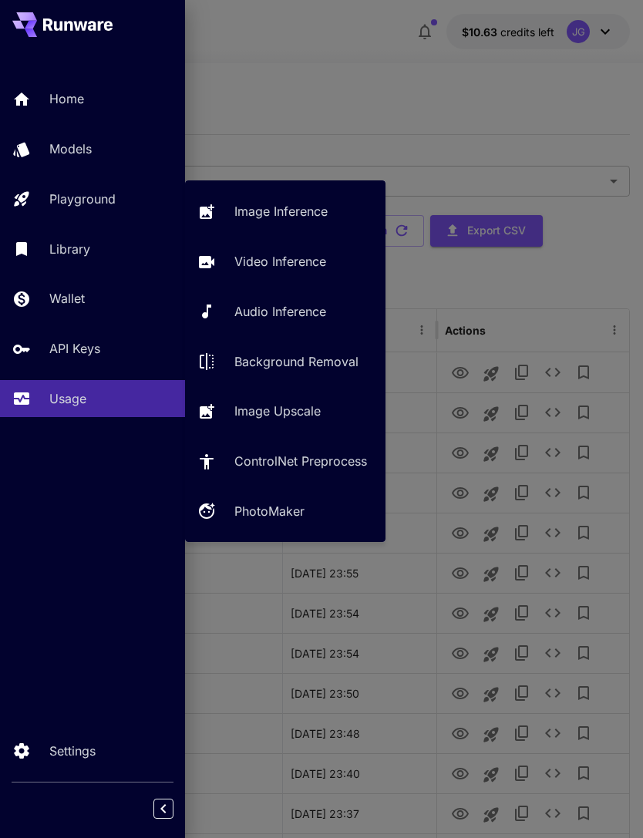
click at [269, 263] on p "Video Inference" at bounding box center [280, 261] width 92 height 19
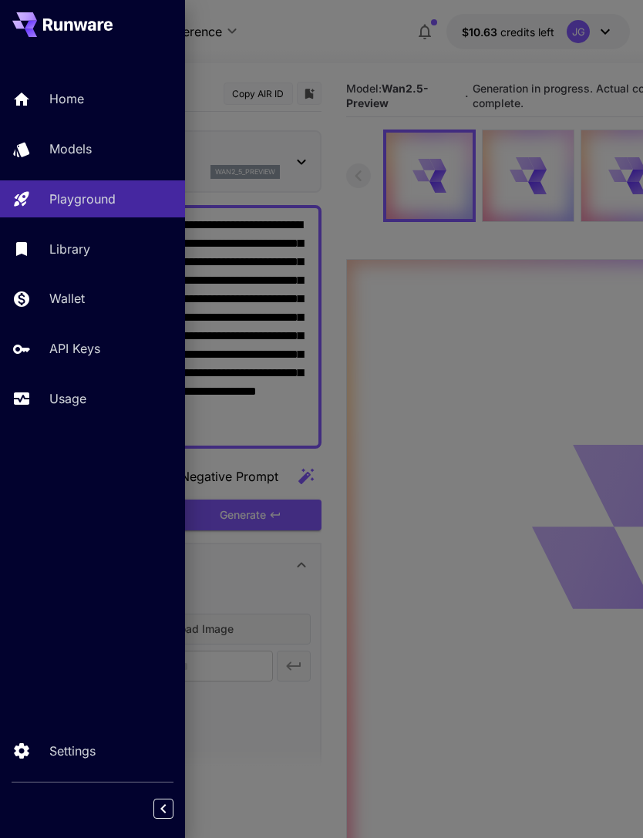
click at [334, 49] on div at bounding box center [321, 419] width 643 height 838
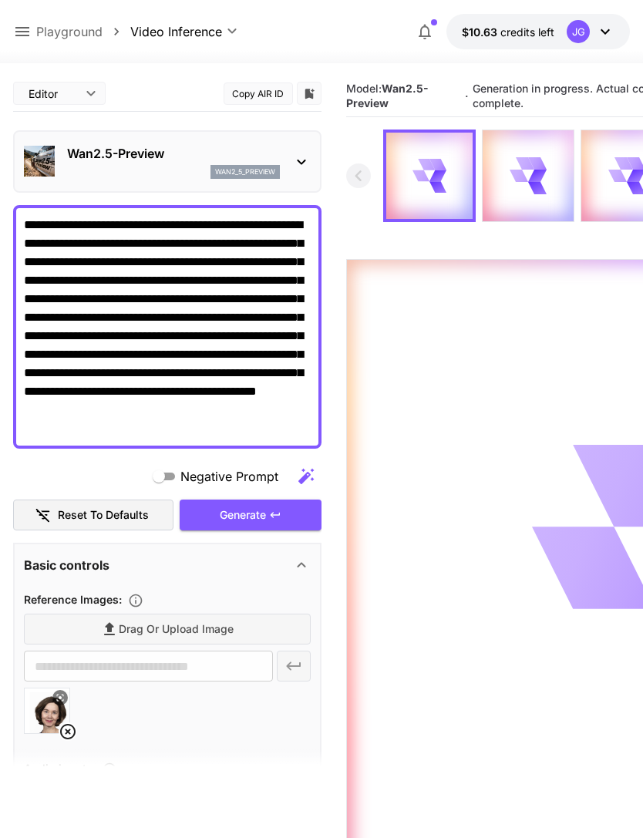
click at [22, 36] on icon at bounding box center [22, 31] width 14 height 9
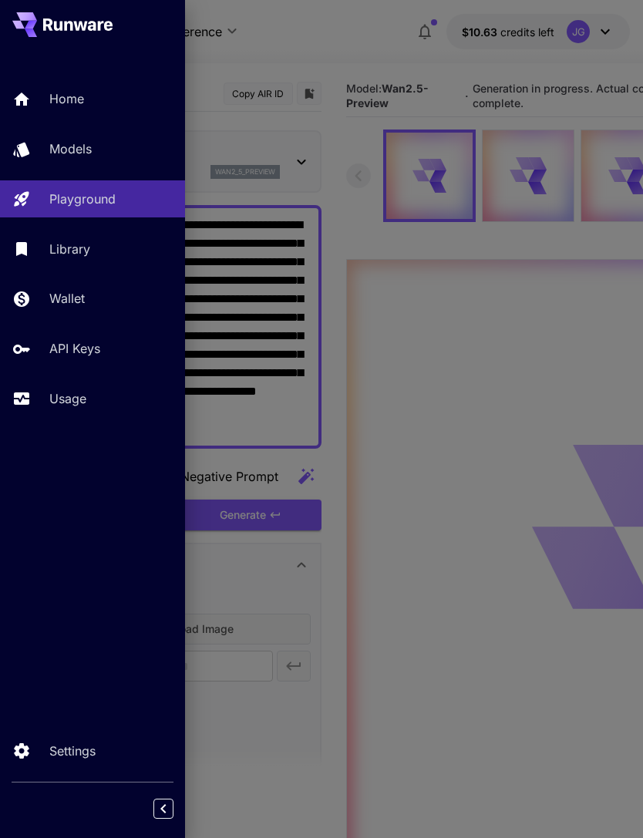
click at [73, 404] on p "Usage" at bounding box center [67, 399] width 37 height 19
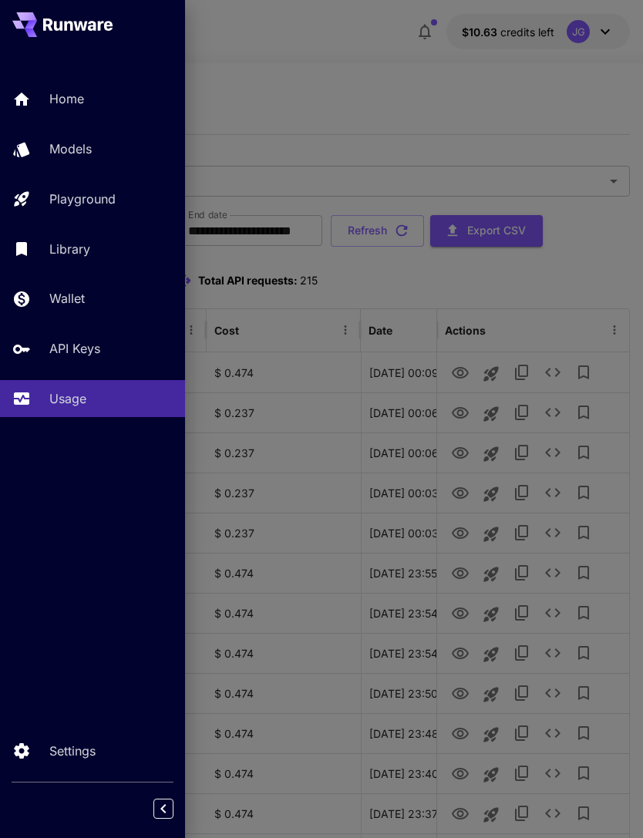
click at [342, 82] on div at bounding box center [321, 419] width 643 height 838
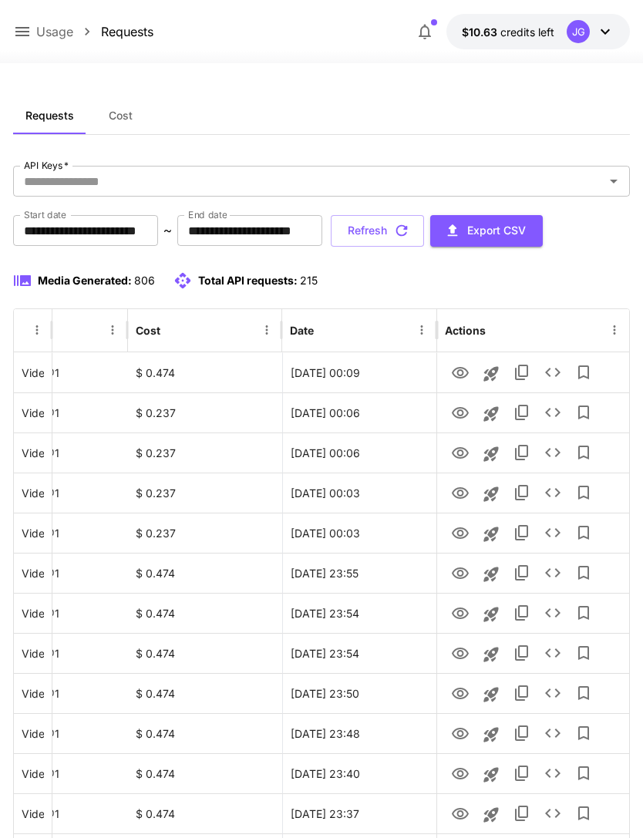
scroll to position [0, 79]
click at [424, 231] on button "Refresh" at bounding box center [377, 231] width 93 height 32
click at [458, 375] on icon "View" at bounding box center [460, 373] width 17 height 12
click at [424, 234] on button "Refresh" at bounding box center [377, 231] width 93 height 32
click at [424, 229] on button "Refresh" at bounding box center [377, 231] width 93 height 32
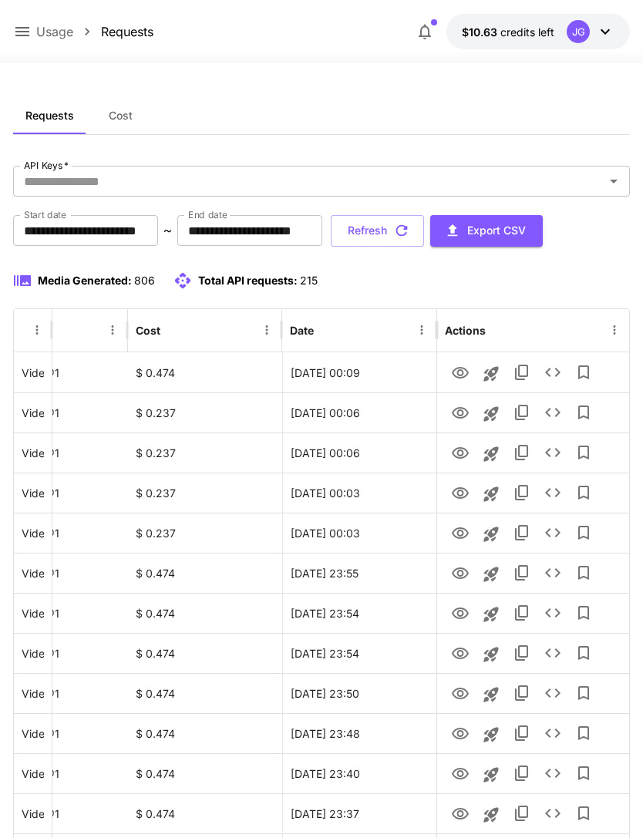
click at [424, 230] on button "Refresh" at bounding box center [377, 231] width 93 height 32
click at [424, 238] on button "Refresh" at bounding box center [377, 231] width 93 height 32
click at [424, 226] on button "Refresh" at bounding box center [377, 231] width 93 height 32
click at [424, 224] on button "Refresh" at bounding box center [377, 231] width 93 height 32
click at [19, 36] on icon at bounding box center [22, 31] width 14 height 9
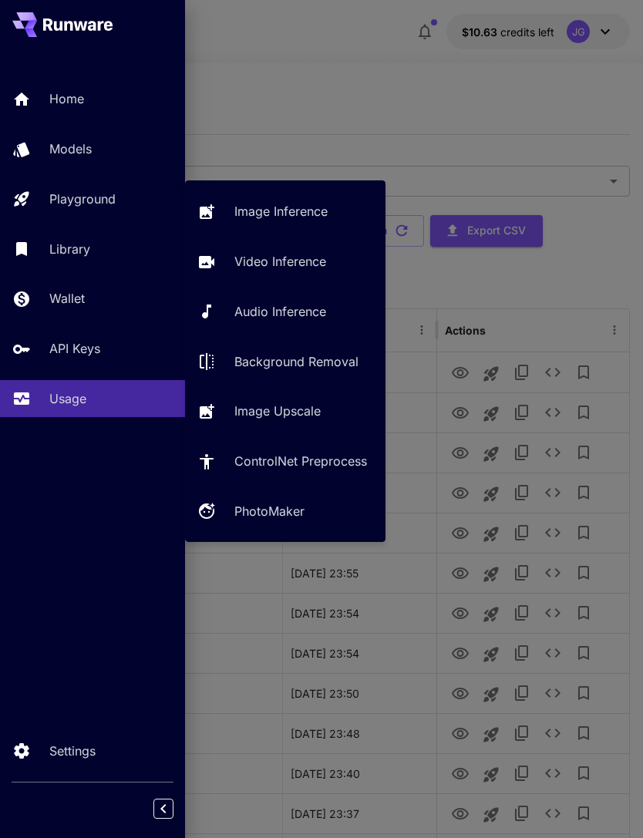
click at [269, 264] on p "Video Inference" at bounding box center [280, 261] width 92 height 19
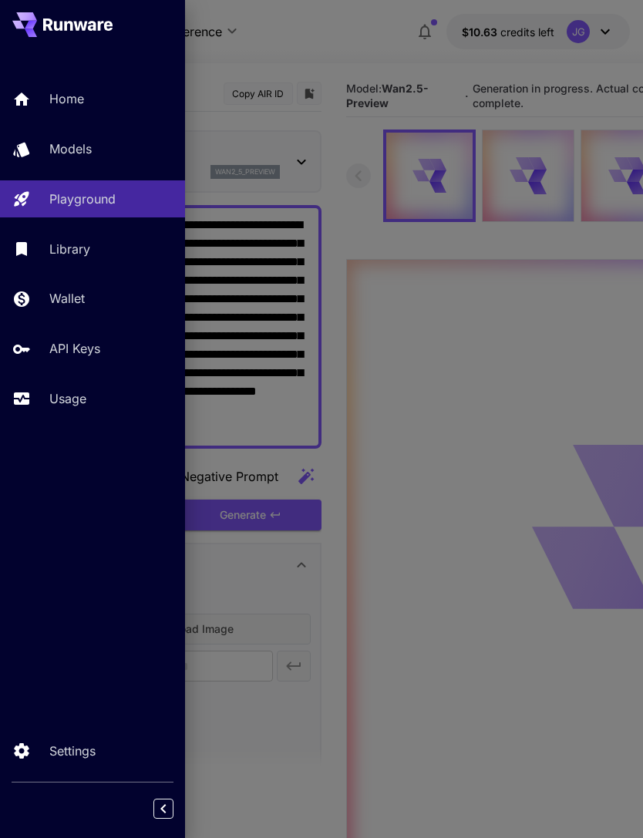
click at [354, 53] on div at bounding box center [321, 419] width 643 height 838
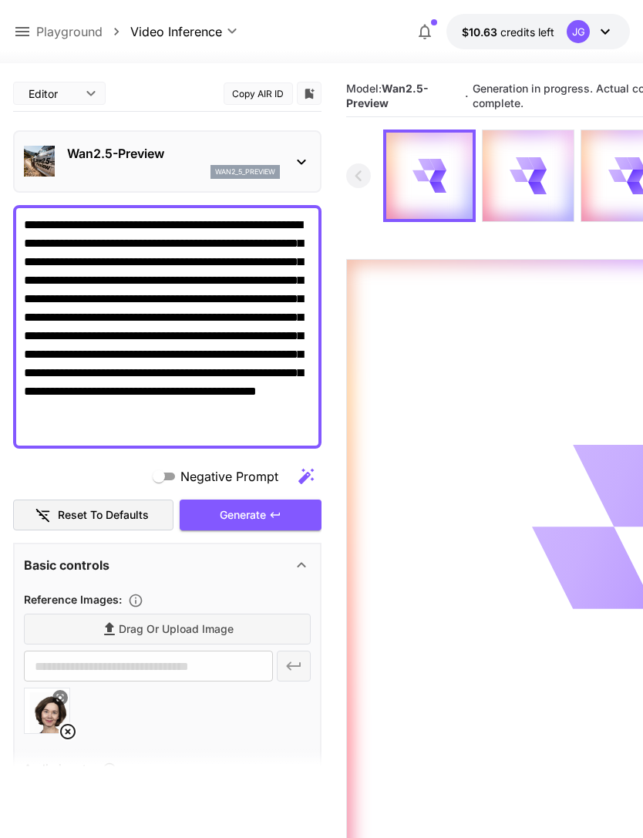
click at [518, 179] on icon at bounding box center [519, 176] width 19 height 12
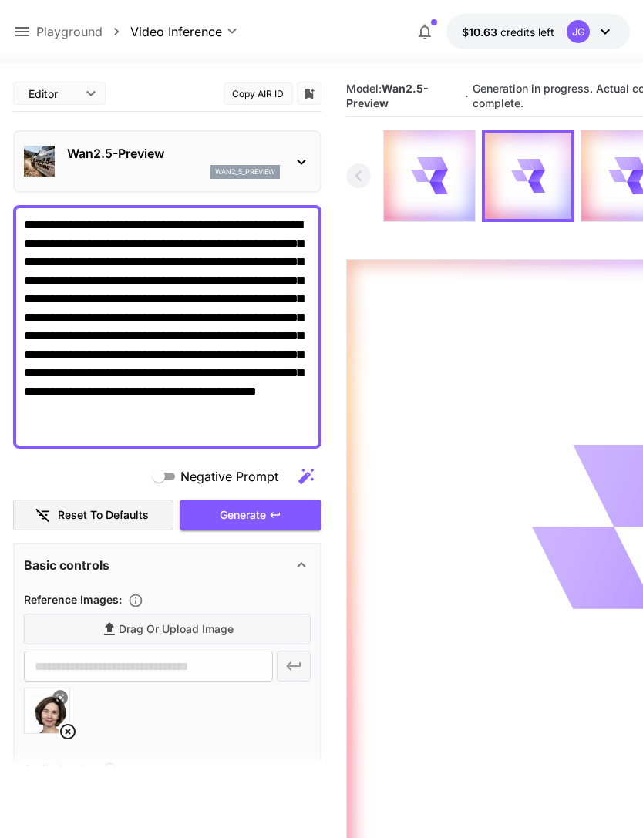
click at [425, 180] on icon at bounding box center [420, 176] width 19 height 12
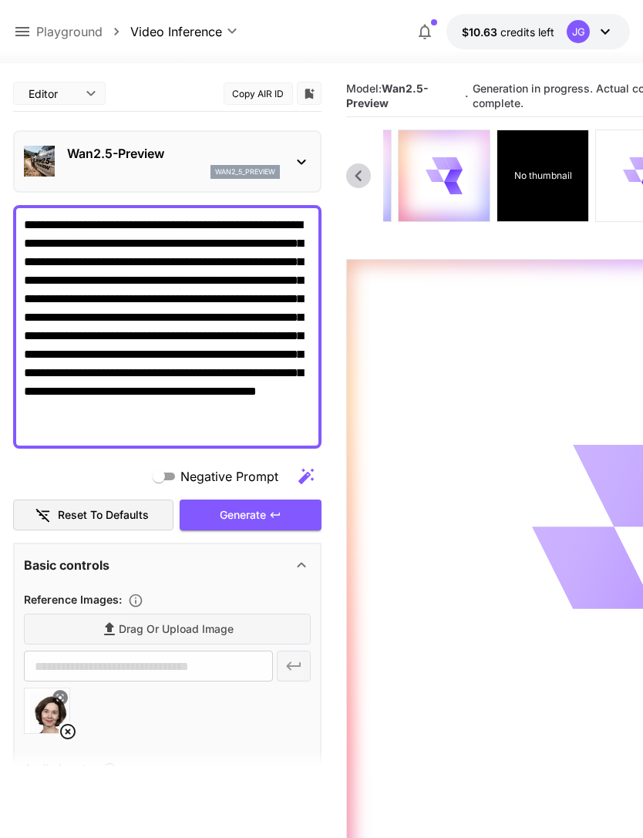
click at [541, 172] on p "No thumbnail" at bounding box center [543, 176] width 58 height 14
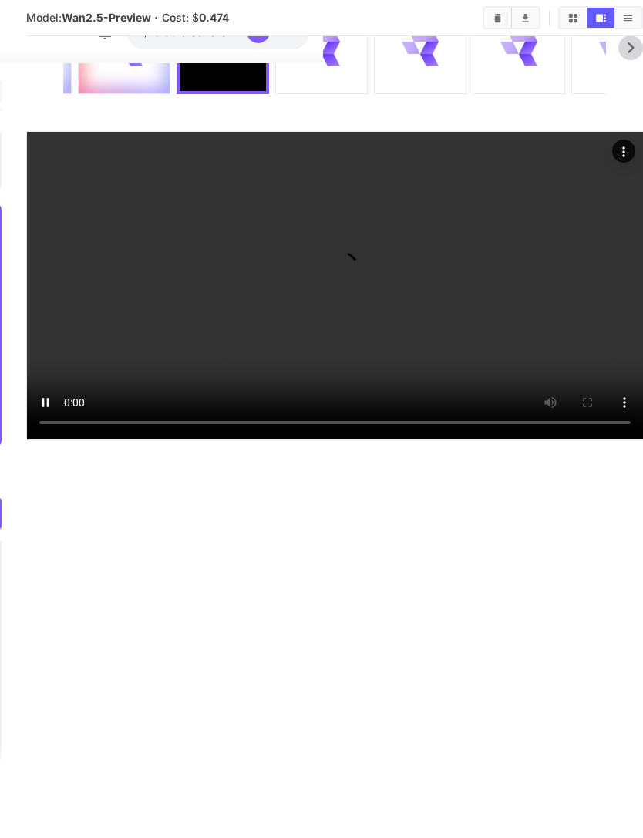
scroll to position [293, 320]
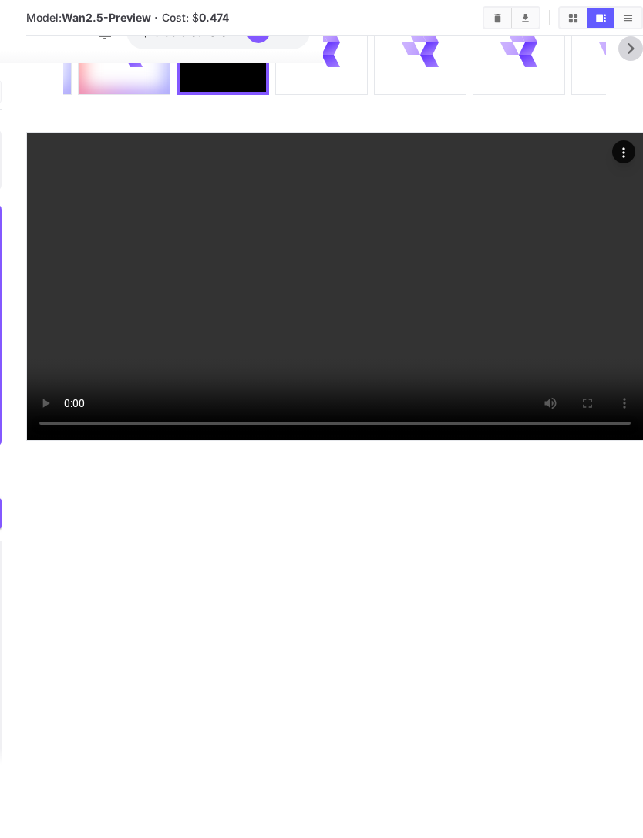
click at [487, 295] on video at bounding box center [335, 287] width 616 height 308
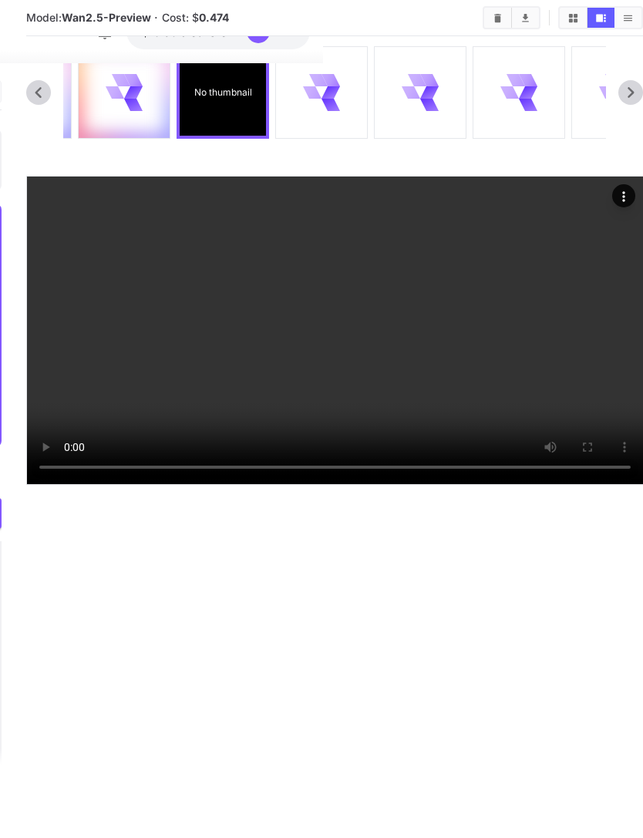
scroll to position [0, 320]
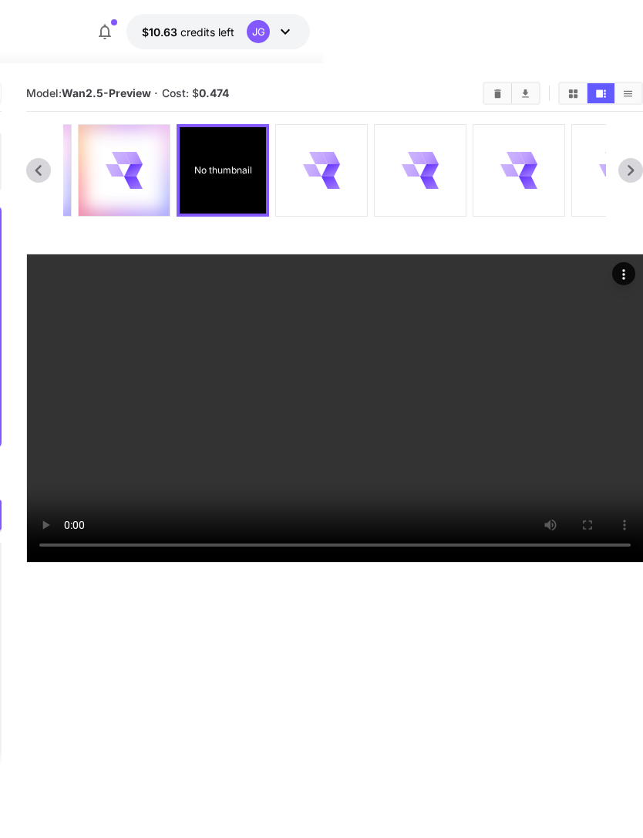
click at [320, 177] on icon at bounding box center [321, 170] width 36 height 36
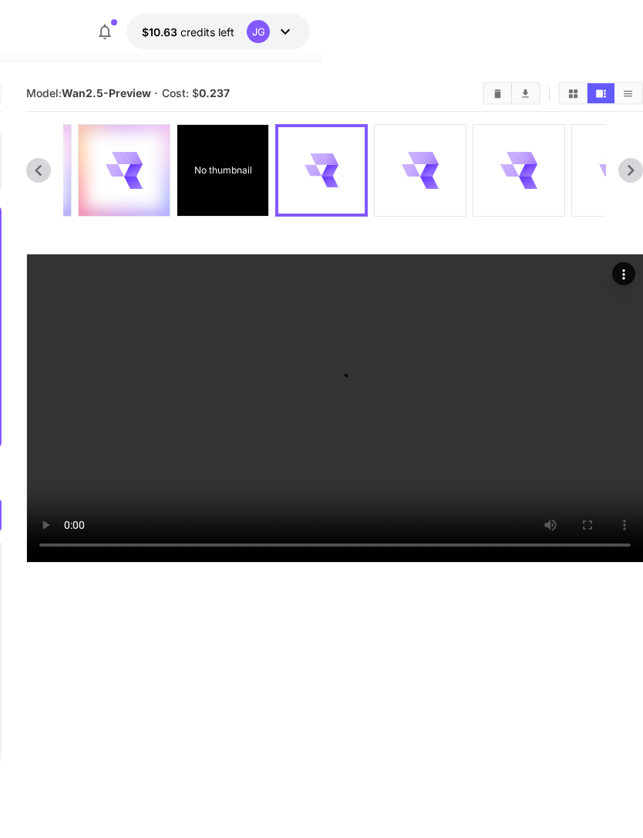
click at [121, 168] on icon at bounding box center [124, 170] width 36 height 36
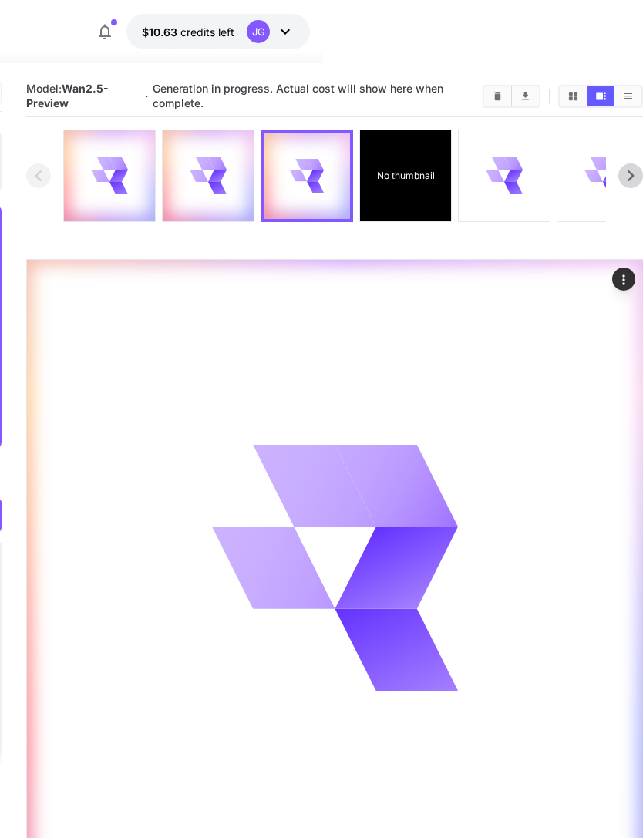
click at [110, 178] on icon at bounding box center [109, 176] width 36 height 36
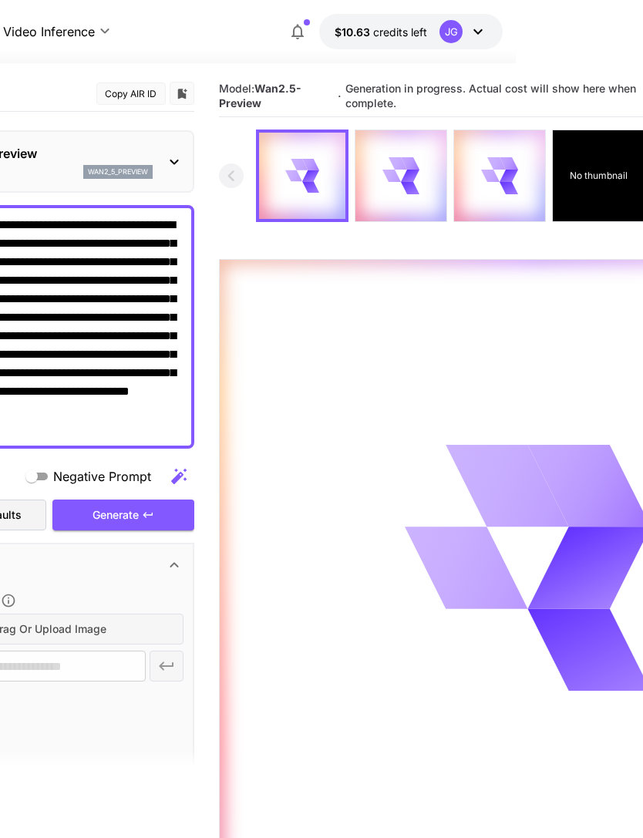
scroll to position [0, 0]
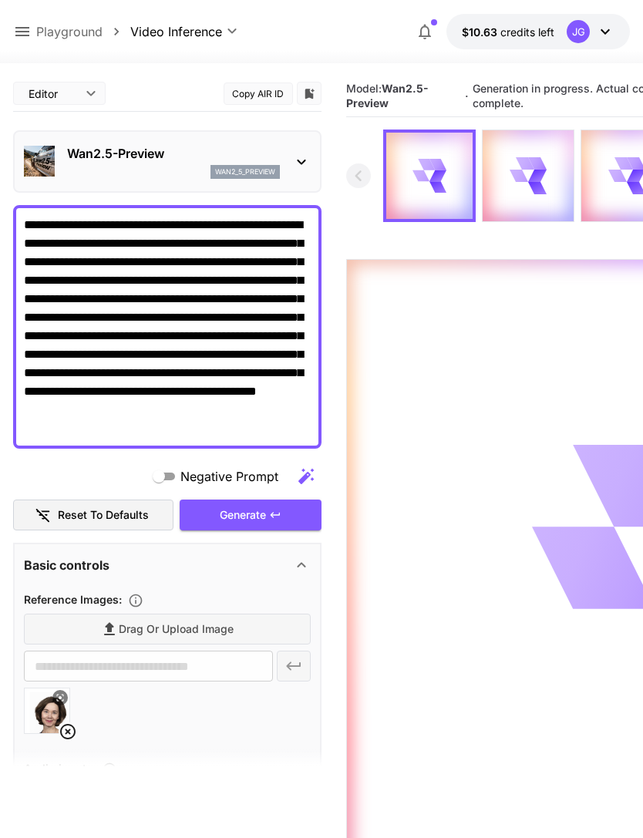
click at [19, 32] on icon at bounding box center [22, 31] width 14 height 9
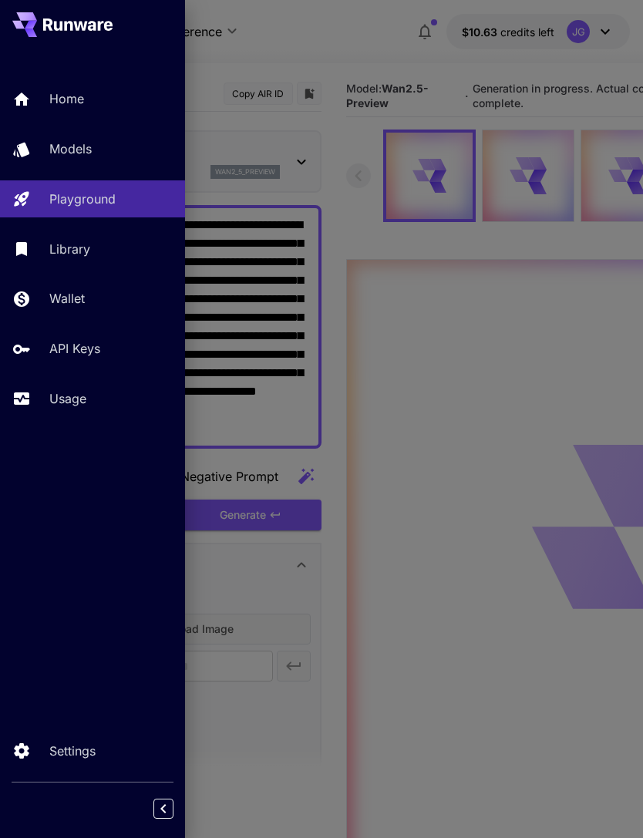
click at [62, 415] on link "Usage" at bounding box center [92, 399] width 185 height 38
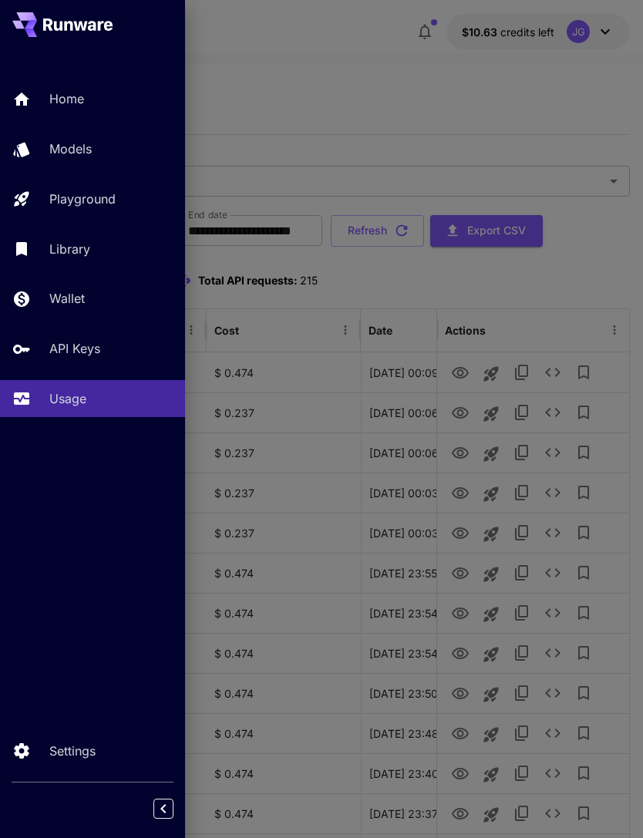
click at [410, 103] on div at bounding box center [321, 419] width 643 height 838
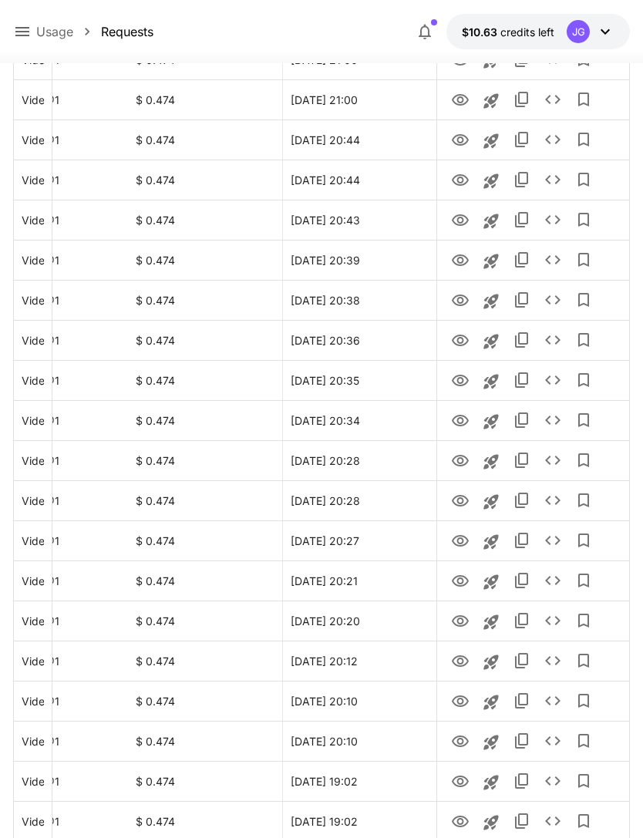
scroll to position [1557, 0]
click at [606, 821] on icon "Go to next page" at bounding box center [612, 821] width 19 height 19
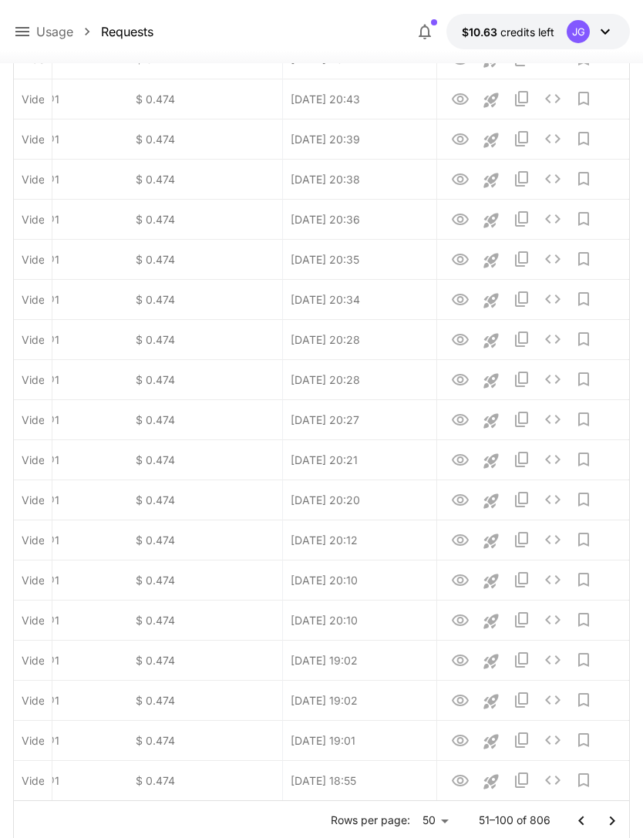
click at [605, 821] on icon "Go to next page" at bounding box center [612, 821] width 19 height 19
click at [603, 818] on icon "Go to next page" at bounding box center [612, 821] width 19 height 19
click at [603, 817] on icon "Go to next page" at bounding box center [612, 821] width 19 height 19
click at [599, 825] on button "Go to next page" at bounding box center [612, 821] width 31 height 31
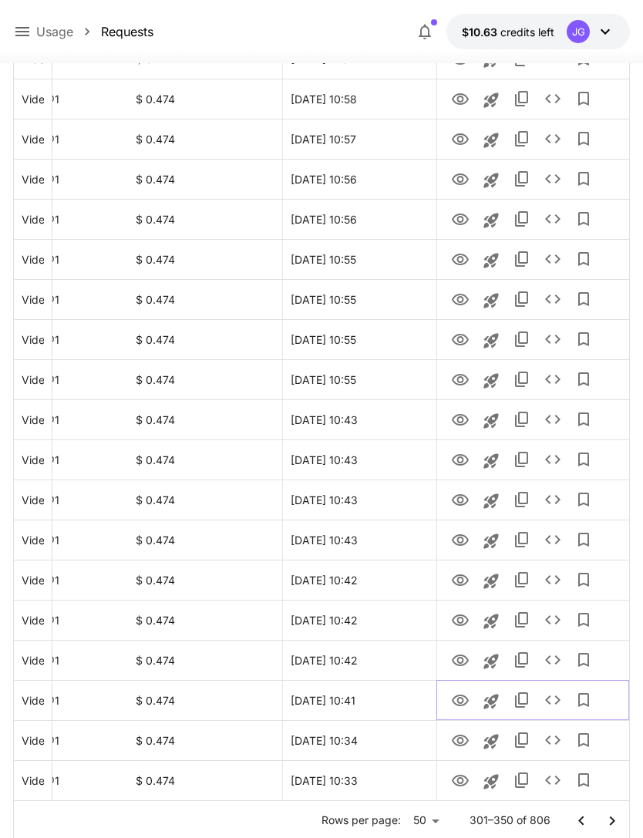
click at [457, 707] on icon "View" at bounding box center [460, 701] width 19 height 19
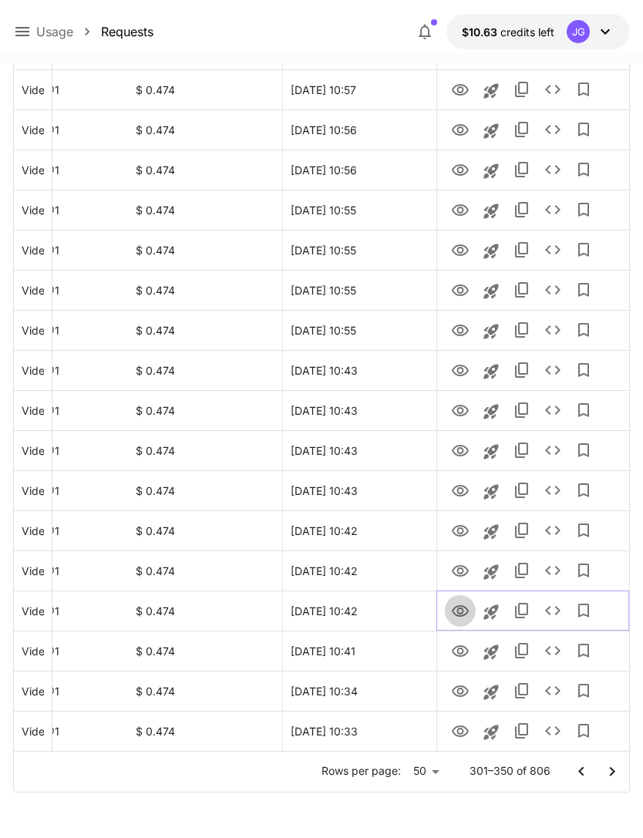
click at [457, 605] on icon "View" at bounding box center [460, 611] width 19 height 19
click at [455, 567] on icon "View" at bounding box center [460, 571] width 17 height 12
click at [456, 529] on icon "View" at bounding box center [460, 531] width 19 height 19
click at [455, 575] on icon "View" at bounding box center [460, 571] width 17 height 12
click at [455, 484] on icon "View" at bounding box center [460, 491] width 19 height 19
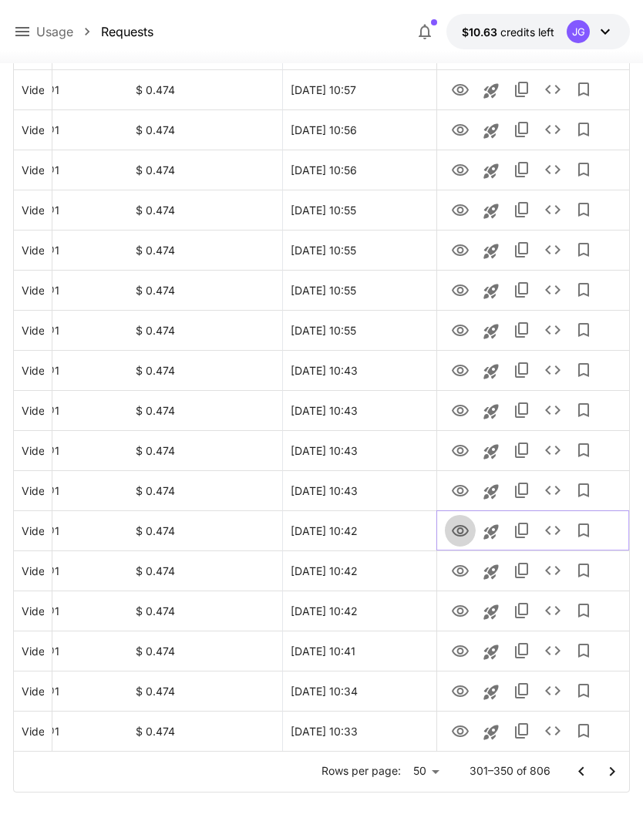
click at [455, 529] on icon "View" at bounding box center [460, 531] width 19 height 19
click at [451, 368] on icon "View" at bounding box center [460, 371] width 19 height 19
click at [454, 406] on icon "View" at bounding box center [460, 411] width 17 height 12
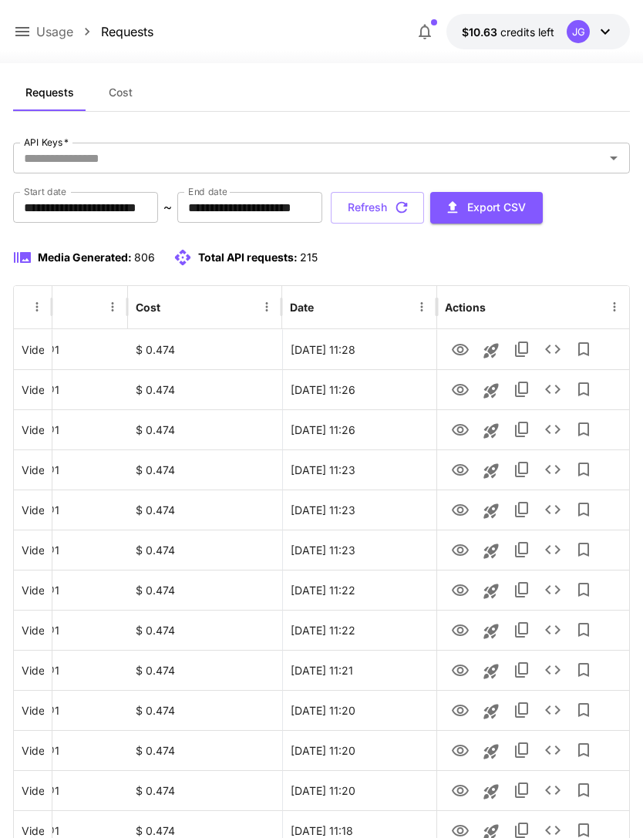
scroll to position [22, 0]
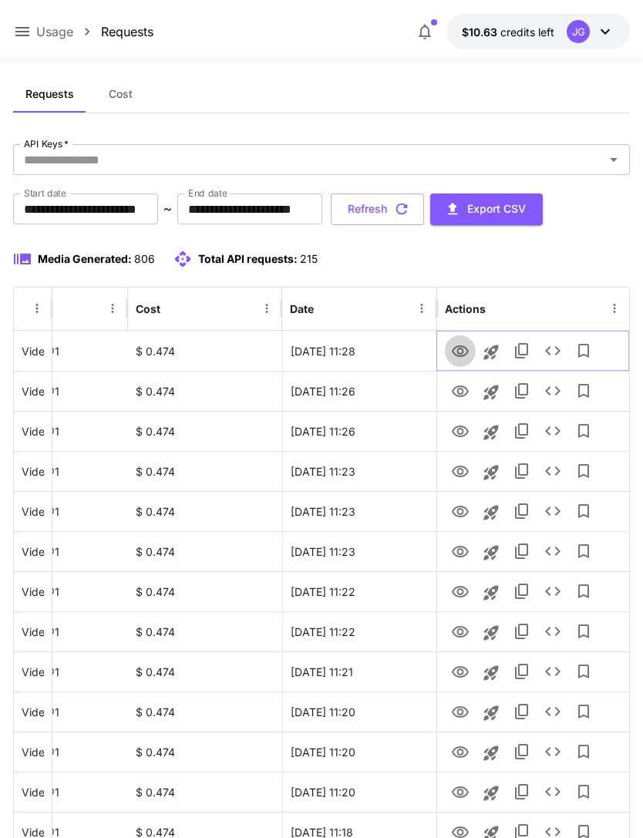
click at [458, 349] on icon "View" at bounding box center [460, 352] width 17 height 12
click at [455, 393] on icon "View" at bounding box center [460, 392] width 19 height 19
click at [458, 347] on icon "View" at bounding box center [460, 351] width 19 height 19
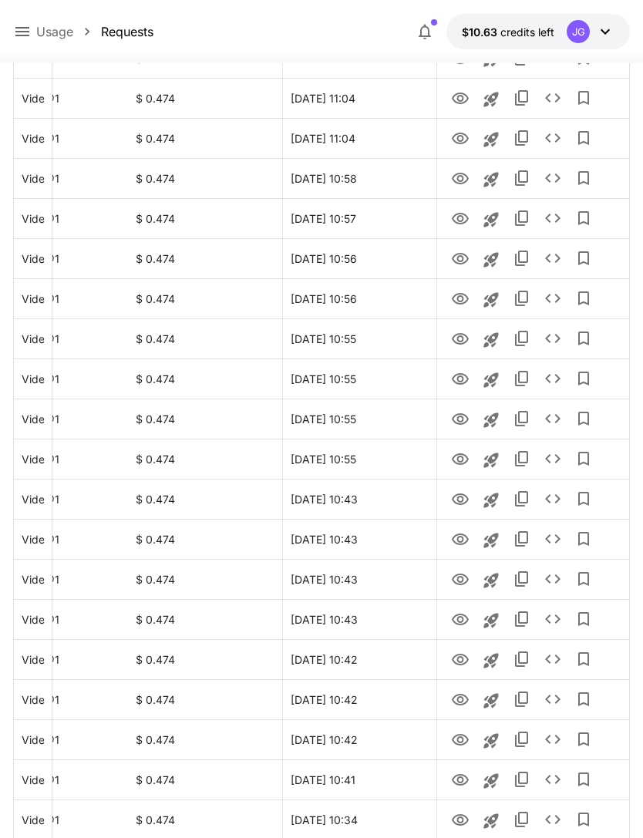
scroll to position [1557, 0]
click at [574, 823] on icon "Go to previous page" at bounding box center [581, 821] width 19 height 19
click at [573, 822] on icon "Go to previous page" at bounding box center [581, 821] width 19 height 19
click at [574, 821] on icon "Go to previous page" at bounding box center [581, 821] width 19 height 19
click at [568, 831] on div at bounding box center [597, 821] width 62 height 31
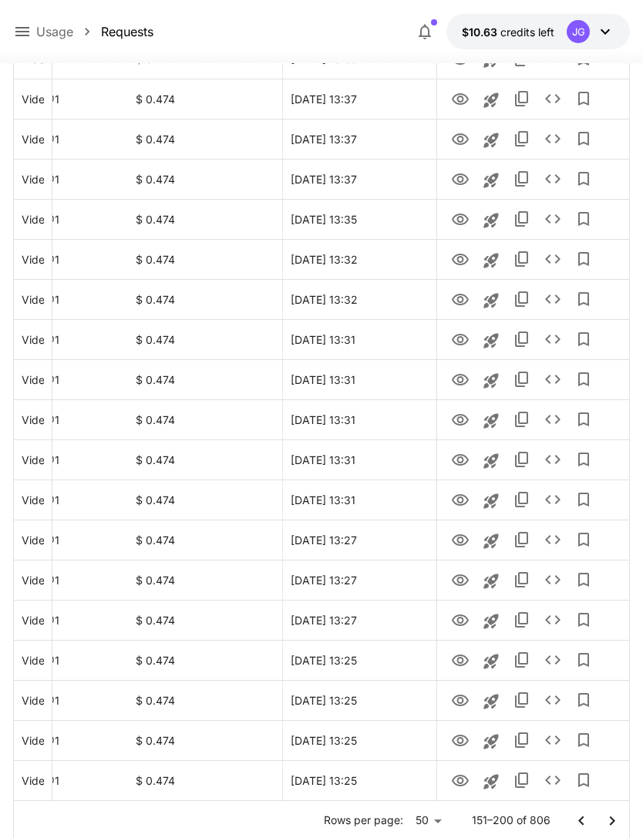
click at [572, 823] on icon "Go to previous page" at bounding box center [581, 821] width 19 height 19
click at [570, 825] on button "Go to previous page" at bounding box center [581, 821] width 31 height 31
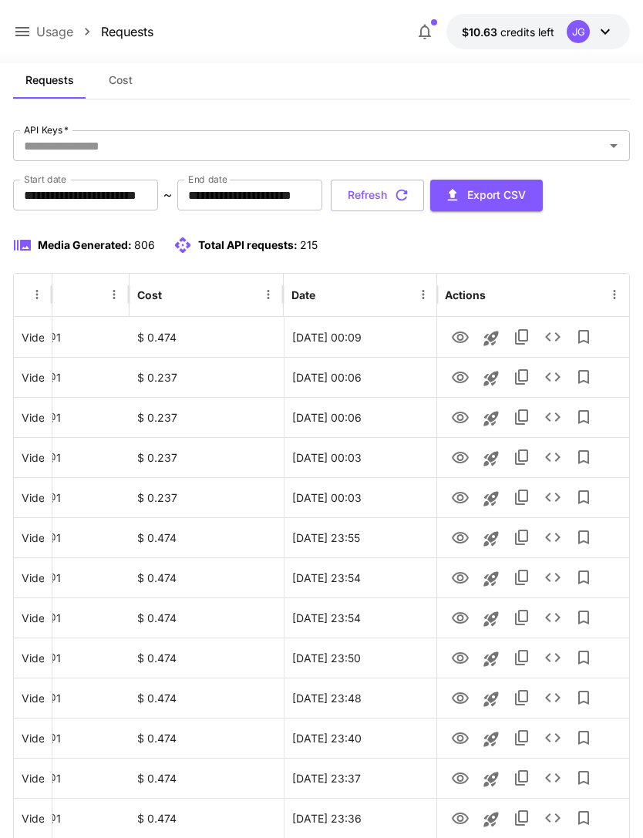
scroll to position [0, 0]
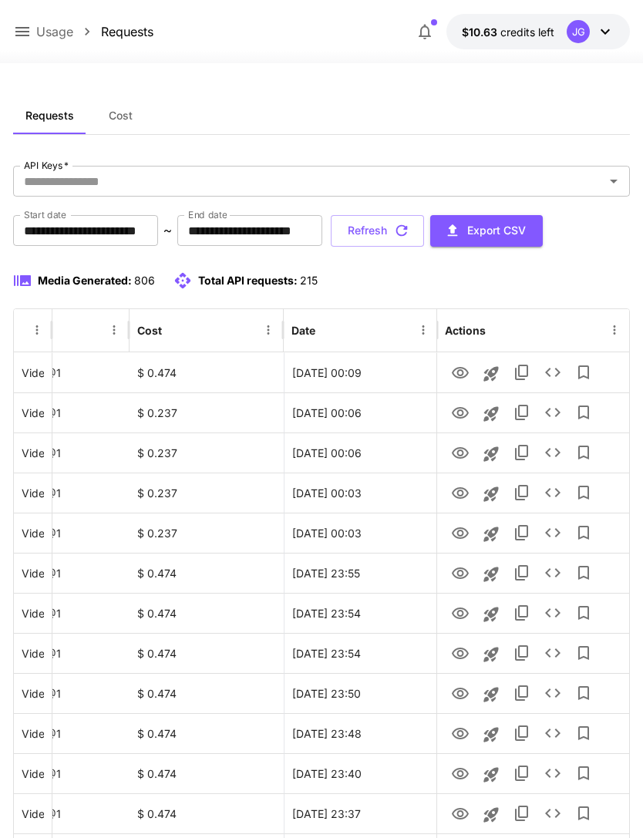
click at [424, 234] on button "Refresh" at bounding box center [377, 231] width 93 height 32
click at [457, 371] on icon "View" at bounding box center [460, 373] width 19 height 19
click at [456, 403] on link "View" at bounding box center [460, 412] width 19 height 19
click at [451, 373] on icon "View" at bounding box center [460, 373] width 19 height 19
click at [424, 235] on button "Refresh" at bounding box center [377, 231] width 93 height 32
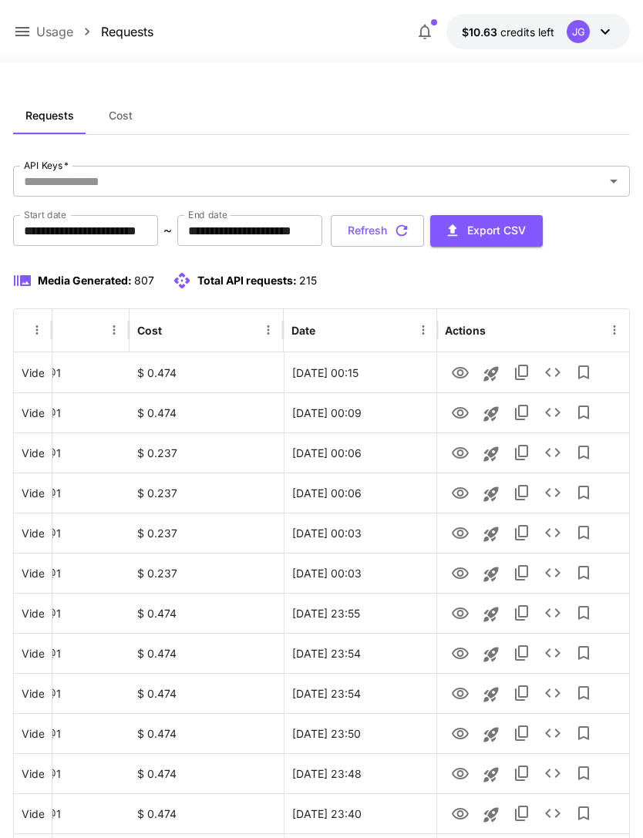
click at [424, 221] on button "Refresh" at bounding box center [377, 231] width 93 height 32
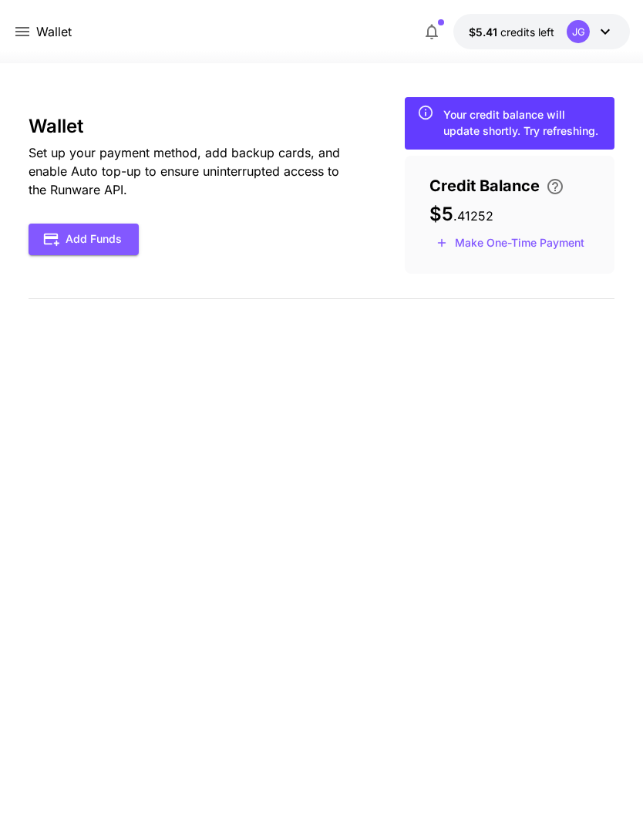
click at [21, 37] on icon at bounding box center [22, 31] width 19 height 19
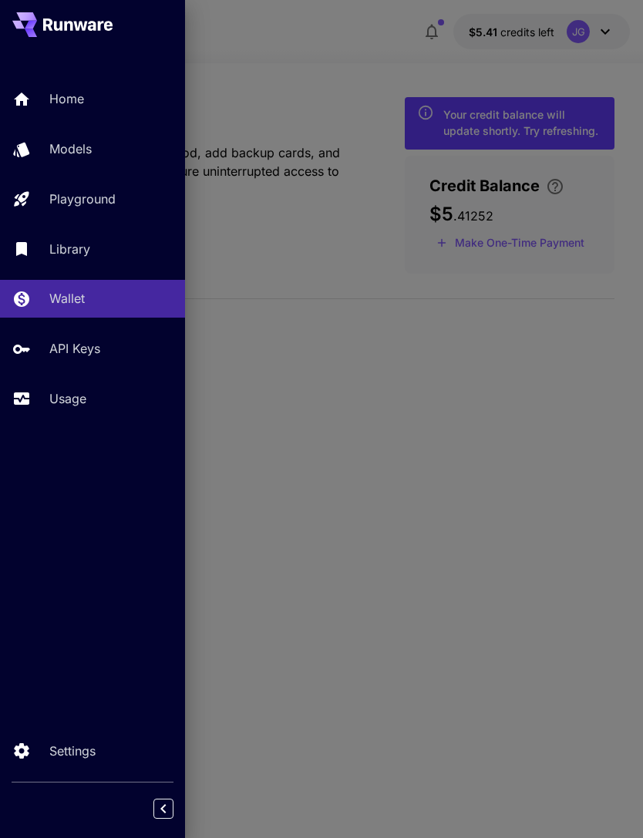
click at [68, 392] on p "Usage" at bounding box center [67, 399] width 37 height 19
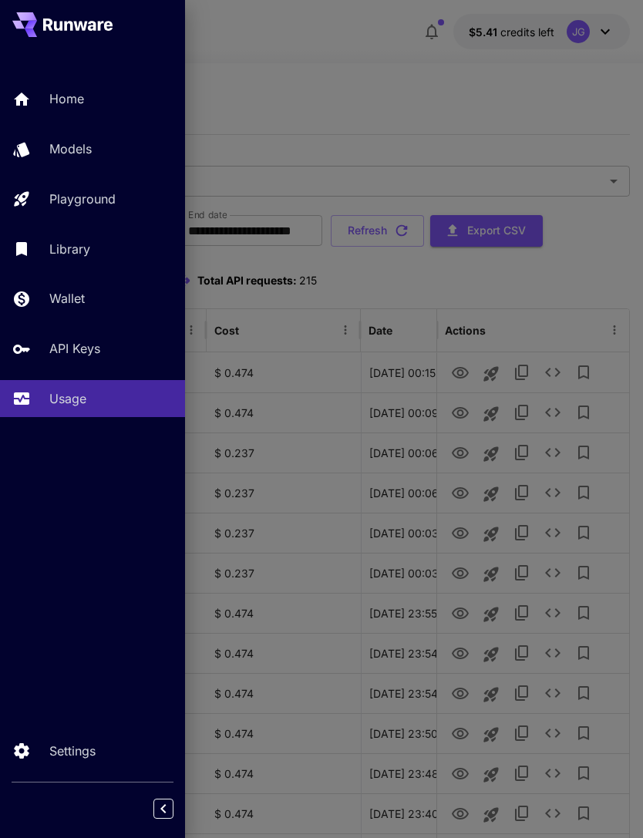
click at [325, 91] on div at bounding box center [321, 419] width 643 height 838
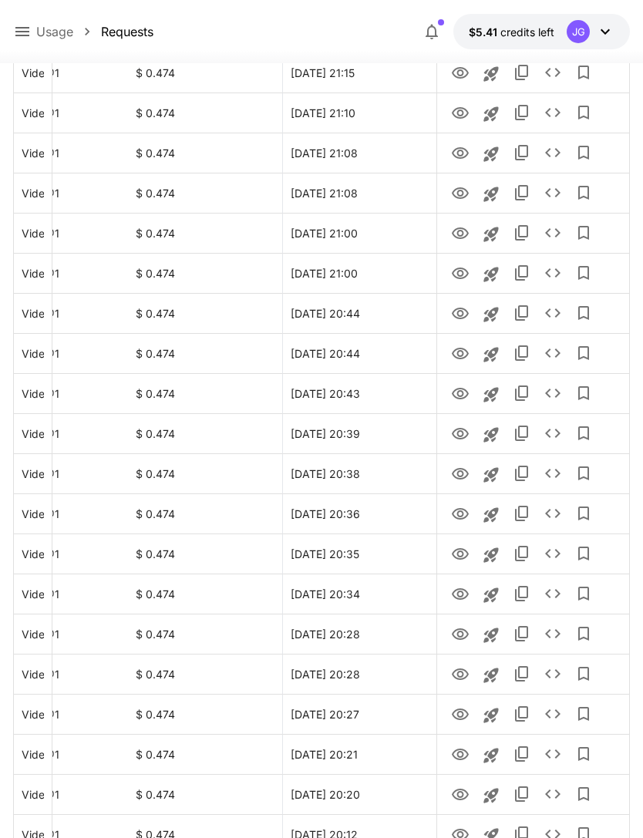
scroll to position [1557, 0]
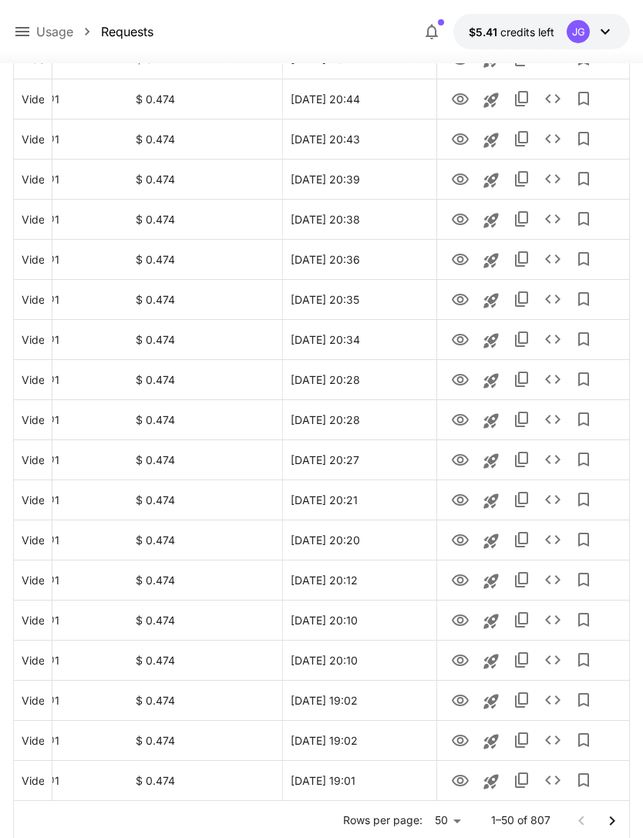
click at [606, 822] on icon "Go to next page" at bounding box center [612, 821] width 19 height 19
click at [606, 821] on icon "Go to next page" at bounding box center [612, 821] width 19 height 19
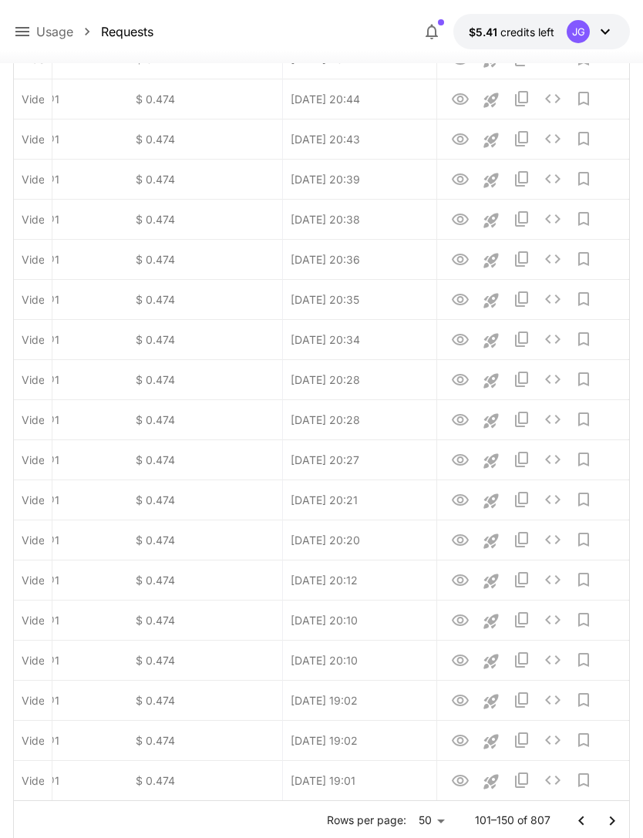
click at [606, 818] on icon "Go to next page" at bounding box center [612, 821] width 19 height 19
click at [606, 825] on icon "Go to next page" at bounding box center [612, 821] width 19 height 19
click at [606, 824] on icon "Go to next page" at bounding box center [612, 821] width 19 height 19
click at [597, 806] on button "Go to next page" at bounding box center [612, 821] width 31 height 31
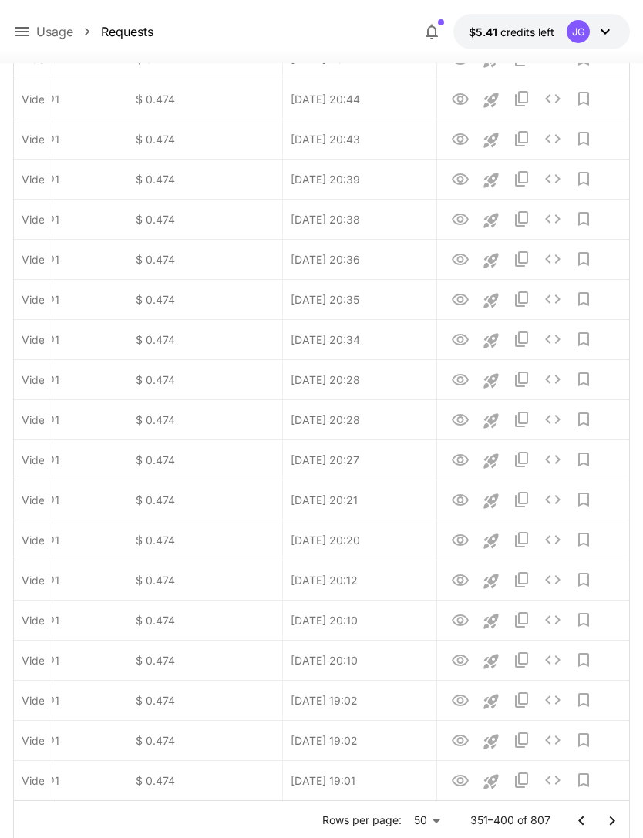
scroll to position [1607, 0]
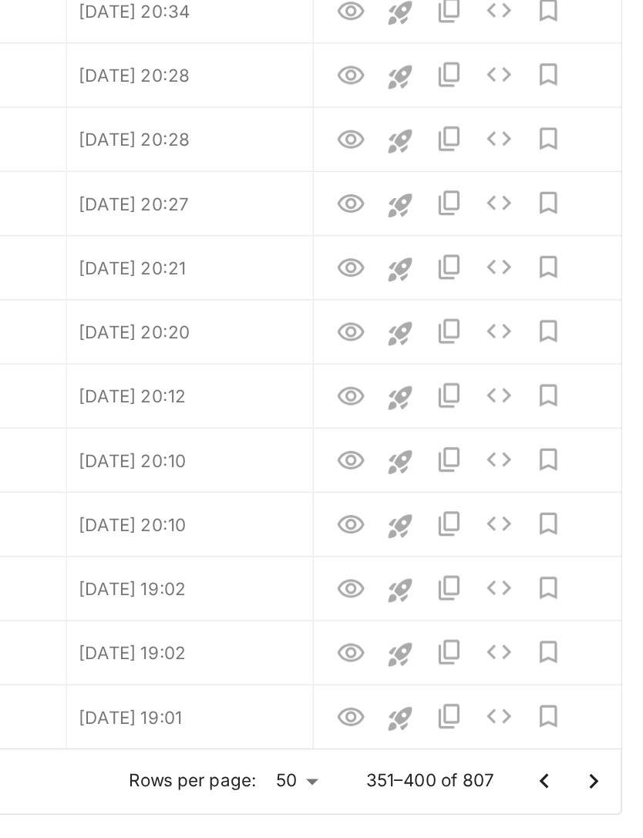
click at [603, 763] on icon "Go to next page" at bounding box center [612, 772] width 19 height 19
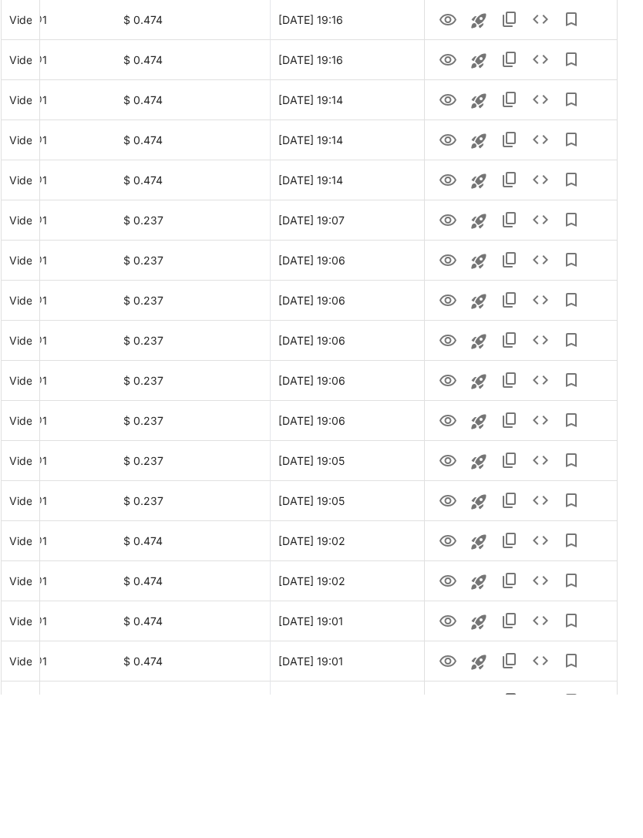
scroll to position [1550, 0]
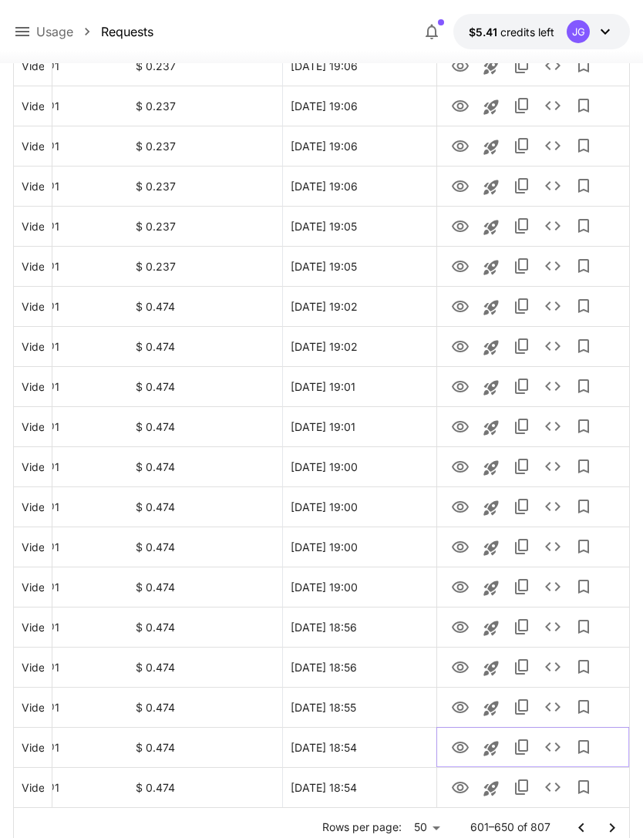
click at [455, 751] on icon "View" at bounding box center [460, 748] width 17 height 12
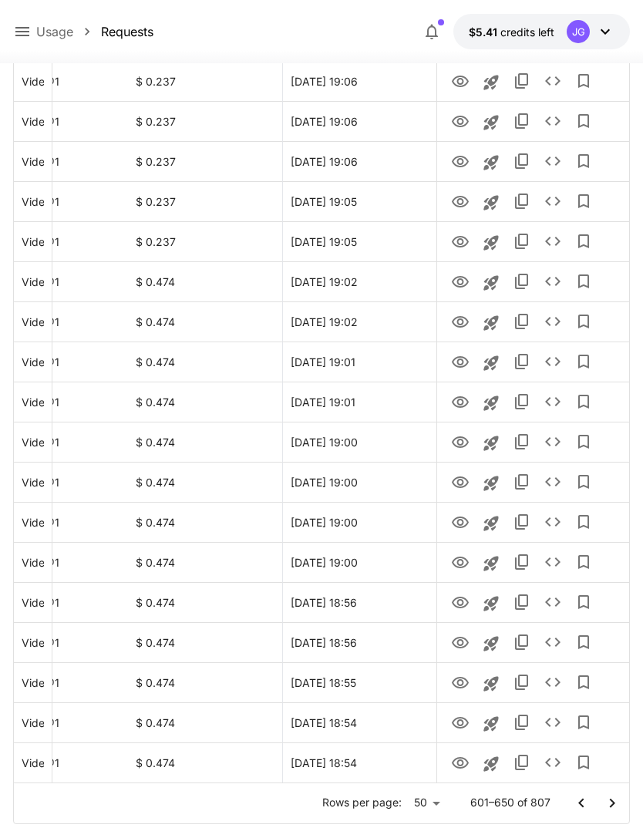
click at [450, 773] on div at bounding box center [282, 777] width 694 height 11
click at [457, 766] on icon "View" at bounding box center [460, 763] width 19 height 19
click at [457, 682] on icon "View" at bounding box center [460, 683] width 17 height 12
click at [454, 643] on icon "View" at bounding box center [460, 643] width 19 height 19
click at [459, 606] on icon "View" at bounding box center [460, 603] width 19 height 19
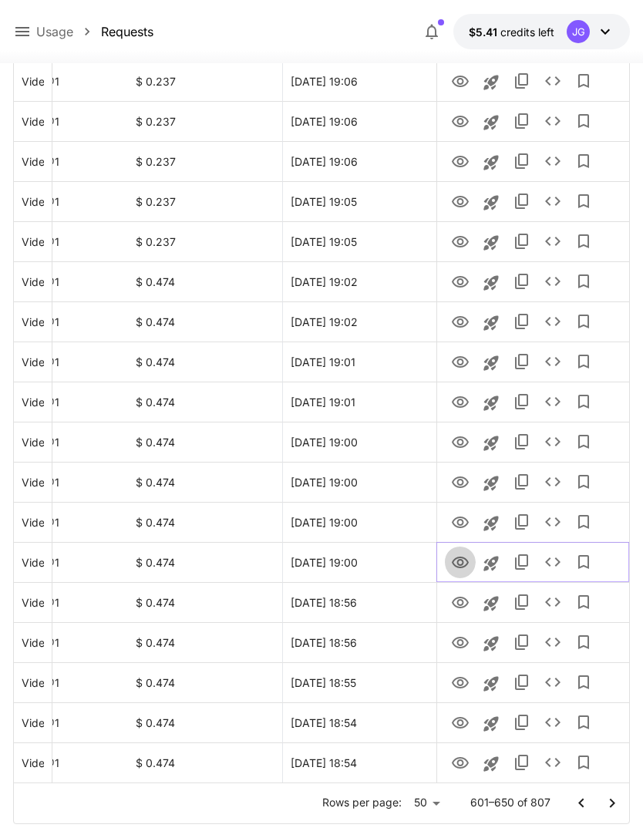
click at [453, 558] on icon "View" at bounding box center [460, 563] width 19 height 19
click at [447, 521] on button "View" at bounding box center [460, 522] width 31 height 32
click at [454, 523] on icon "View" at bounding box center [460, 523] width 19 height 19
click at [453, 484] on icon "View" at bounding box center [460, 483] width 19 height 19
click at [452, 444] on icon "View" at bounding box center [460, 442] width 19 height 19
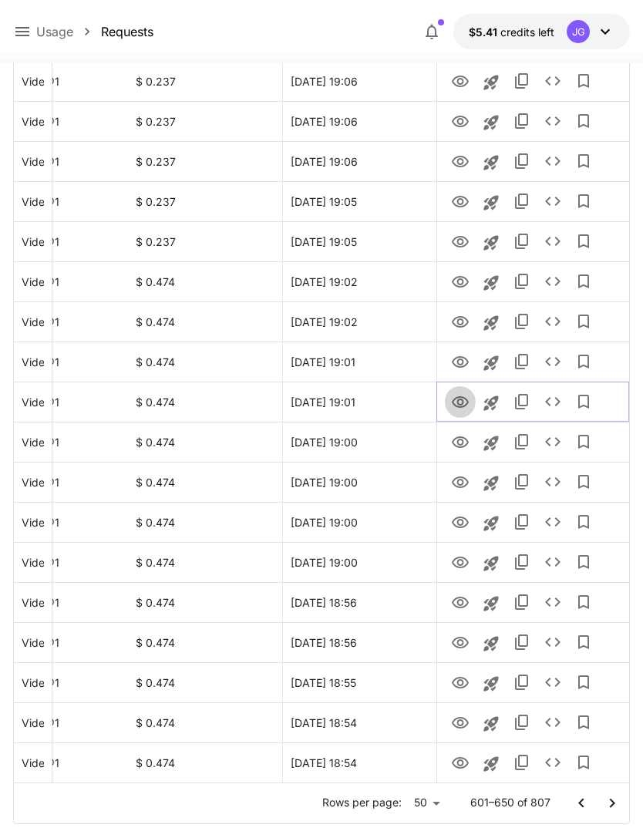
click at [457, 398] on icon "View" at bounding box center [460, 402] width 19 height 19
click at [456, 437] on icon "View" at bounding box center [460, 443] width 17 height 12
click at [459, 400] on icon "View" at bounding box center [460, 402] width 19 height 19
click at [457, 361] on icon "View" at bounding box center [460, 362] width 17 height 12
click at [451, 320] on icon "View" at bounding box center [460, 322] width 19 height 19
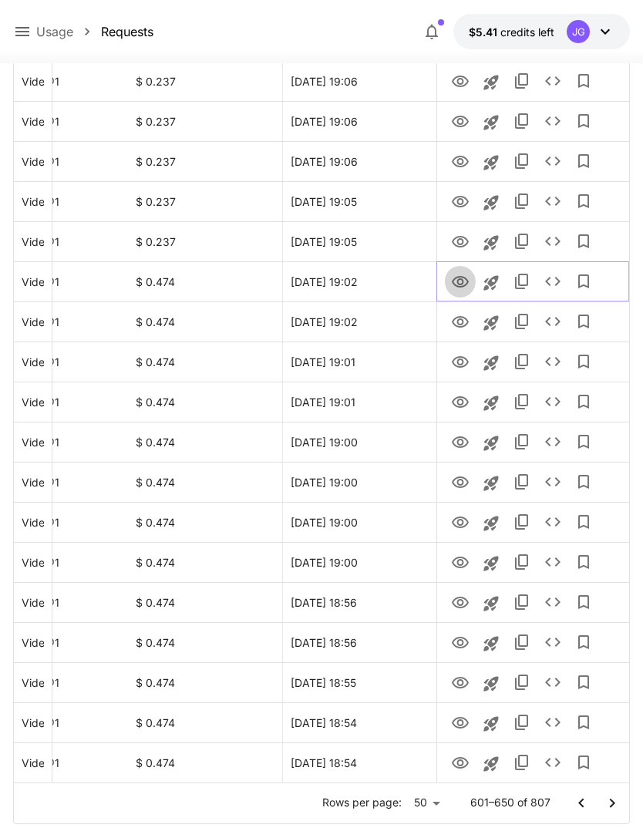
click at [452, 281] on icon "View" at bounding box center [460, 282] width 17 height 12
click at [460, 241] on icon "View" at bounding box center [460, 242] width 19 height 19
click at [457, 198] on icon "View" at bounding box center [460, 202] width 19 height 19
click at [457, 241] on icon "View" at bounding box center [460, 242] width 19 height 19
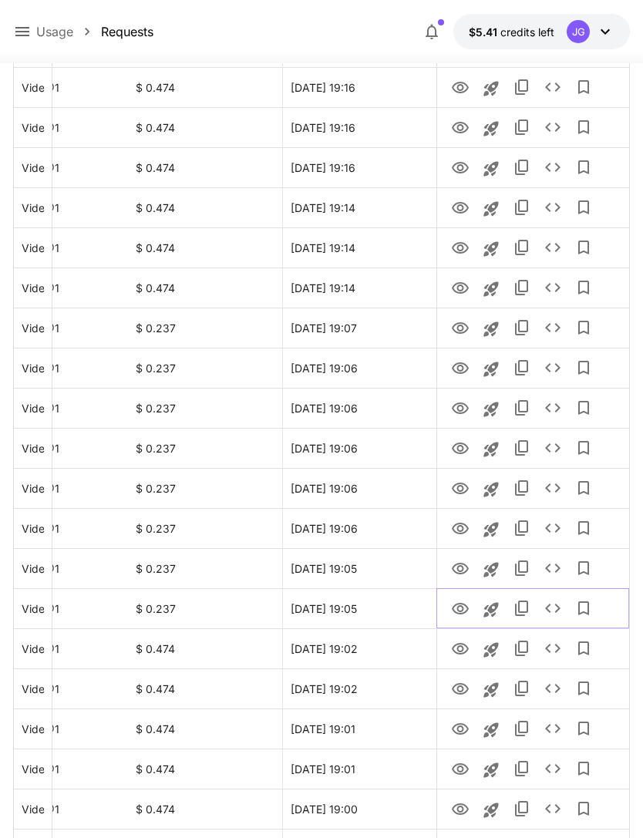
scroll to position [1208, 0]
click at [457, 324] on icon "View" at bounding box center [460, 328] width 19 height 19
click at [454, 285] on icon "View" at bounding box center [460, 288] width 17 height 12
click at [456, 252] on icon "View" at bounding box center [460, 248] width 19 height 19
click at [454, 286] on icon "View" at bounding box center [460, 288] width 17 height 12
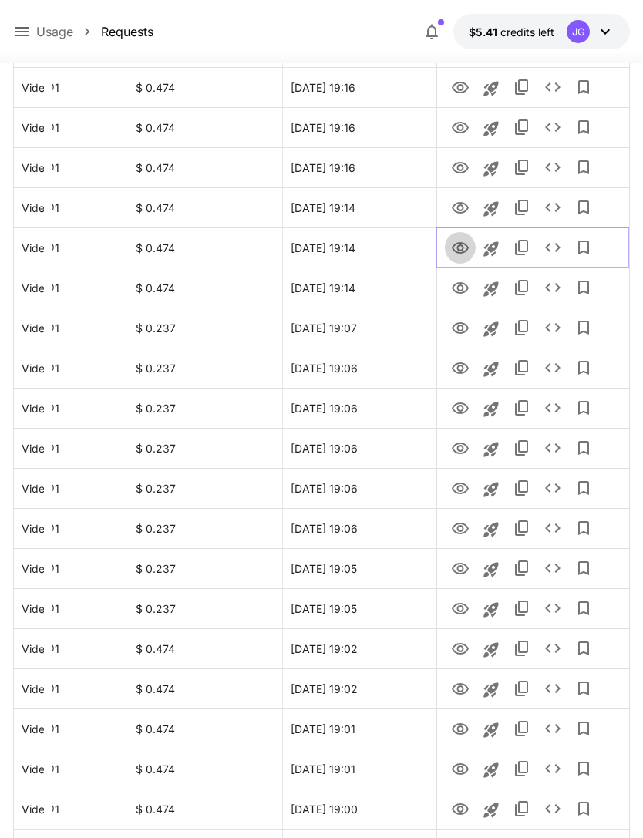
click at [460, 248] on icon "View" at bounding box center [460, 248] width 19 height 19
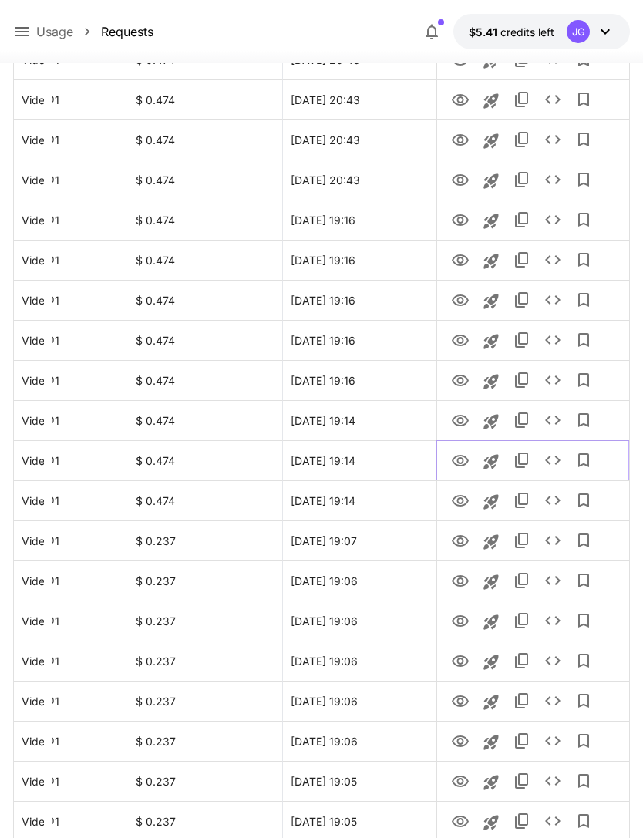
scroll to position [995, 0]
click at [458, 420] on icon "View" at bounding box center [460, 421] width 17 height 12
click at [548, 420] on icon "See details" at bounding box center [553, 420] width 19 height 19
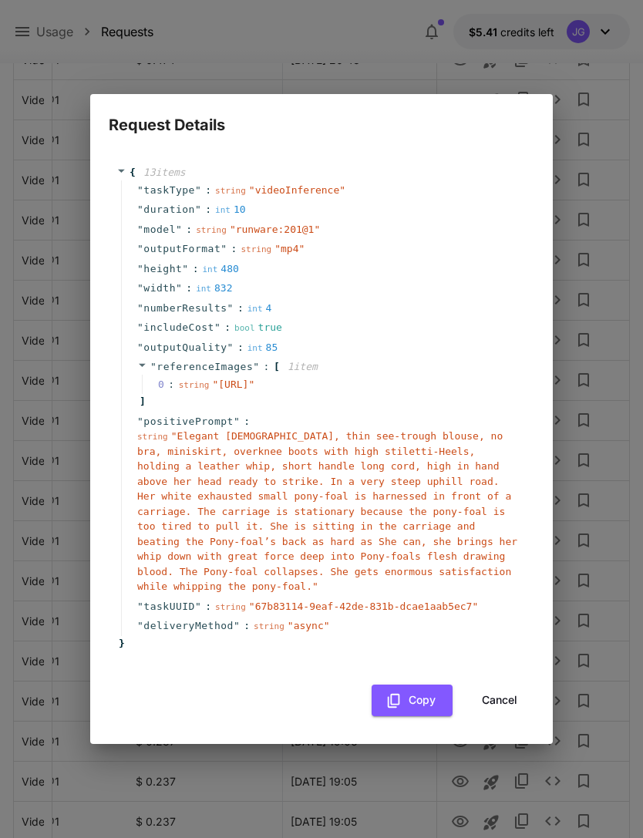
click at [494, 708] on button "Cancel" at bounding box center [499, 701] width 69 height 32
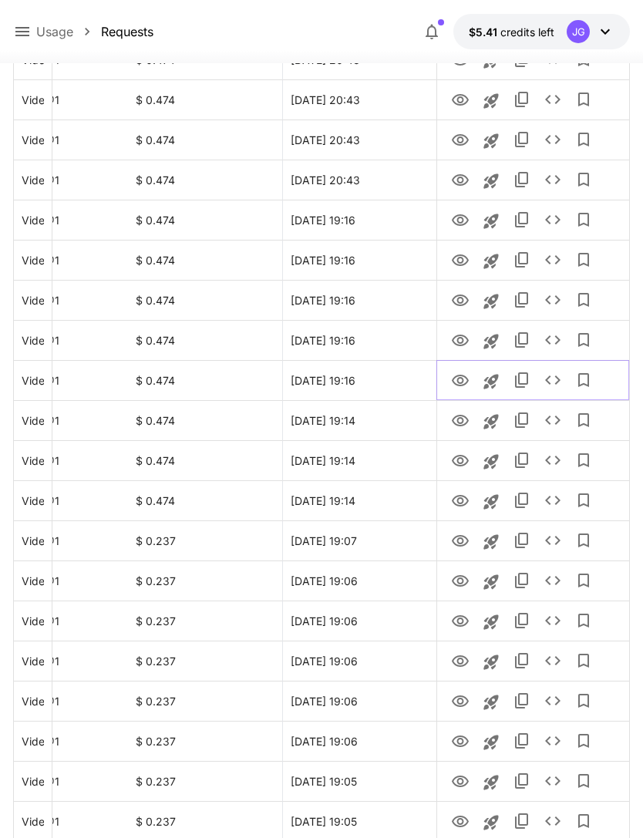
click at [451, 387] on icon "View" at bounding box center [460, 381] width 19 height 19
click at [457, 340] on icon "View" at bounding box center [460, 341] width 17 height 12
click at [451, 302] on icon "View" at bounding box center [460, 301] width 19 height 19
click at [453, 266] on icon "View" at bounding box center [460, 260] width 19 height 19
click at [454, 221] on icon "View" at bounding box center [460, 220] width 17 height 12
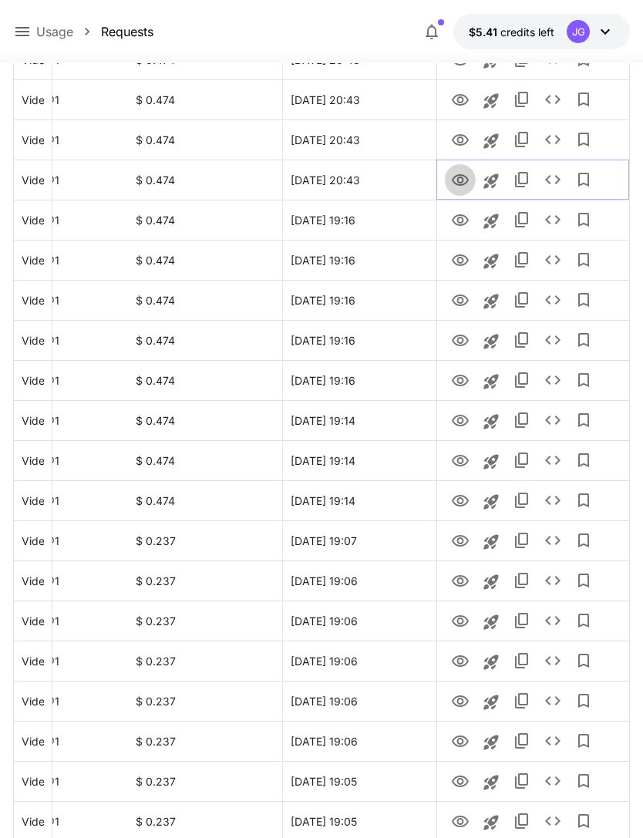
click at [459, 176] on icon "View" at bounding box center [460, 180] width 19 height 19
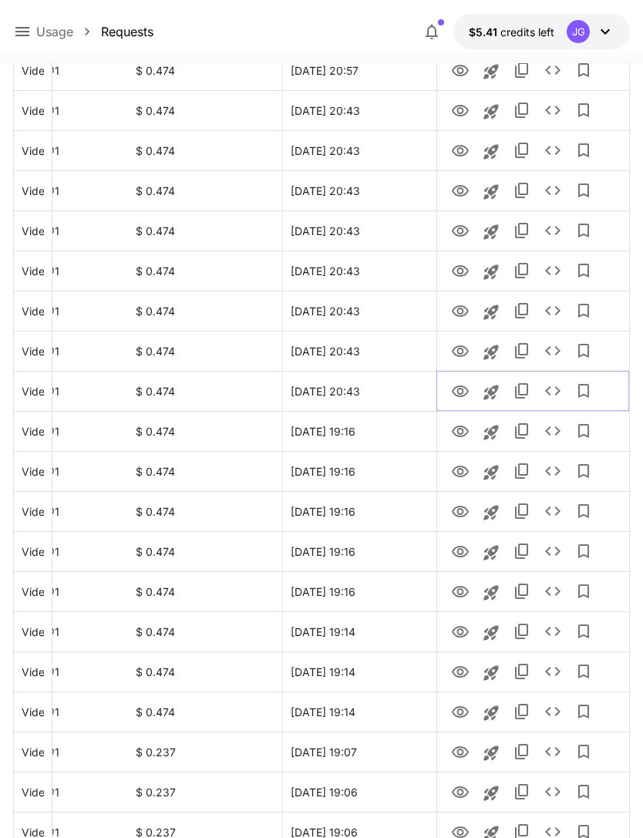
scroll to position [775, 0]
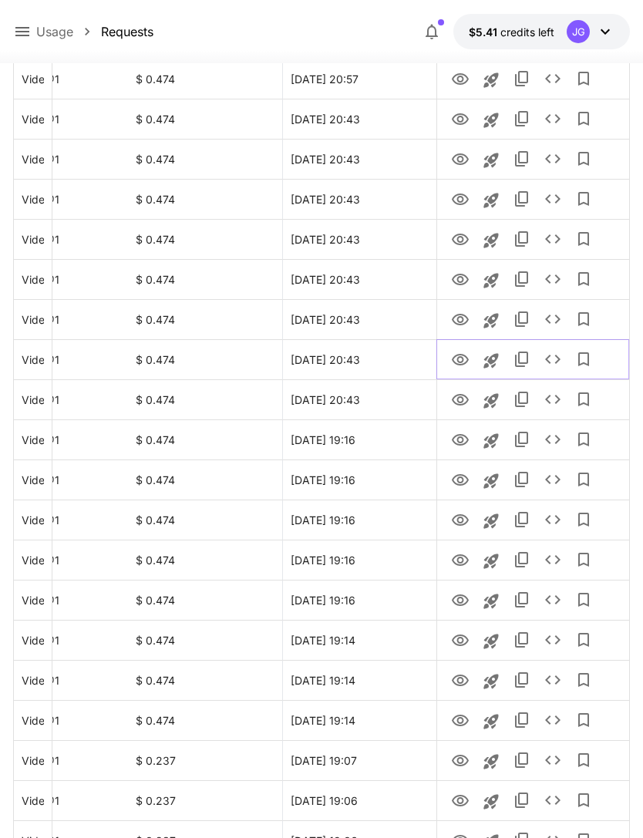
click at [454, 359] on icon "View" at bounding box center [460, 360] width 19 height 19
